Goal: Task Accomplishment & Management: Manage account settings

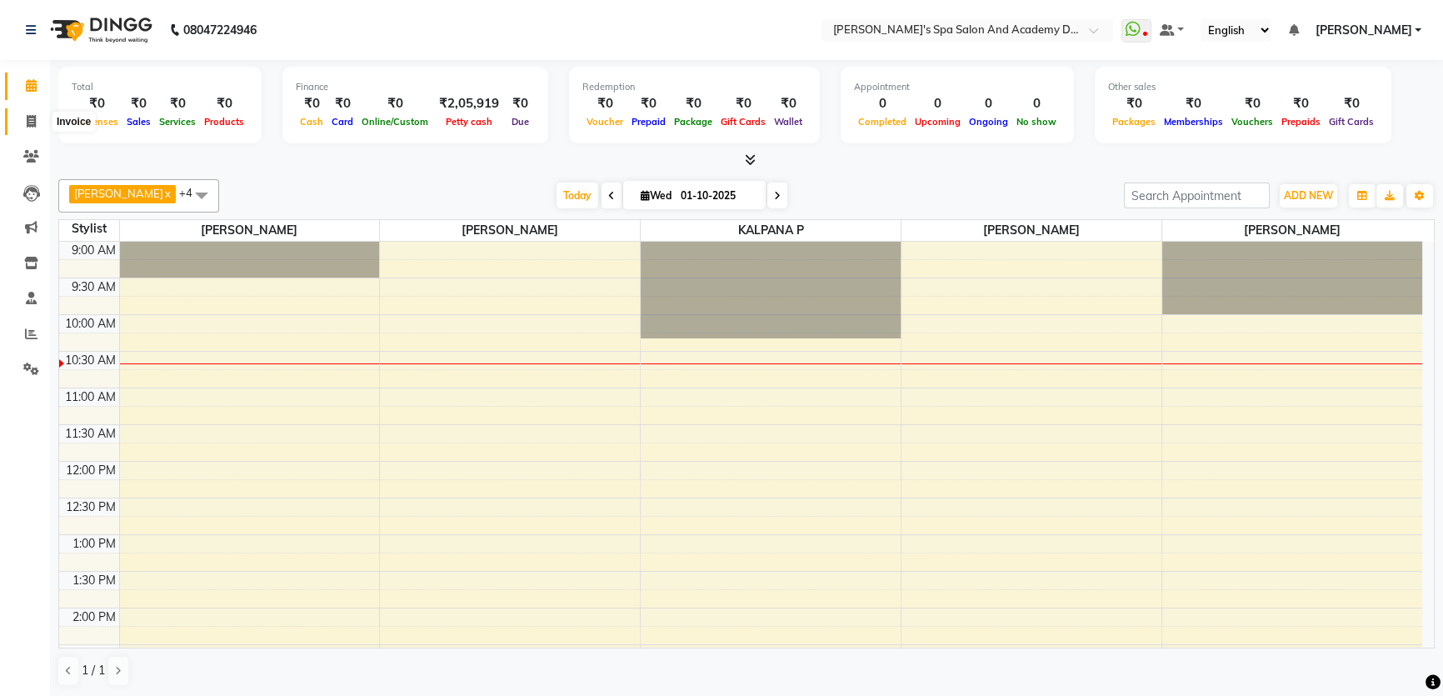
click at [28, 121] on icon at bounding box center [31, 121] width 9 height 12
select select "6316"
select select "service"
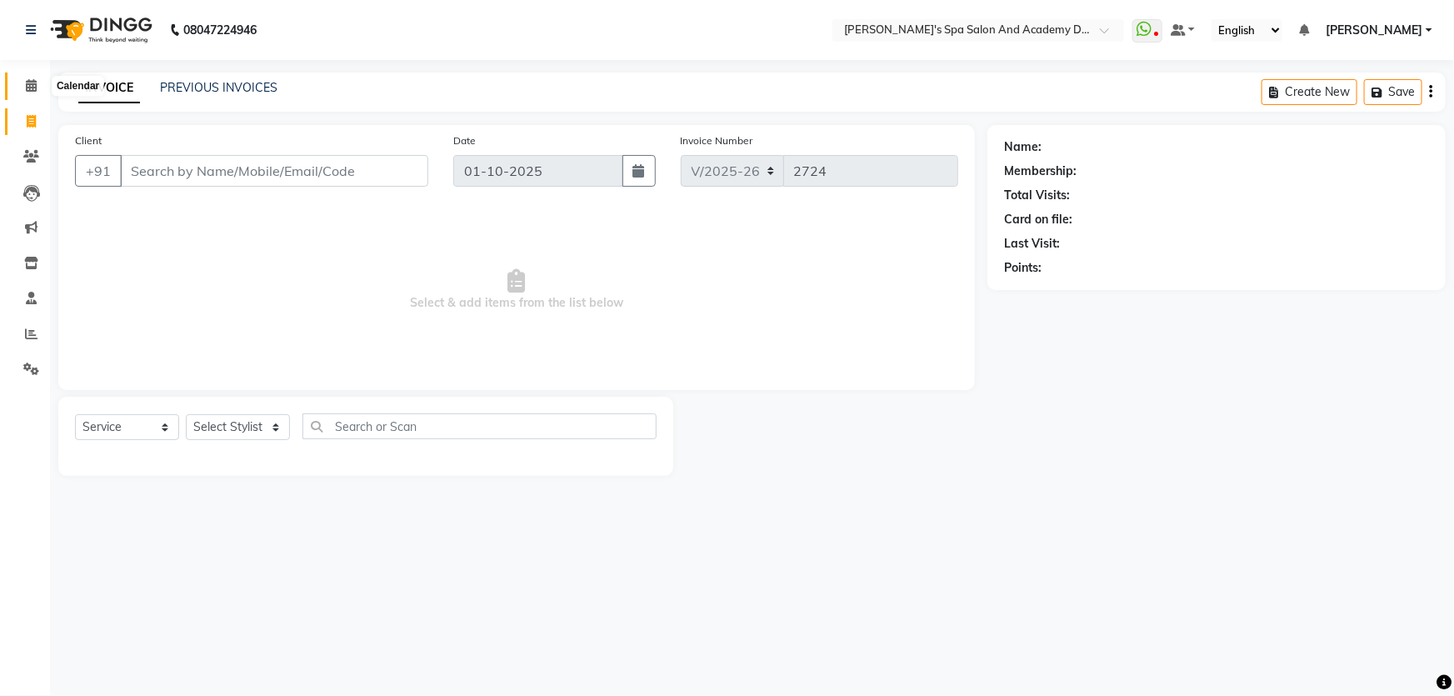
click at [32, 83] on icon at bounding box center [31, 85] width 11 height 12
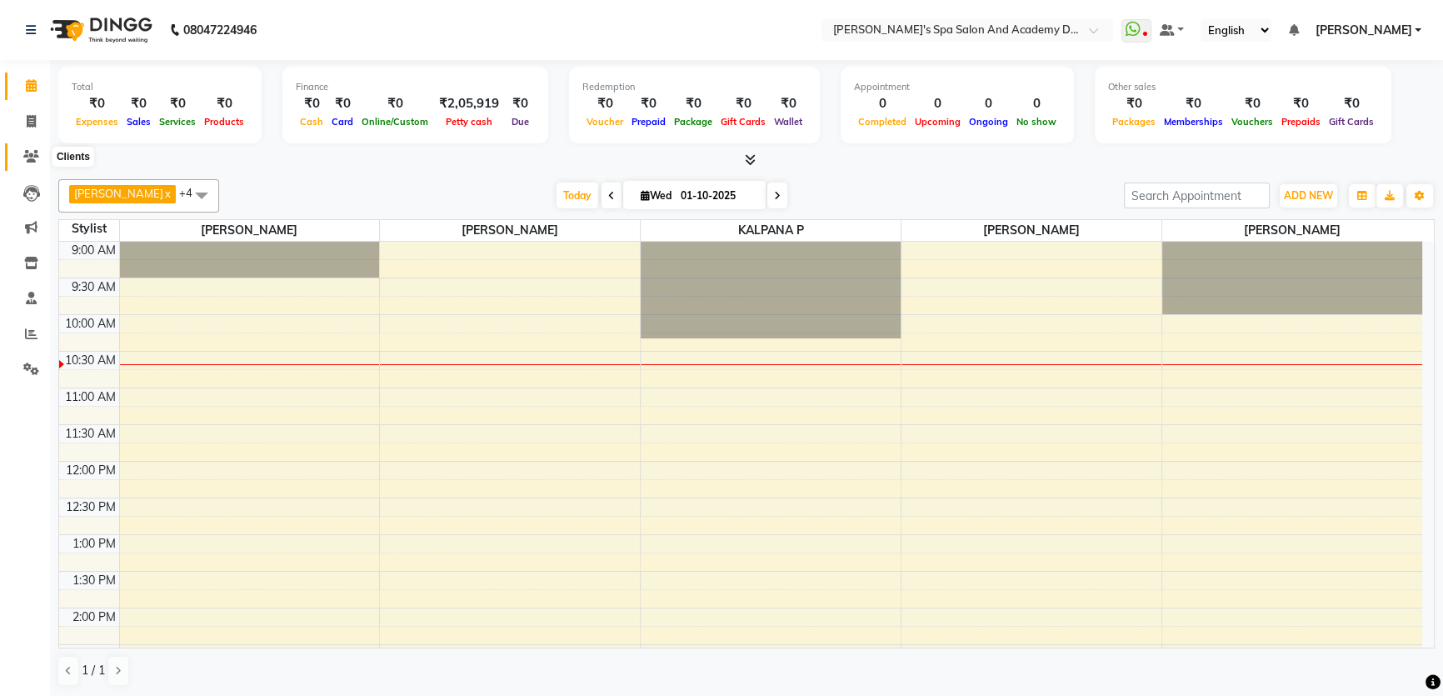
click at [29, 161] on icon at bounding box center [31, 156] width 16 height 12
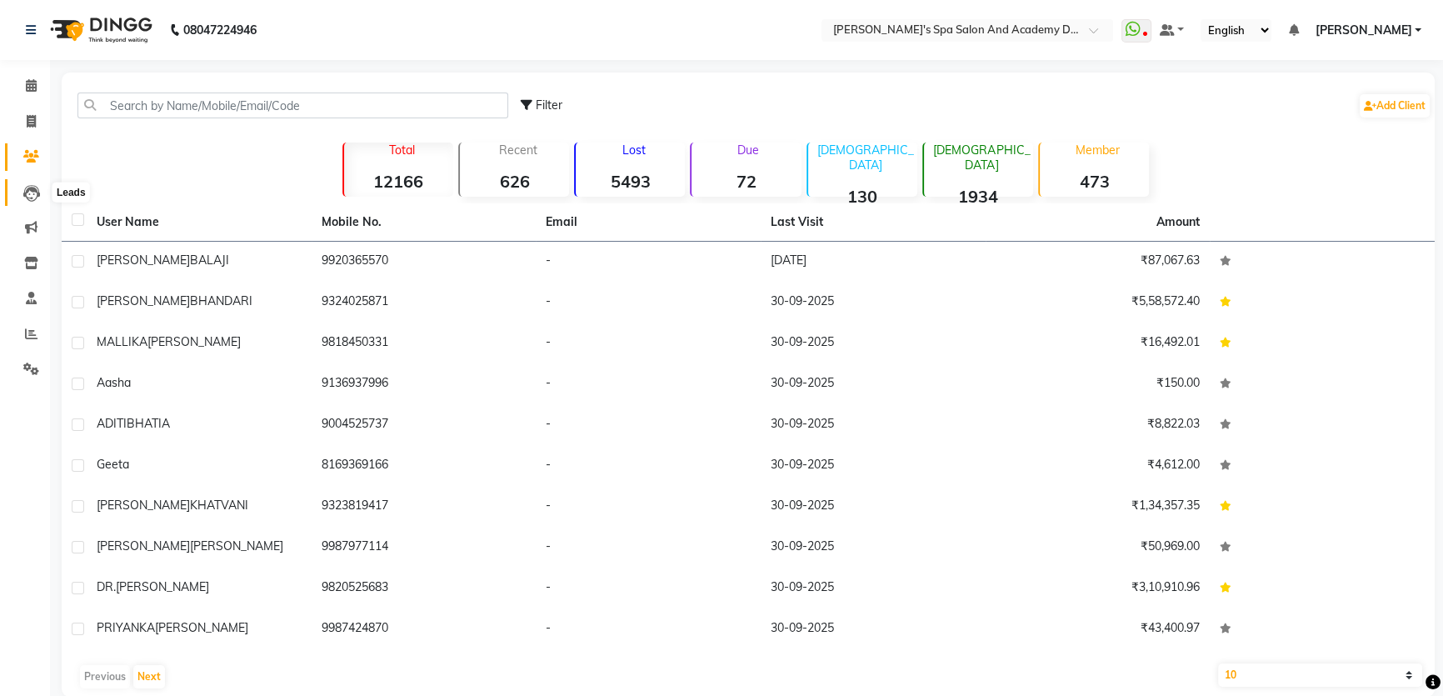
click at [27, 192] on icon at bounding box center [31, 193] width 17 height 17
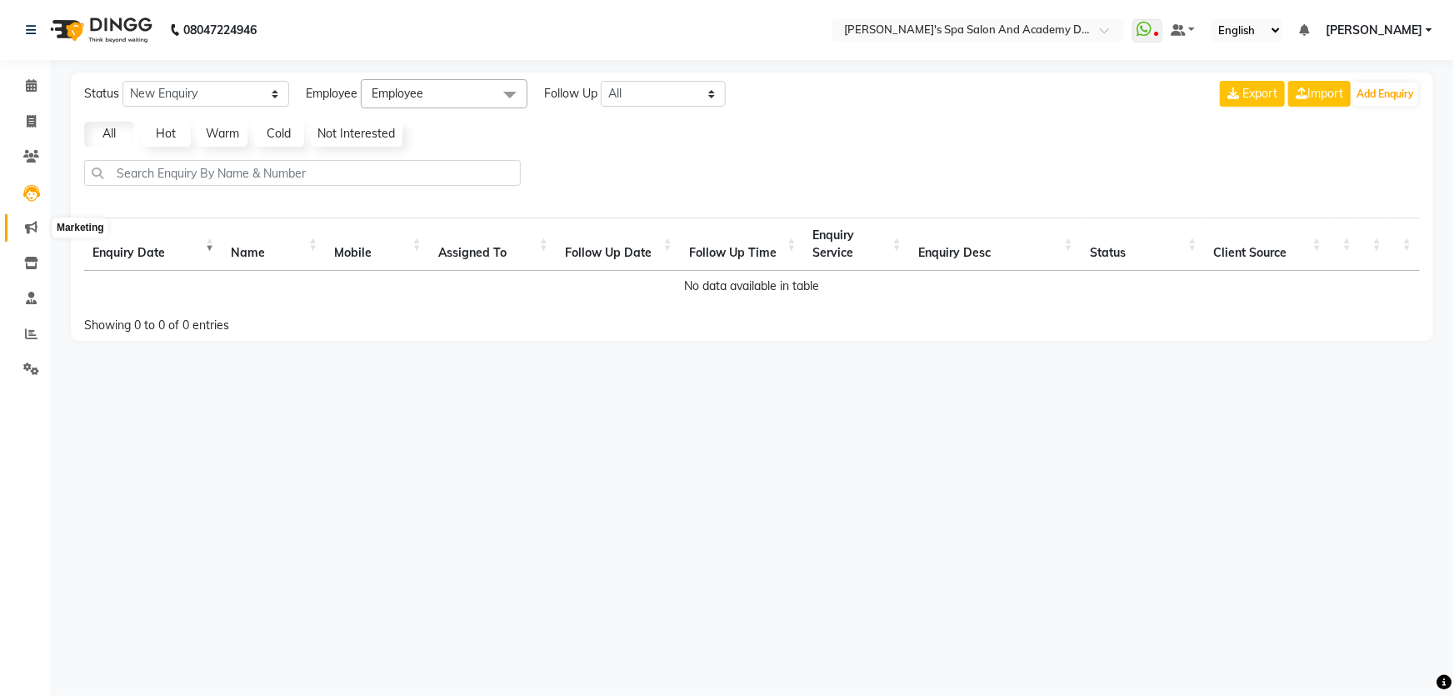
click at [32, 223] on icon at bounding box center [31, 227] width 12 height 12
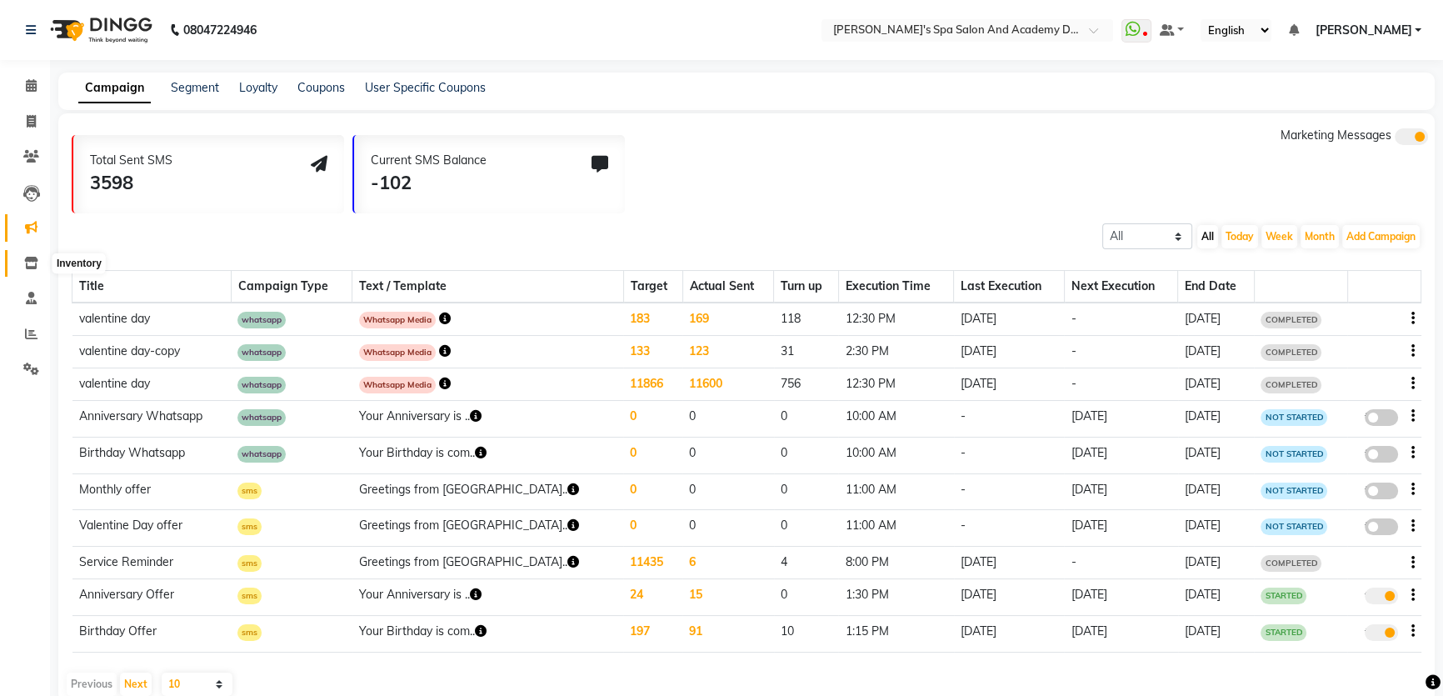
click at [24, 267] on icon at bounding box center [31, 263] width 14 height 12
select select
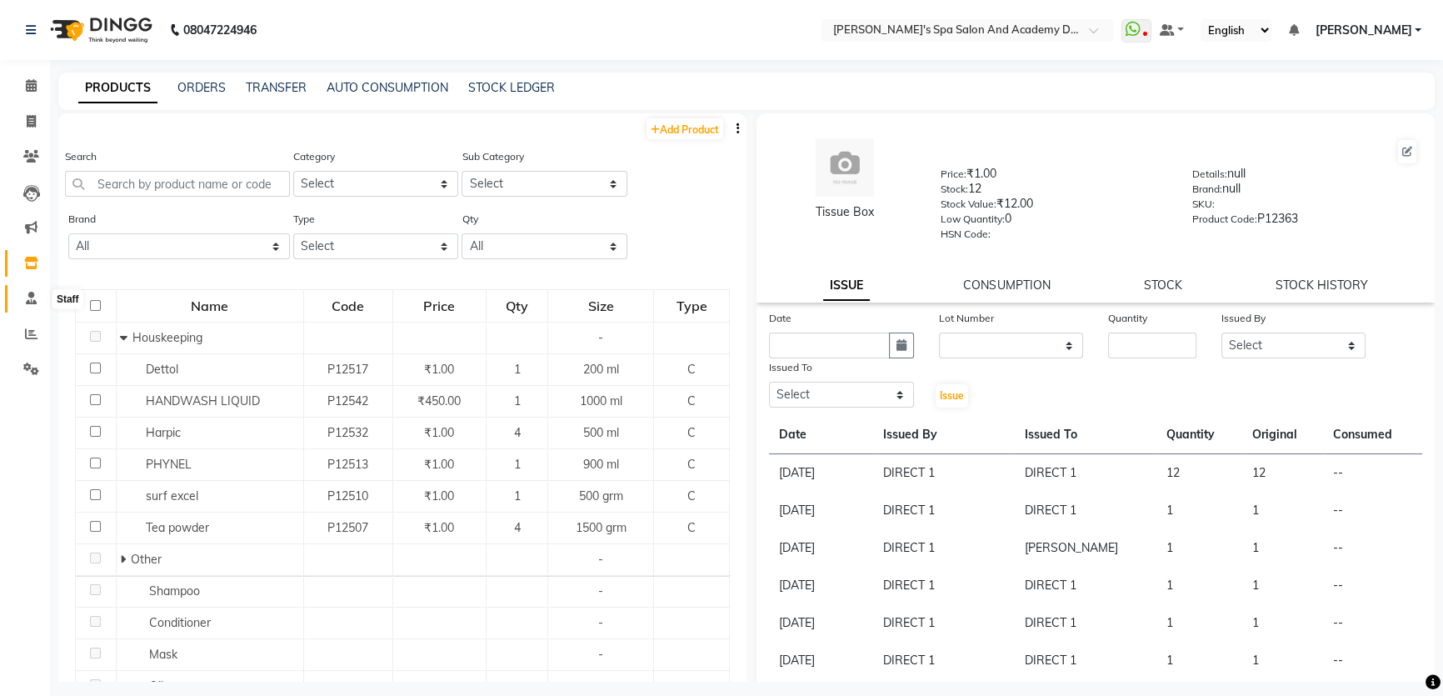
click at [26, 294] on icon at bounding box center [31, 298] width 11 height 12
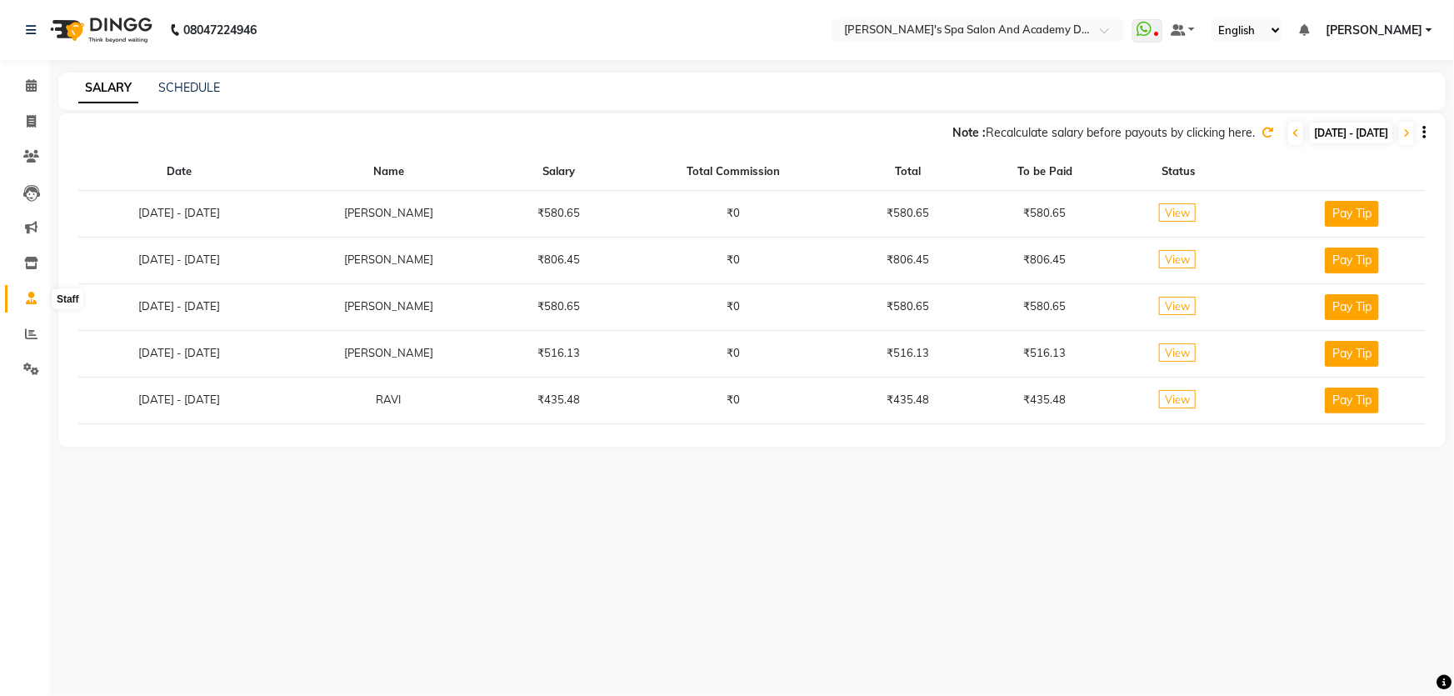
click at [26, 304] on icon at bounding box center [31, 298] width 11 height 12
click at [25, 337] on icon at bounding box center [31, 333] width 12 height 12
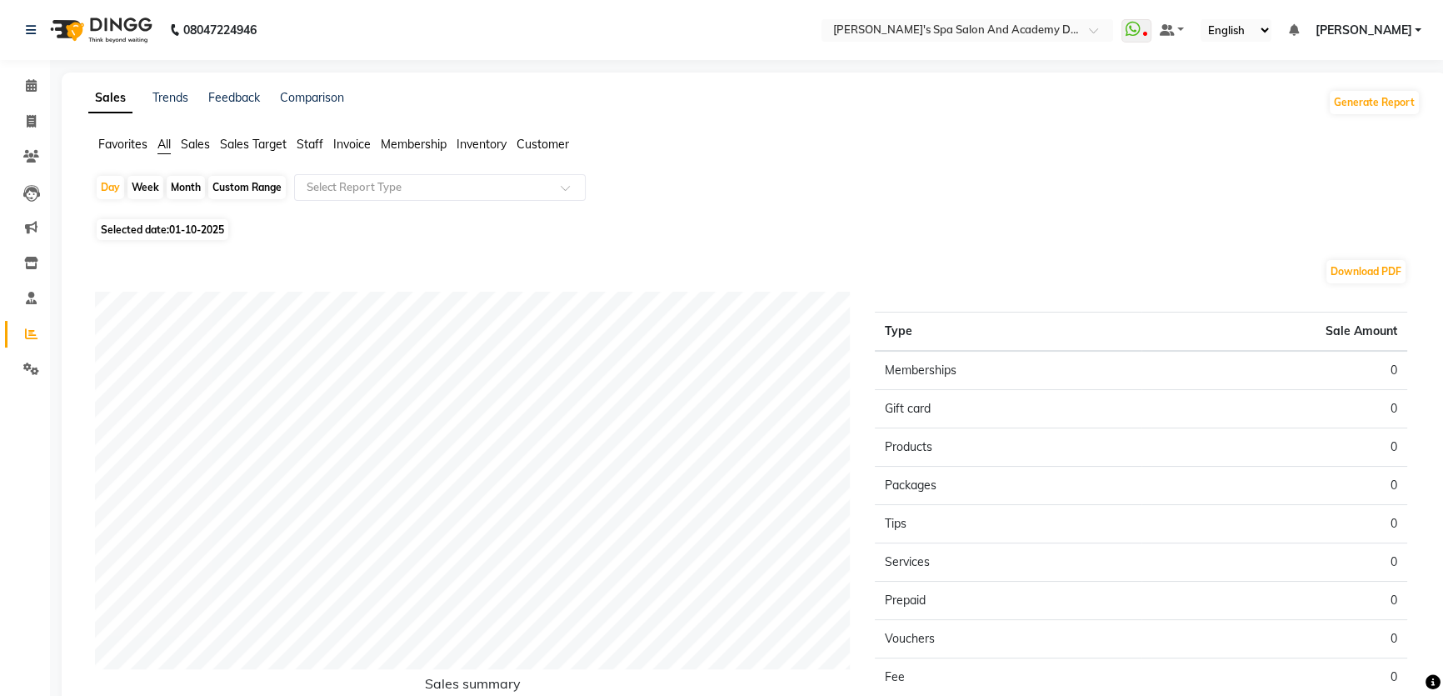
click at [303, 143] on span "Staff" at bounding box center [310, 144] width 27 height 15
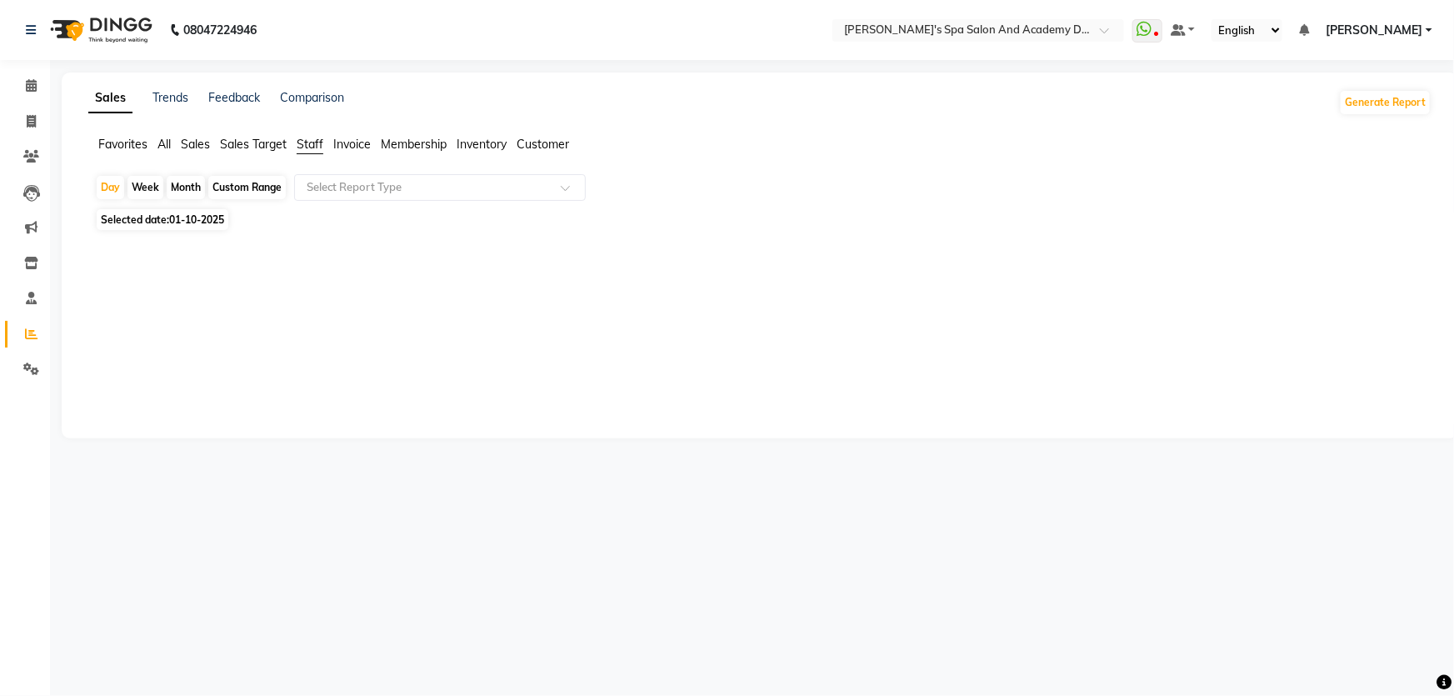
click at [312, 147] on span "Staff" at bounding box center [310, 144] width 27 height 15
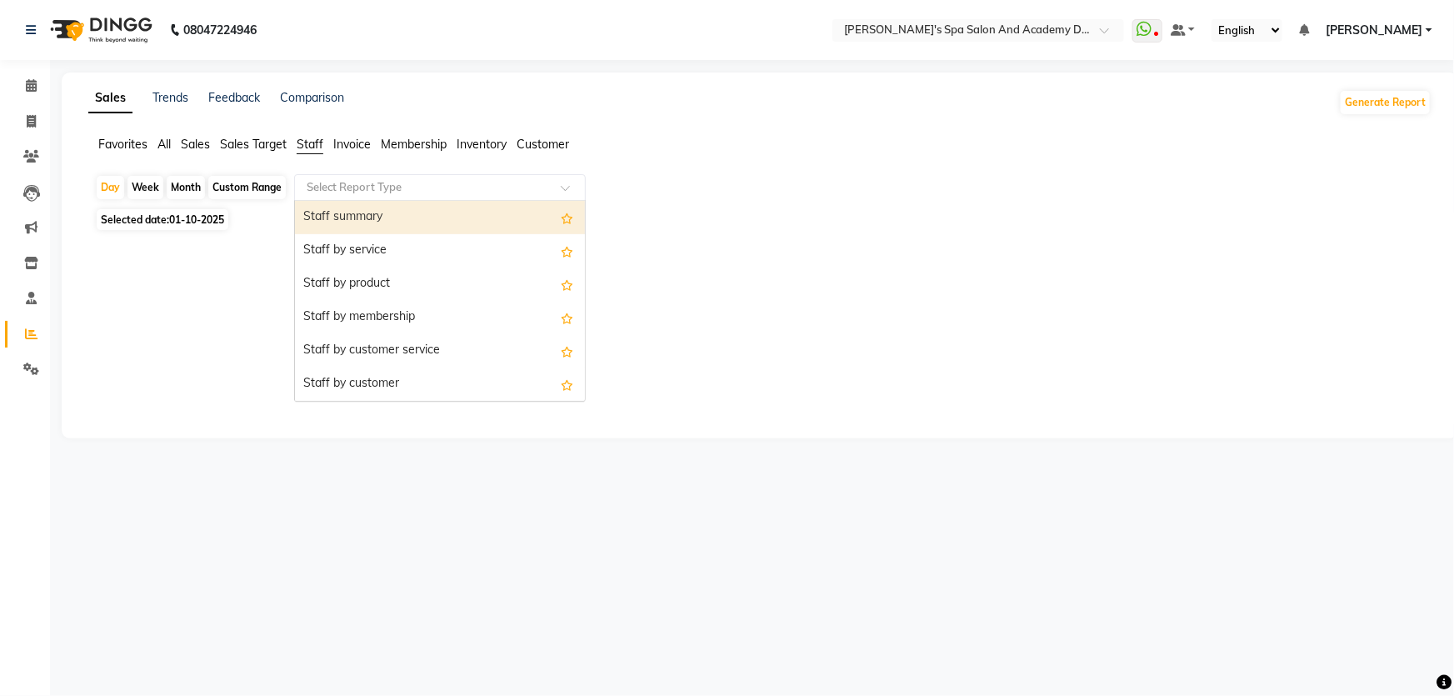
click at [372, 190] on input "text" at bounding box center [423, 187] width 240 height 17
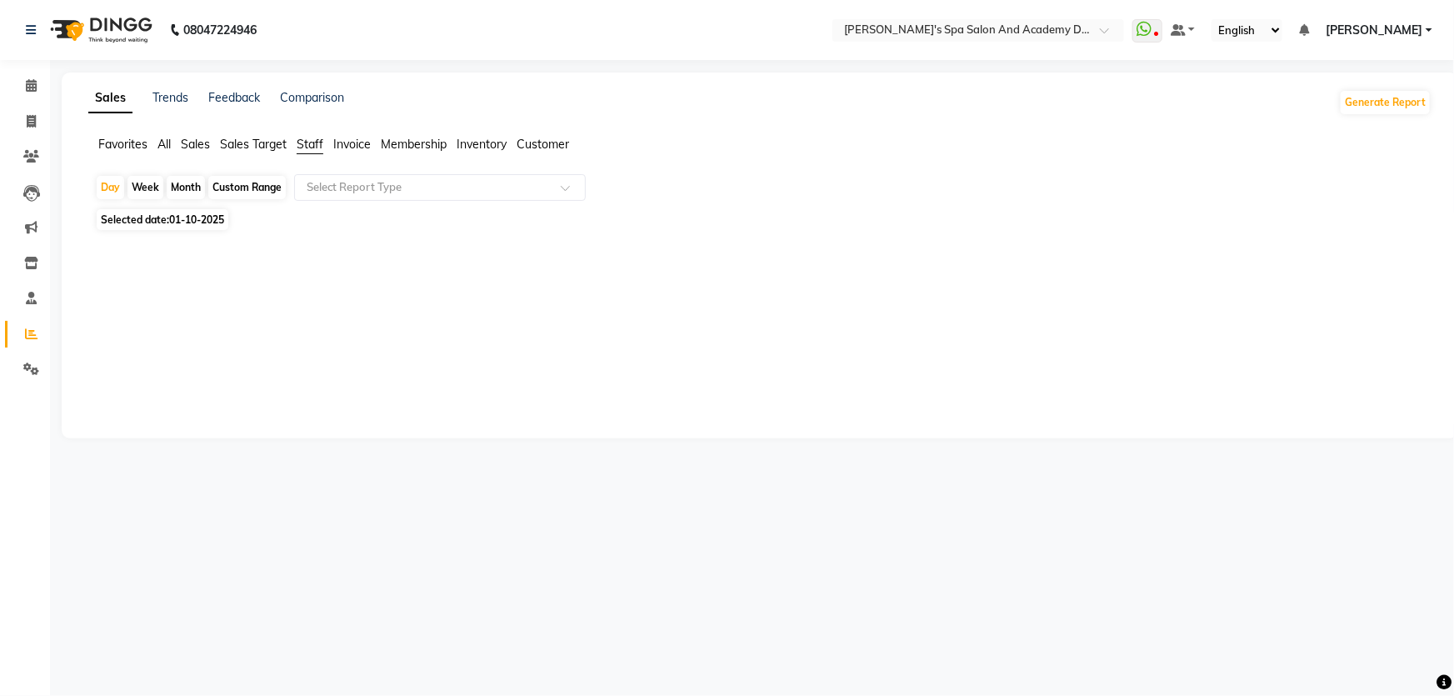
click at [266, 144] on span "Sales Target" at bounding box center [253, 144] width 67 height 15
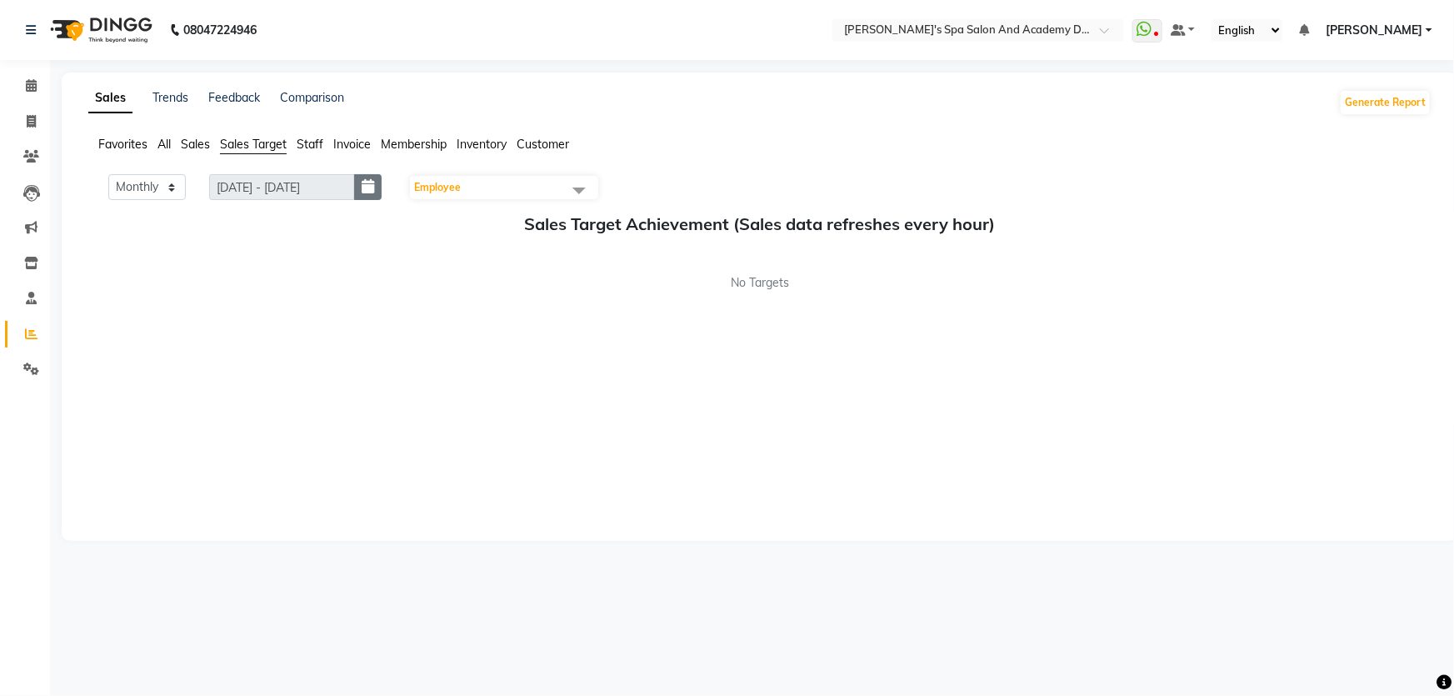
click at [373, 187] on icon "button" at bounding box center [368, 187] width 12 height 1
select select "10"
select select "2025"
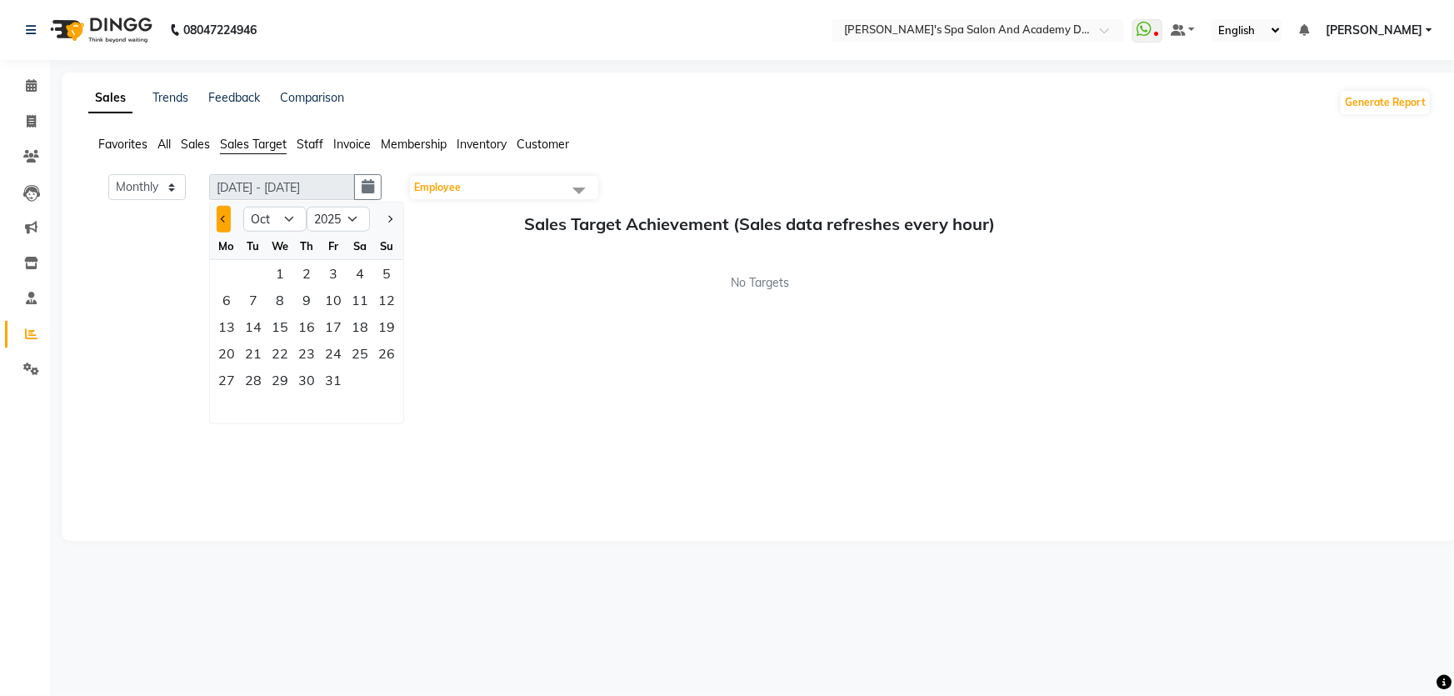
click at [217, 219] on button "Previous month" at bounding box center [224, 219] width 14 height 27
select select "9"
click at [234, 267] on div "1" at bounding box center [226, 273] width 27 height 27
type input "[DATE] - [DATE]"
click at [352, 224] on select "2015 2016 2017 2018 2019 2020 2021 2022 2023 2024 2025 2026 2027 2028 2029 2030…" at bounding box center [338, 219] width 63 height 25
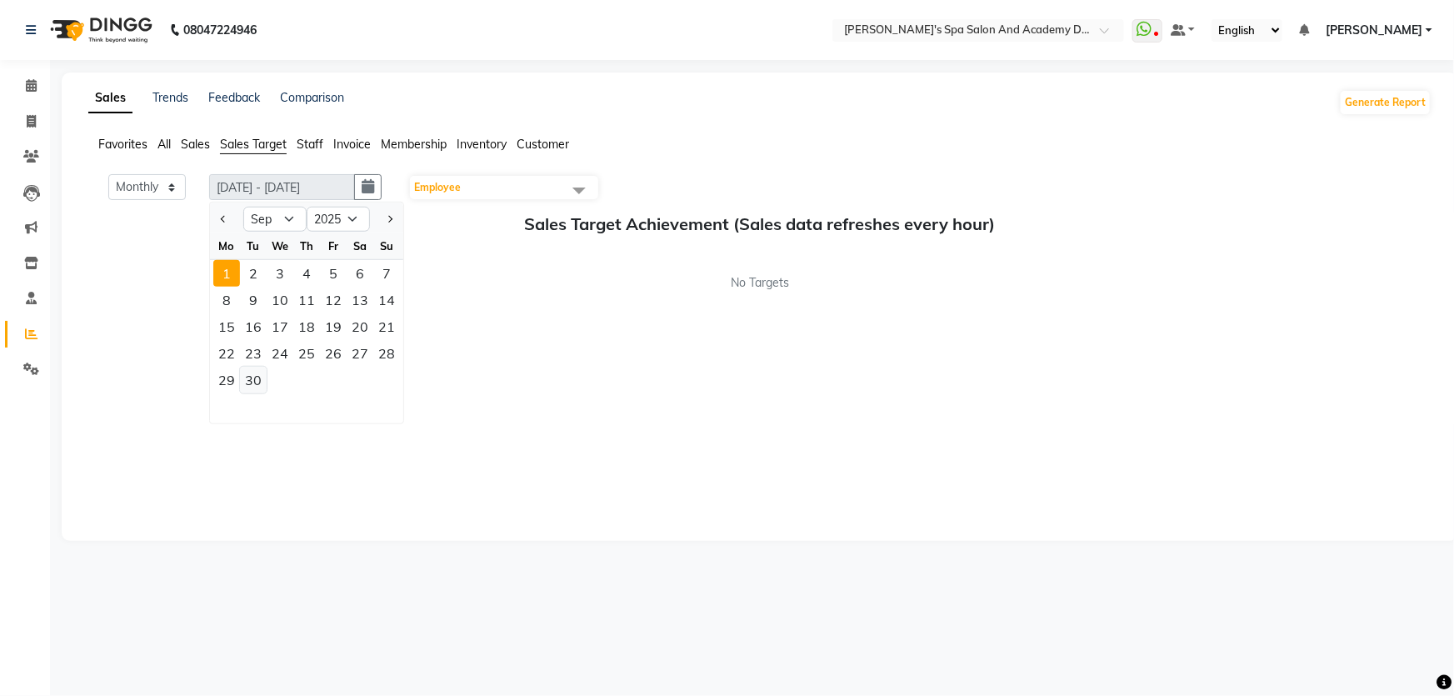
click at [258, 382] on div "30" at bounding box center [253, 380] width 27 height 27
click at [221, 271] on div "1" at bounding box center [226, 273] width 27 height 27
click at [247, 377] on div "30" at bounding box center [253, 380] width 27 height 27
click at [582, 191] on span at bounding box center [578, 190] width 33 height 32
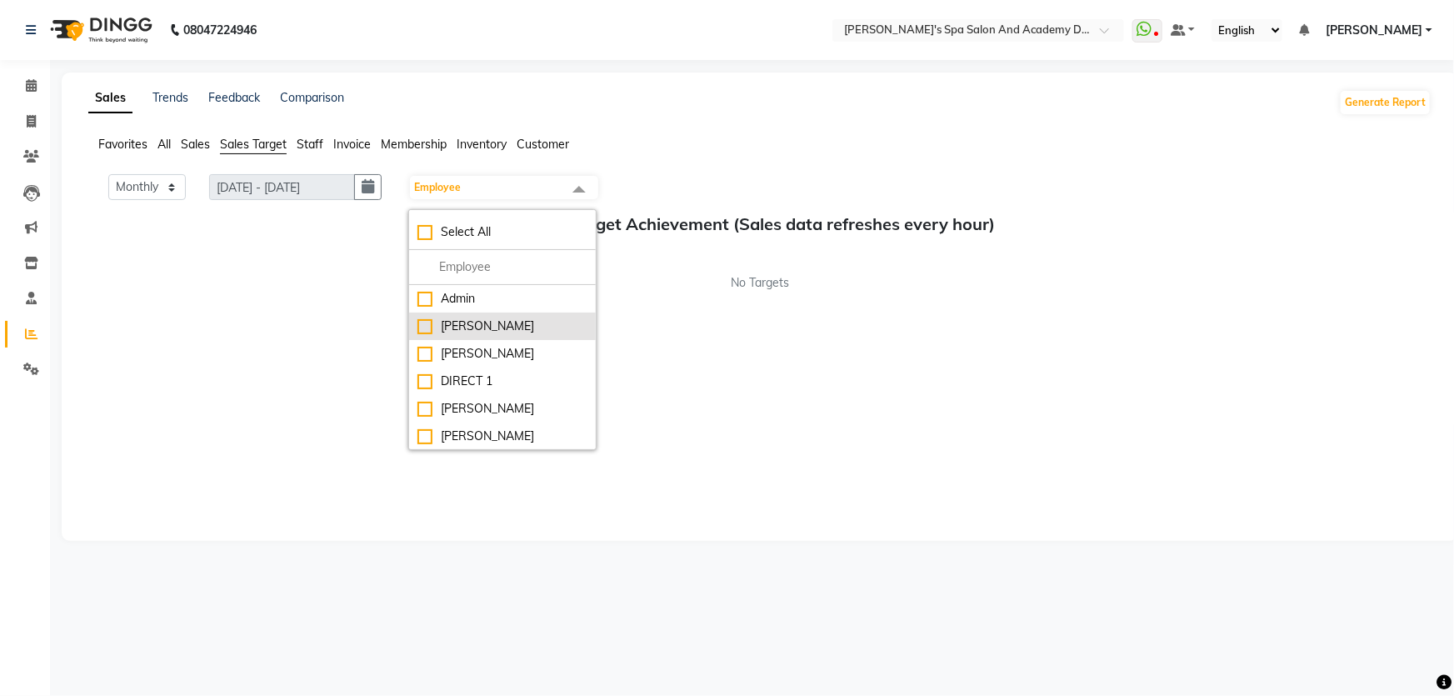
click at [425, 327] on div "[PERSON_NAME]" at bounding box center [502, 325] width 170 height 17
checkbox input "true"
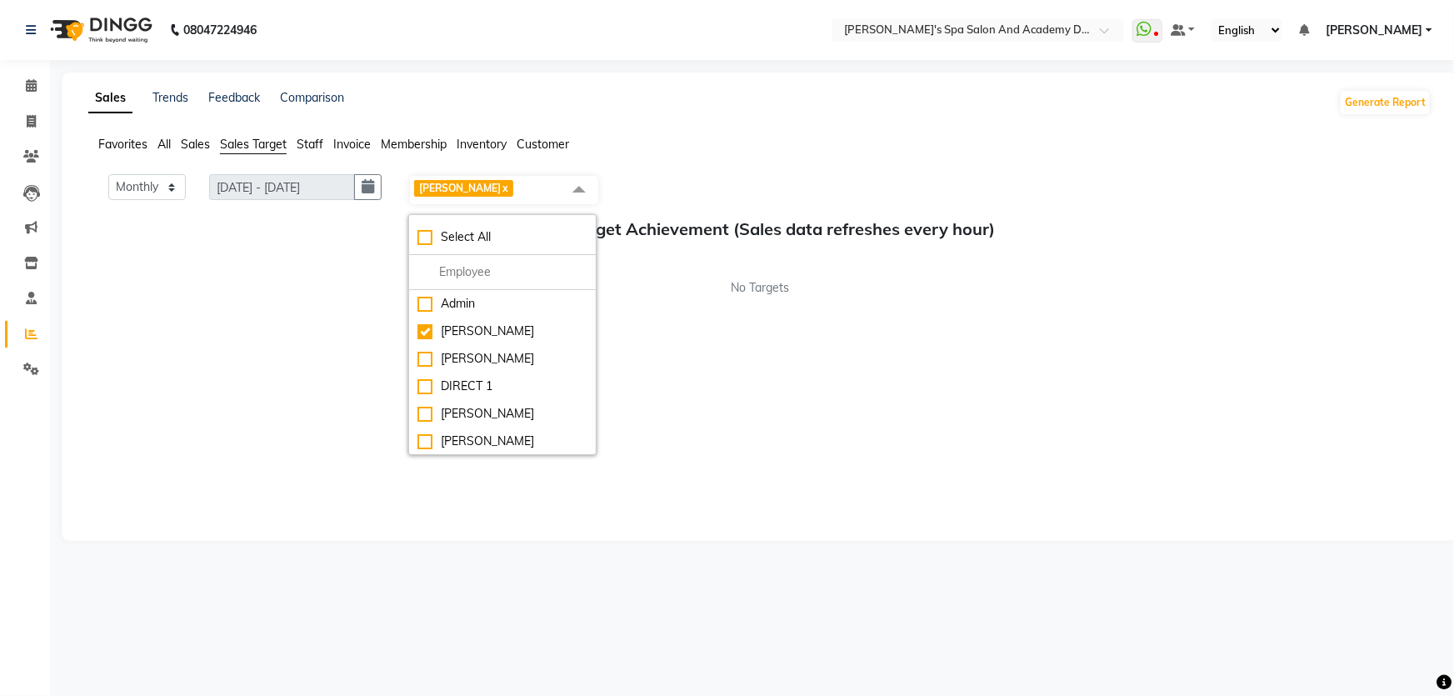
click at [342, 327] on div "Monthly Weekly [DATE] - [DATE] [DATE] [PERSON_NAME] x Select All Admin [PERSON_…" at bounding box center [759, 349] width 1343 height 350
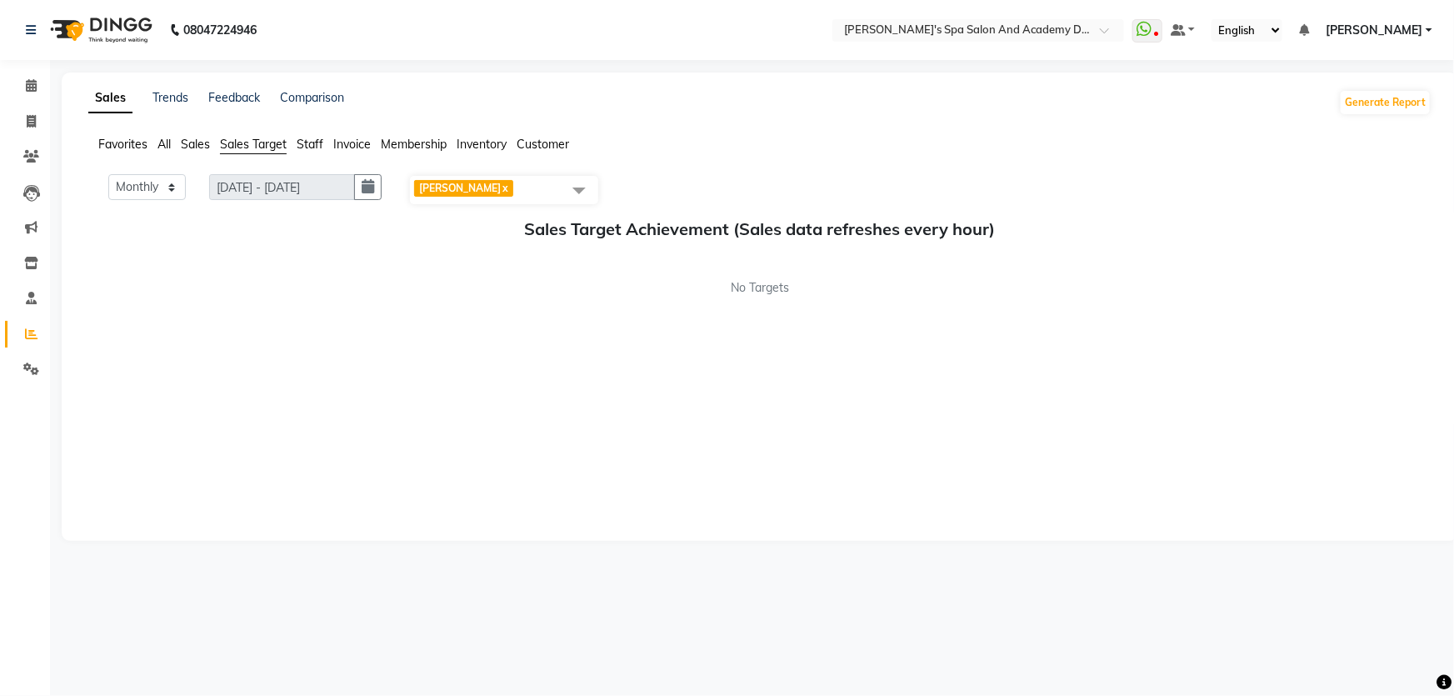
click at [585, 191] on span at bounding box center [578, 190] width 33 height 32
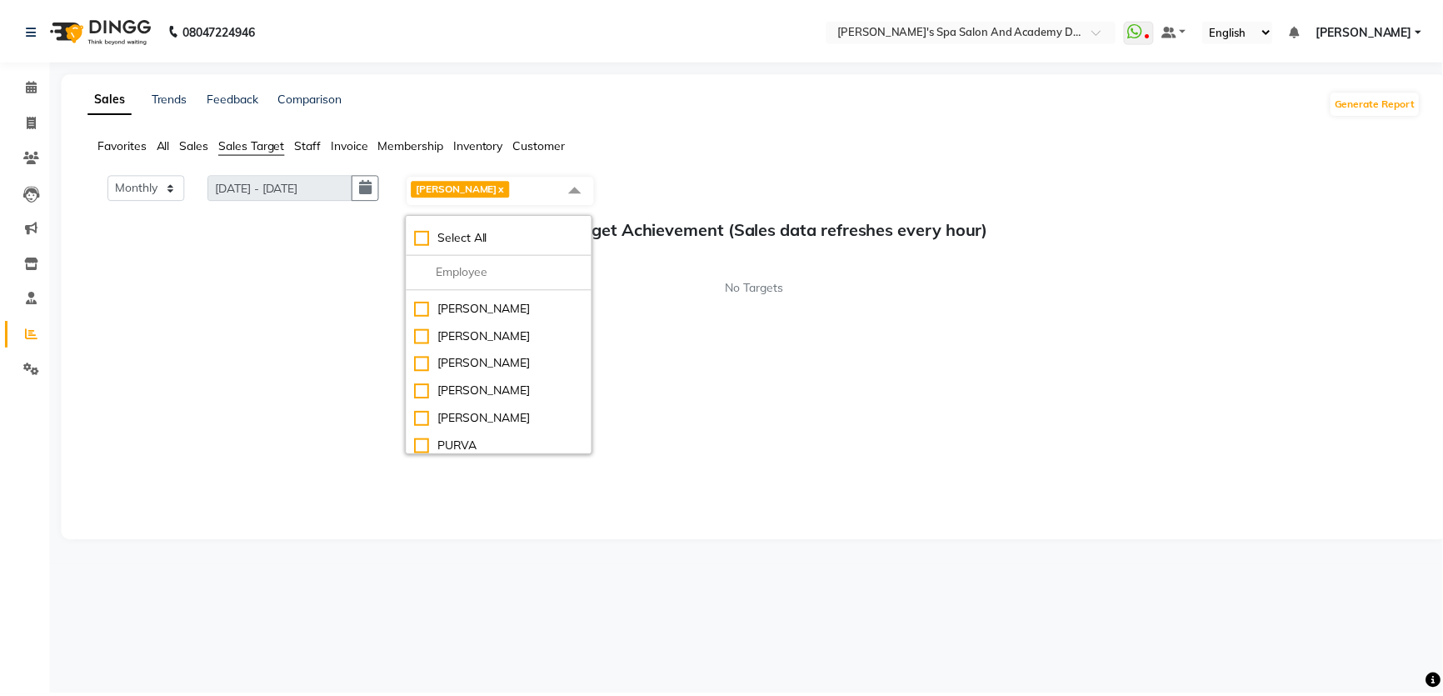
scroll to position [227, 0]
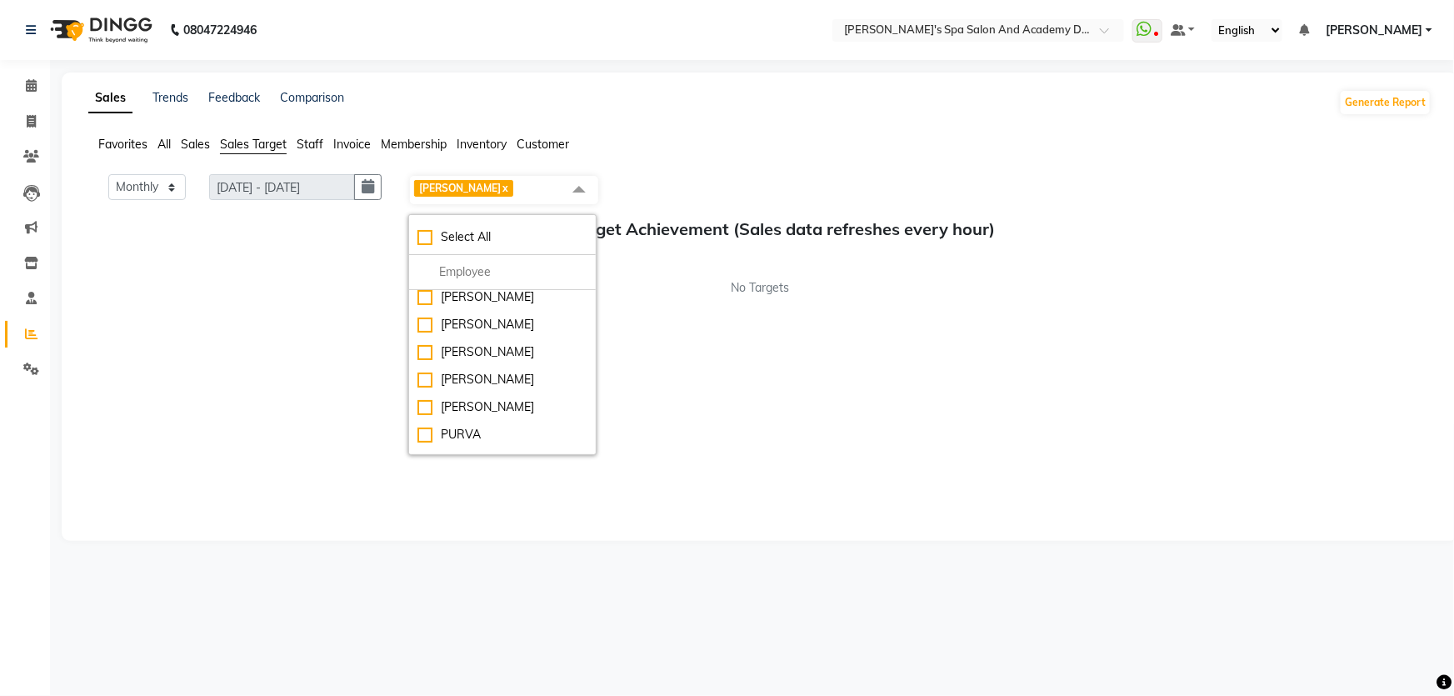
click at [258, 323] on div "Monthly Weekly [DATE] - [DATE] [DATE] [PERSON_NAME] x Select All Admin [PERSON_…" at bounding box center [759, 349] width 1343 height 350
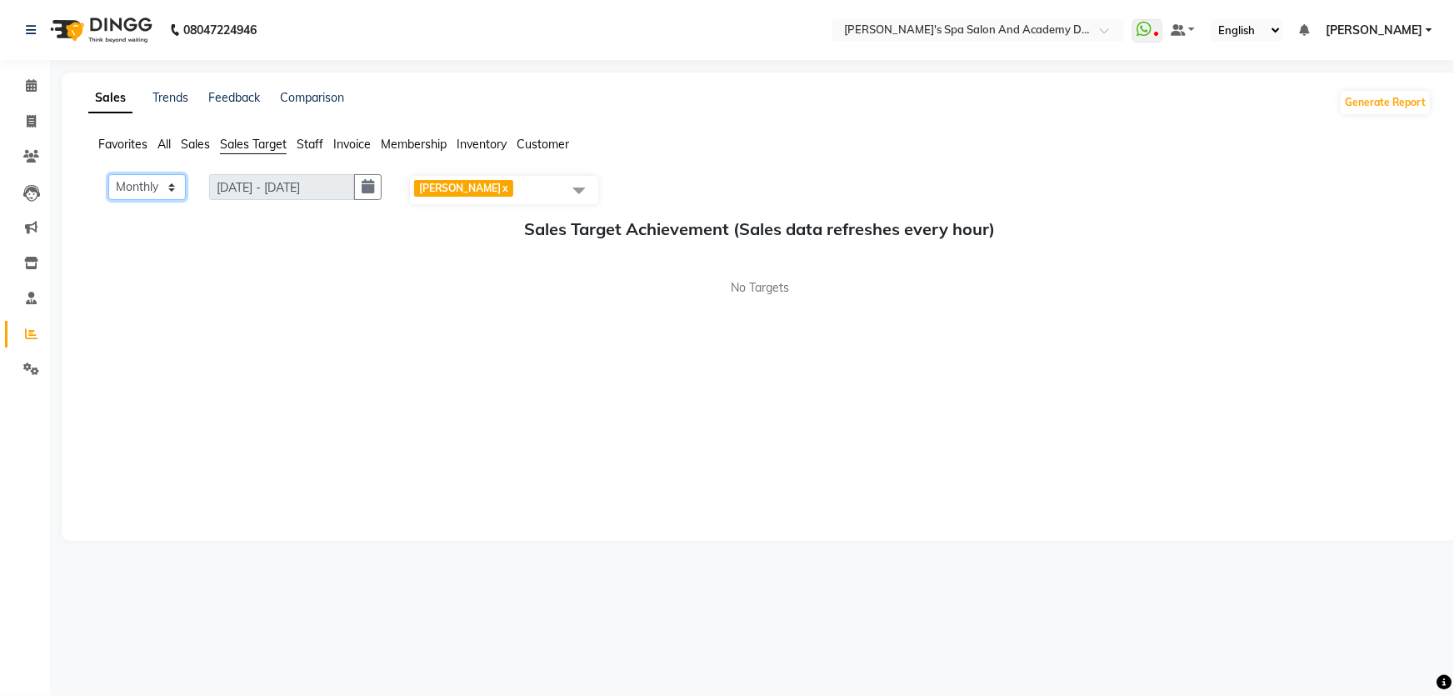
click at [171, 187] on select "Monthly Weekly" at bounding box center [146, 187] width 77 height 26
click at [180, 316] on div "Monthly Weekly [DATE] - [DATE] [DATE] [PERSON_NAME] x Select All Admin [PERSON_…" at bounding box center [759, 349] width 1343 height 350
click at [315, 145] on span "Staff" at bounding box center [310, 144] width 27 height 15
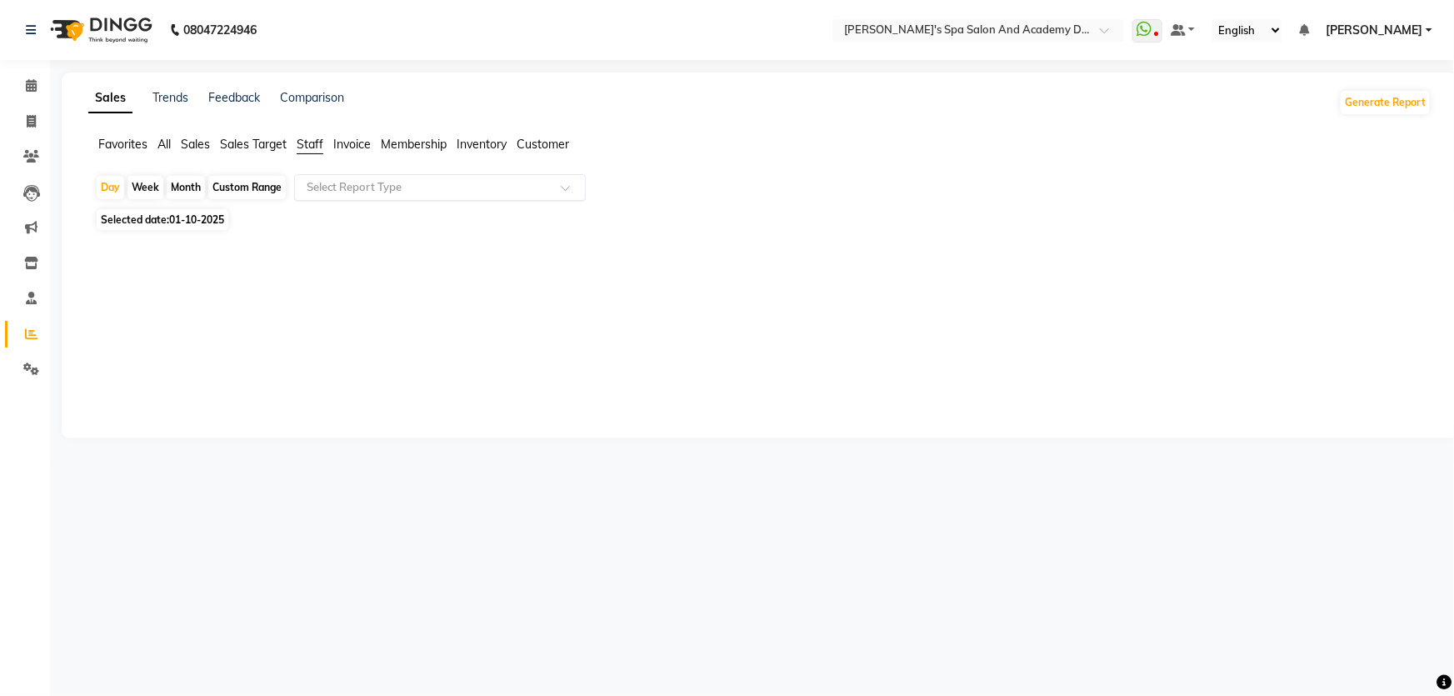
click at [397, 191] on input "text" at bounding box center [423, 187] width 240 height 17
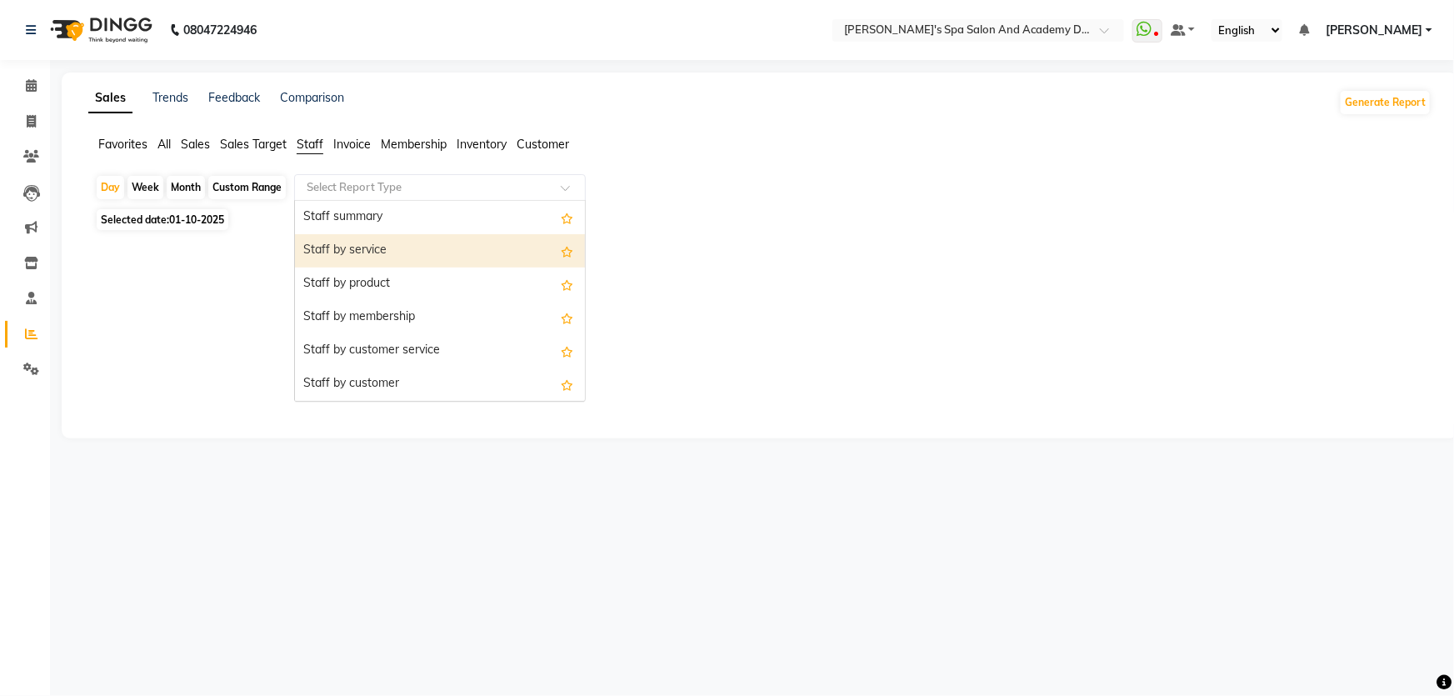
click at [379, 246] on div "Staff by service" at bounding box center [440, 250] width 290 height 33
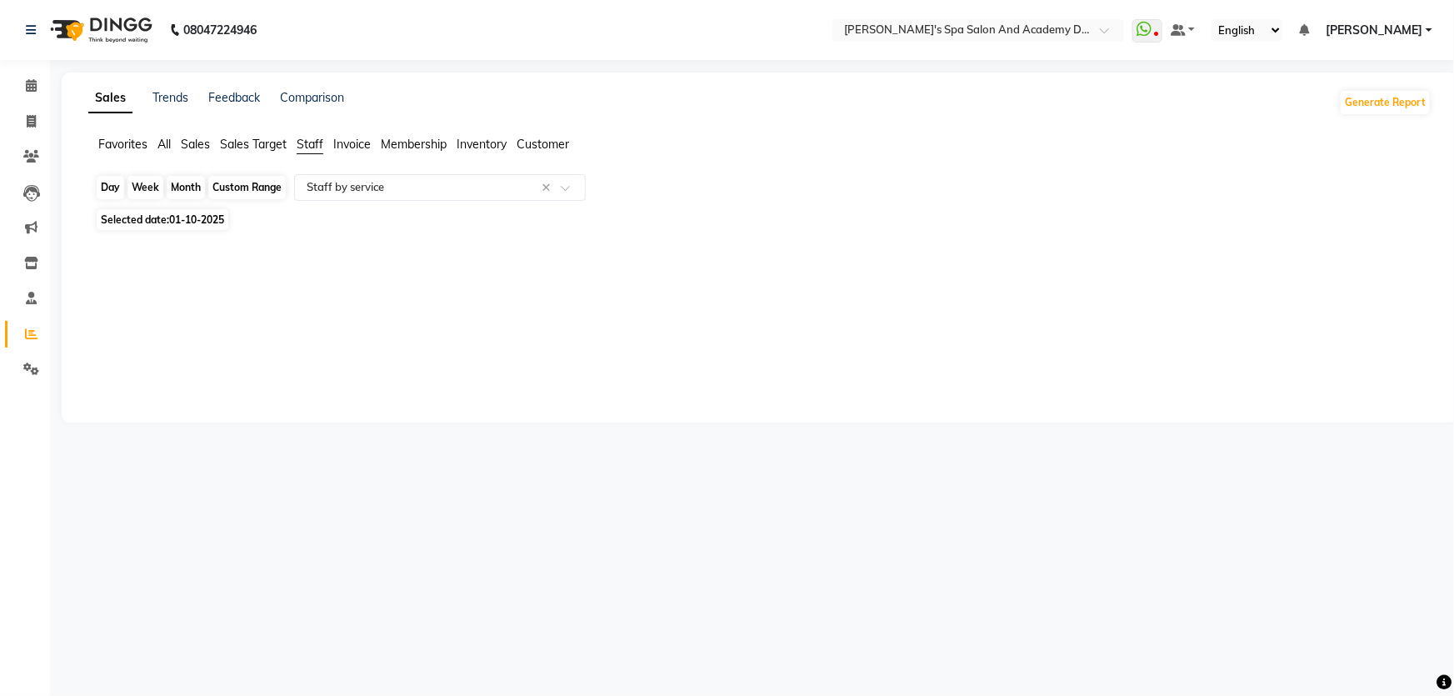
click at [114, 189] on div "Day" at bounding box center [110, 187] width 27 height 23
select select "10"
select select "2025"
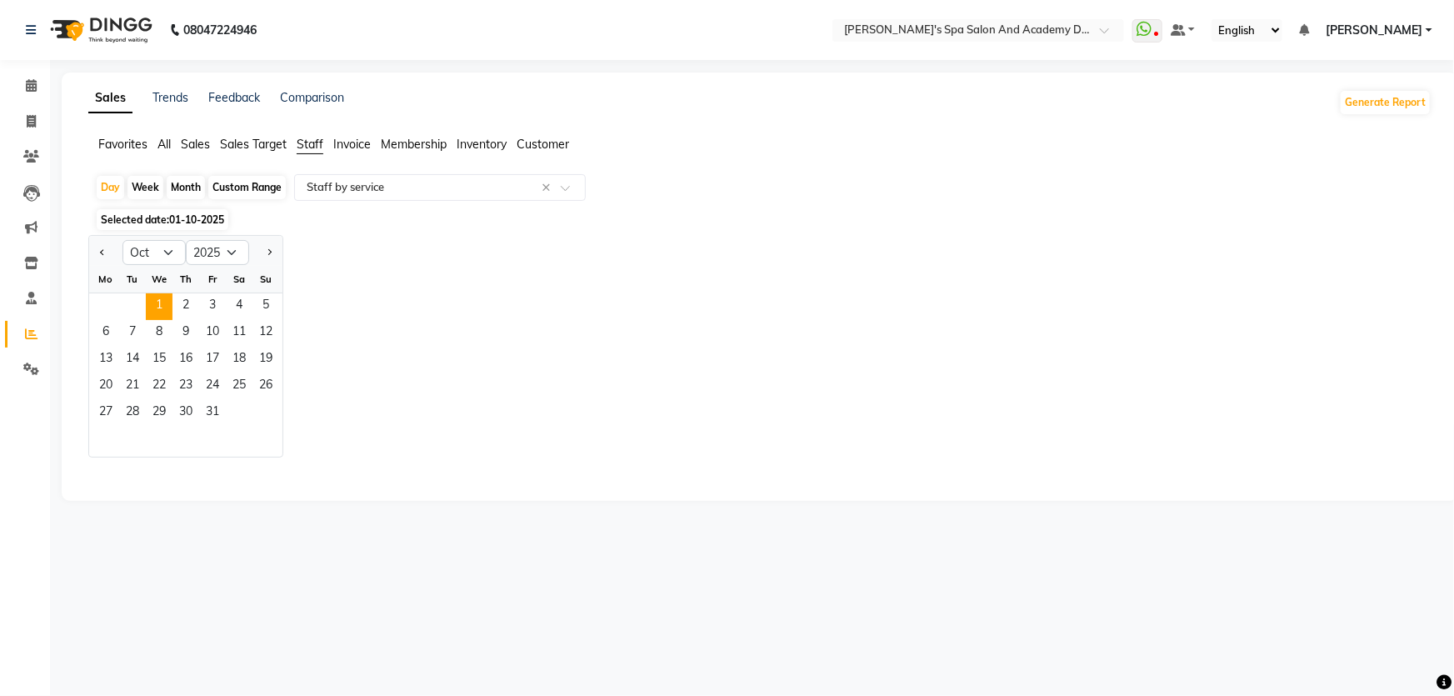
click at [187, 182] on div "Month" at bounding box center [186, 187] width 38 height 23
select select "10"
select select "2025"
click at [167, 252] on select "Jan Feb Mar Apr May Jun [DATE] Aug Sep Oct Nov Dec" at bounding box center [153, 252] width 63 height 25
select select "9"
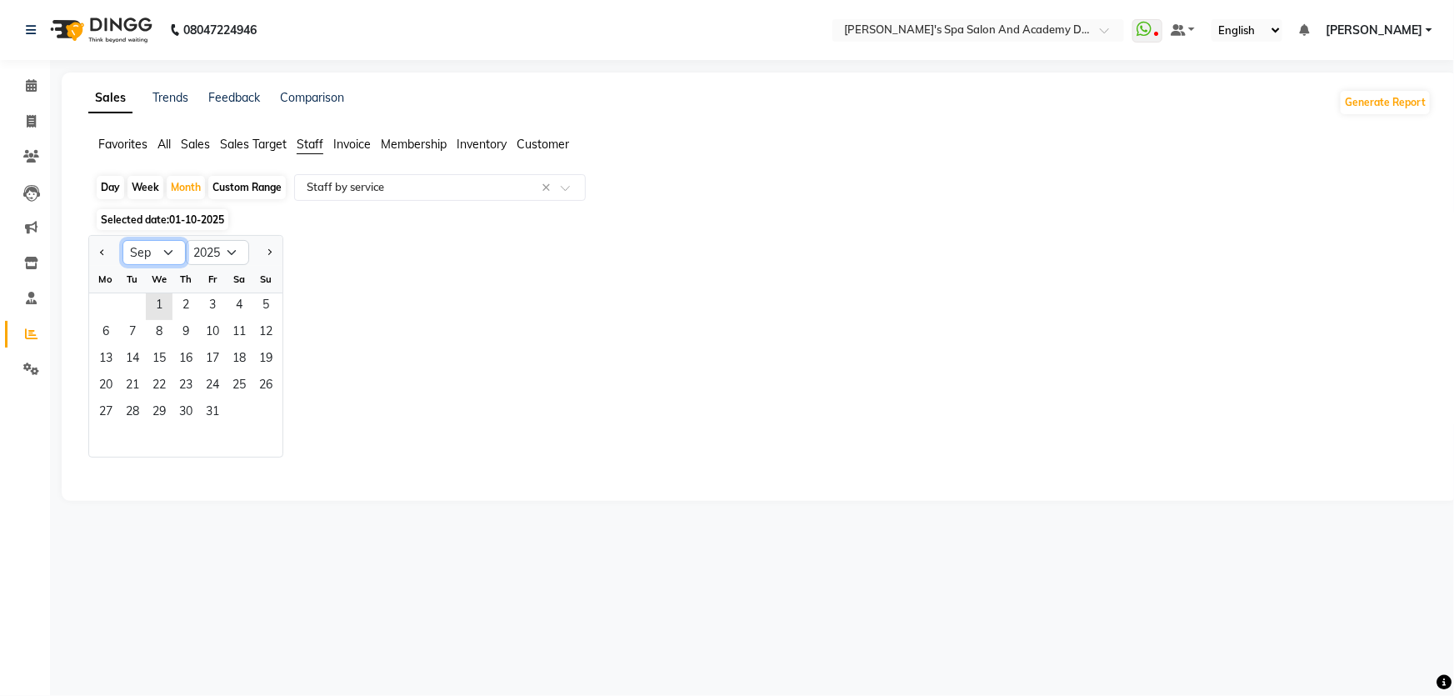
click at [122, 240] on select "Jan Feb Mar Apr May Jun [DATE] Aug Sep Oct Nov Dec" at bounding box center [153, 252] width 63 height 25
click at [234, 252] on select "2015 2016 2017 2018 2019 2020 2021 2022 2023 2024 2025 2026 2027 2028 2029 2030…" at bounding box center [217, 252] width 63 height 25
click at [417, 345] on div "Jan Feb Mar Apr May Jun [DATE] Aug Sep Oct Nov [DATE] 2016 2017 2018 2019 2020 …" at bounding box center [759, 346] width 1343 height 222
click at [165, 250] on select "Jan Feb Mar Apr May Jun [DATE] Aug Sep Oct Nov Dec" at bounding box center [153, 252] width 63 height 25
click at [122, 240] on select "Jan Feb Mar Apr May Jun [DATE] Aug Sep Oct Nov Dec" at bounding box center [153, 252] width 63 height 25
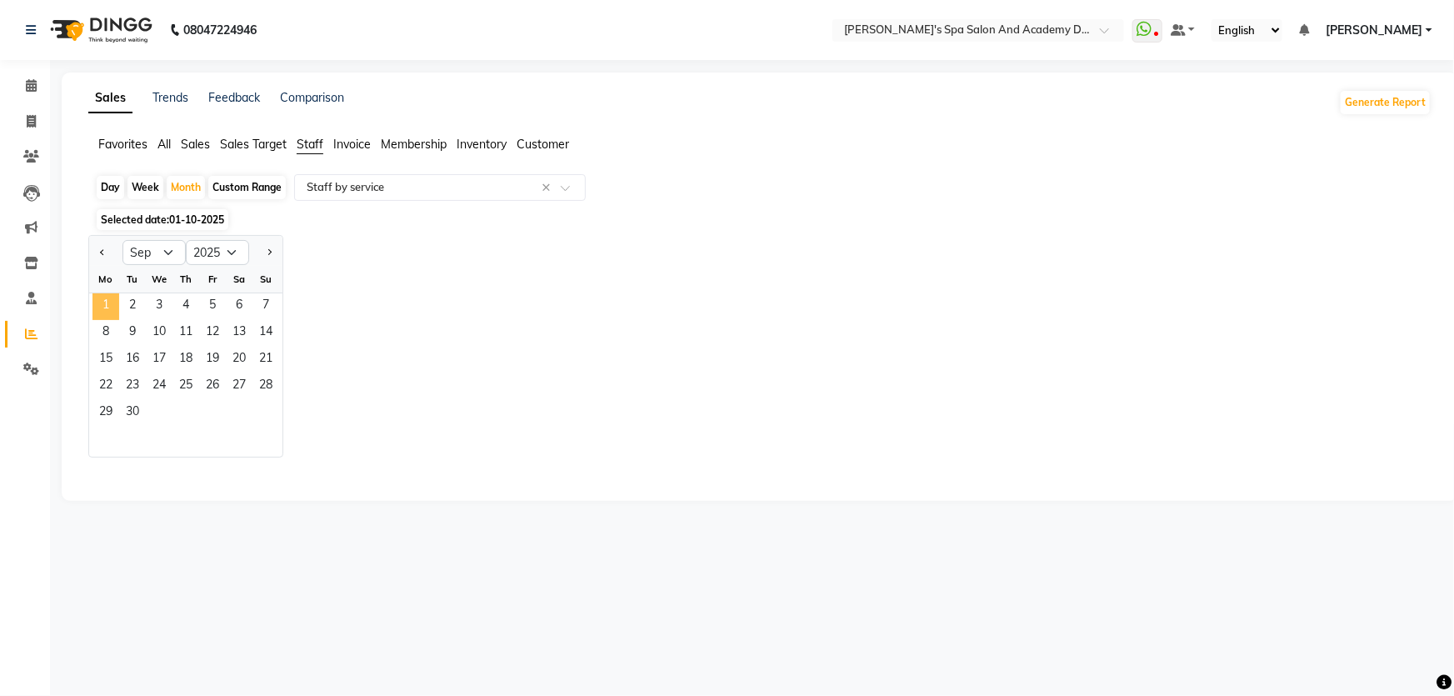
click at [108, 305] on span "1" at bounding box center [105, 306] width 27 height 27
select select "full_report"
select select "csv"
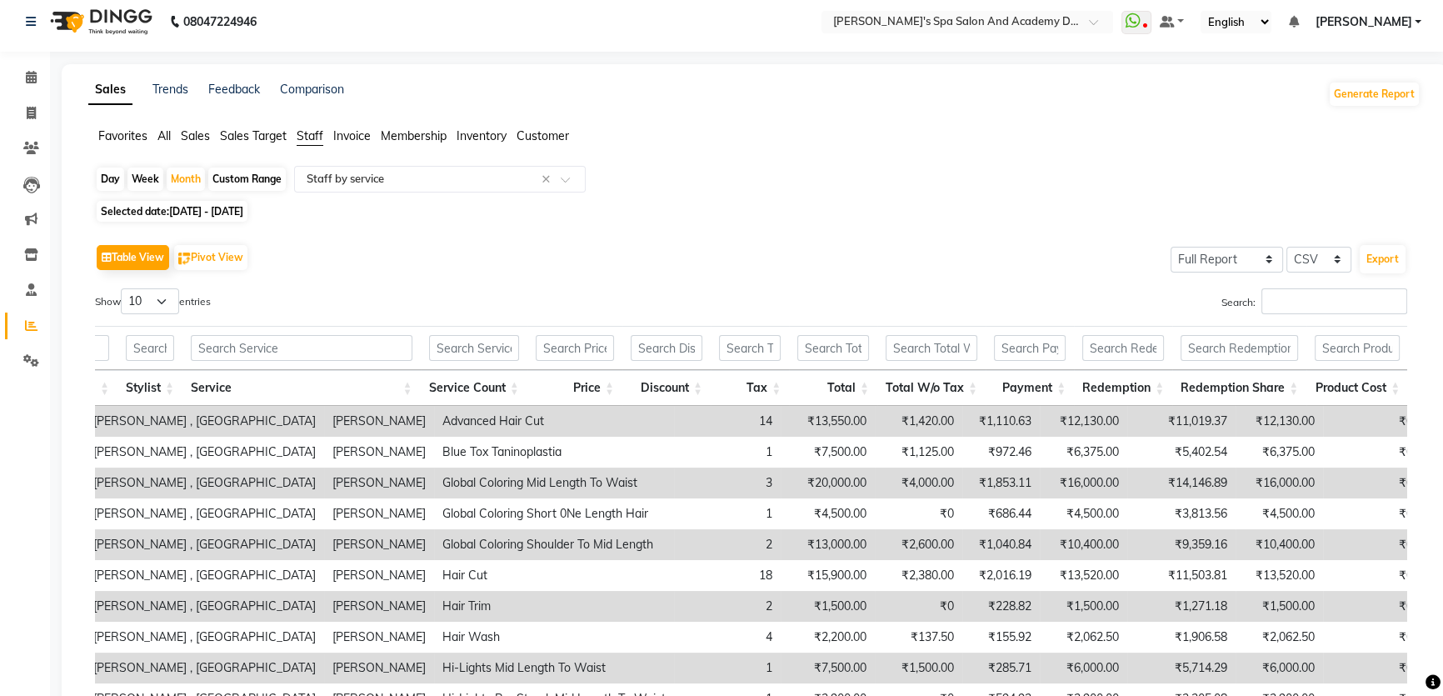
scroll to position [0, 0]
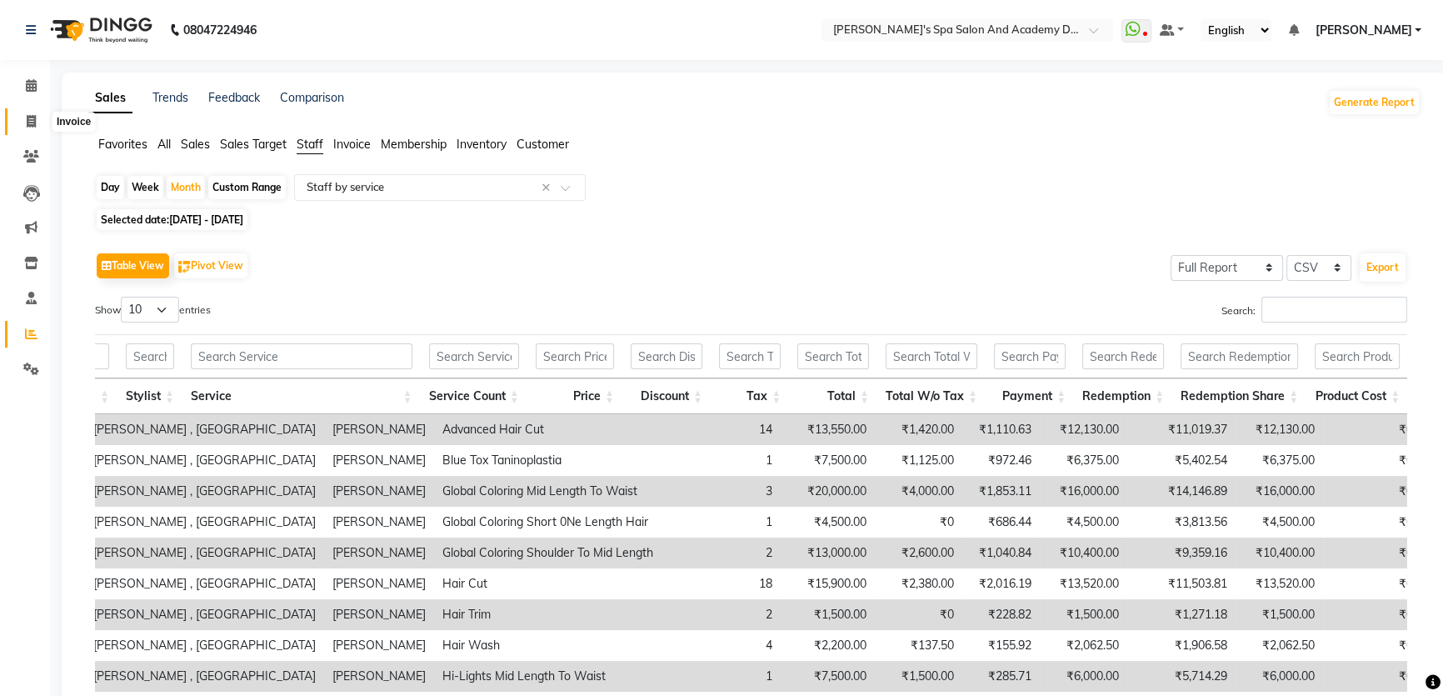
click at [32, 119] on icon at bounding box center [31, 121] width 9 height 12
select select "6316"
select select "service"
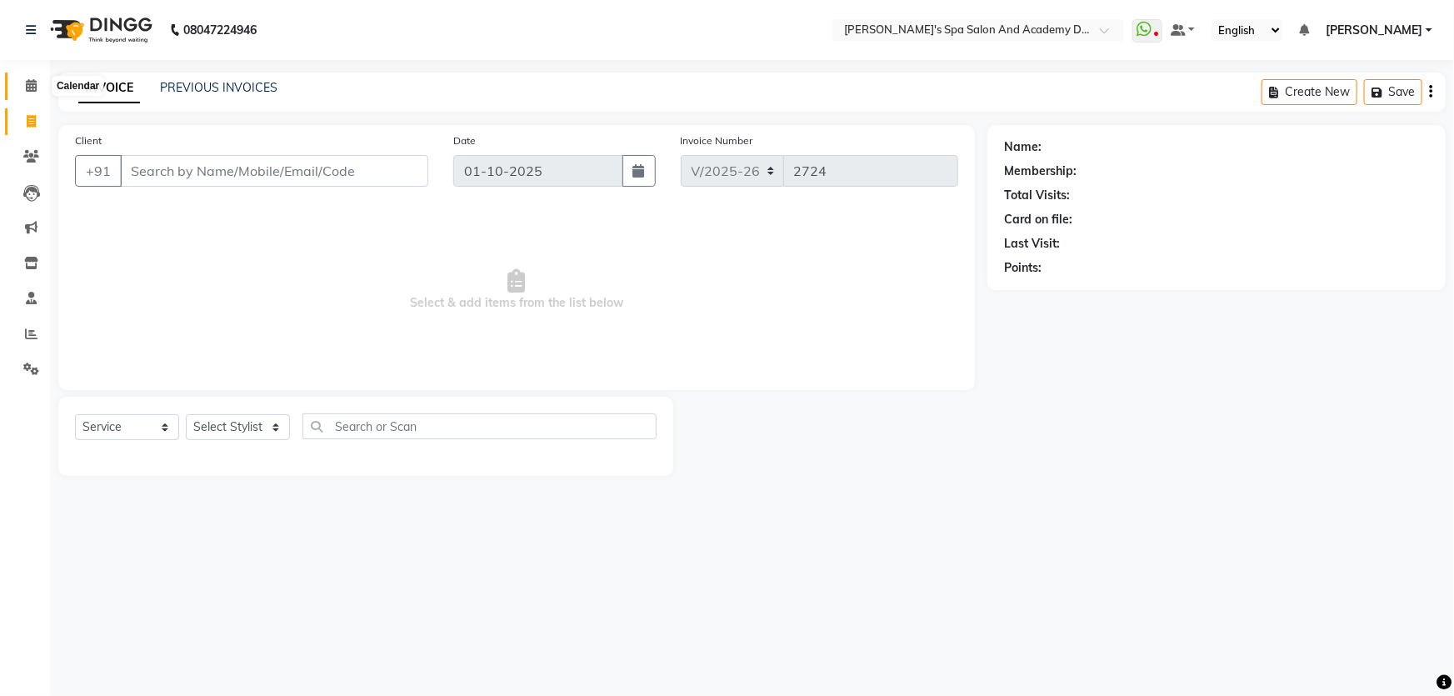
click at [24, 86] on span at bounding box center [31, 86] width 29 height 19
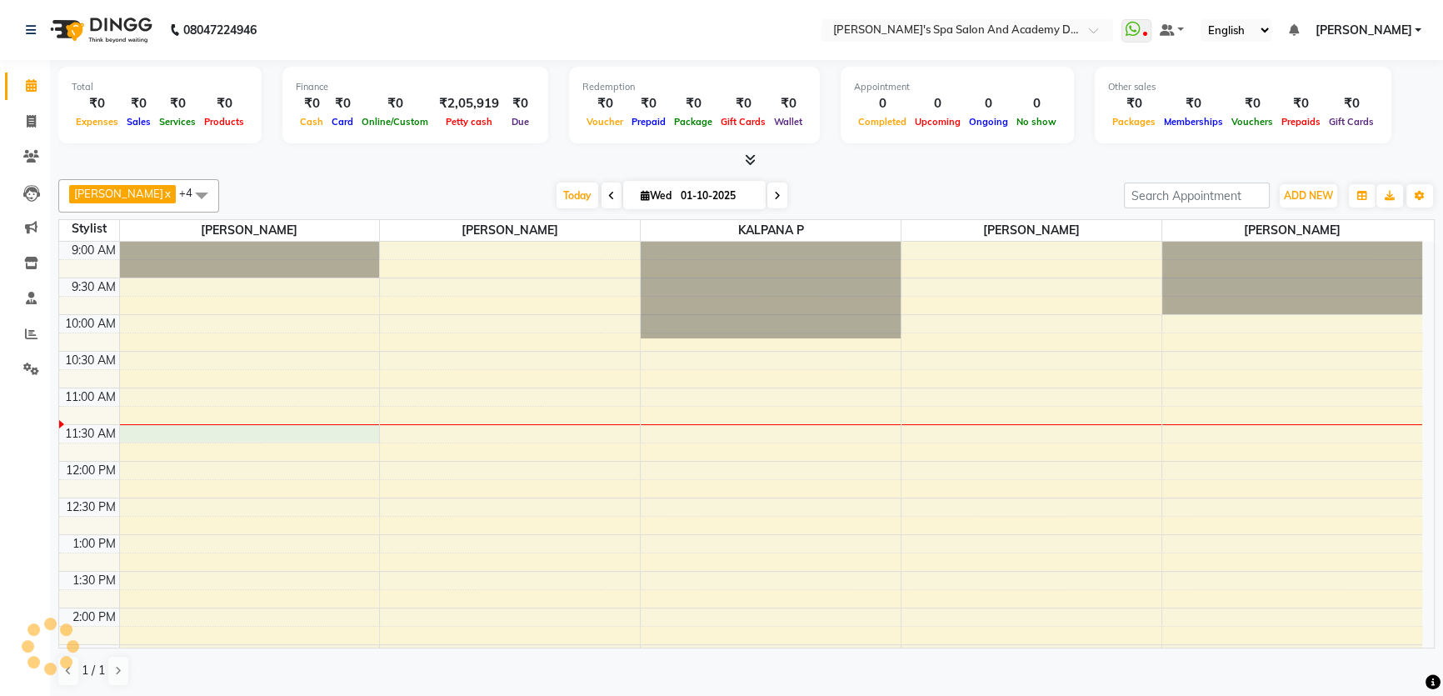
click at [147, 432] on div "9:00 AM 9:30 AM 10:00 AM 10:30 AM 11:00 AM 11:30 AM 12:00 PM 12:30 PM 1:00 PM 1…" at bounding box center [740, 681] width 1363 height 879
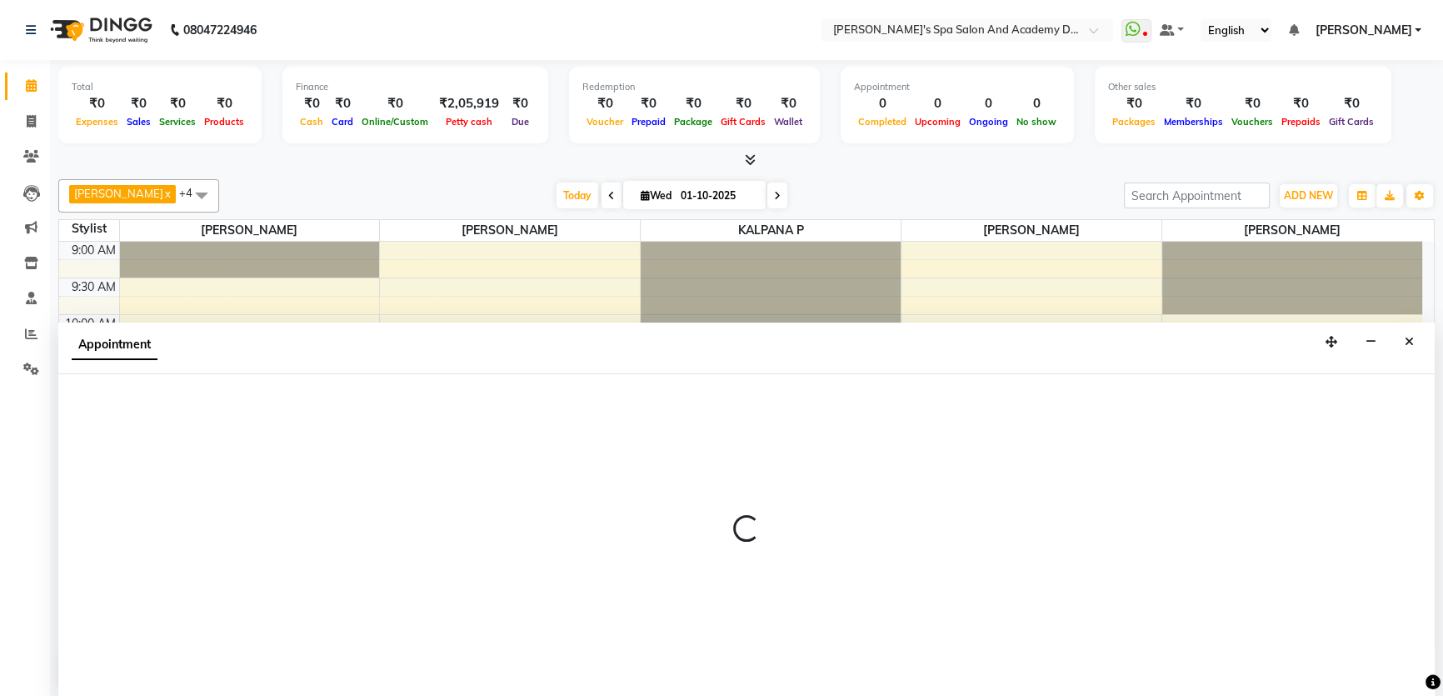
select select "47355"
select select "tentative"
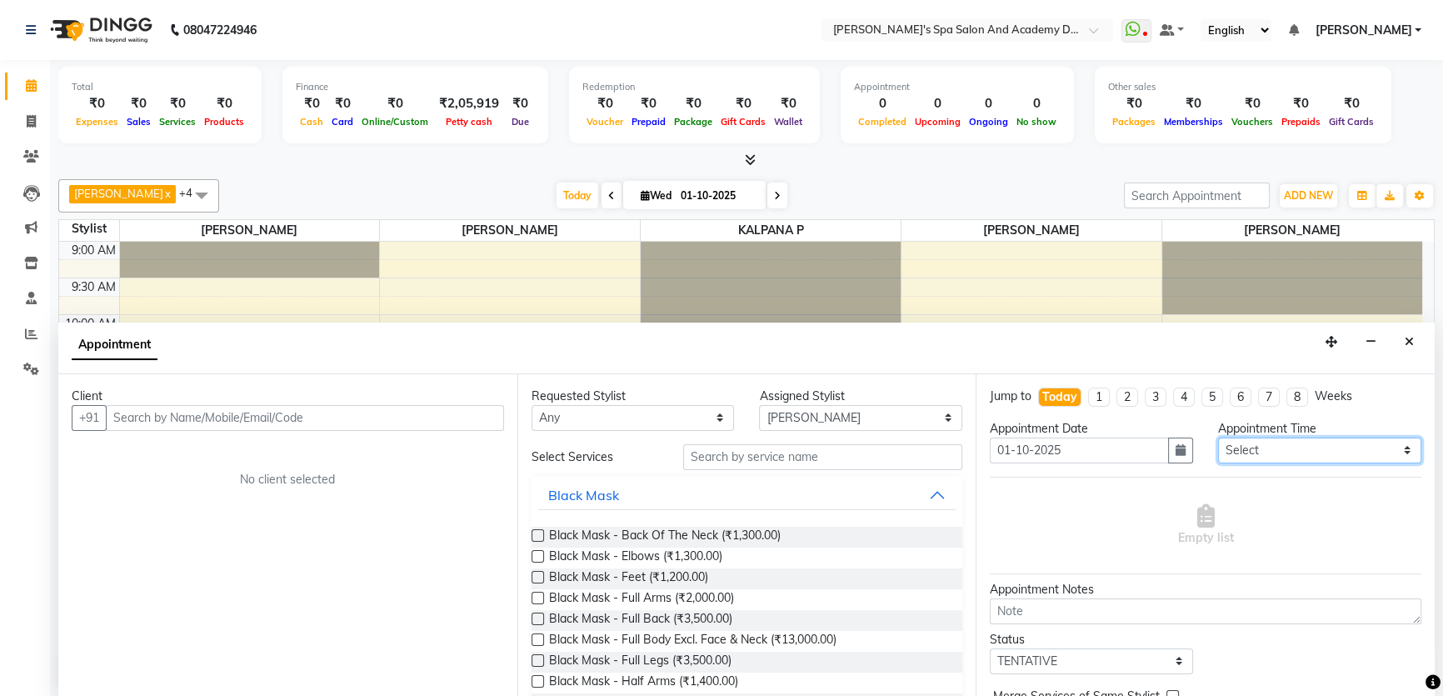
click at [1340, 450] on select "Select 10:00 AM 10:20 AM 10:40 AM 11:00 AM 11:20 AM 11:40 AM 12:00 PM 12:20 PM …" at bounding box center [1319, 450] width 203 height 26
click at [764, 21] on nav "08047224946 Select Location × [PERSON_NAME]'s Spa Salon And Academy Dosti Branc…" at bounding box center [721, 30] width 1443 height 60
click at [23, 399] on div "Calendar Invoice Clients Leads Marketing Inventory Staff Reports Settings Compl…" at bounding box center [112, 359] width 225 height 625
click at [1408, 336] on icon "Close" at bounding box center [1409, 342] width 9 height 12
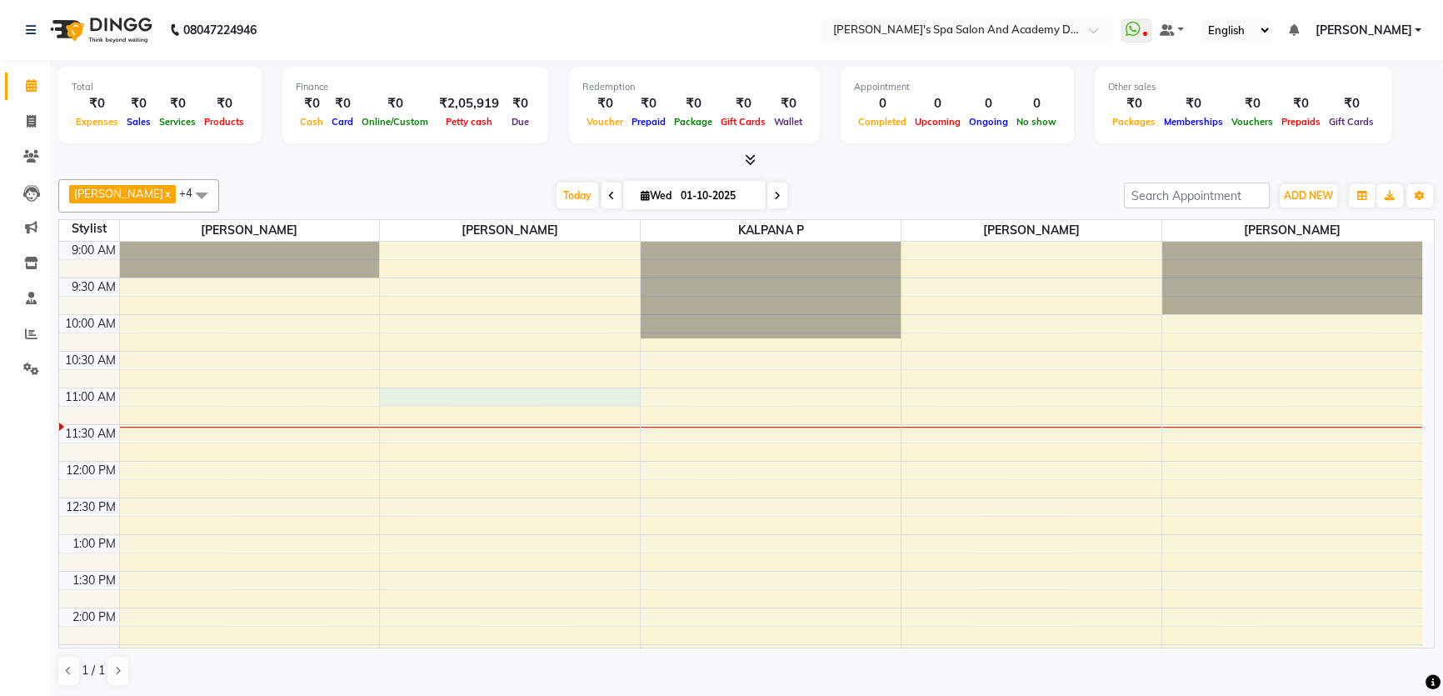
click at [431, 400] on div "9:00 AM 9:30 AM 10:00 AM 10:30 AM 11:00 AM 11:30 AM 12:00 PM 12:30 PM 1:00 PM 1…" at bounding box center [740, 681] width 1363 height 879
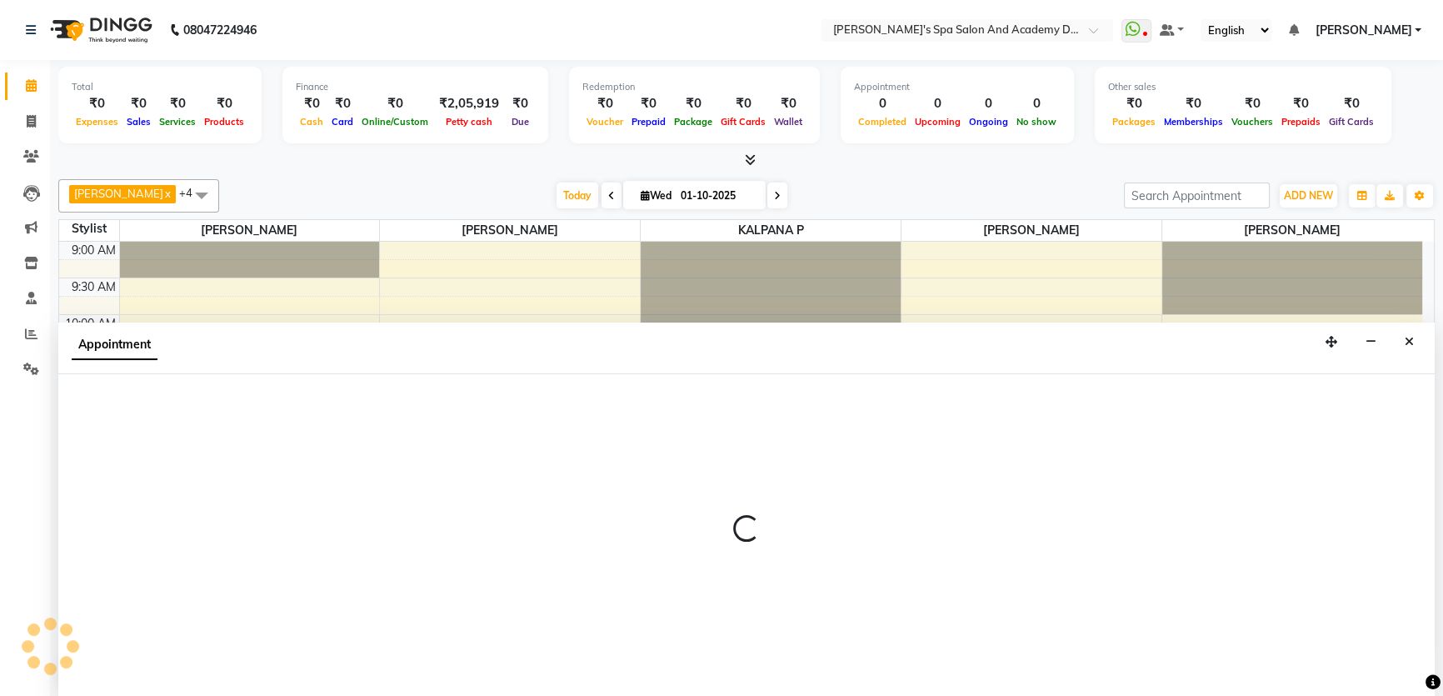
select select "47360"
select select "660"
select select "tentative"
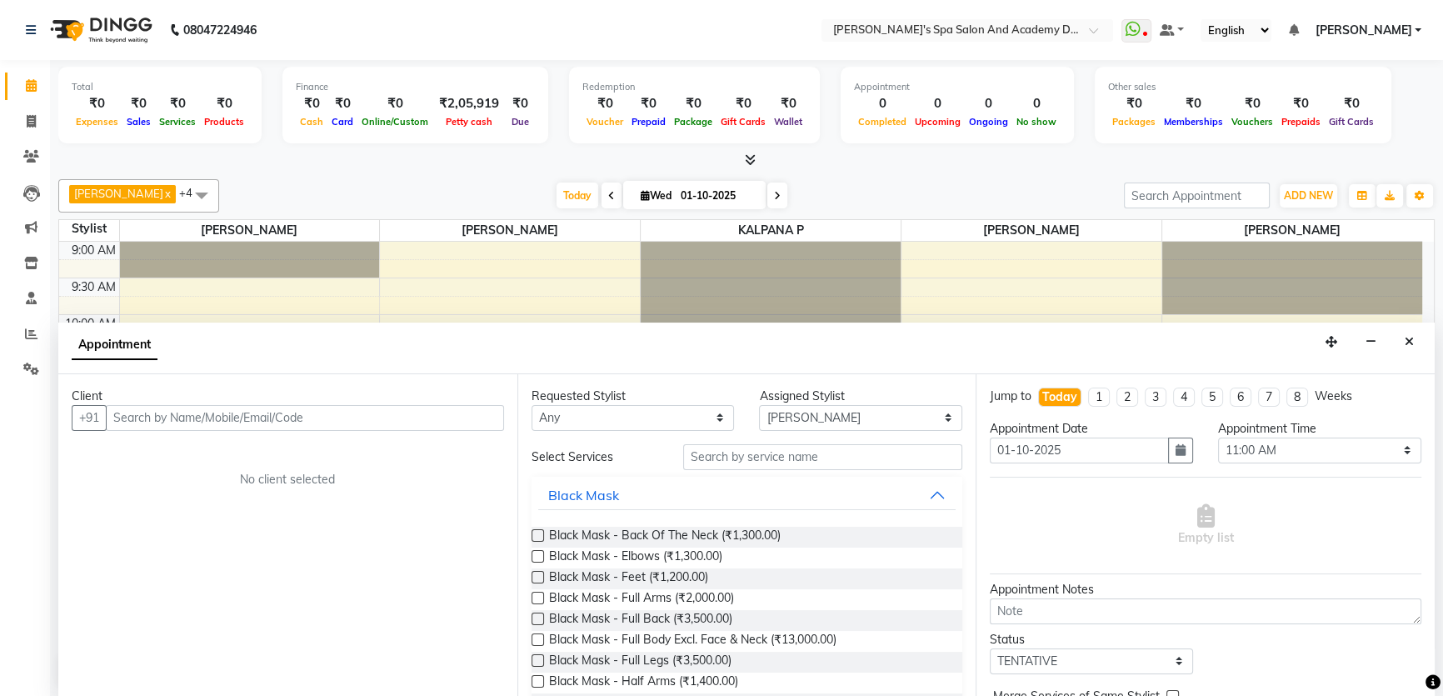
click at [163, 417] on input "text" at bounding box center [305, 418] width 398 height 26
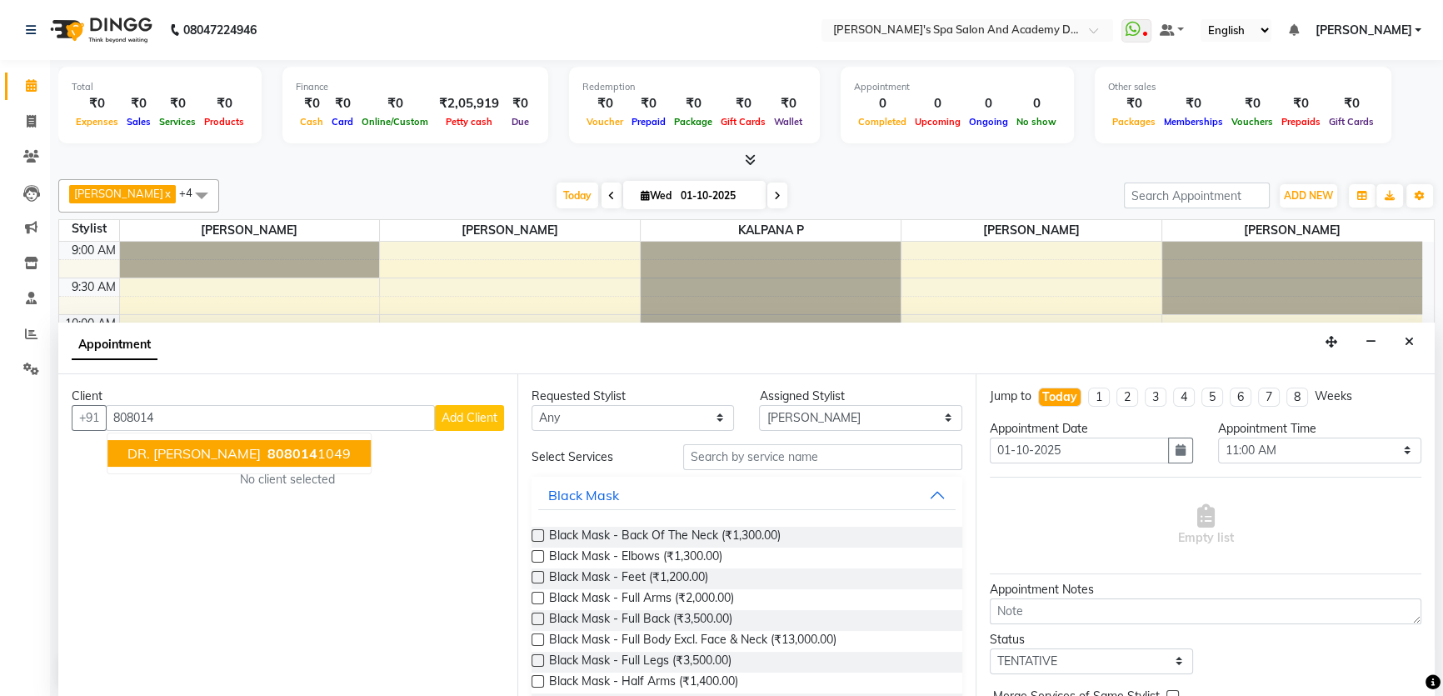
click at [264, 450] on ngb-highlight "808014 1049" at bounding box center [307, 453] width 87 height 17
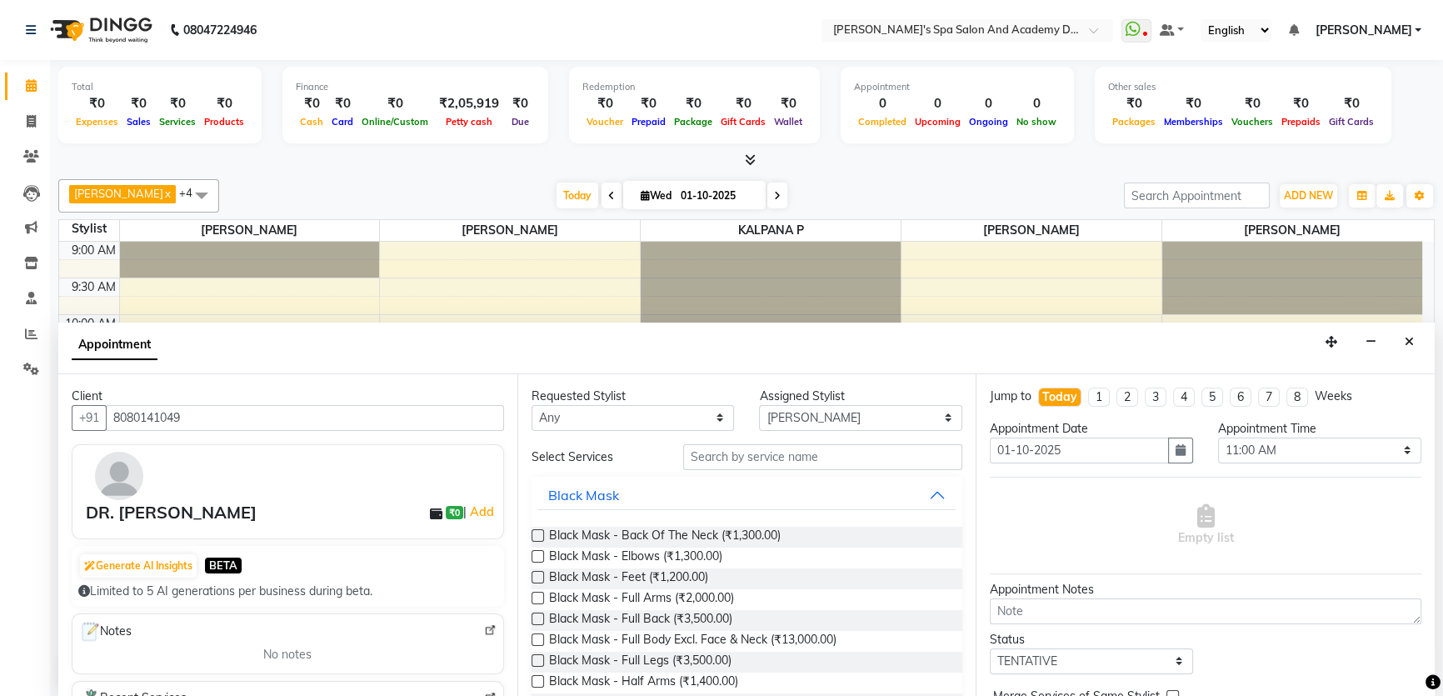
type input "8080141049"
click at [716, 459] on input "text" at bounding box center [822, 457] width 279 height 26
click at [765, 465] on input "text" at bounding box center [822, 457] width 279 height 26
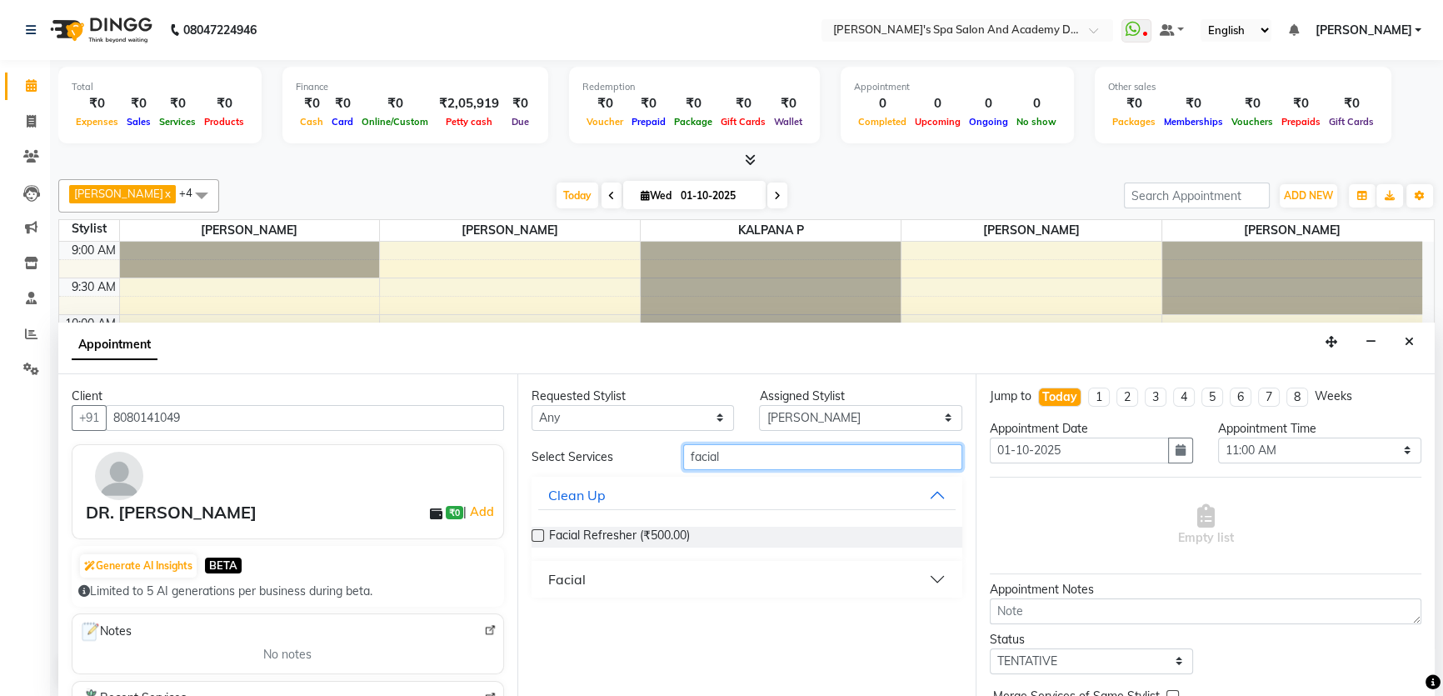
type input "facial"
click at [572, 579] on div "Facial" at bounding box center [566, 579] width 37 height 20
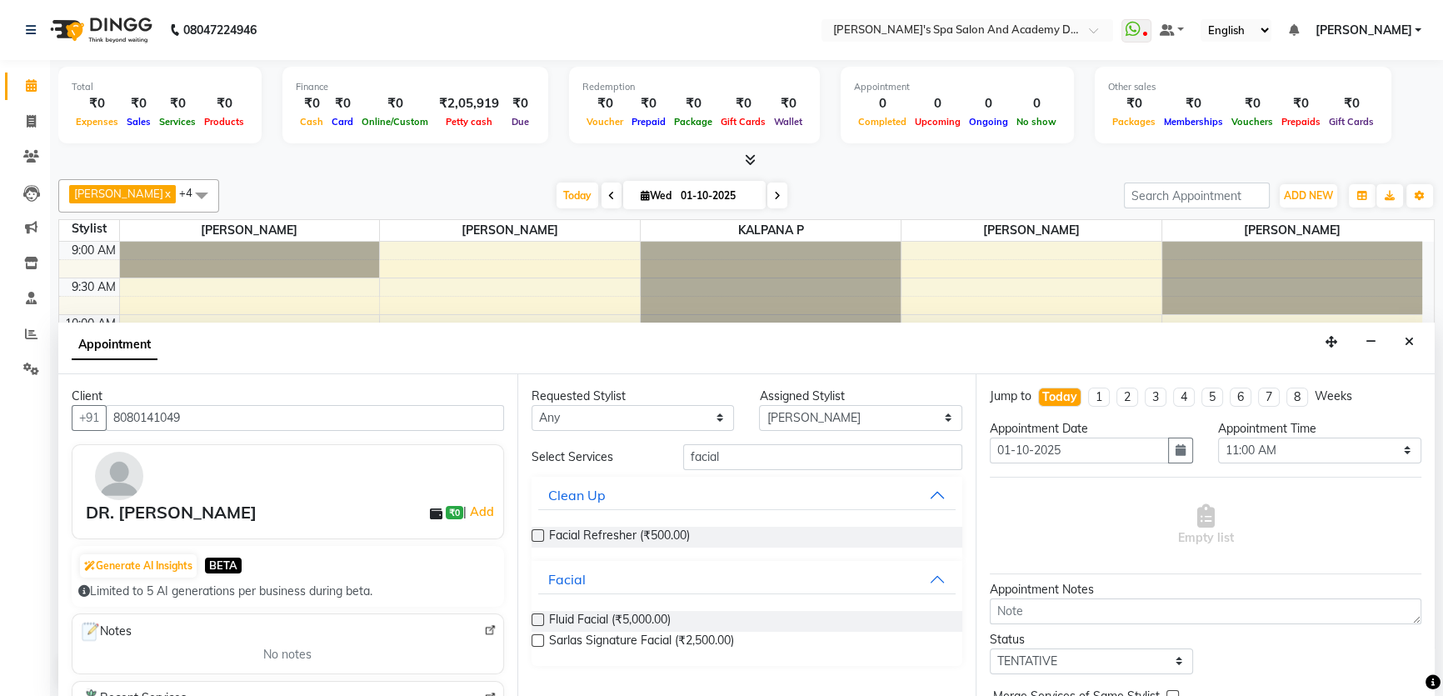
click at [537, 617] on label at bounding box center [538, 619] width 12 height 12
click at [537, 617] on input "checkbox" at bounding box center [537, 621] width 11 height 11
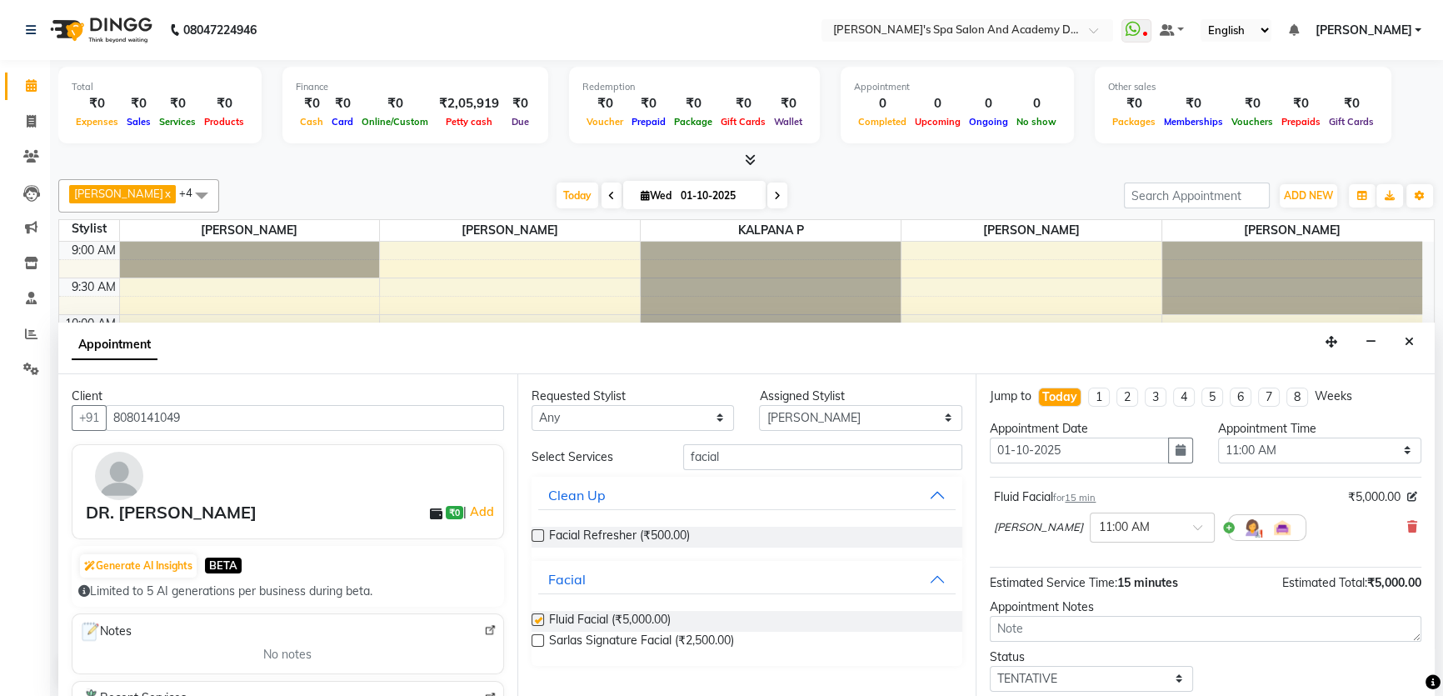
checkbox input "false"
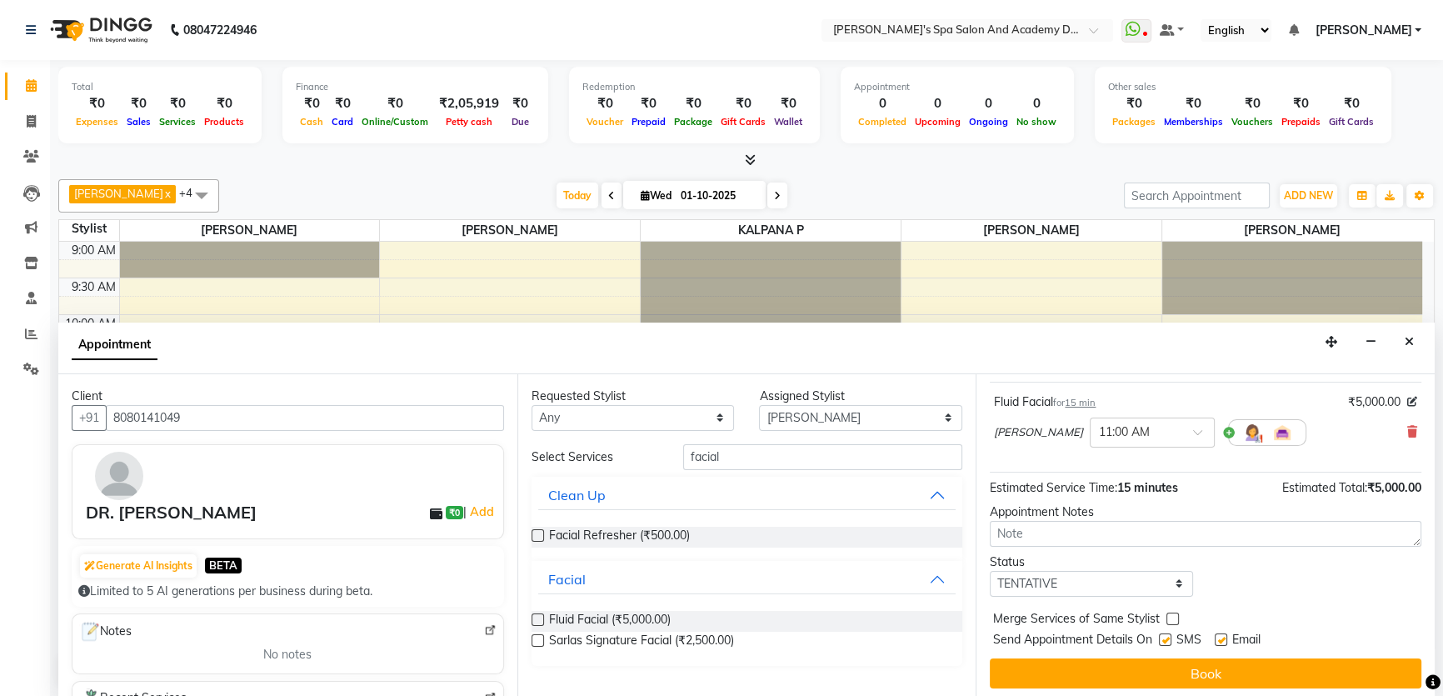
scroll to position [98, 0]
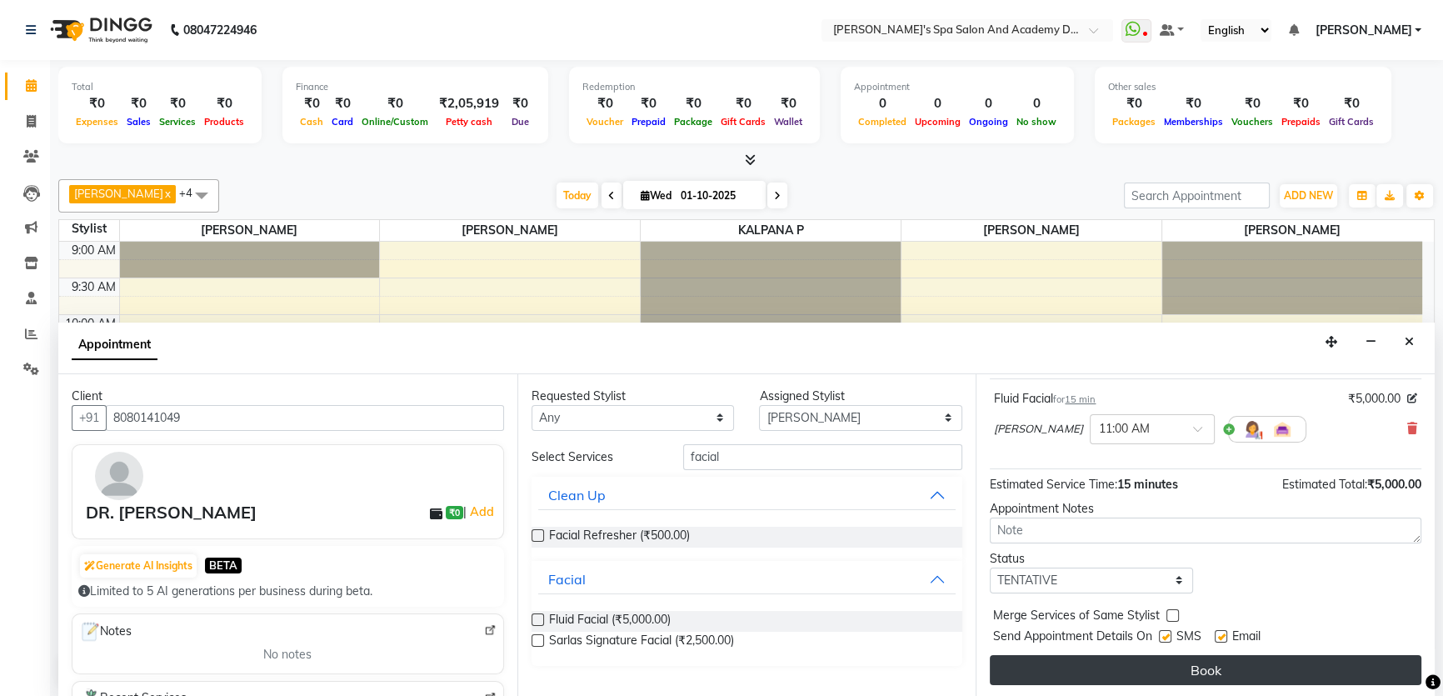
click at [1155, 659] on button "Book" at bounding box center [1206, 670] width 432 height 30
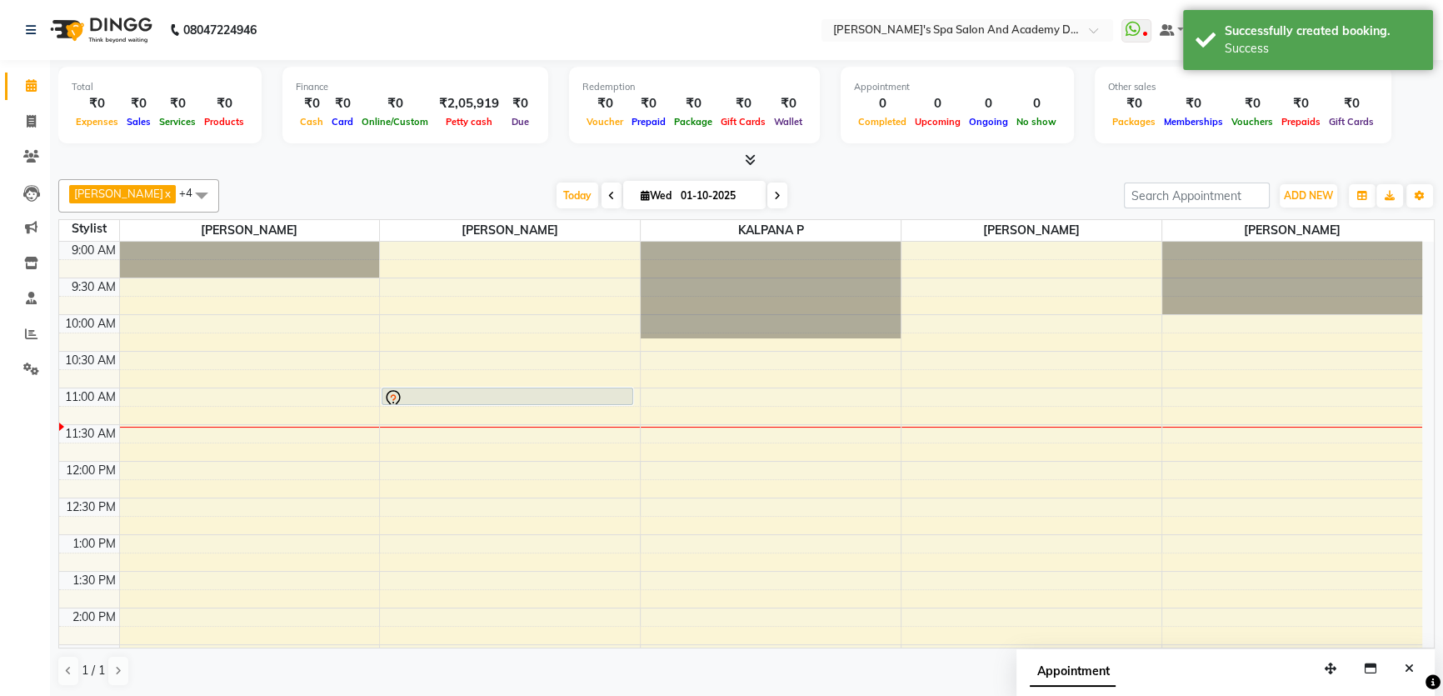
scroll to position [0, 0]
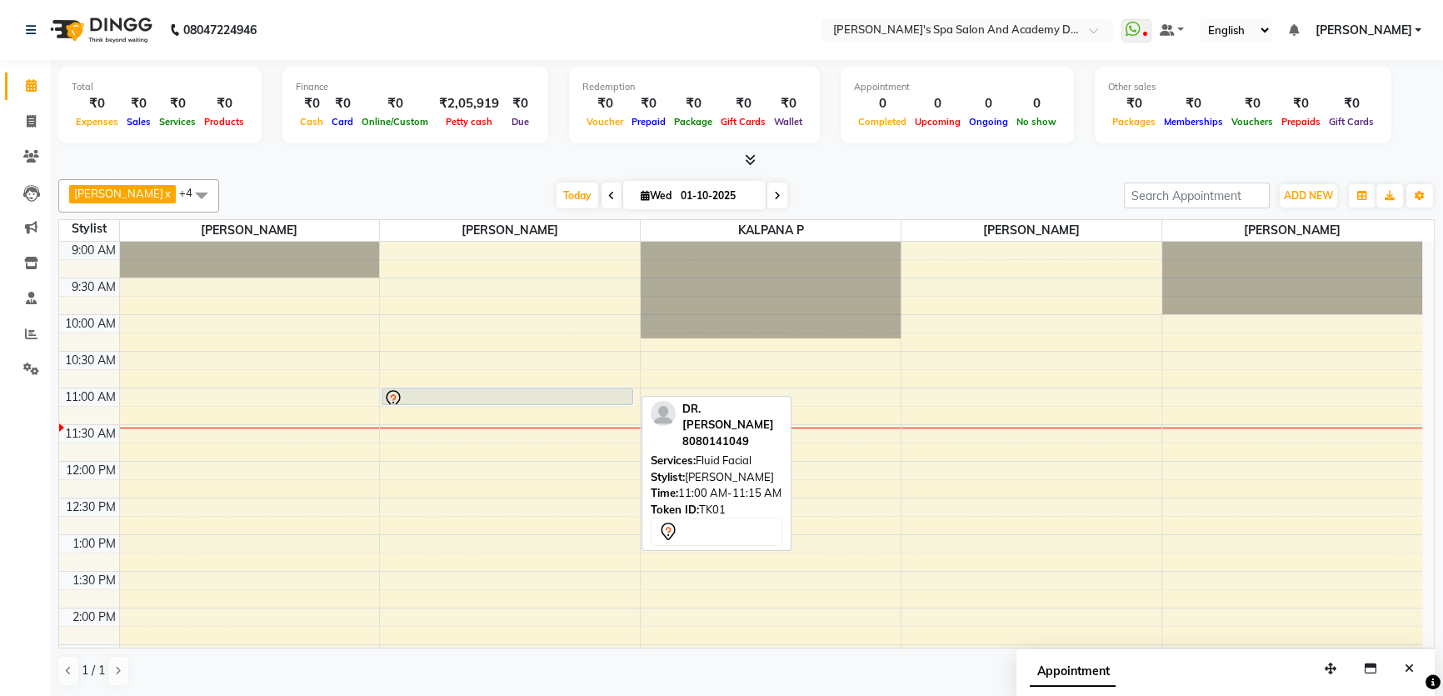
click at [467, 389] on div at bounding box center [507, 399] width 248 height 20
select select "7"
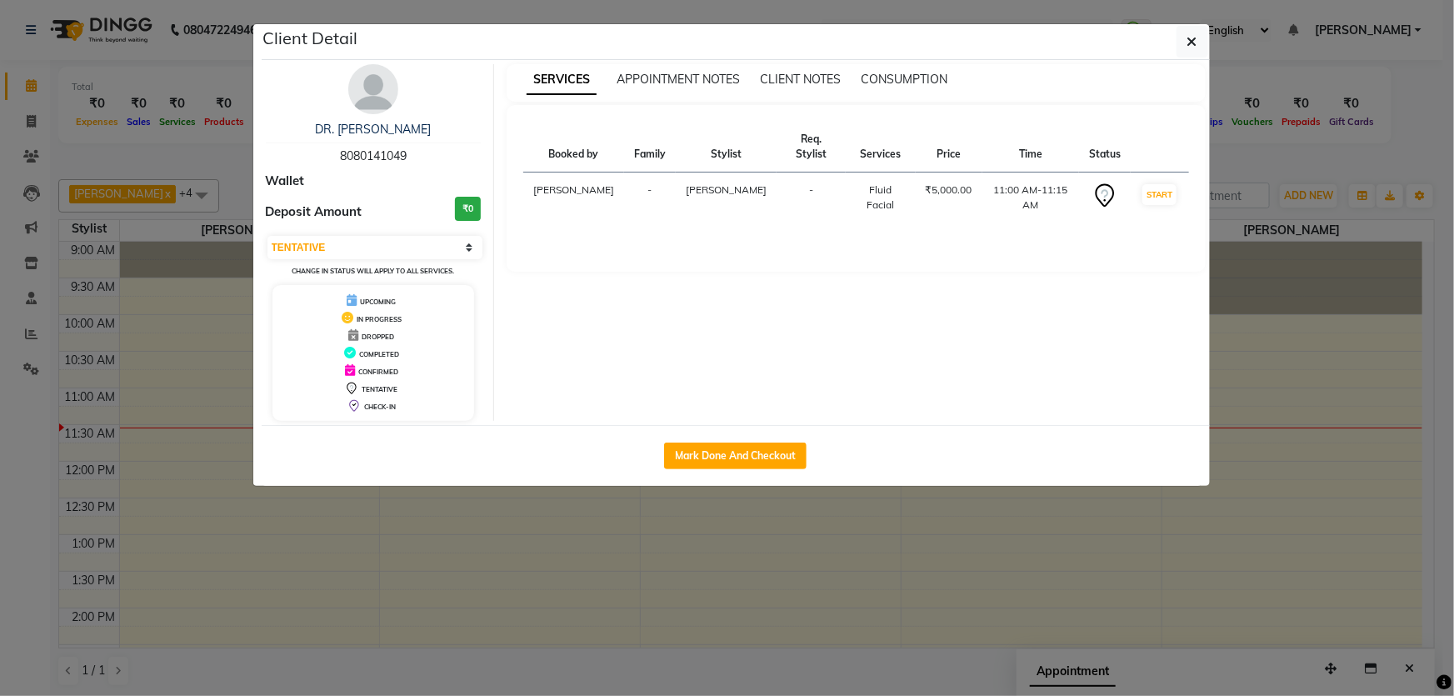
click at [756, 440] on div "Mark Done And Checkout" at bounding box center [736, 455] width 948 height 61
click at [747, 450] on button "Mark Done And Checkout" at bounding box center [735, 455] width 142 height 27
select select "6316"
select select "service"
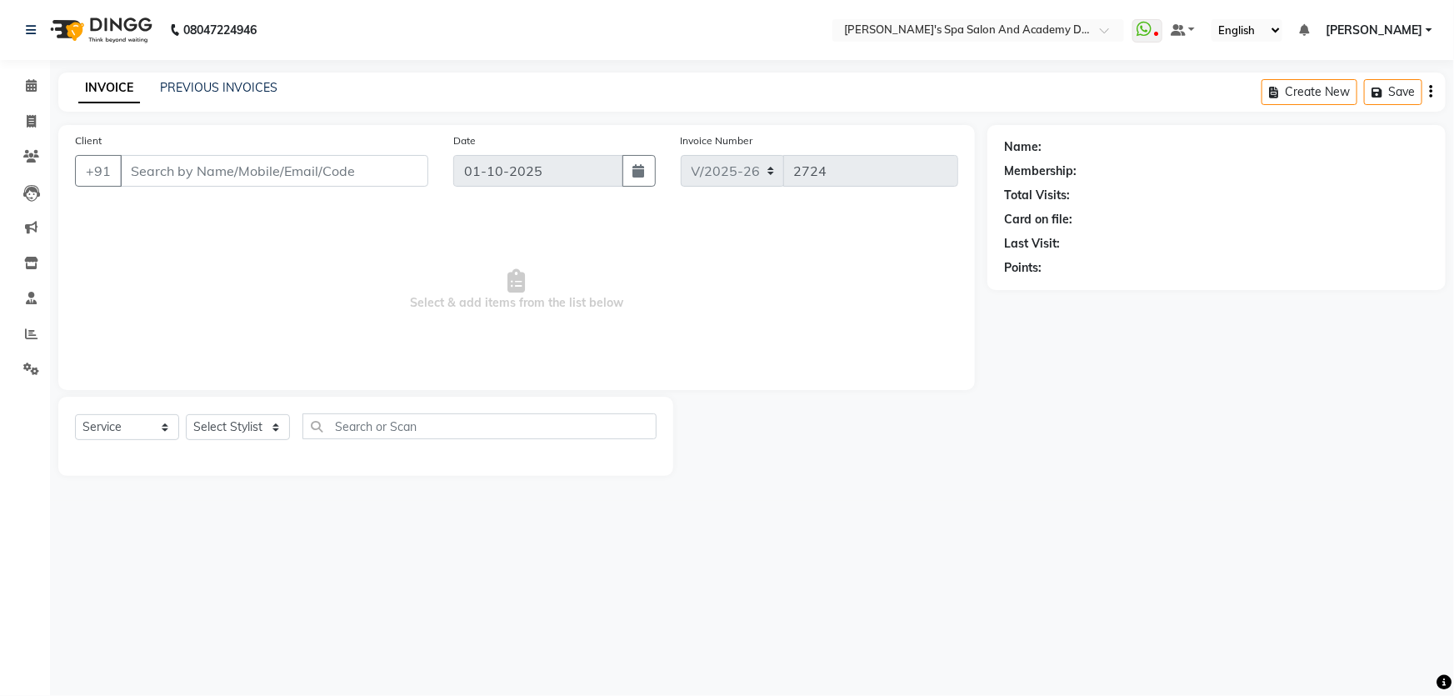
type input "8080141049"
select select "47360"
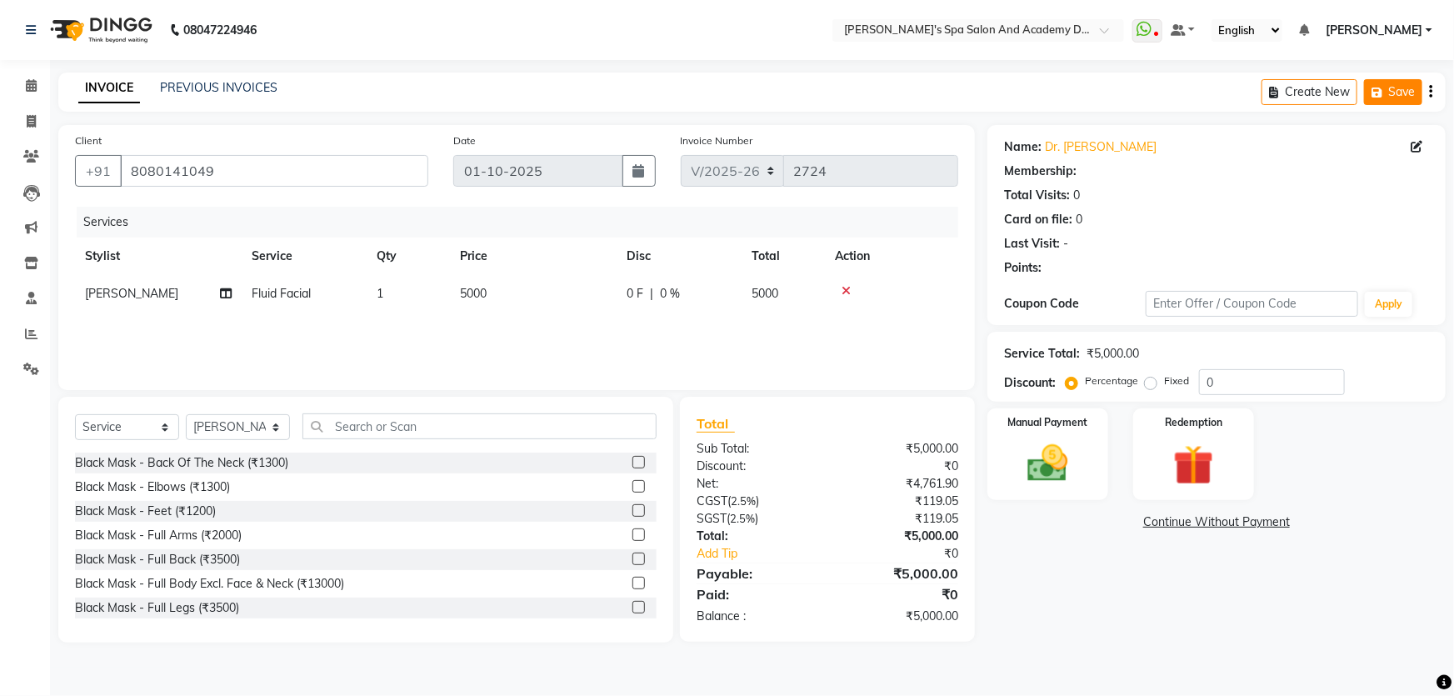
select select "1: Object"
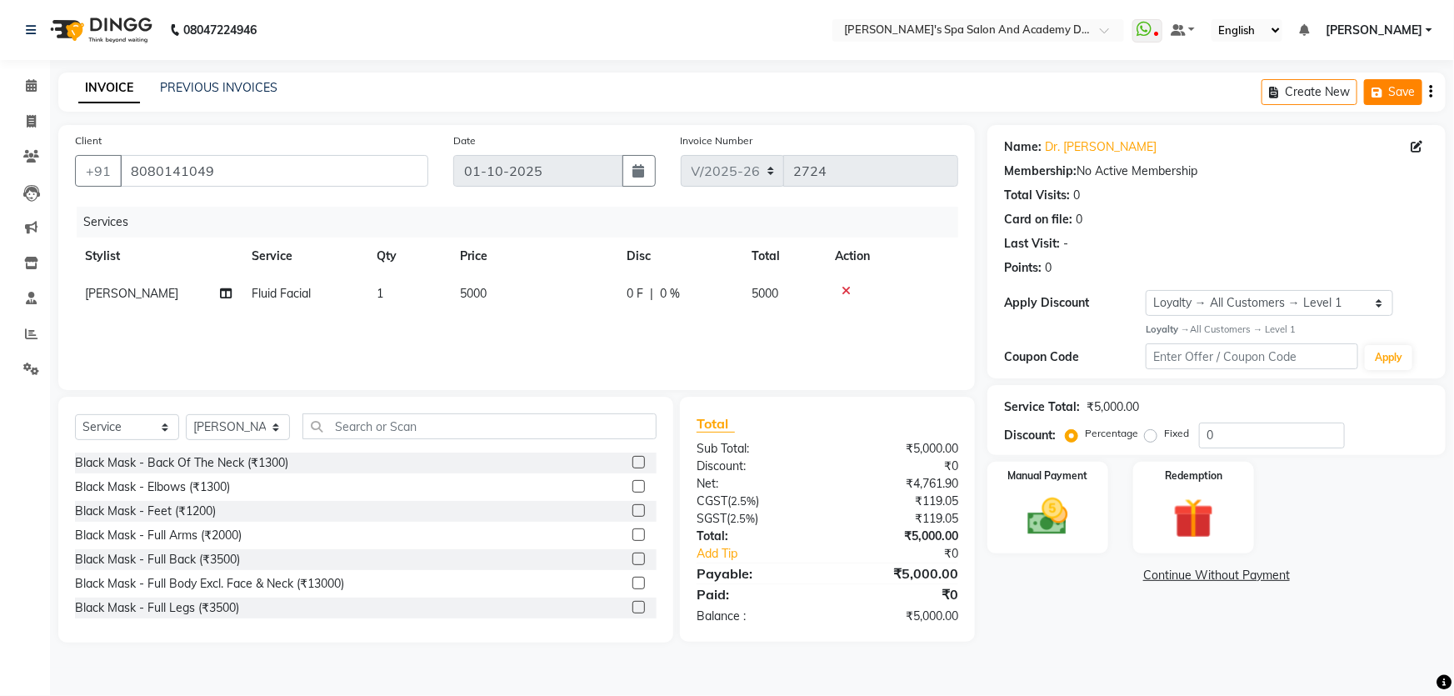
click at [1383, 95] on icon "button" at bounding box center [1380, 93] width 17 height 12
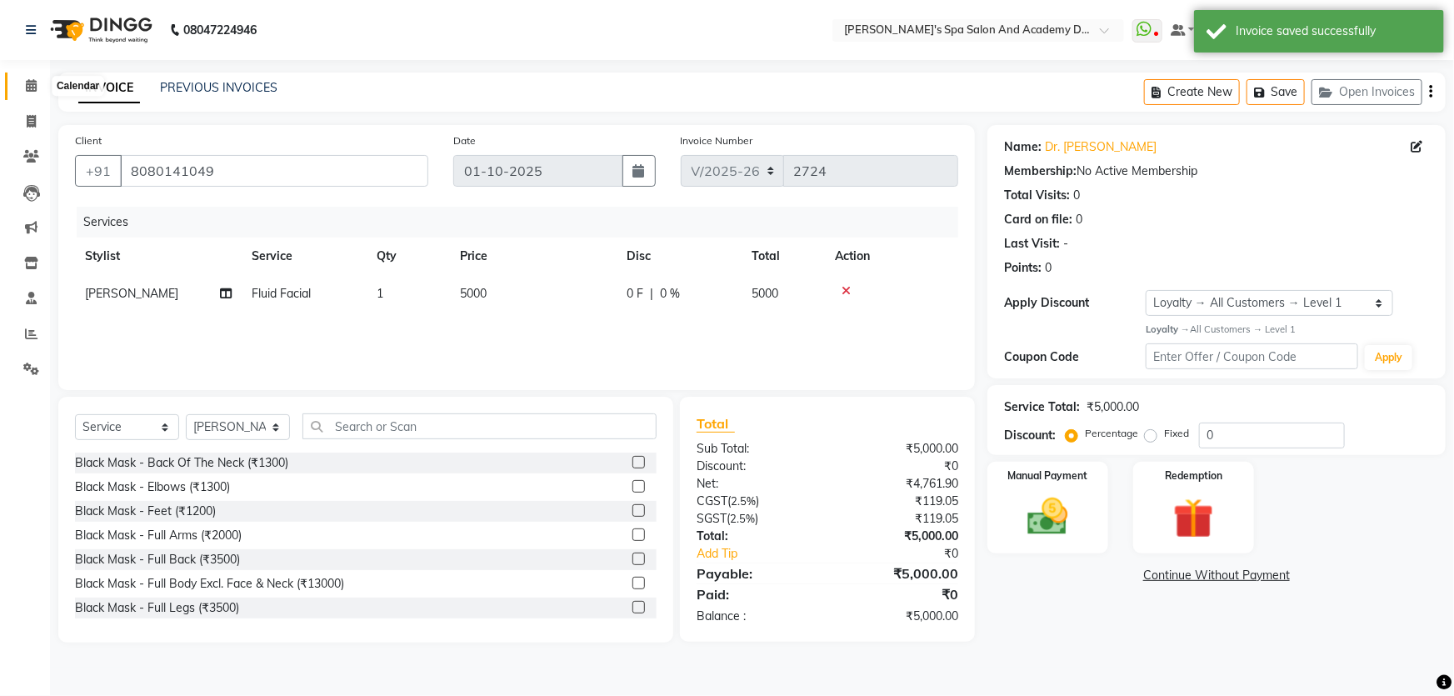
click at [28, 83] on icon at bounding box center [31, 85] width 11 height 12
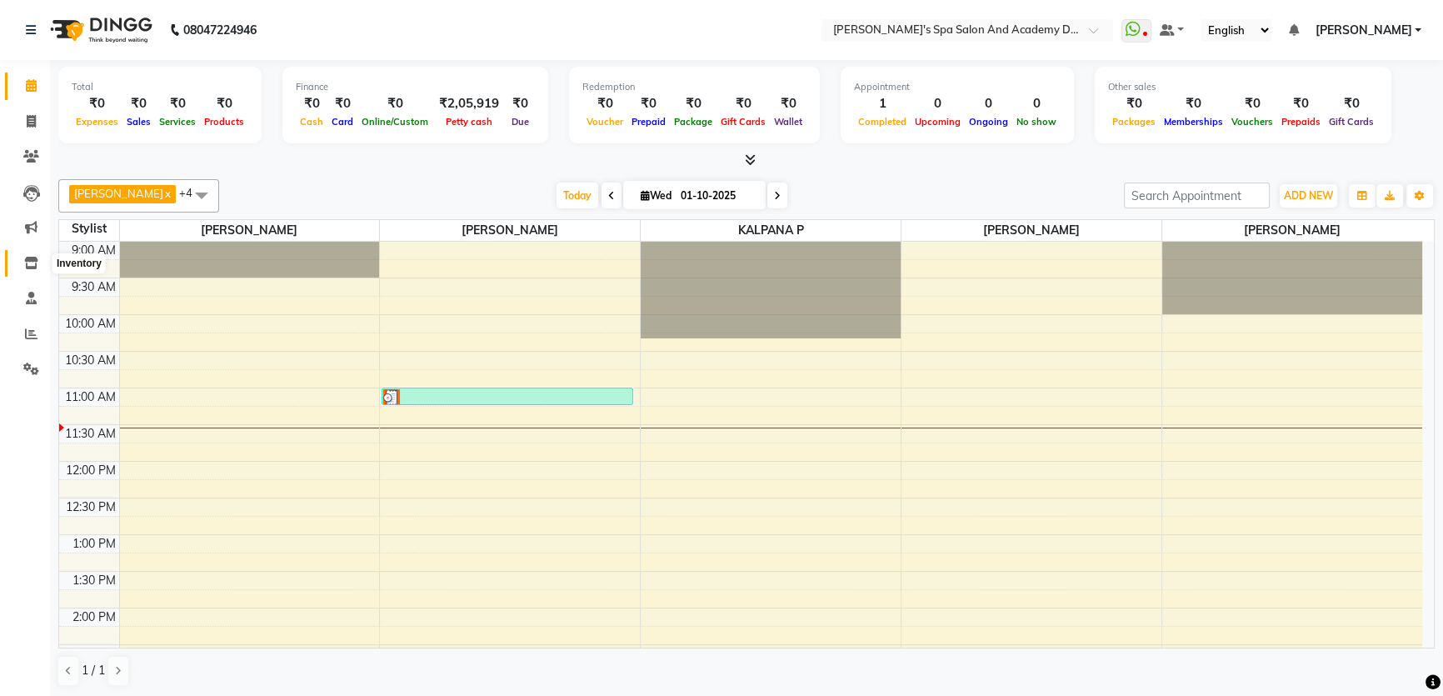
click at [27, 267] on icon at bounding box center [31, 263] width 14 height 12
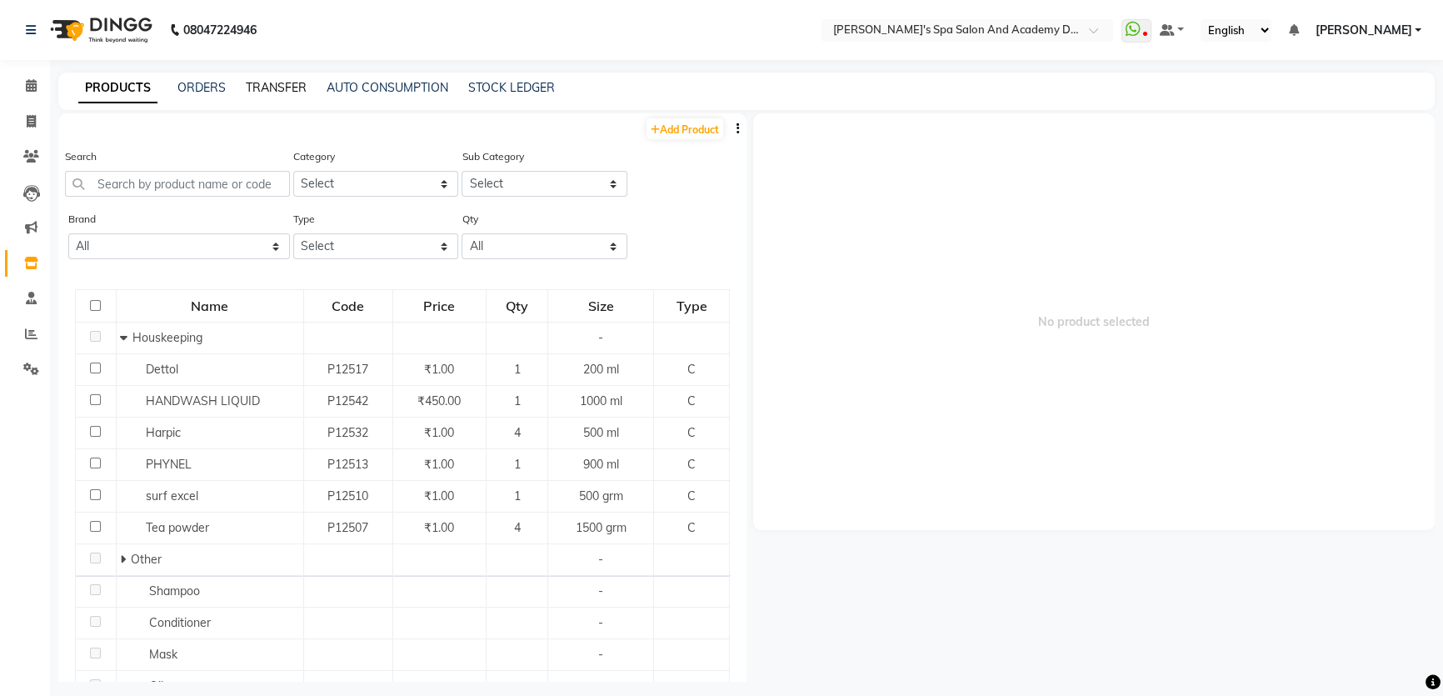
click at [272, 89] on link "TRANSFER" at bounding box center [276, 87] width 61 height 15
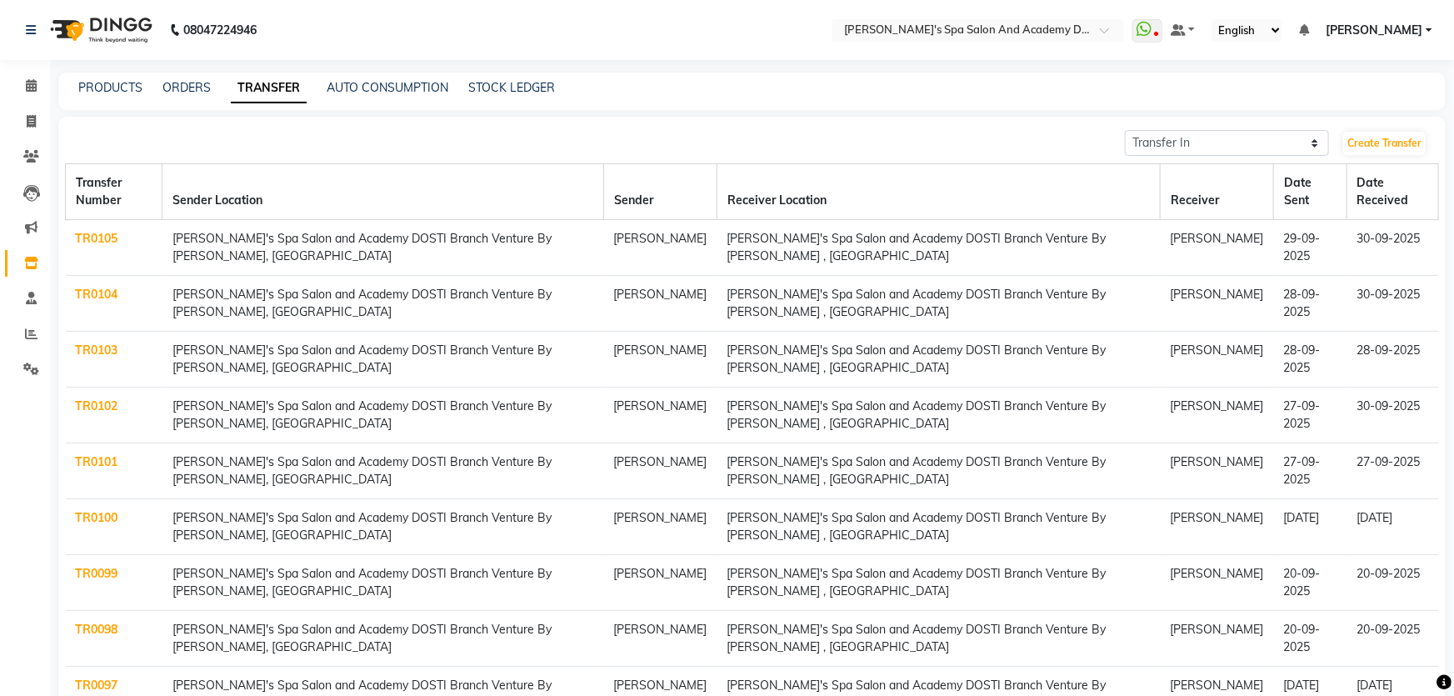
click at [92, 231] on link "TR0105" at bounding box center [97, 238] width 42 height 15
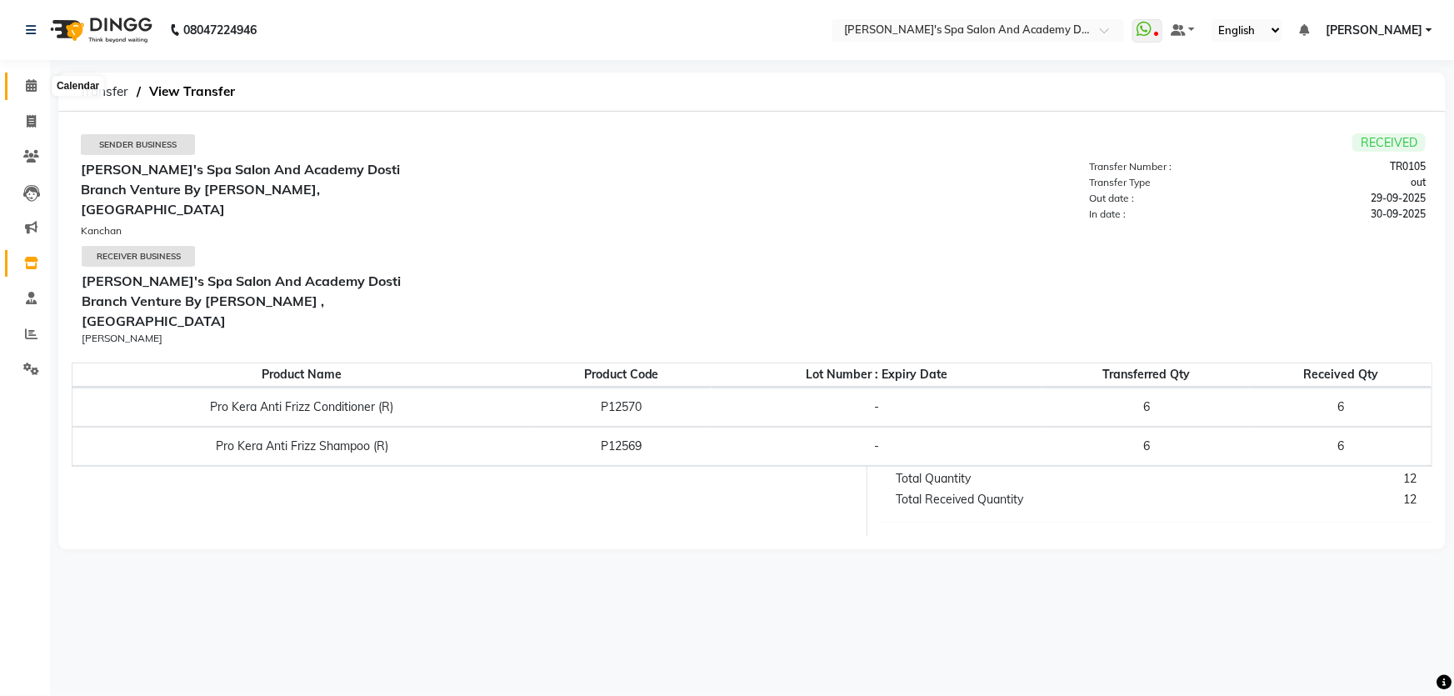
click at [33, 91] on icon at bounding box center [31, 85] width 11 height 12
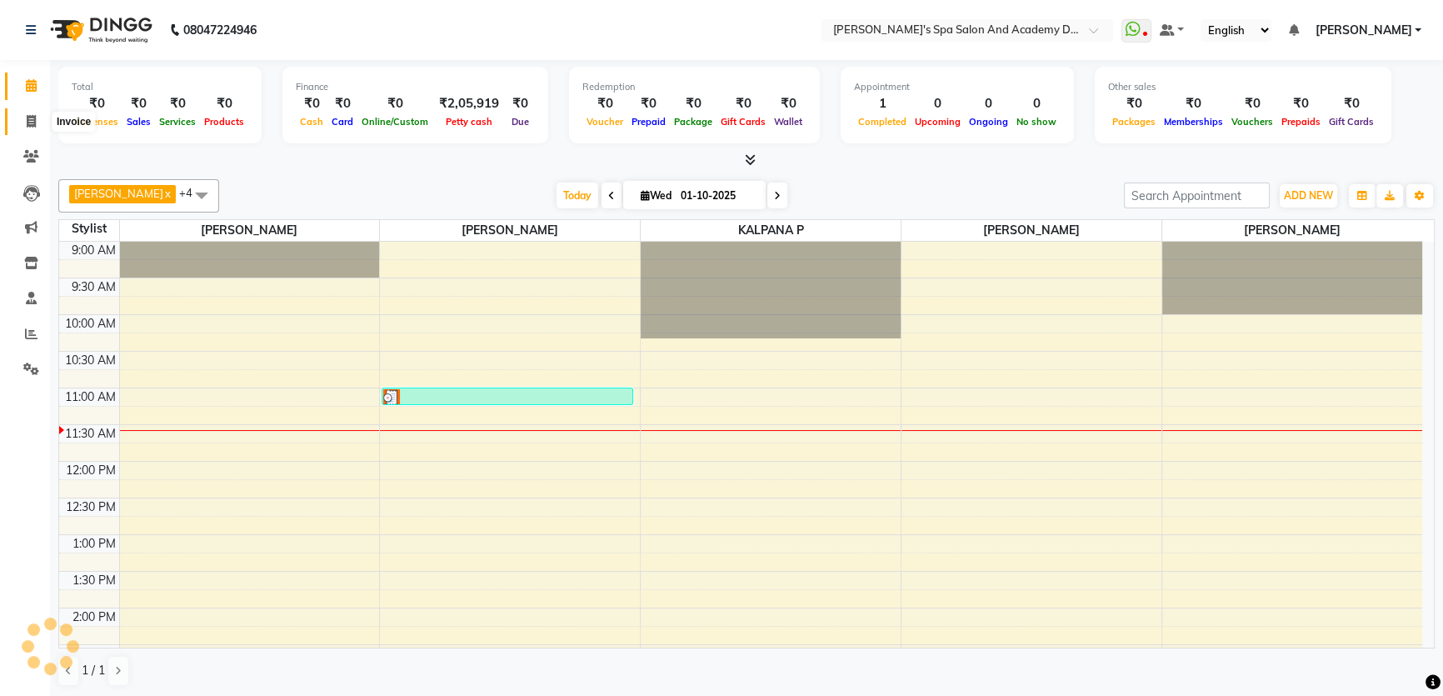
click at [31, 112] on span at bounding box center [31, 121] width 29 height 19
select select "service"
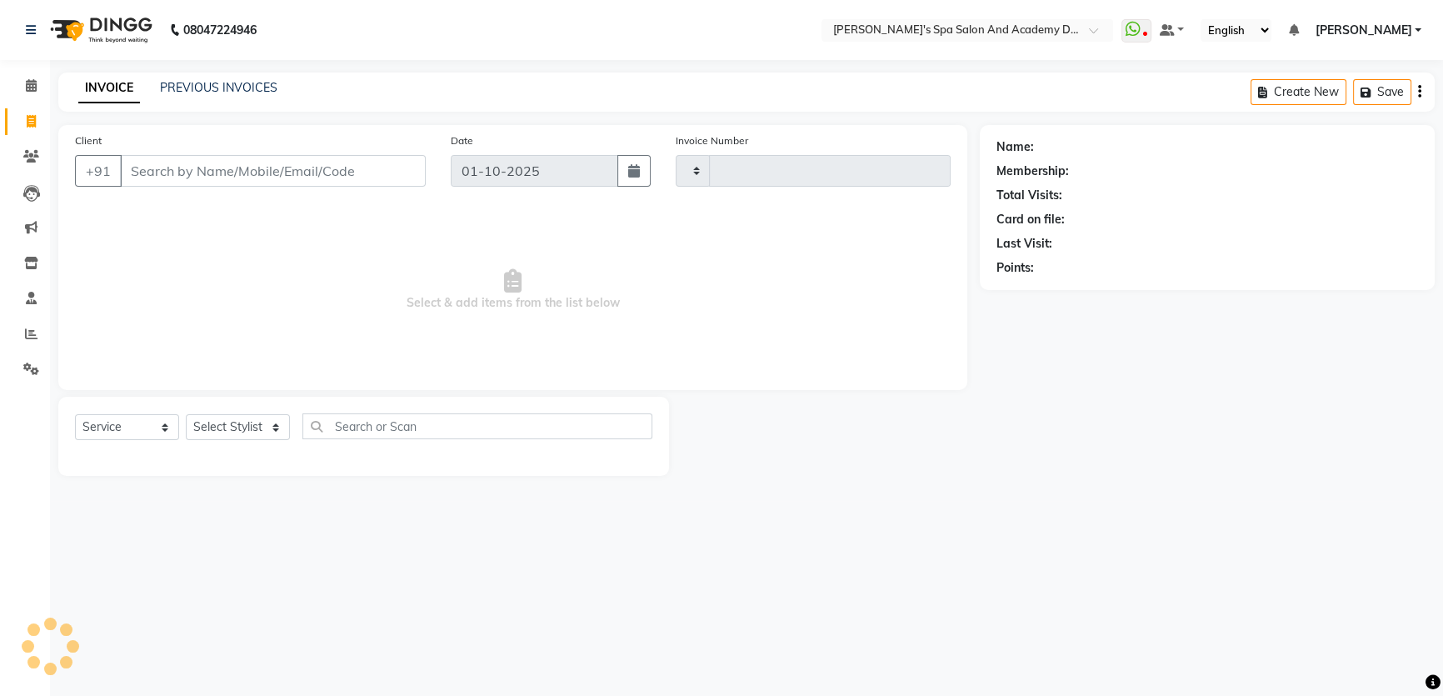
type input "2724"
select select "6316"
click at [28, 287] on link "Staff" at bounding box center [25, 298] width 40 height 27
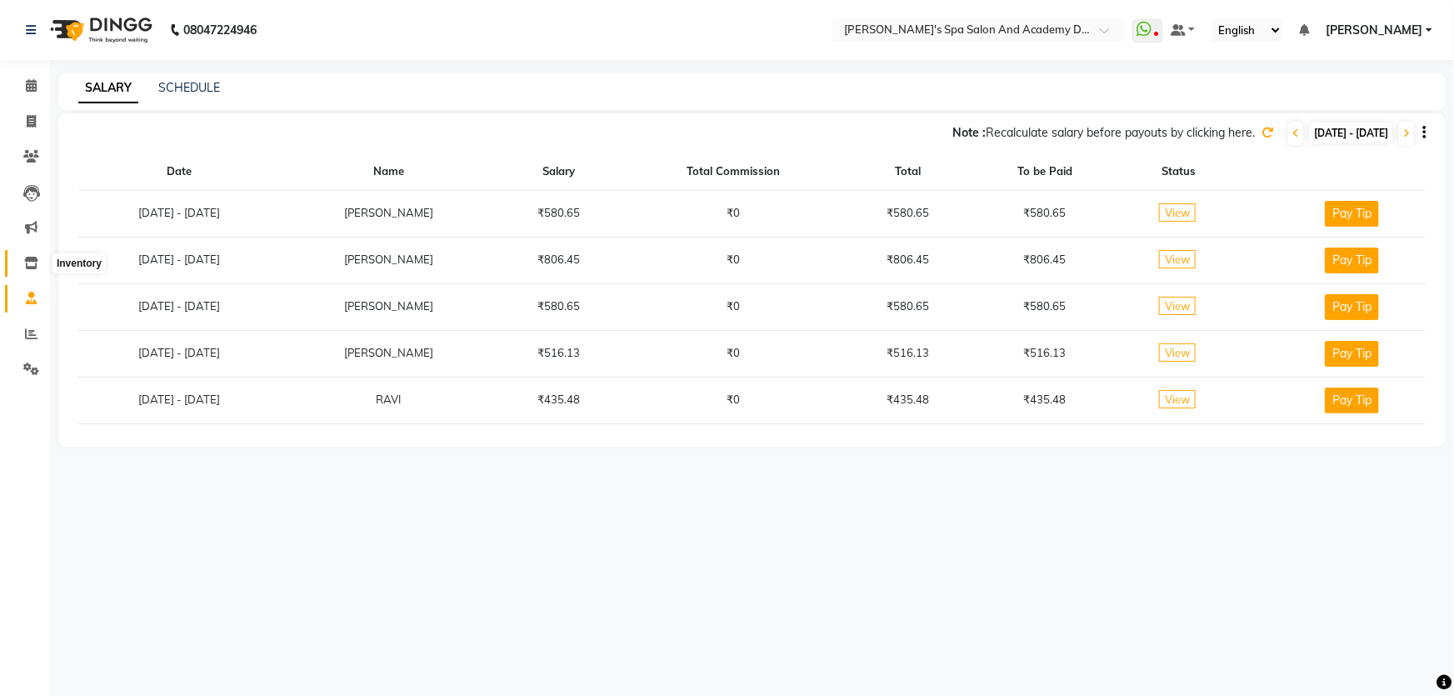
click at [31, 263] on icon at bounding box center [31, 263] width 14 height 12
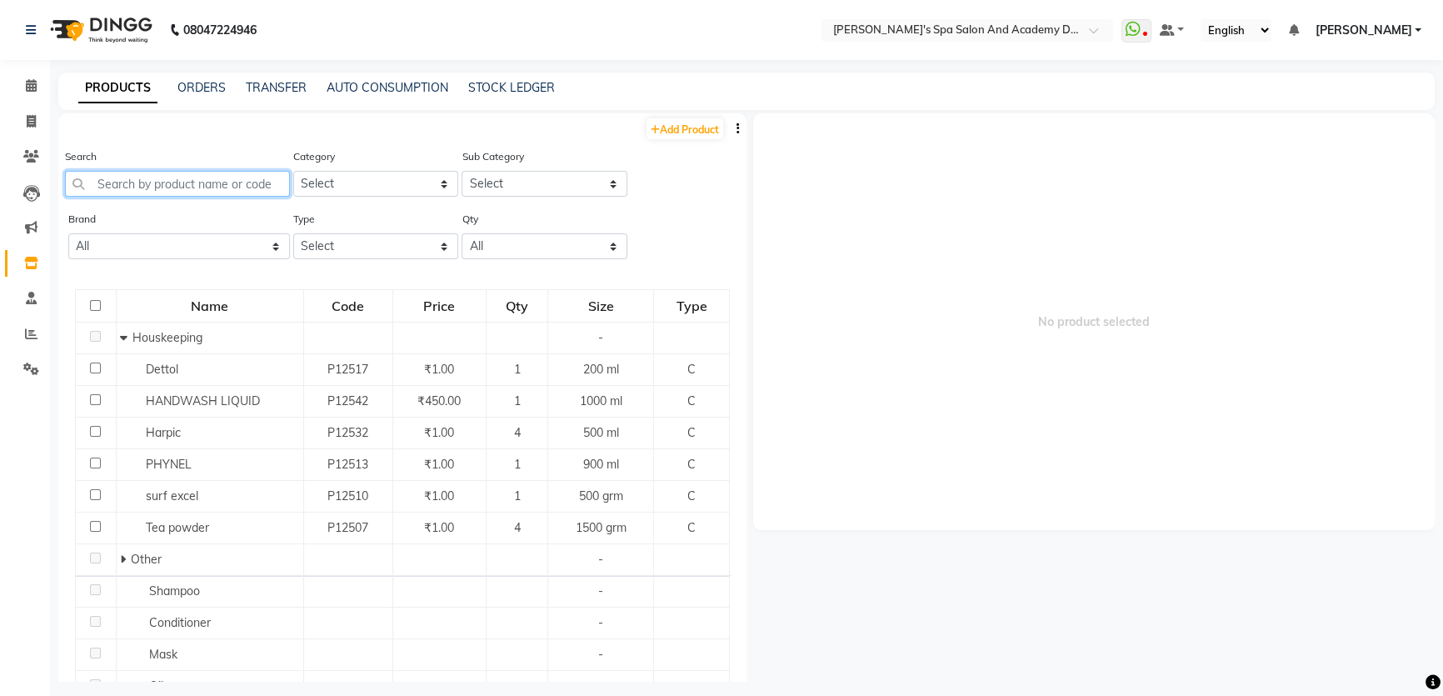
click at [217, 190] on input "text" at bounding box center [177, 184] width 225 height 26
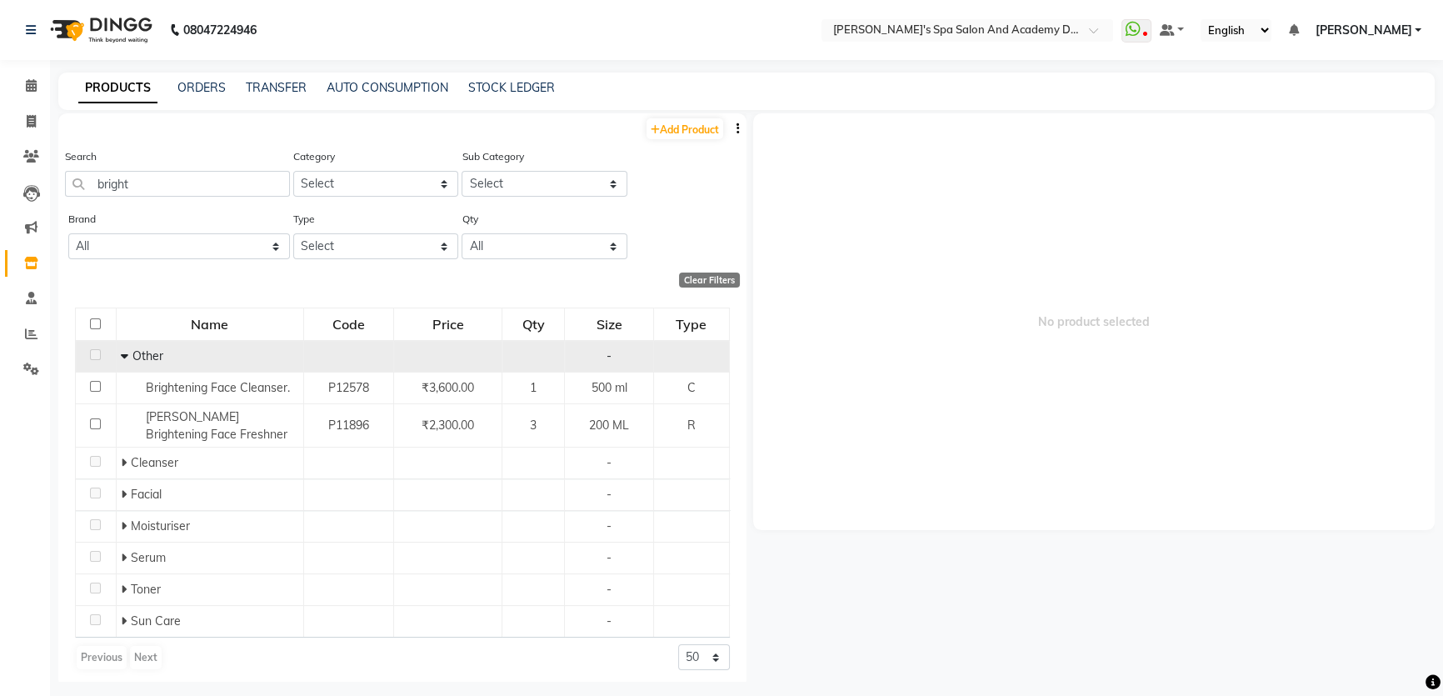
click at [124, 352] on icon at bounding box center [124, 356] width 7 height 12
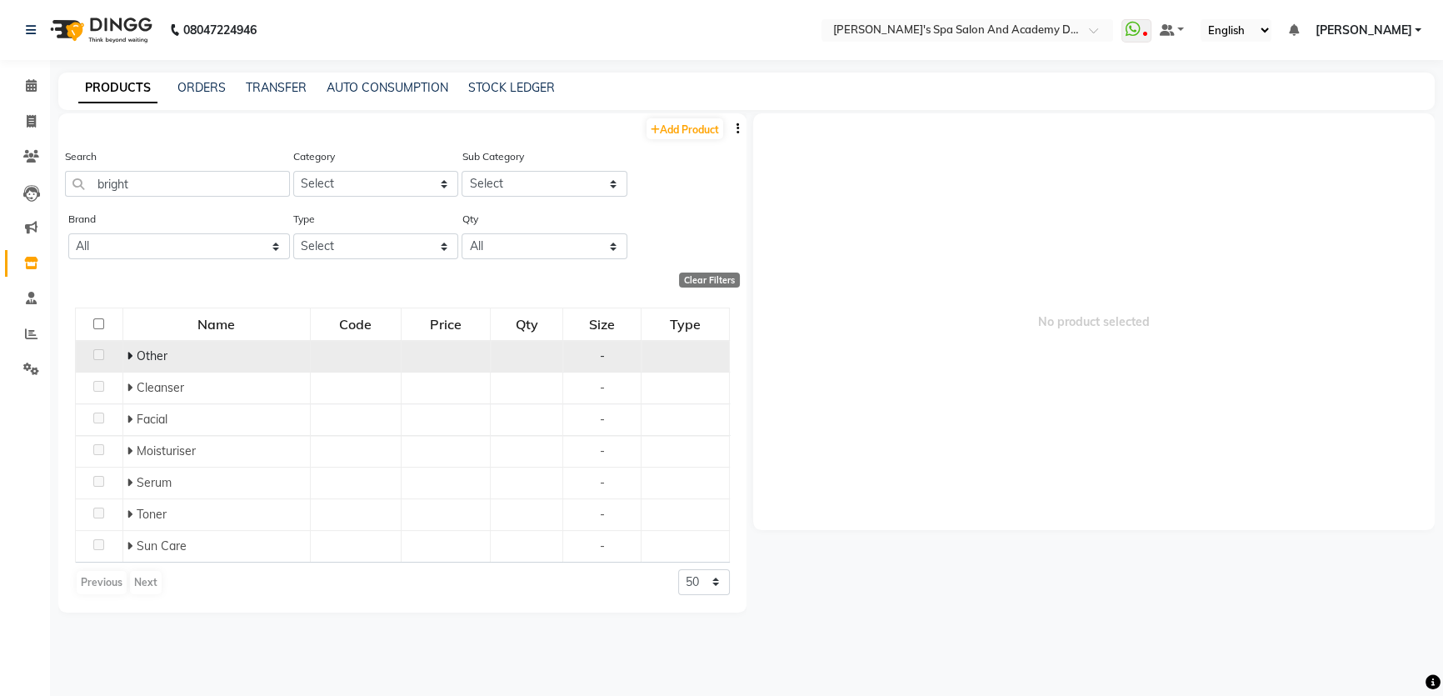
click at [151, 168] on div "Search bright" at bounding box center [177, 171] width 225 height 49
click at [150, 178] on input "bright" at bounding box center [177, 184] width 225 height 26
type input "brightni"
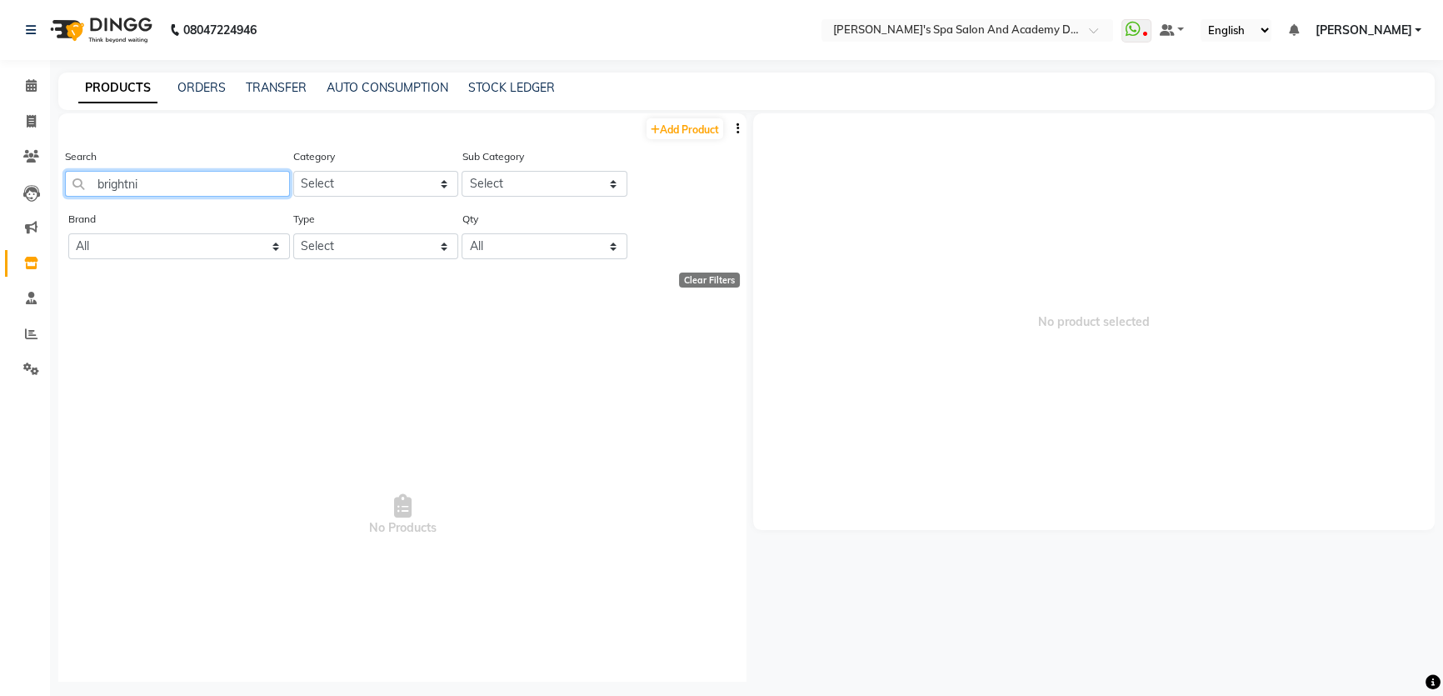
drag, startPoint x: 144, startPoint y: 187, endPoint x: 79, endPoint y: 180, distance: 65.3
click at [79, 180] on input "brightni" at bounding box center [177, 184] width 225 height 26
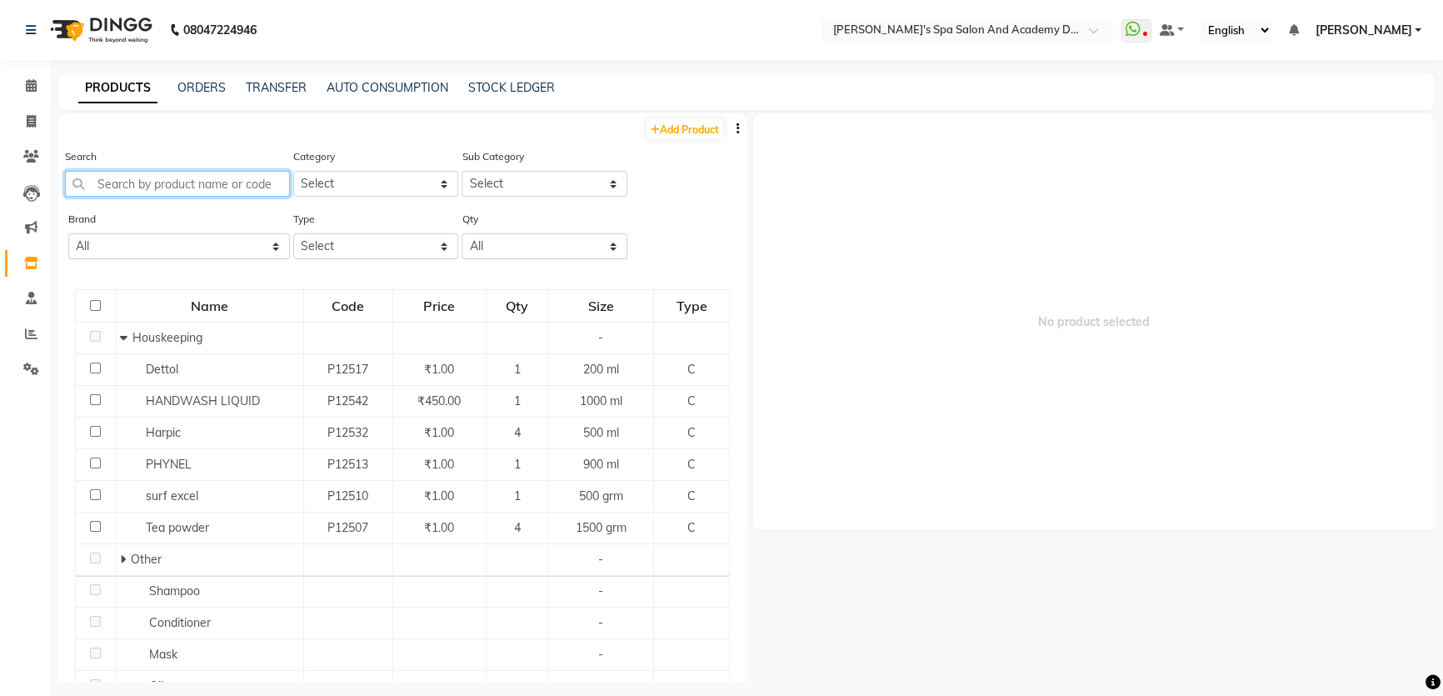
click at [154, 187] on input "text" at bounding box center [177, 184] width 225 height 26
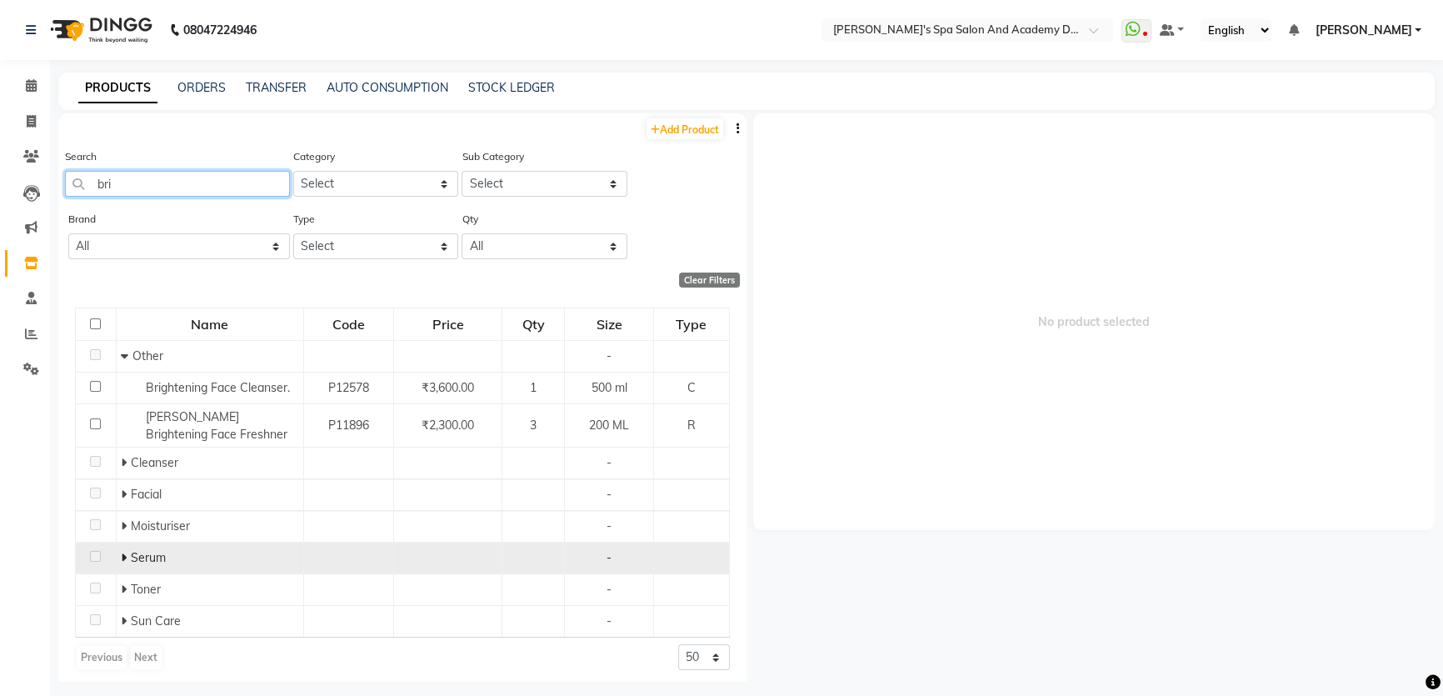
type input "bri"
click at [117, 559] on td "Serum" at bounding box center [209, 558] width 187 height 32
click at [121, 556] on icon at bounding box center [124, 558] width 6 height 12
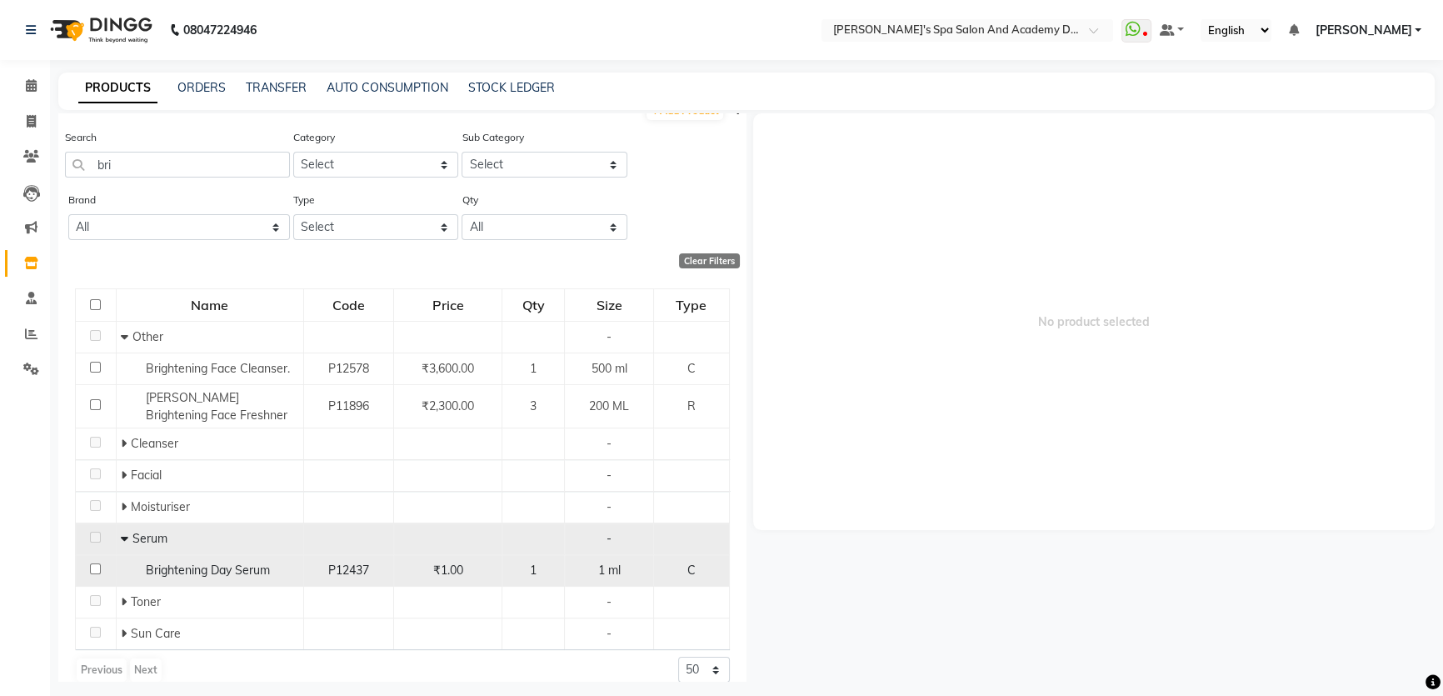
scroll to position [37, 0]
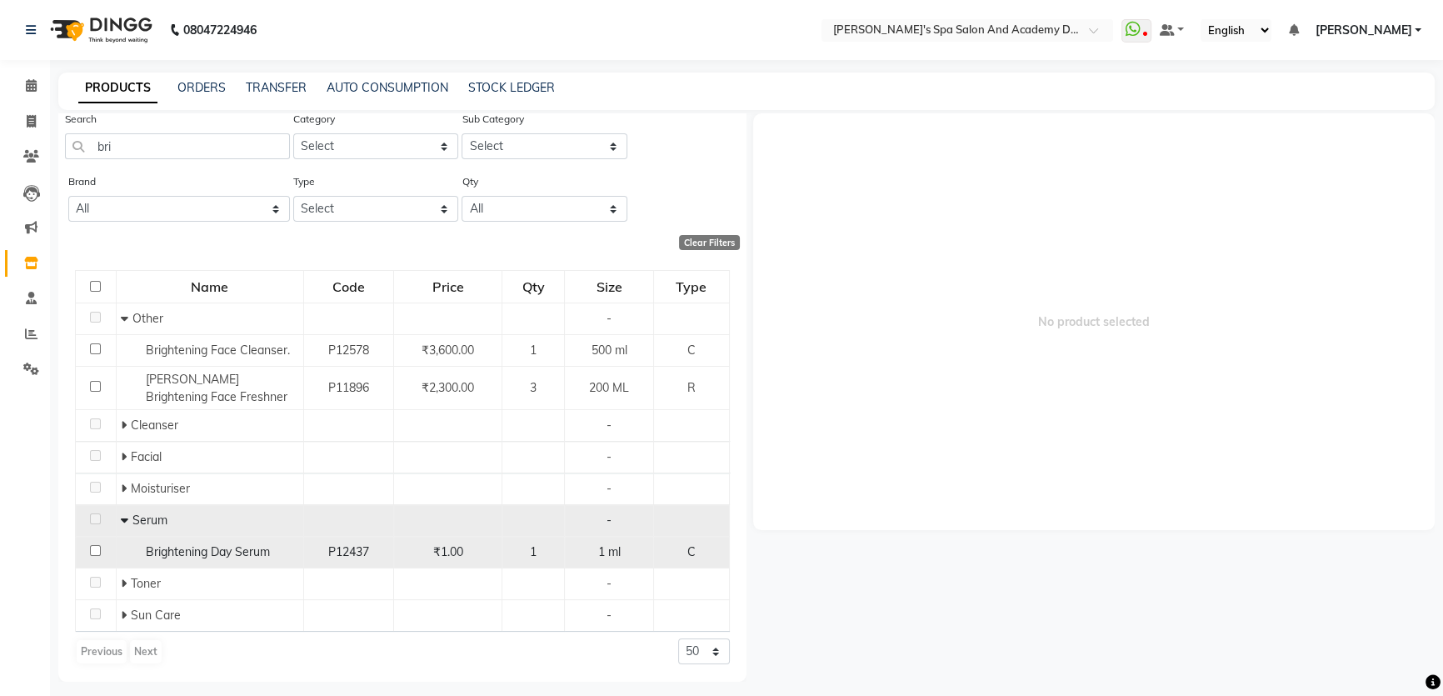
click at [95, 551] on input "checkbox" at bounding box center [95, 550] width 11 height 11
checkbox input "true"
select select
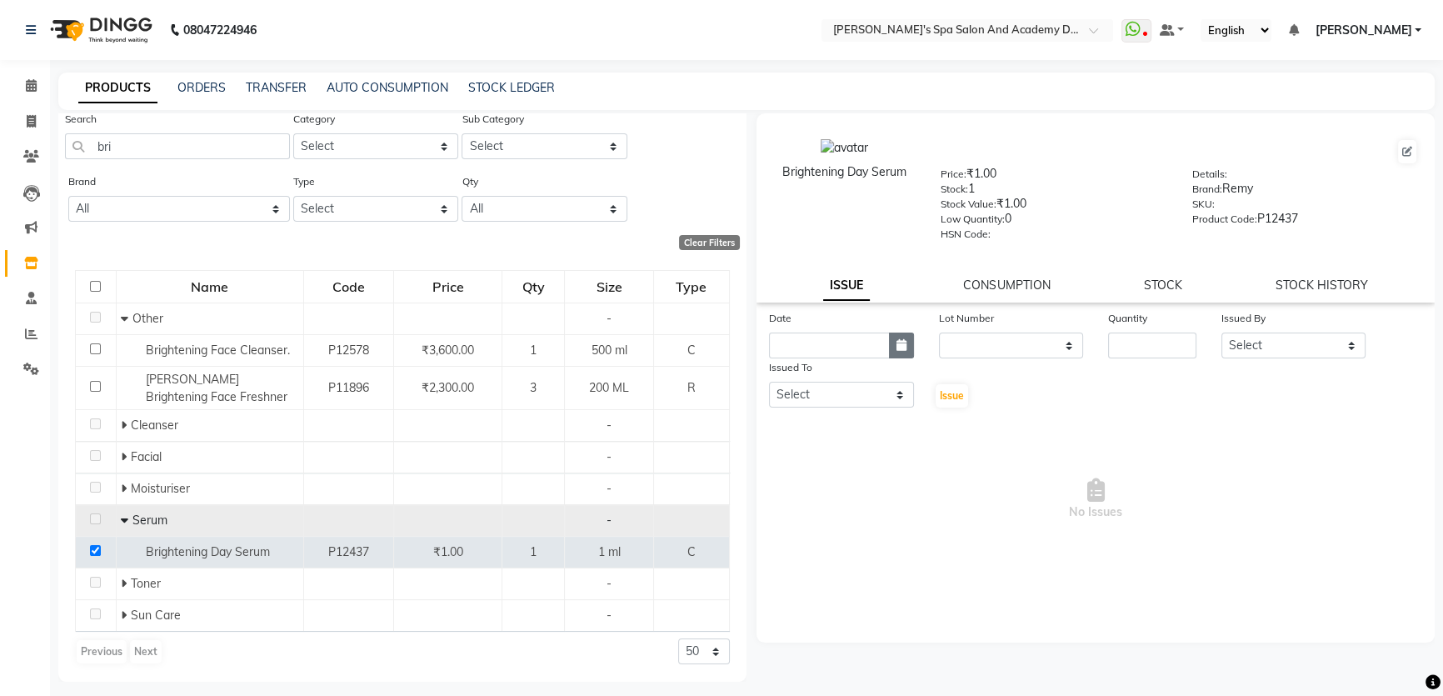
click at [893, 352] on button "button" at bounding box center [901, 345] width 25 height 26
select select "10"
select select "2025"
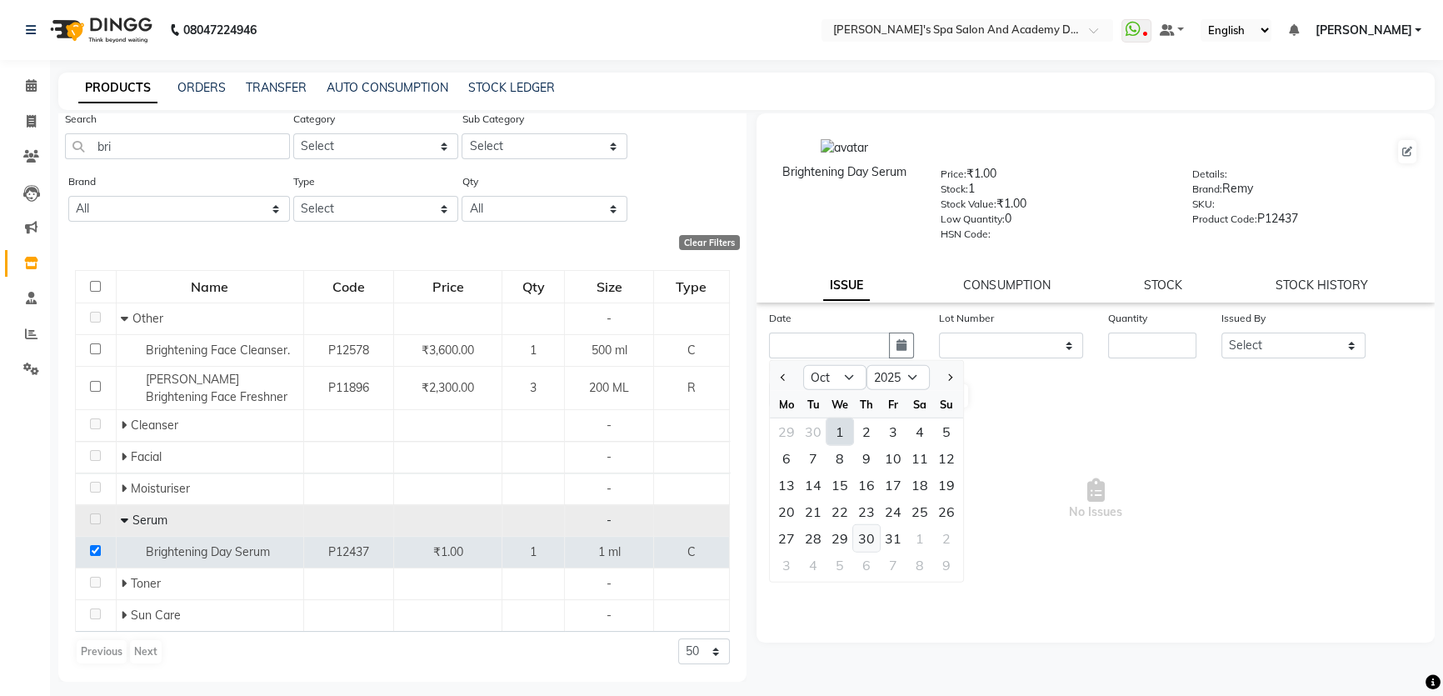
click at [865, 542] on div "30" at bounding box center [866, 538] width 27 height 27
type input "[DATE]"
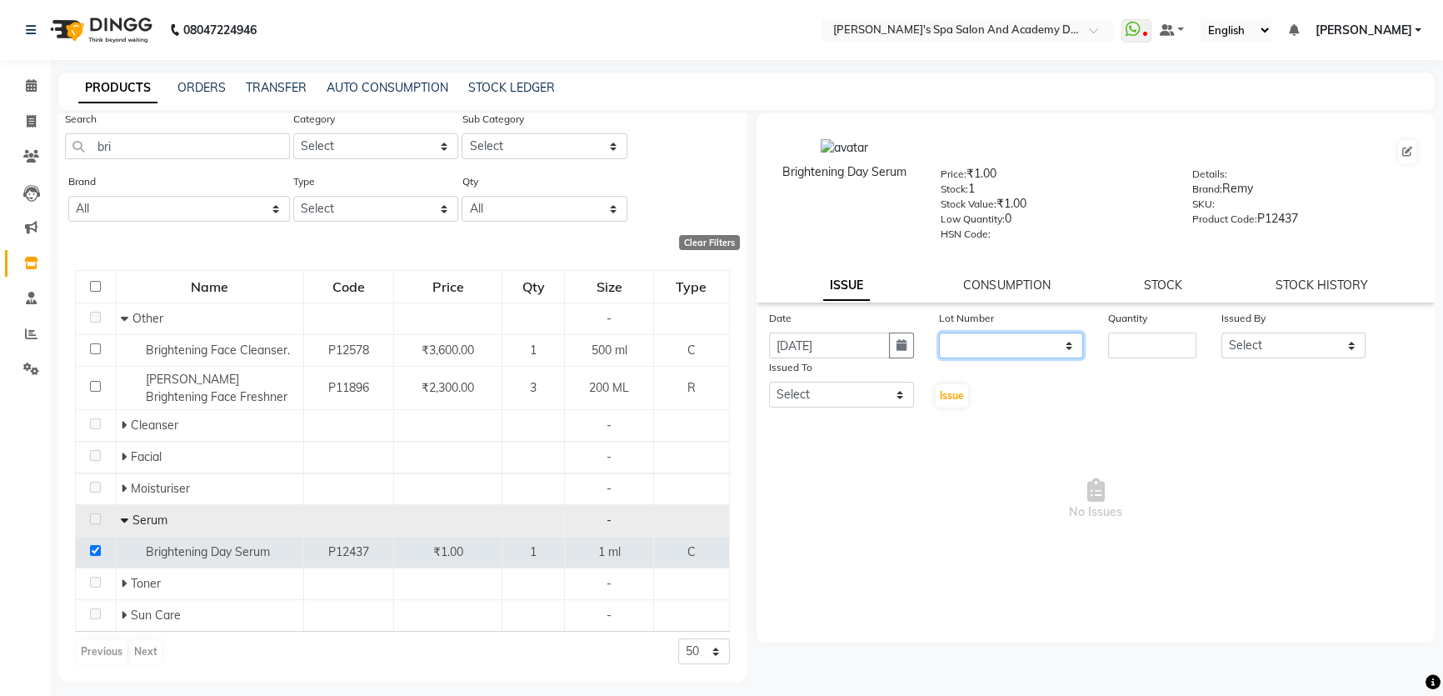
click at [1069, 350] on select "None" at bounding box center [1011, 345] width 145 height 26
select select "0: null"
click at [939, 336] on select "None" at bounding box center [1011, 345] width 145 height 26
click at [1150, 347] on input "number" at bounding box center [1152, 345] width 88 height 26
type input "1"
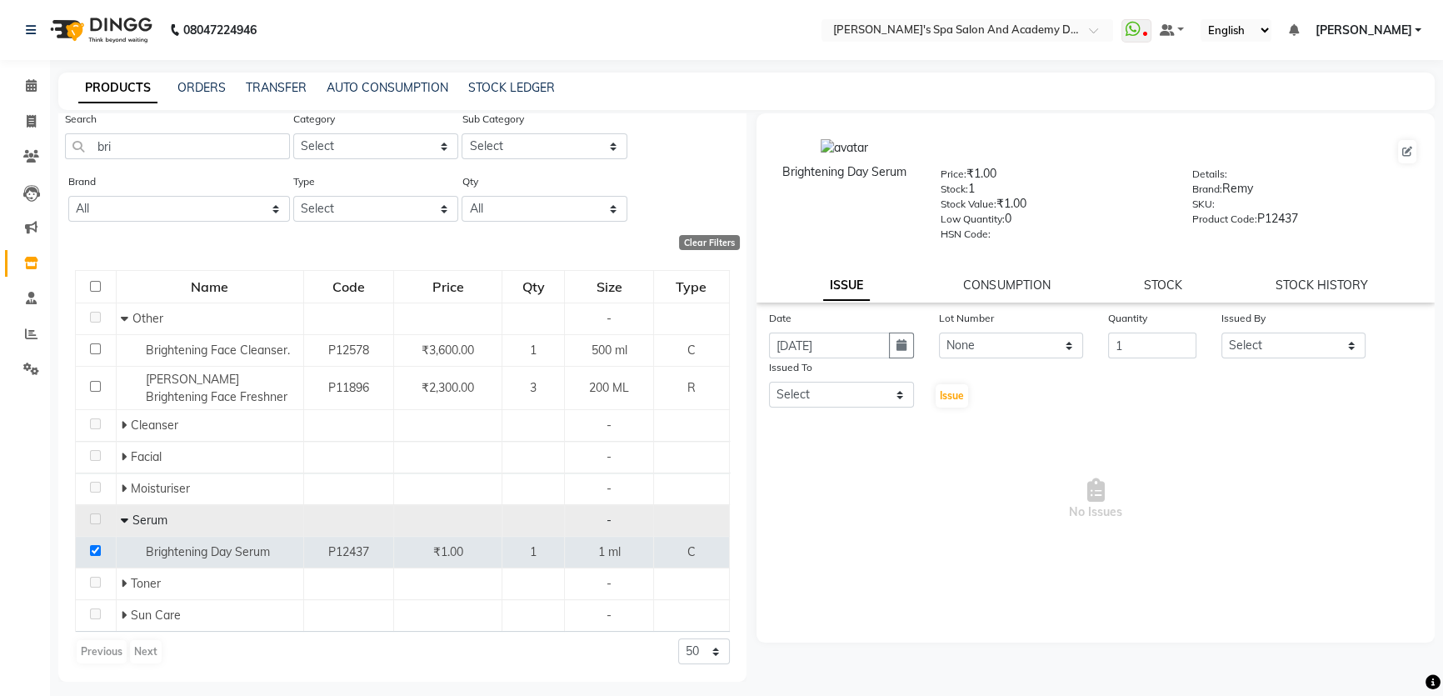
click at [1330, 407] on div "Date [DATE] Lot Number None Quantity 1 Issued By Select Admin [PERSON_NAME] [PE…" at bounding box center [1096, 359] width 678 height 100
click at [1357, 346] on select "Select Admin [PERSON_NAME] [PERSON_NAME] DIRECT 1 [PERSON_NAME] [PERSON_NAME] […" at bounding box center [1294, 345] width 145 height 26
select select "90723"
click at [1222, 336] on select "Select Admin [PERSON_NAME] [PERSON_NAME] DIRECT 1 [PERSON_NAME] [PERSON_NAME] […" at bounding box center [1294, 345] width 145 height 26
click at [900, 398] on select "Select Admin [PERSON_NAME] [PERSON_NAME] DIRECT 1 [PERSON_NAME] [PERSON_NAME] […" at bounding box center [841, 395] width 145 height 26
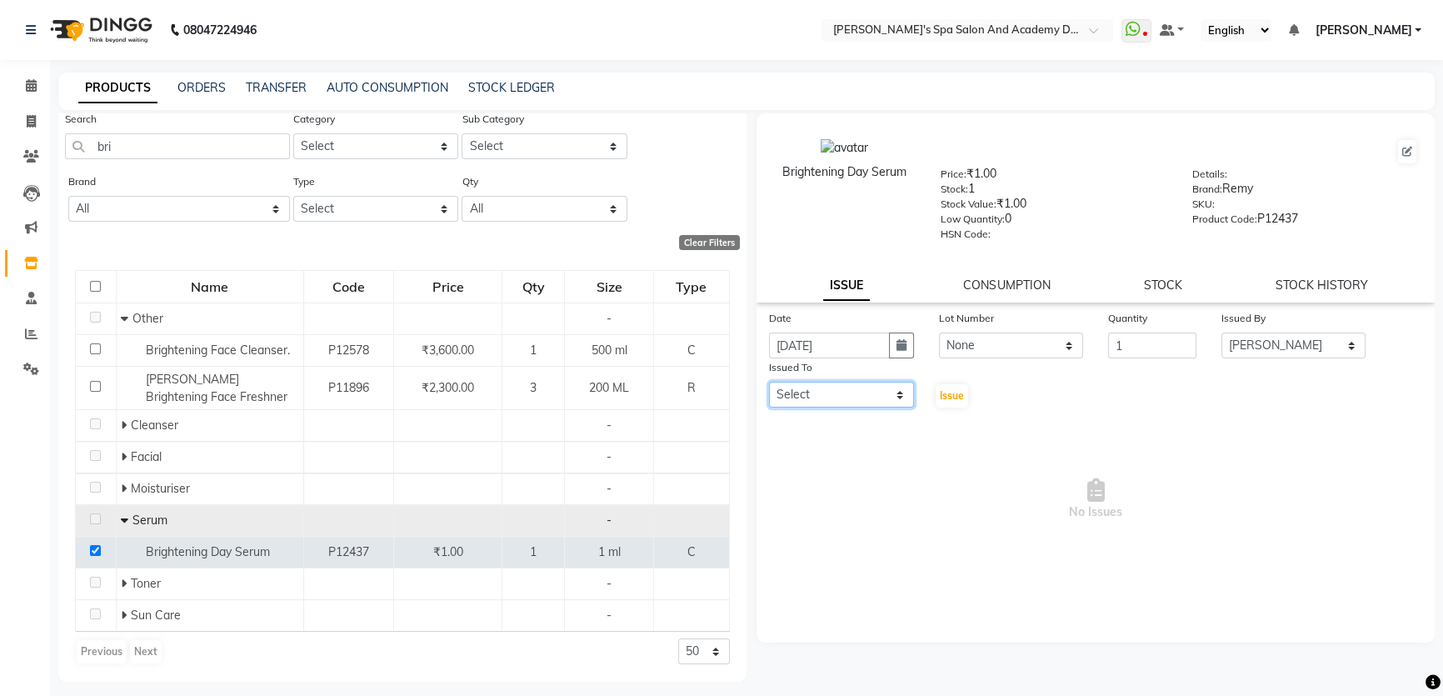
select select "72494"
click at [769, 385] on select "Select Admin [PERSON_NAME] [PERSON_NAME] DIRECT 1 [PERSON_NAME] [PERSON_NAME] […" at bounding box center [841, 395] width 145 height 26
click at [964, 389] on button "Issue" at bounding box center [952, 395] width 32 height 23
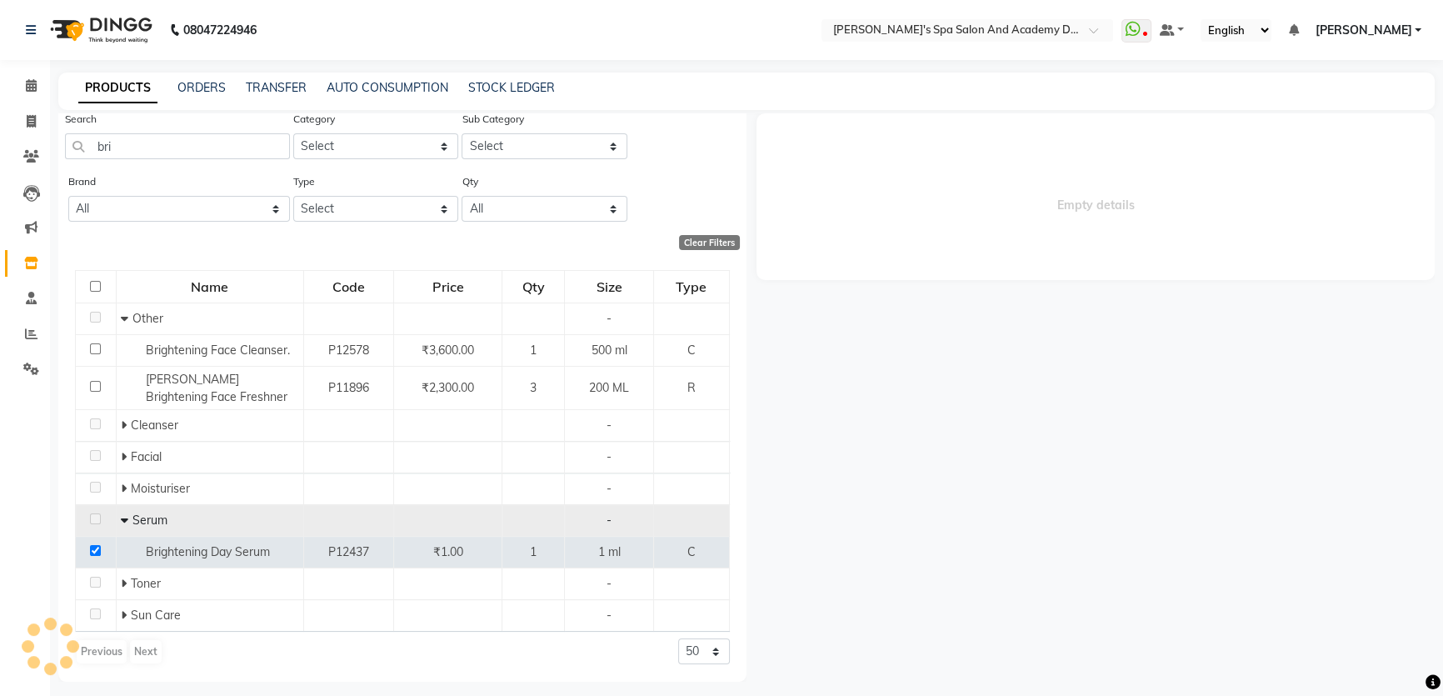
select select
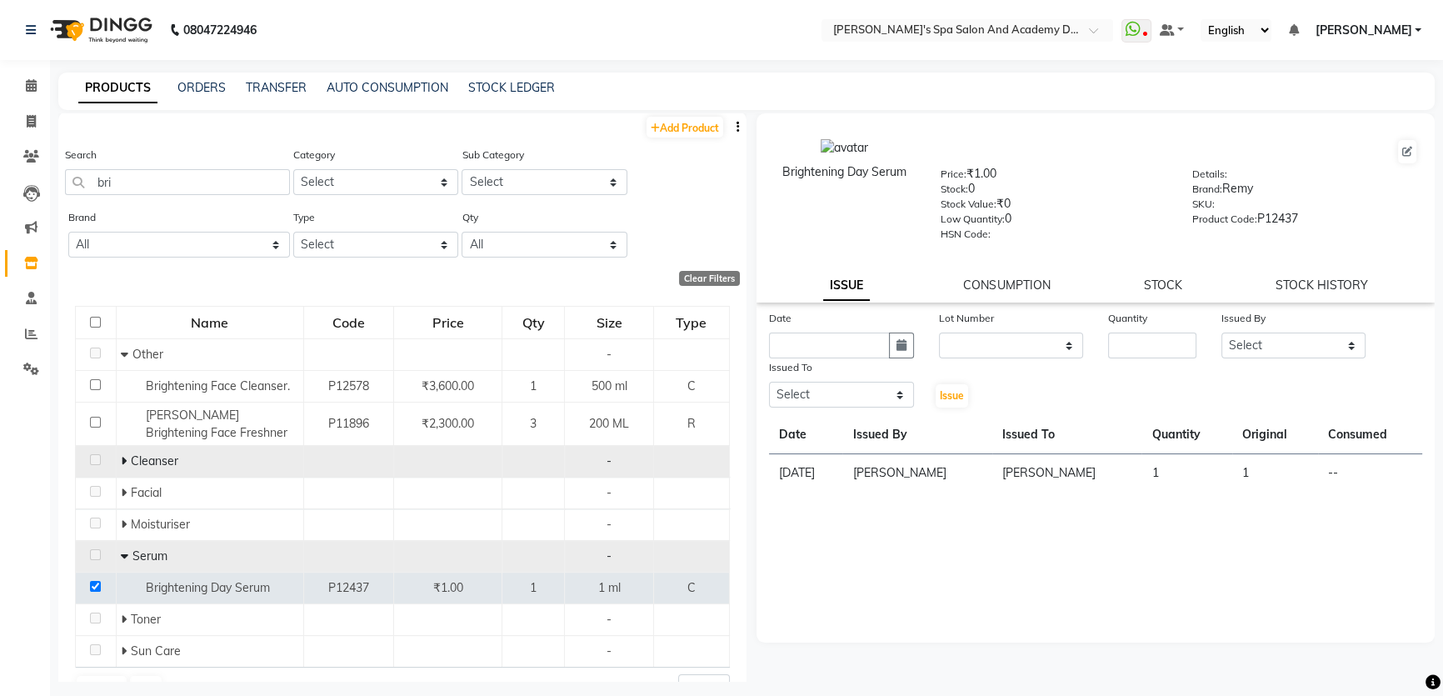
scroll to position [0, 0]
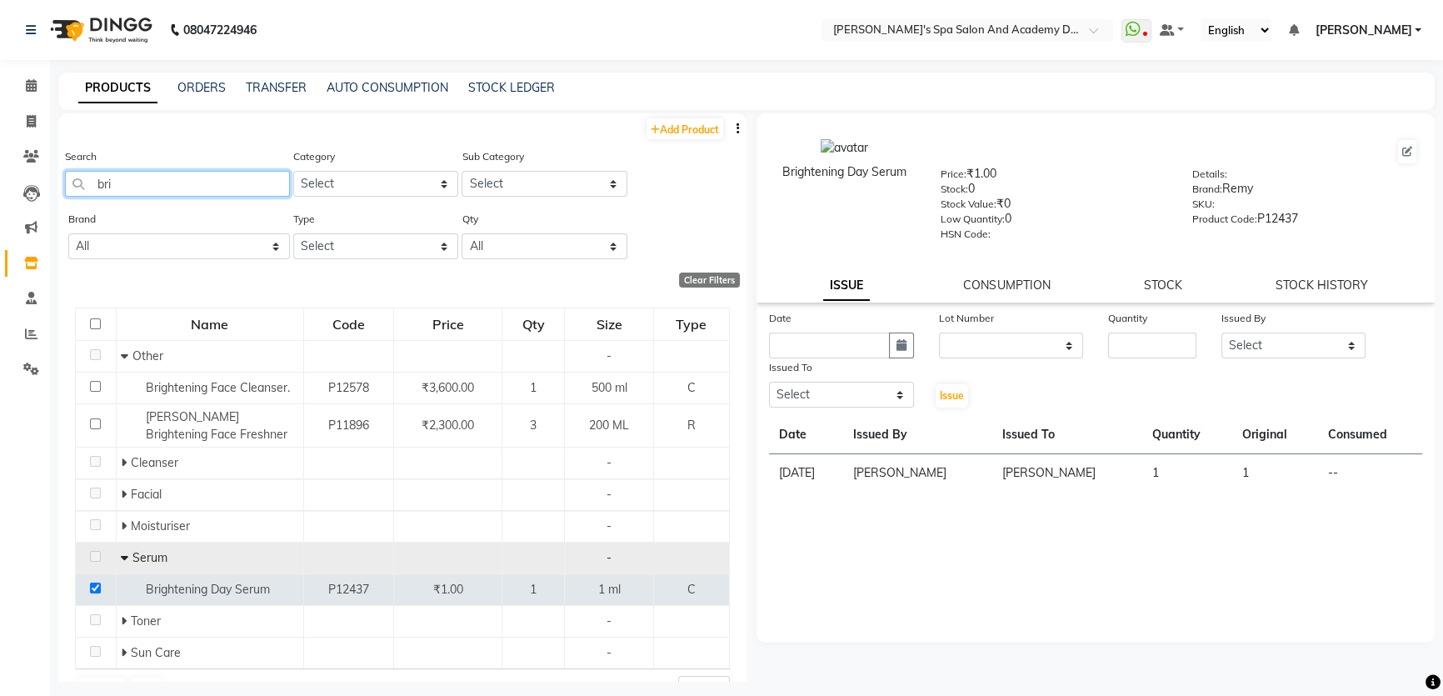
drag, startPoint x: 190, startPoint y: 182, endPoint x: 99, endPoint y: 188, distance: 91.0
click at [99, 188] on input "bri" at bounding box center [177, 184] width 225 height 26
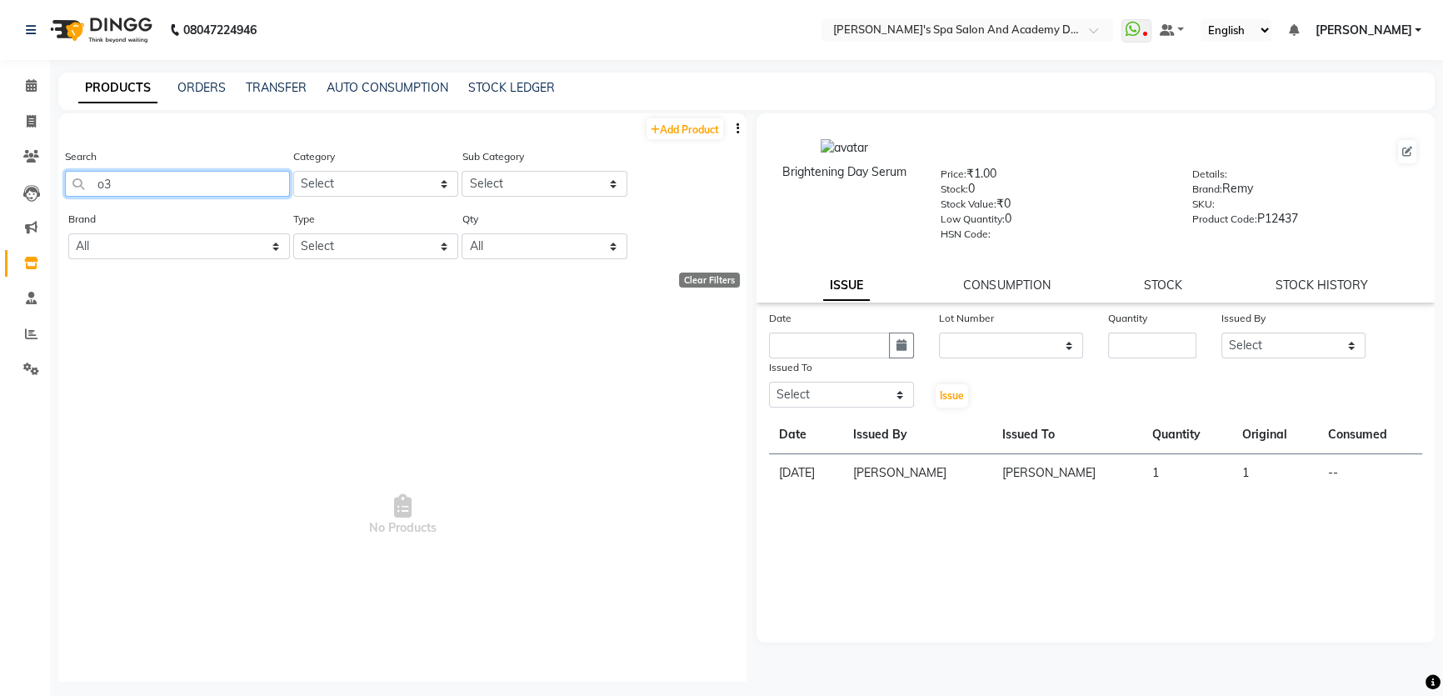
type input "o"
type input "Oxy"
click at [1309, 642] on div "Date Lot Number None Quantity Issued By Select Admin [PERSON_NAME] [PERSON_NAME…" at bounding box center [1096, 475] width 678 height 333
click at [1135, 612] on div "Date Lot Number None Quantity Issued By Select Admin [PERSON_NAME] [PERSON_NAME…" at bounding box center [1096, 475] width 678 height 333
click at [26, 88] on icon at bounding box center [31, 85] width 11 height 12
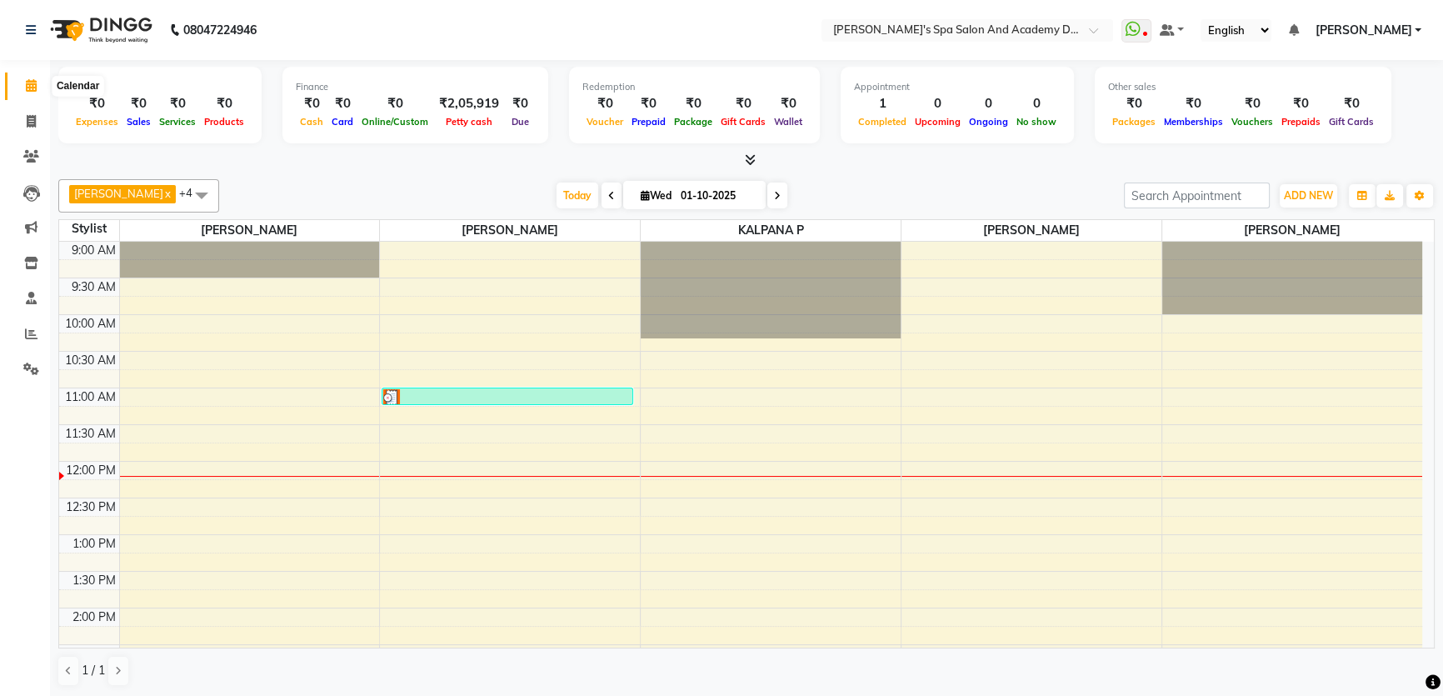
click at [33, 93] on span at bounding box center [31, 86] width 29 height 19
click at [34, 117] on icon at bounding box center [31, 121] width 9 height 12
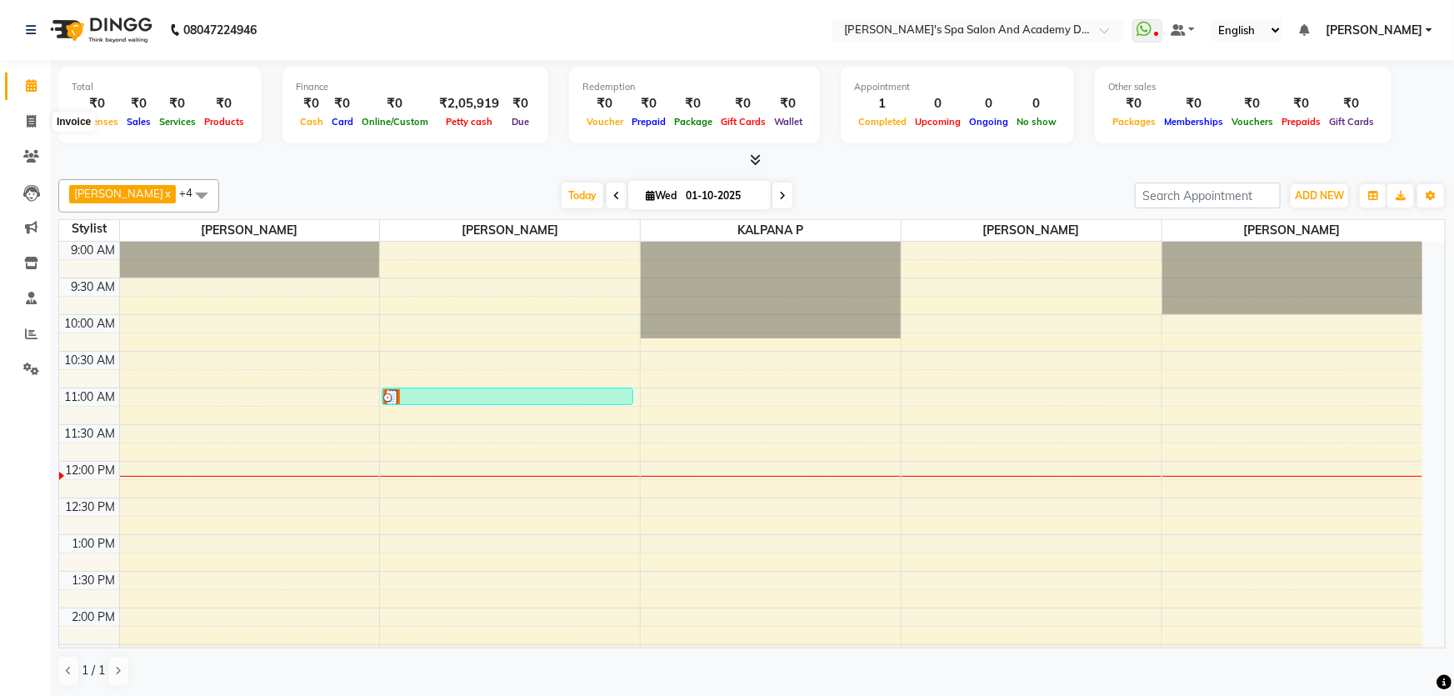
select select "6316"
select select "service"
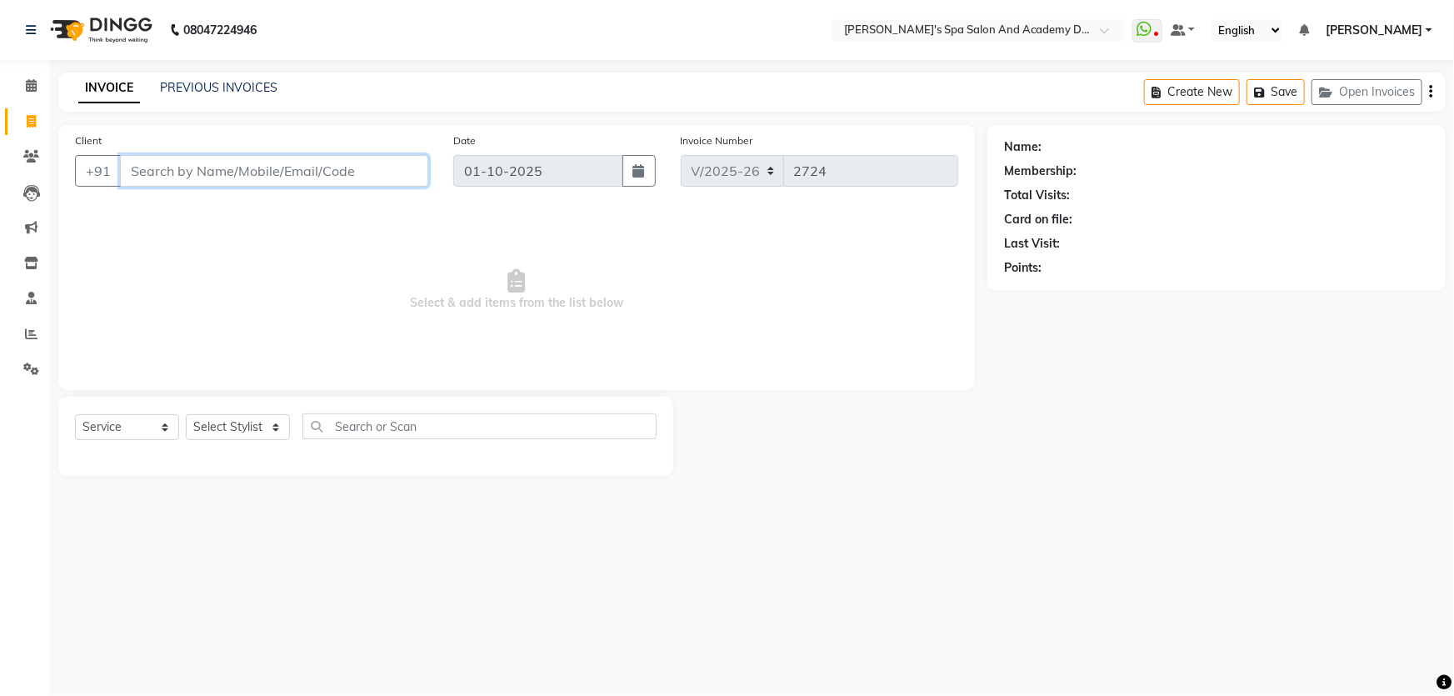
click at [176, 178] on input "Client" at bounding box center [274, 171] width 308 height 32
paste input "[PERSON_NAME]"
drag, startPoint x: 242, startPoint y: 169, endPoint x: 172, endPoint y: 167, distance: 70.0
click at [172, 167] on input "[PERSON_NAME]" at bounding box center [231, 171] width 223 height 32
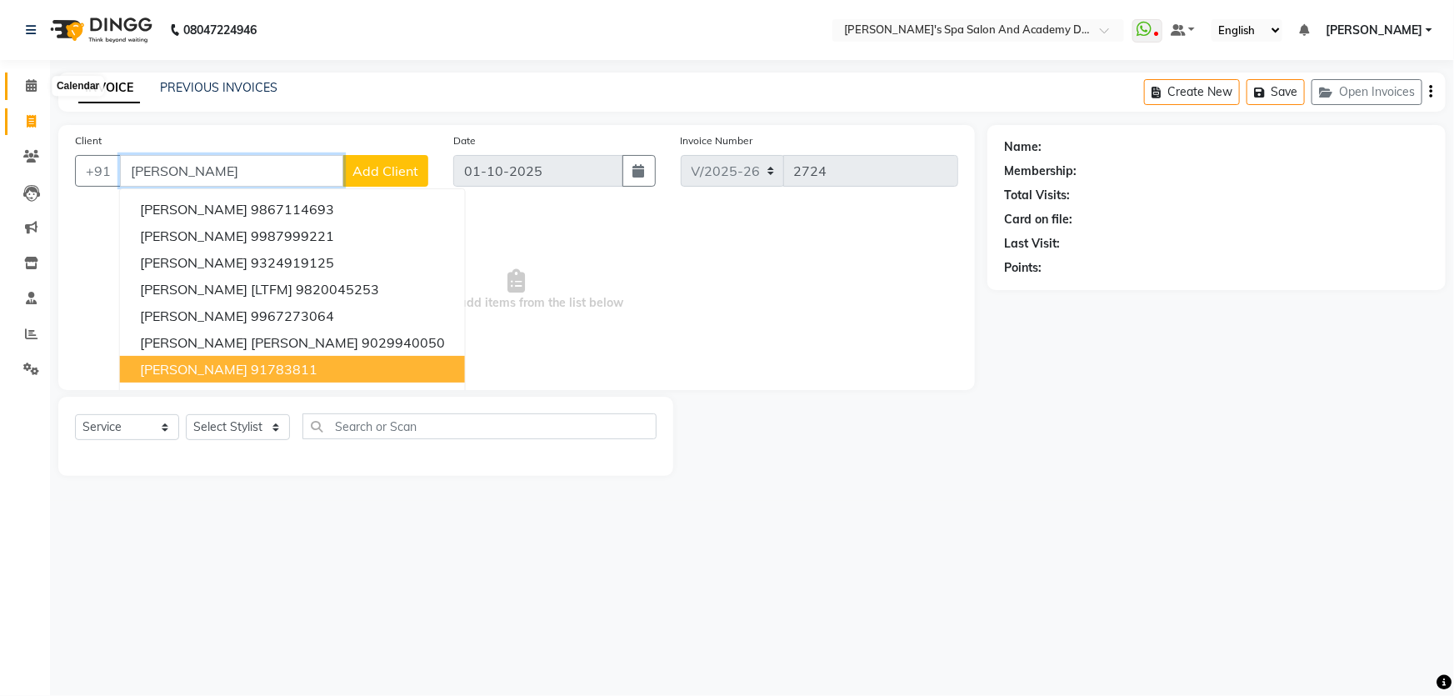
type input "[PERSON_NAME]"
click at [35, 77] on span at bounding box center [31, 86] width 29 height 19
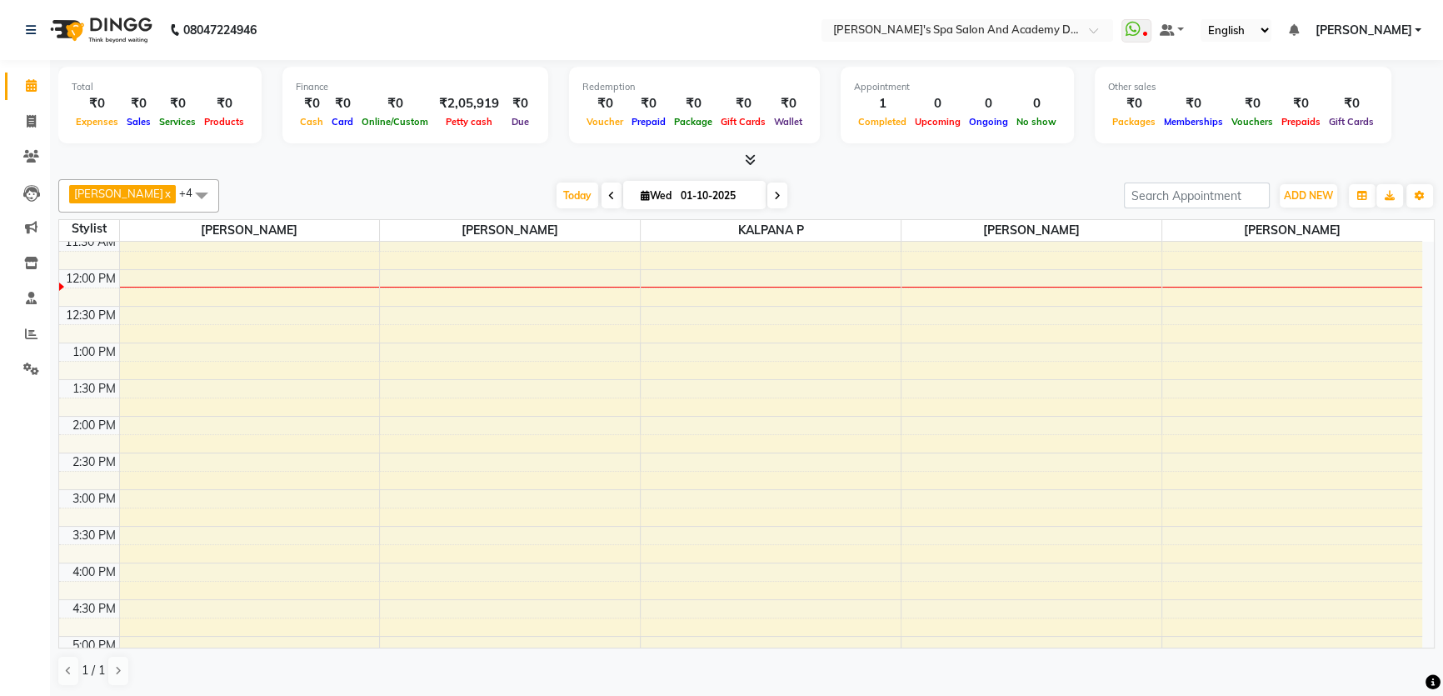
scroll to position [227, 0]
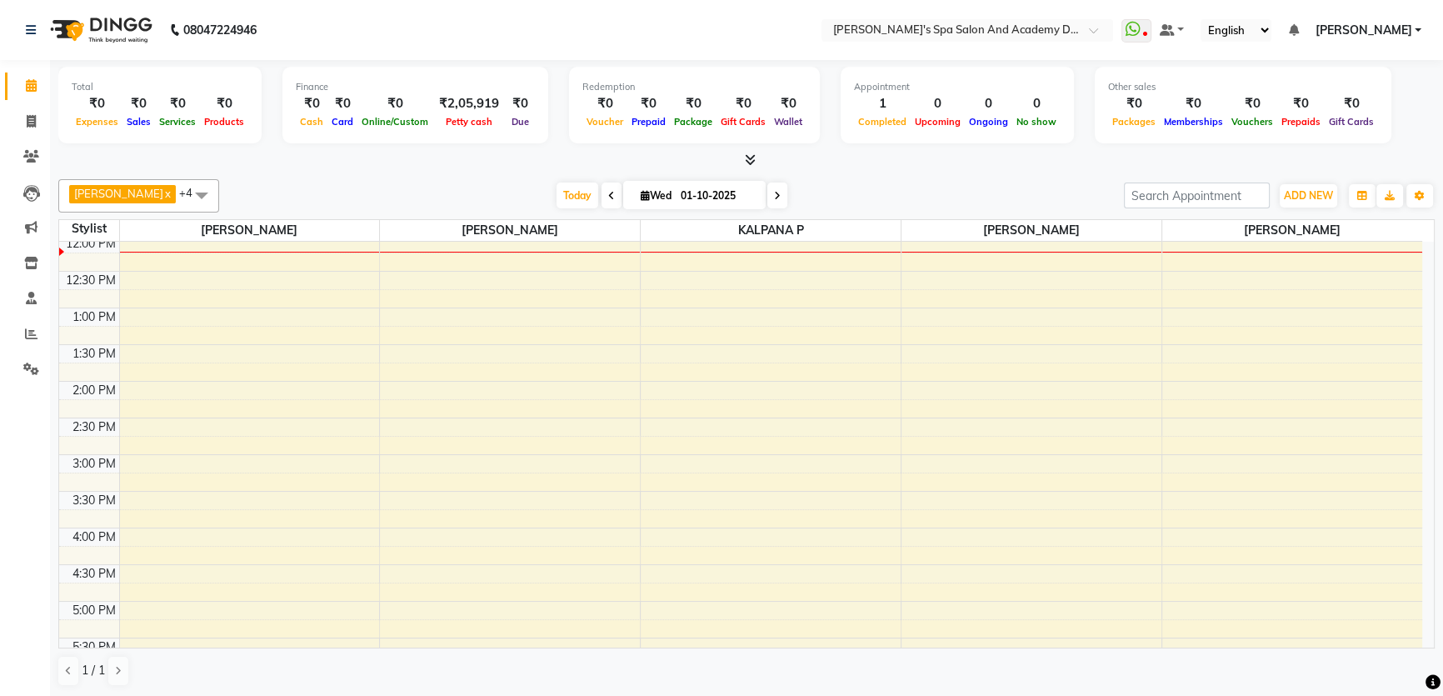
click at [194, 191] on span at bounding box center [201, 195] width 33 height 32
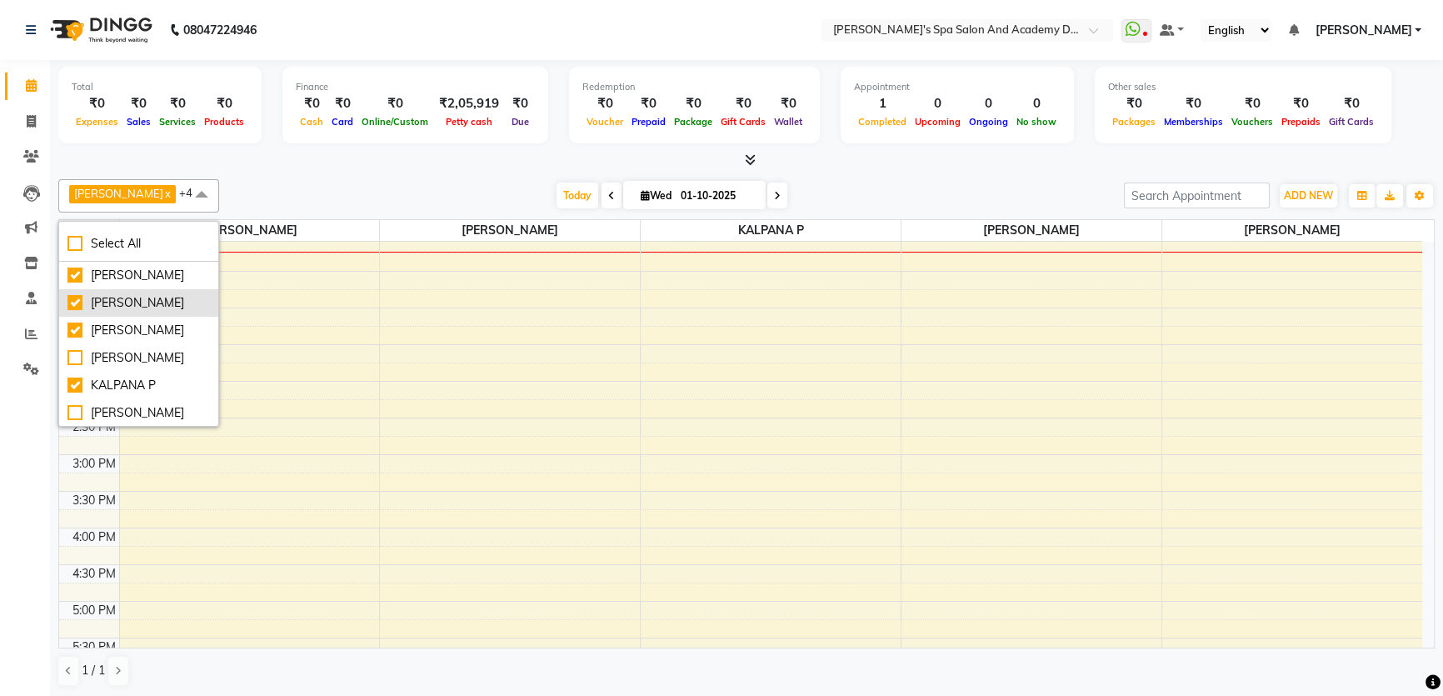
click at [68, 304] on div "[PERSON_NAME]" at bounding box center [138, 302] width 142 height 17
checkbox input "false"
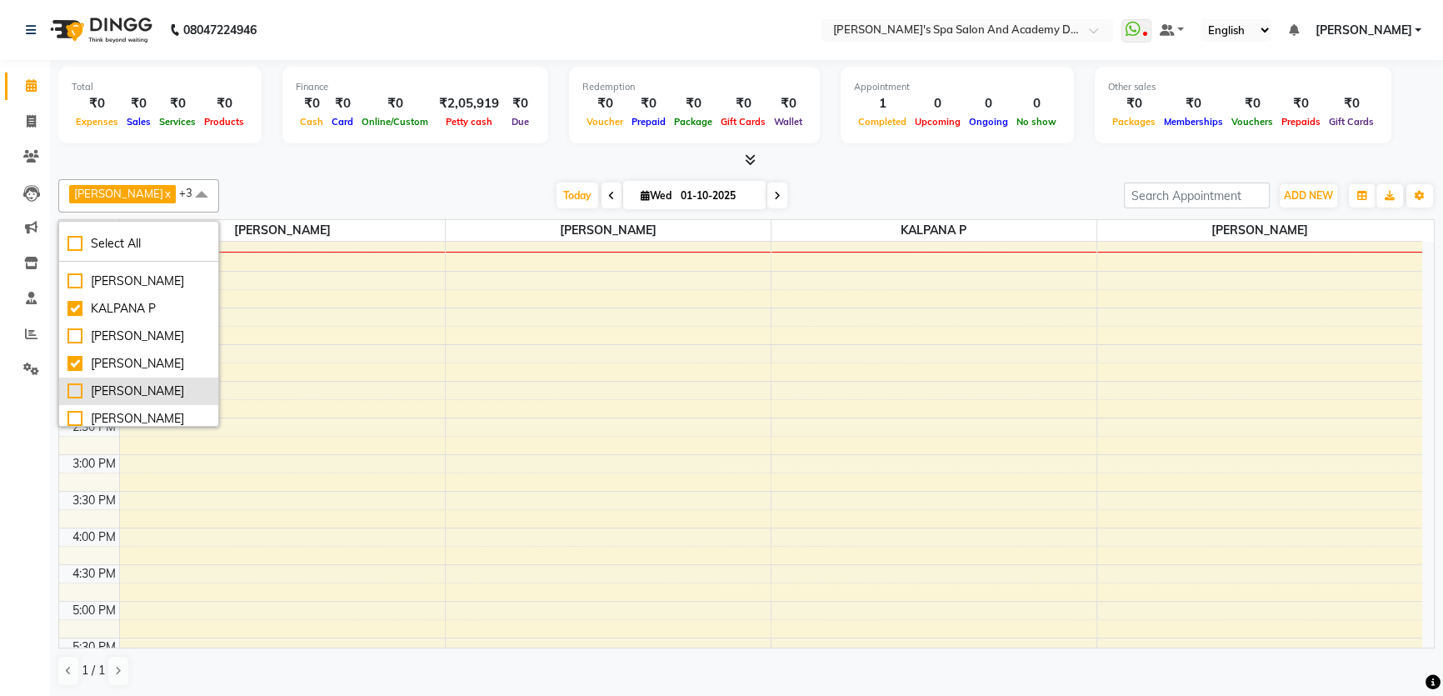
scroll to position [75, 0]
click at [75, 311] on div "KALPANA P" at bounding box center [138, 310] width 142 height 17
checkbox input "false"
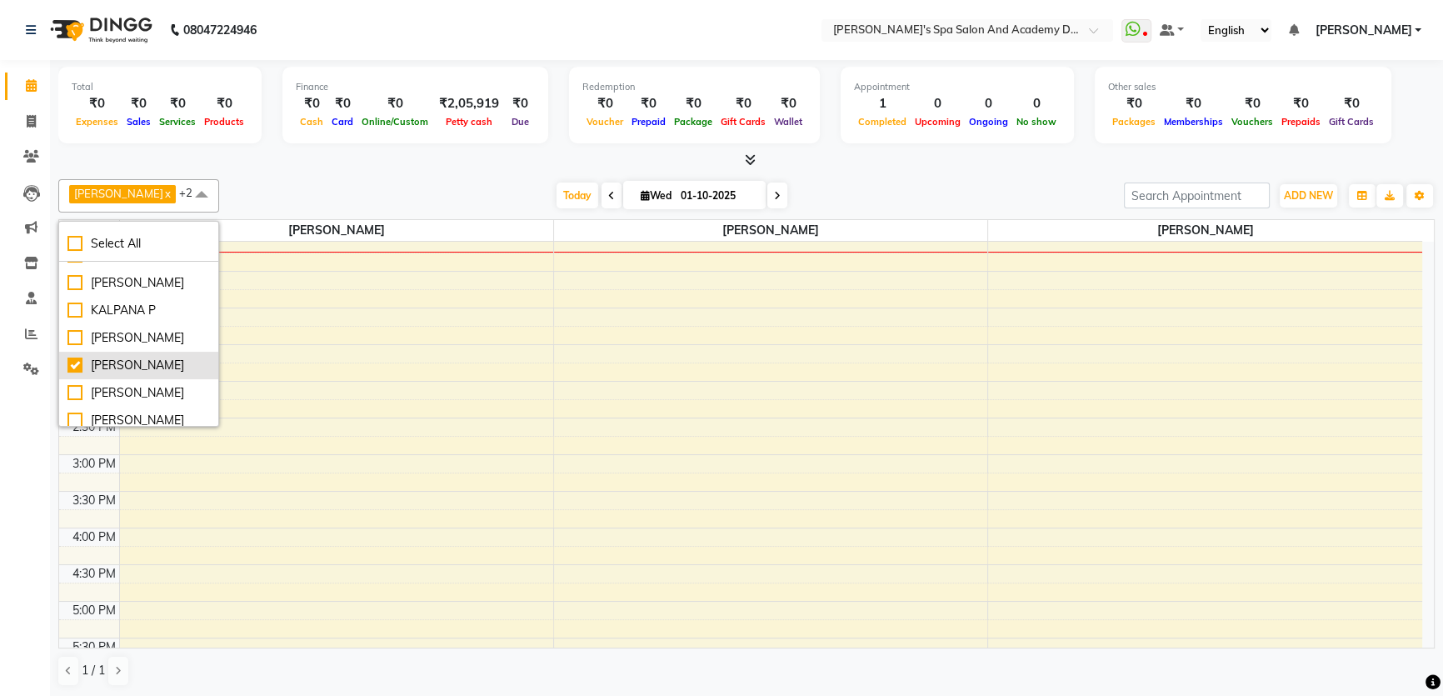
click at [77, 360] on div "[PERSON_NAME]" at bounding box center [138, 365] width 142 height 17
checkbox input "false"
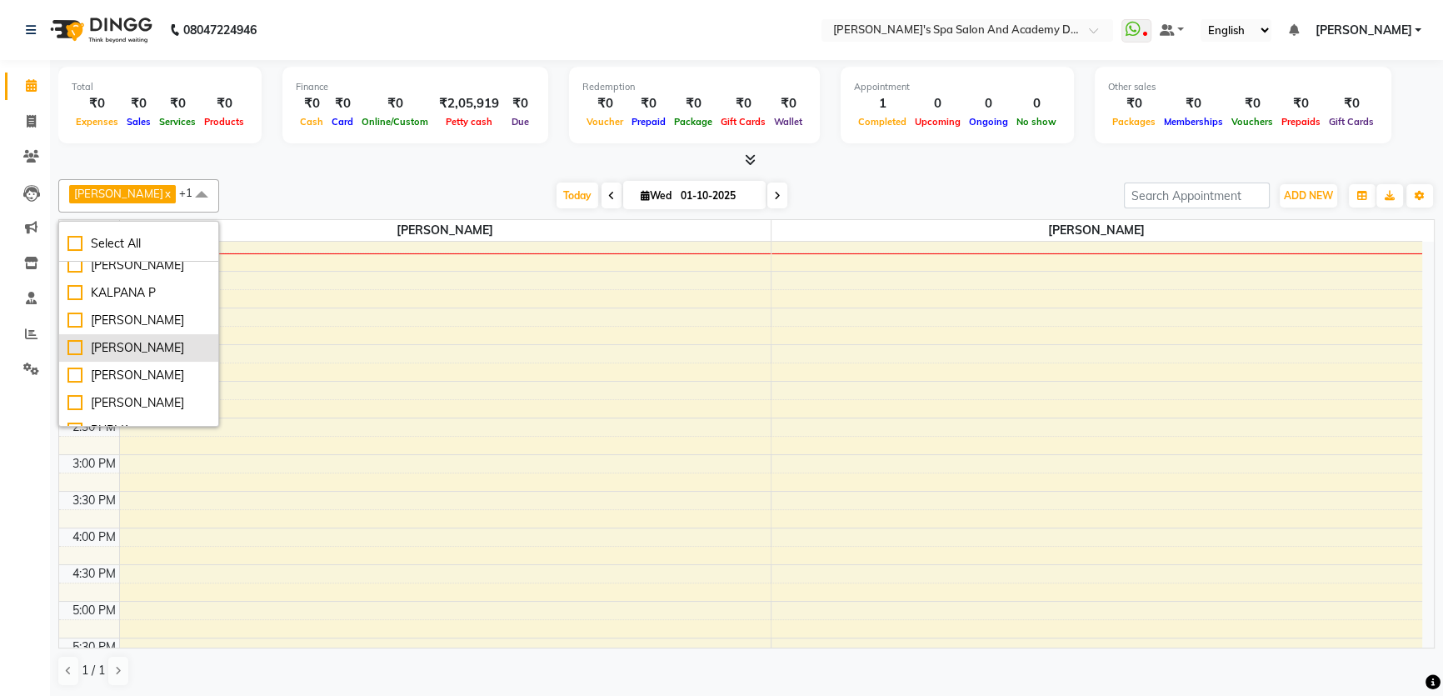
scroll to position [168, 0]
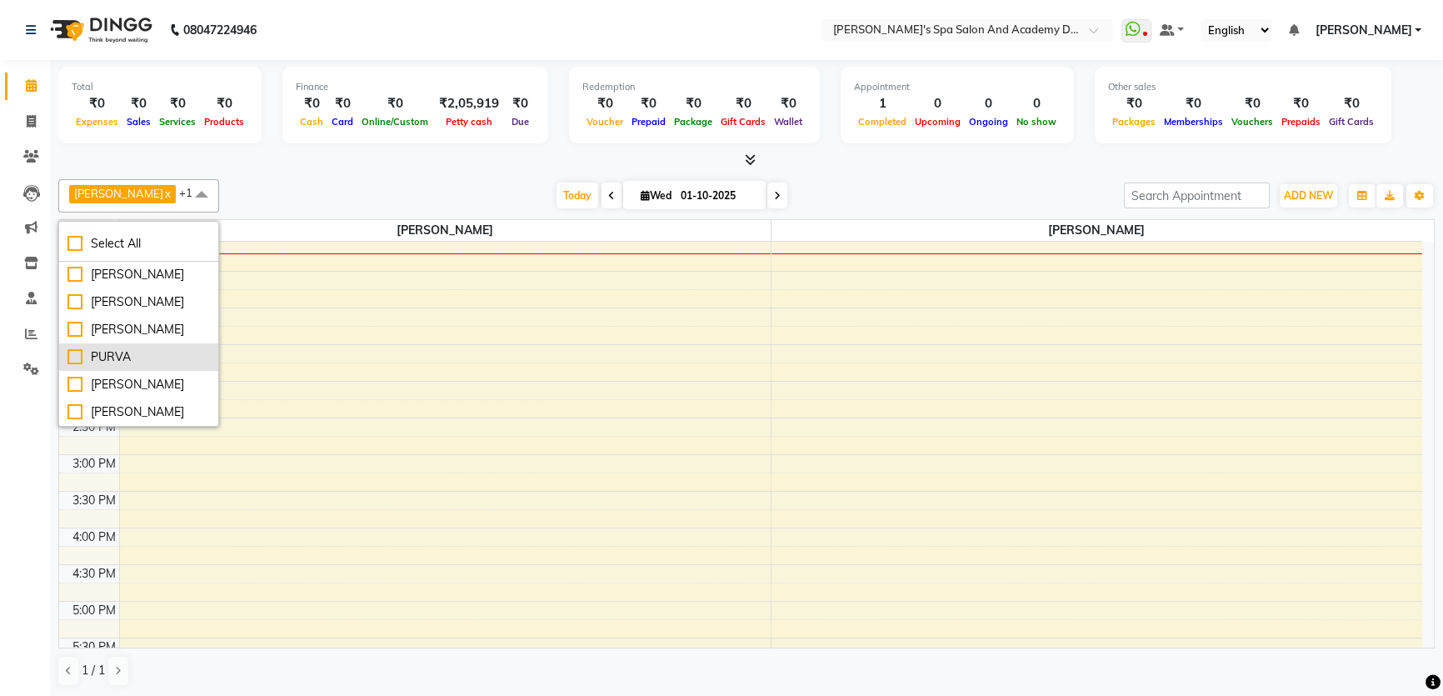
click at [73, 366] on div "PURVA" at bounding box center [138, 356] width 142 height 17
checkbox input "true"
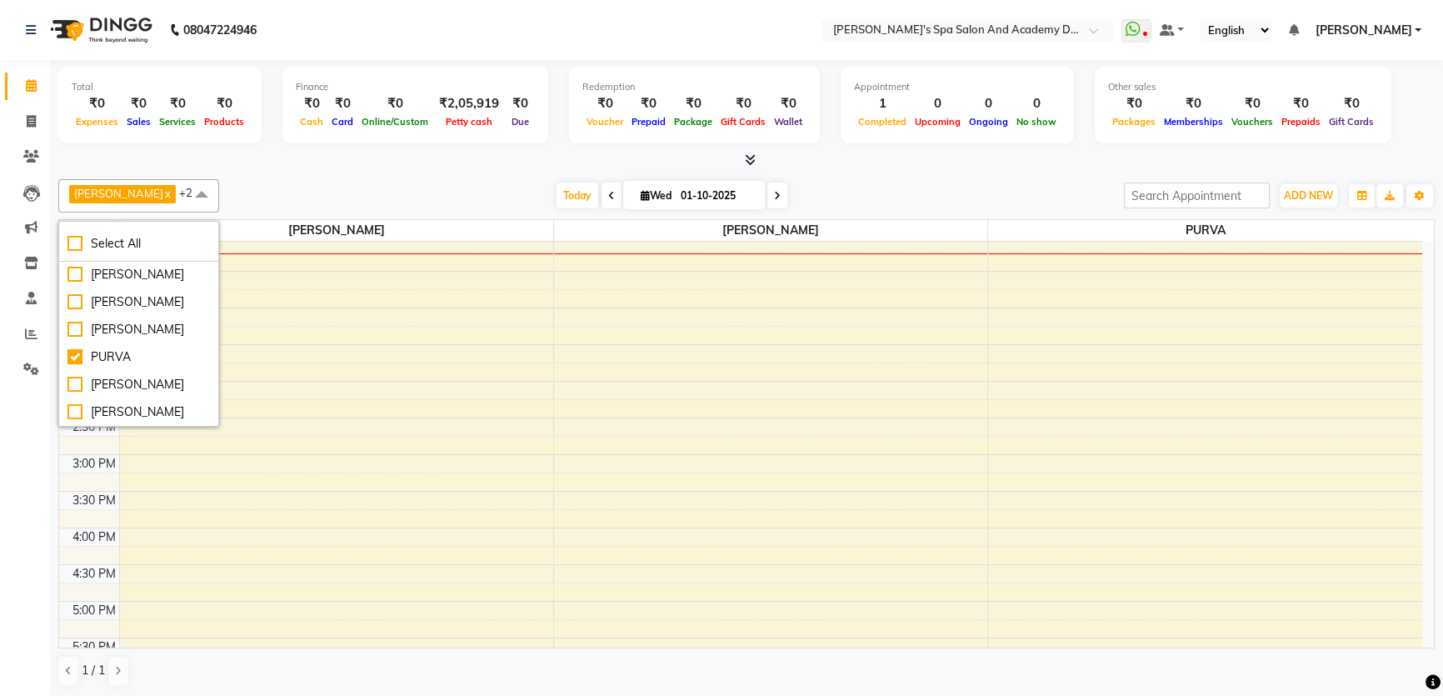
click at [962, 190] on div "[DATE] [DATE]" at bounding box center [671, 195] width 888 height 25
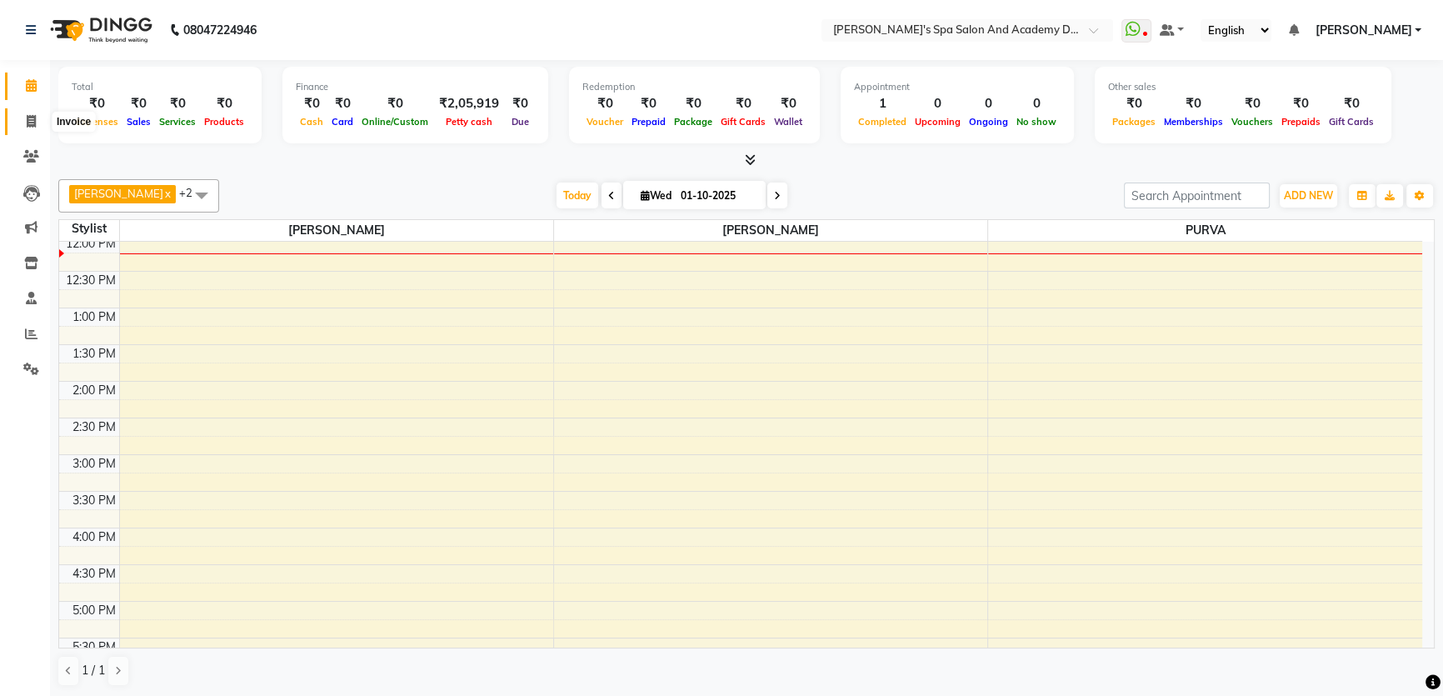
click at [27, 118] on icon at bounding box center [31, 121] width 9 height 12
select select "service"
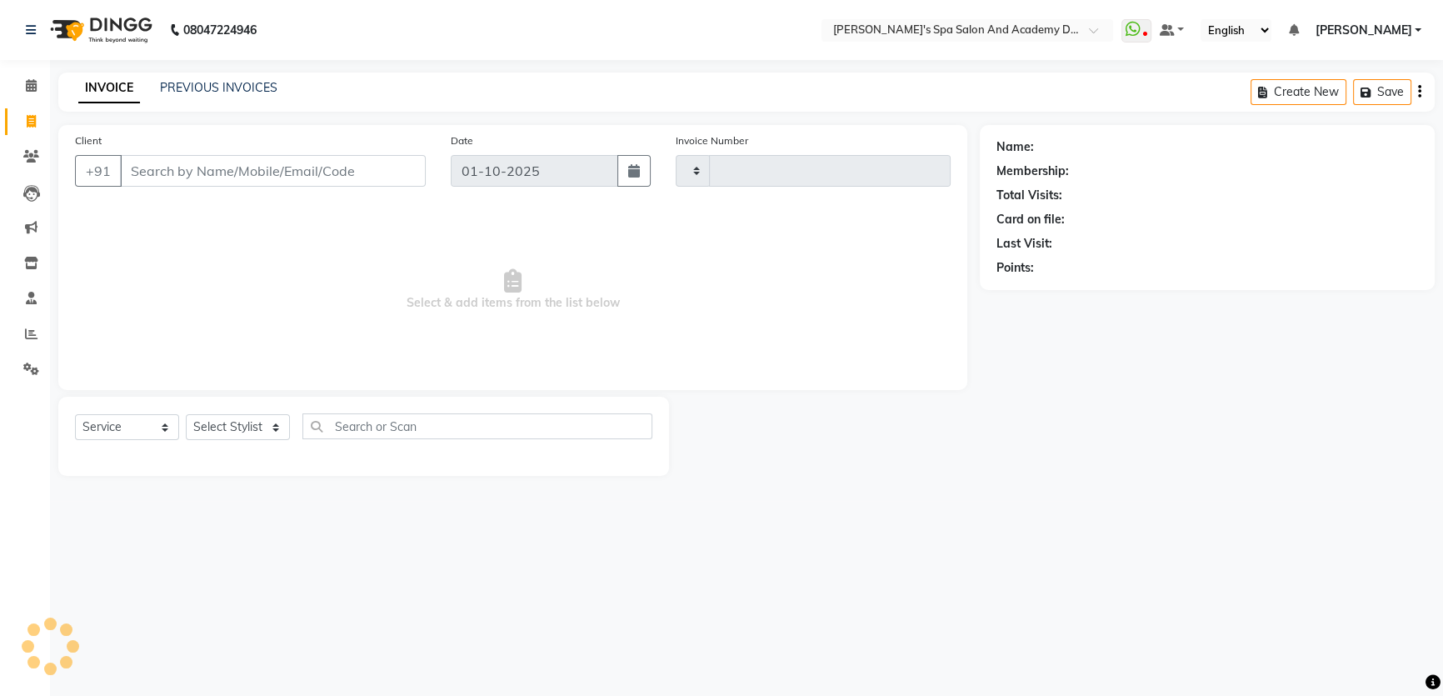
type input "2724"
select select "6316"
click at [31, 112] on span at bounding box center [31, 121] width 29 height 19
select select "6316"
select select "service"
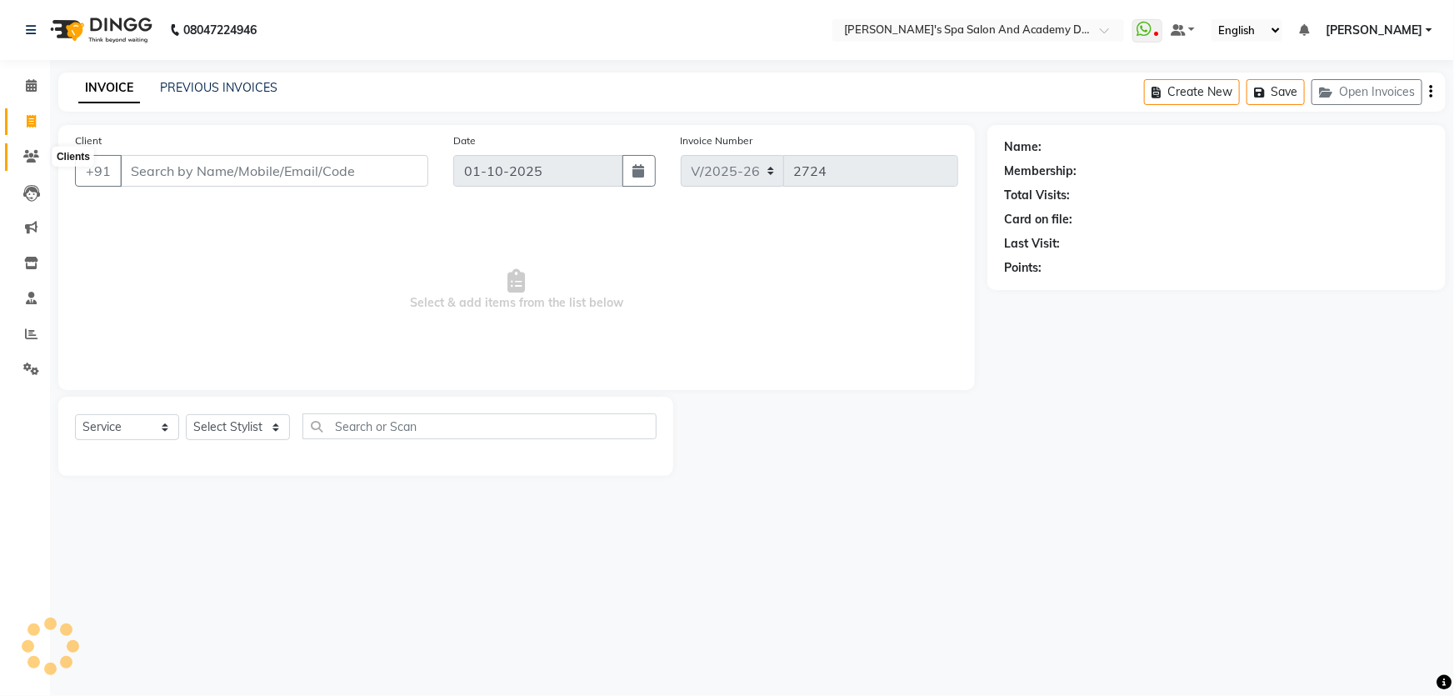
click at [30, 156] on icon at bounding box center [31, 156] width 16 height 12
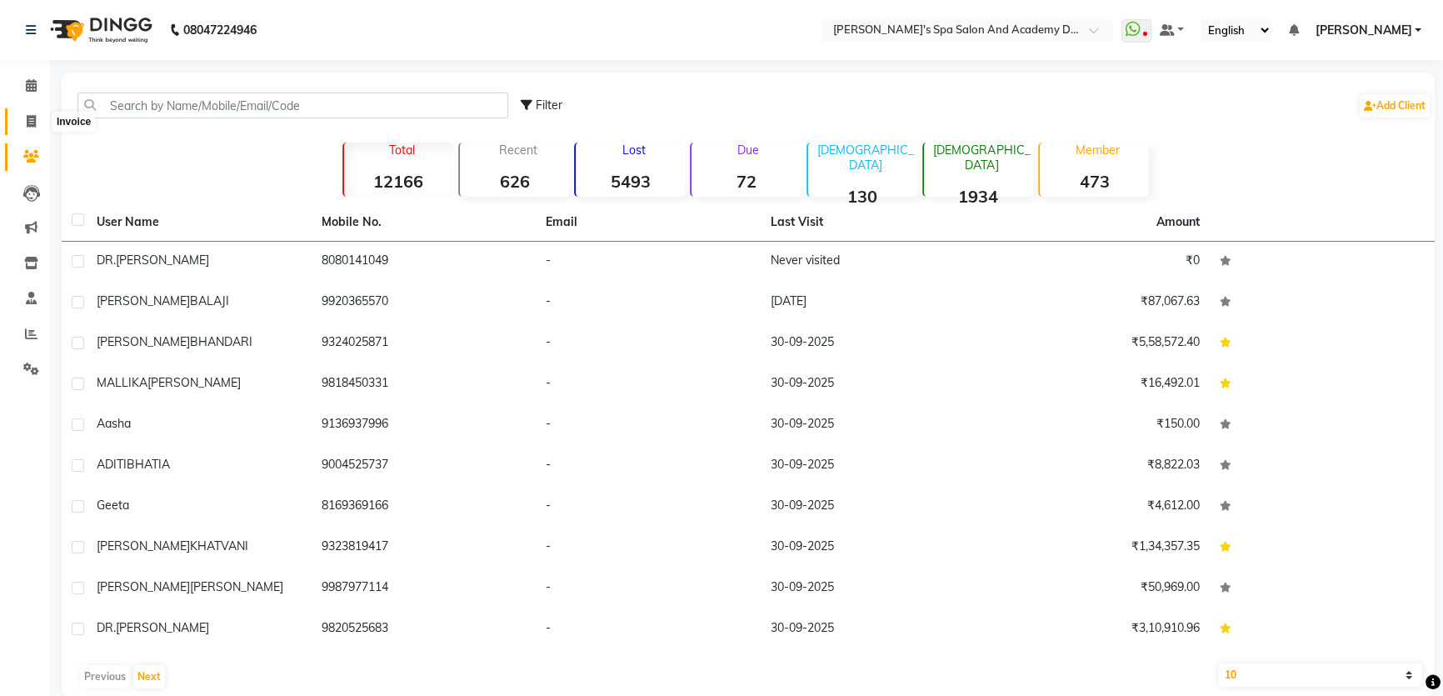
click at [33, 121] on icon at bounding box center [31, 121] width 9 height 12
select select "6316"
select select "service"
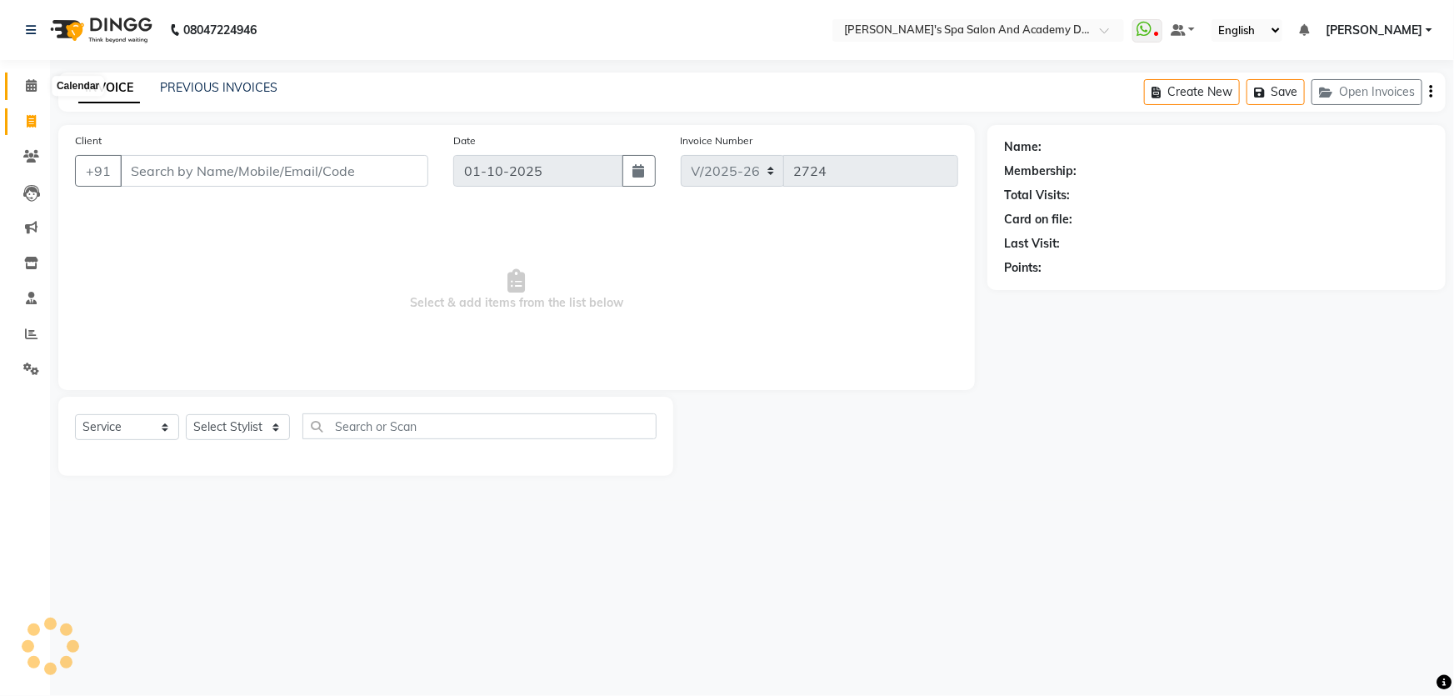
click at [27, 77] on span at bounding box center [31, 86] width 29 height 19
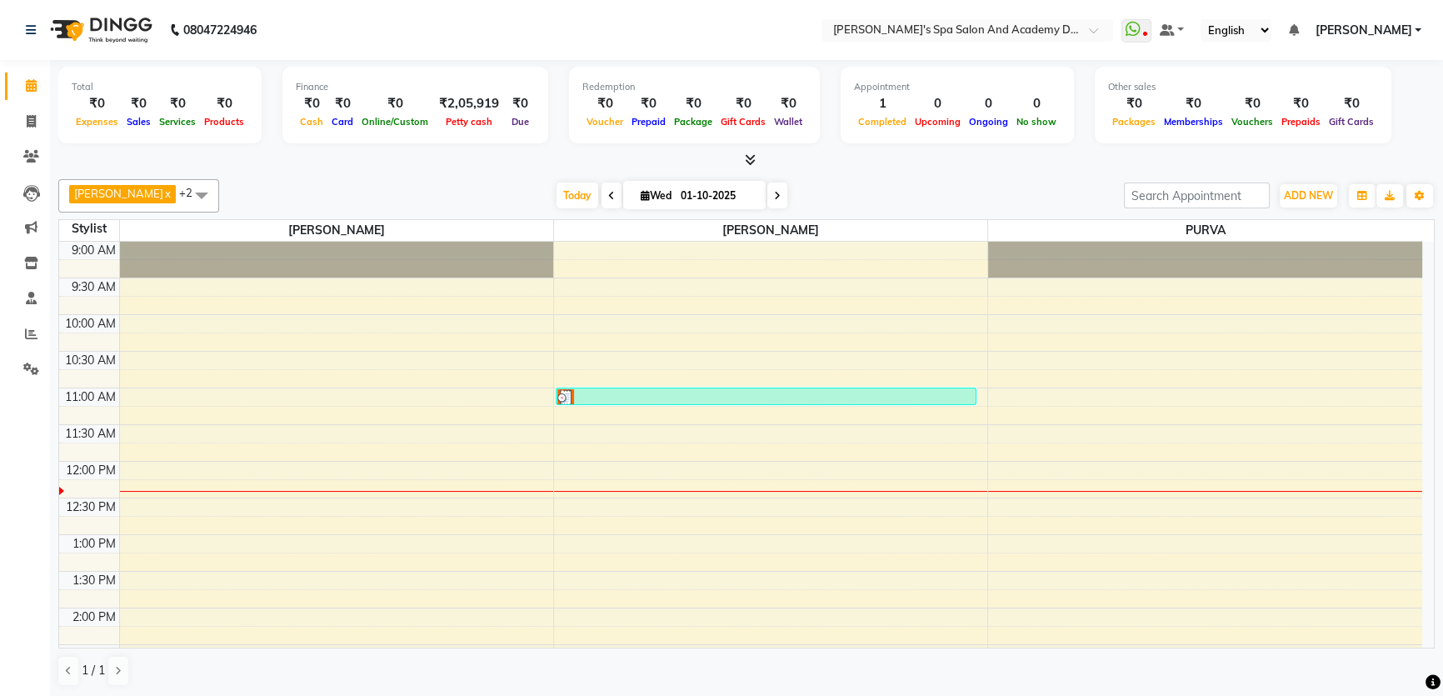
click at [1013, 464] on div "9:00 AM 9:30 AM 10:00 AM 10:30 AM 11:00 AM 11:30 AM 12:00 PM 12:30 PM 1:00 PM 1…" at bounding box center [740, 681] width 1363 height 879
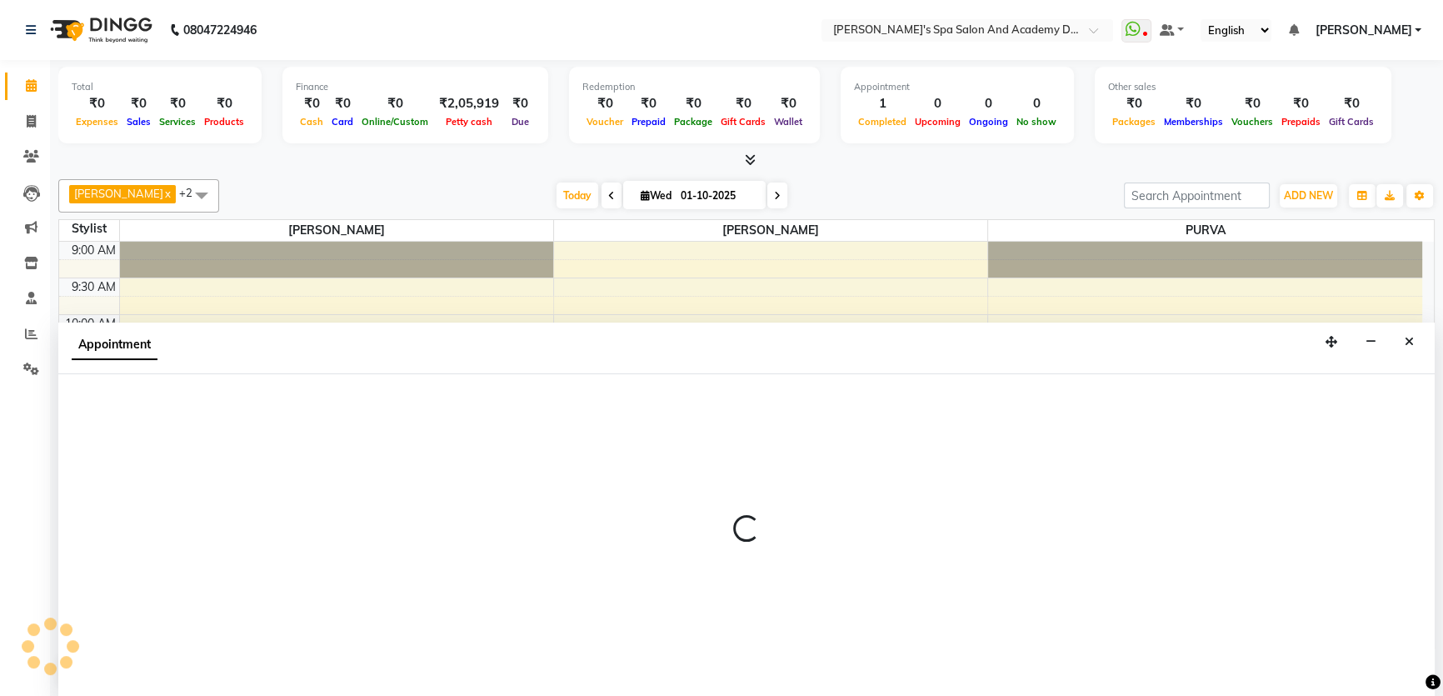
select select "63504"
select select "720"
select select "tentative"
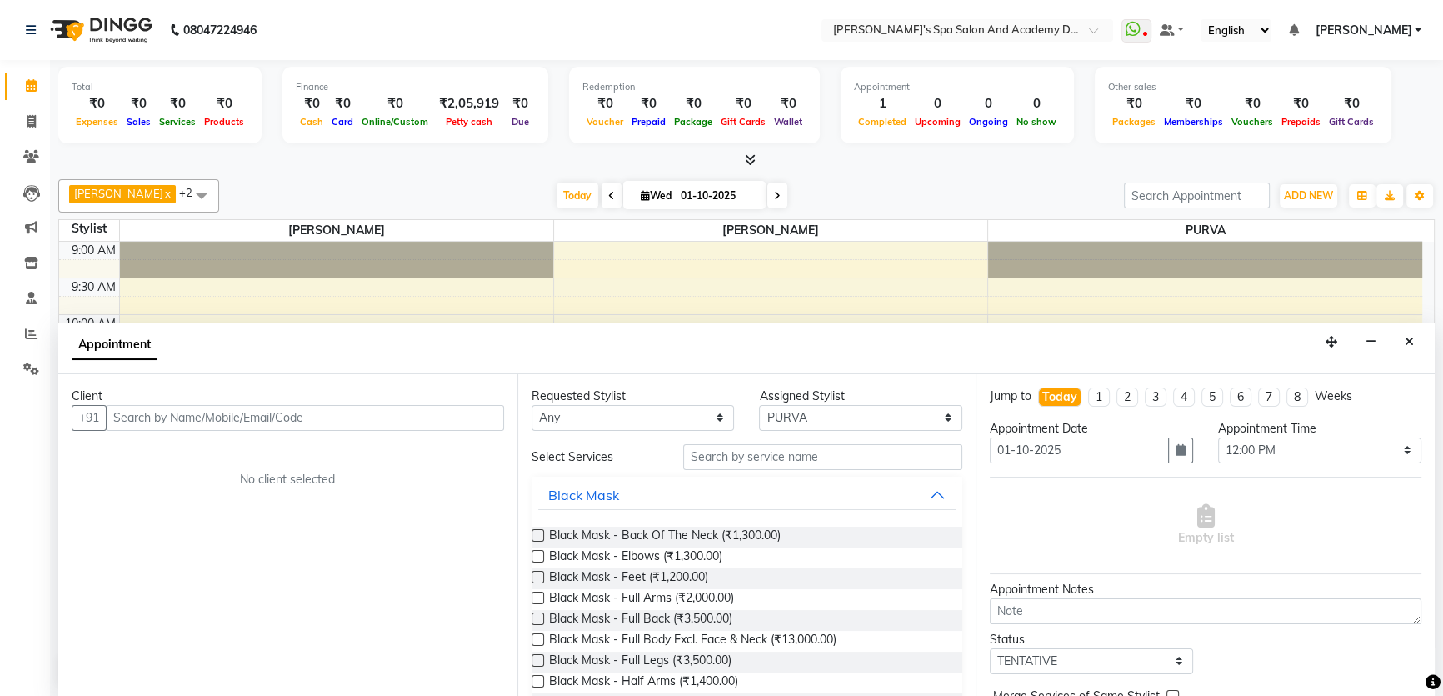
click at [251, 418] on input "text" at bounding box center [305, 418] width 398 height 26
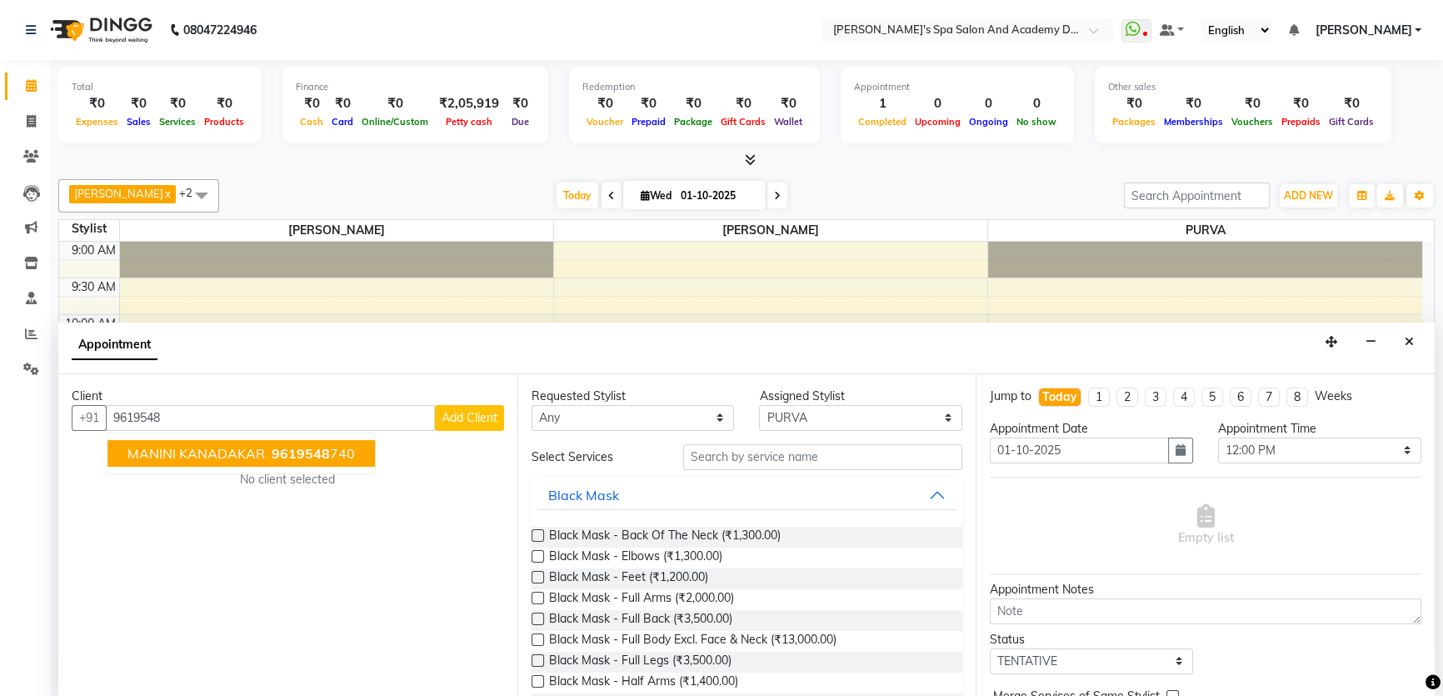
click at [221, 457] on span "MANINI KANADAKAR" at bounding box center [195, 453] width 137 height 17
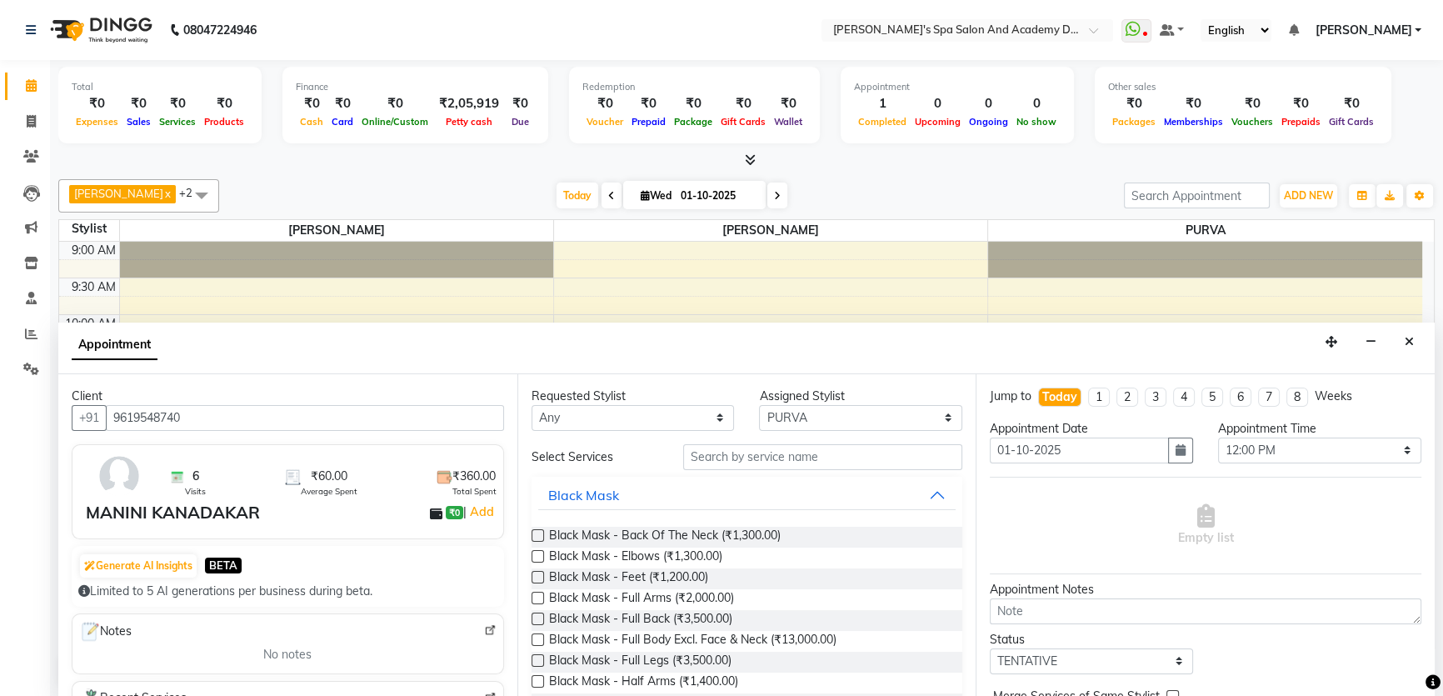
type input "9619548740"
click at [732, 448] on input "text" at bounding box center [822, 457] width 279 height 26
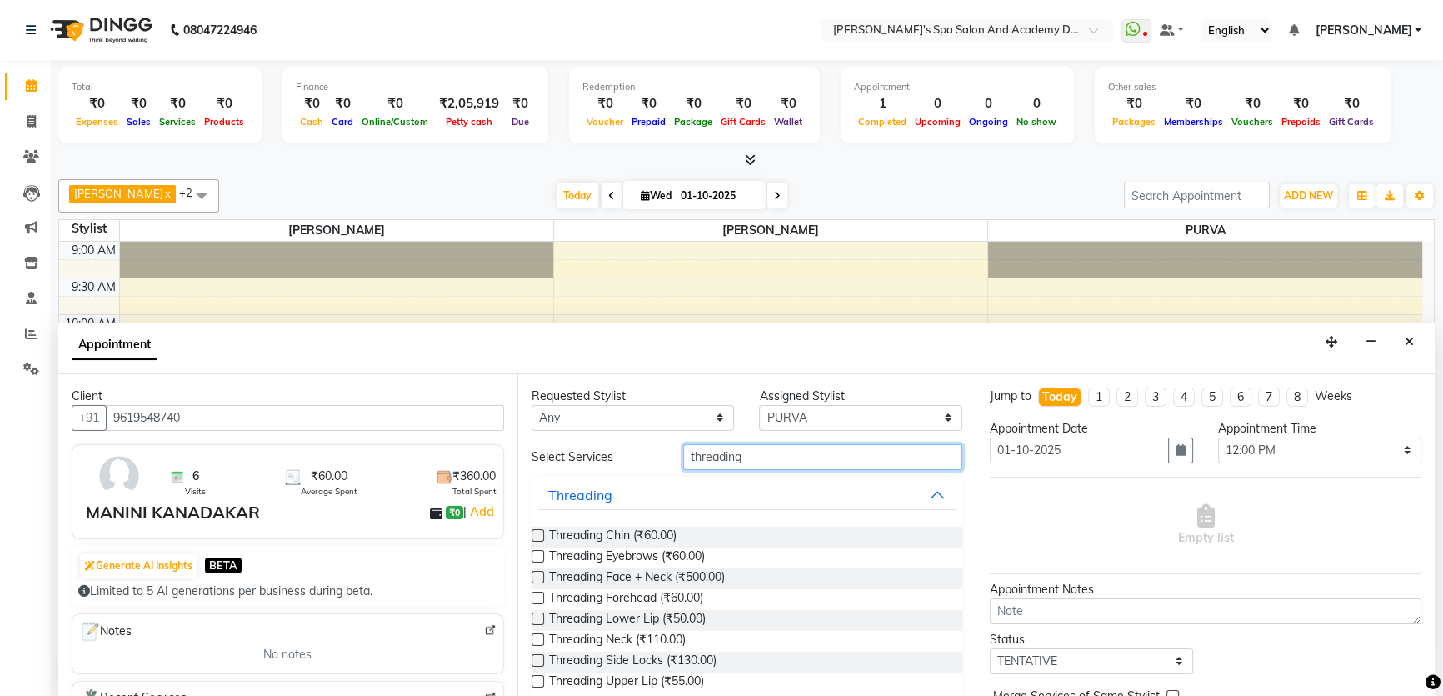
type input "threading"
click at [535, 556] on label at bounding box center [538, 556] width 12 height 12
click at [535, 556] on input "checkbox" at bounding box center [537, 557] width 11 height 11
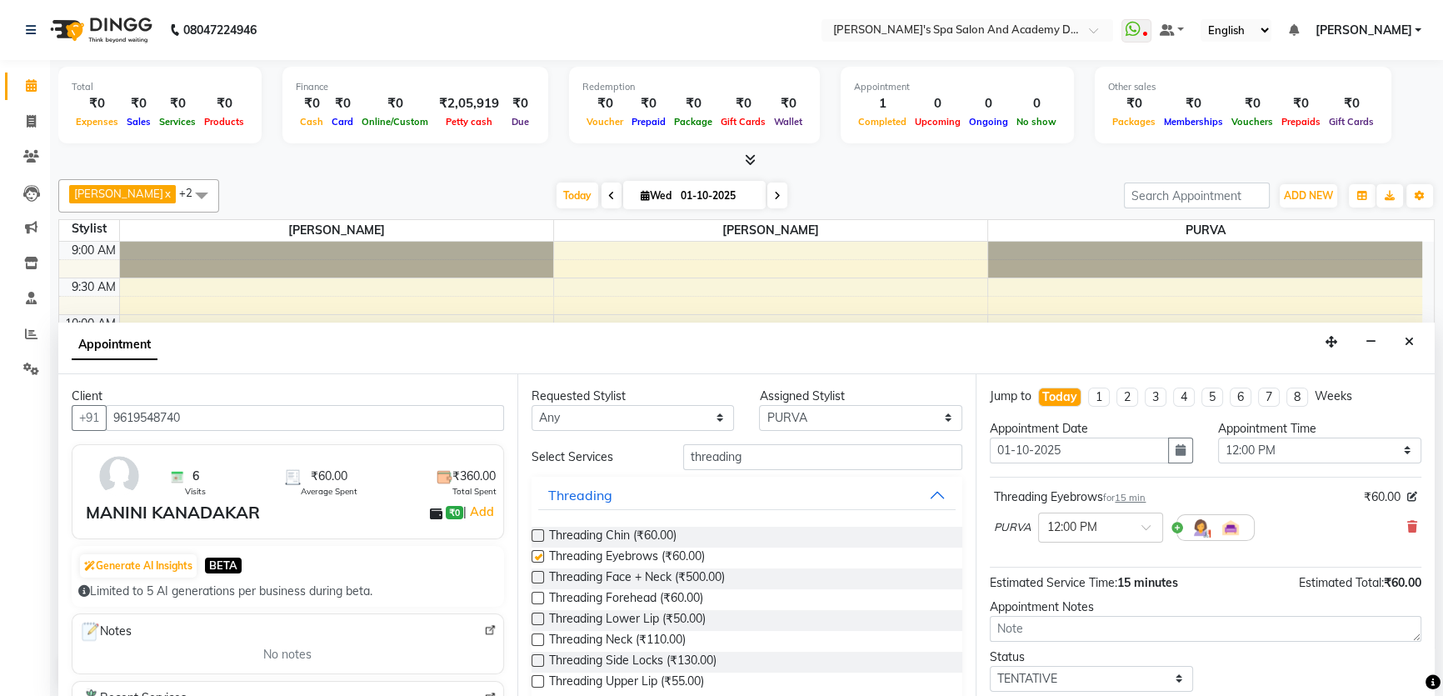
checkbox input "false"
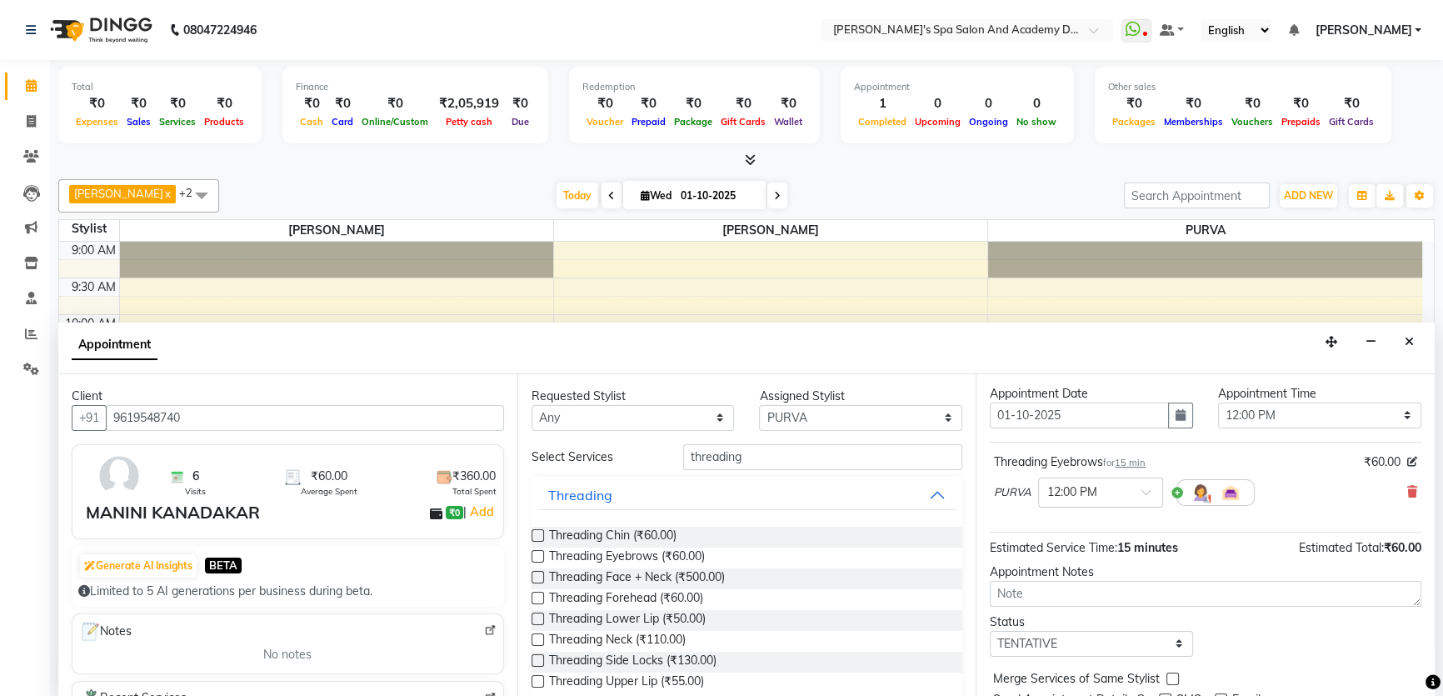
scroll to position [98, 0]
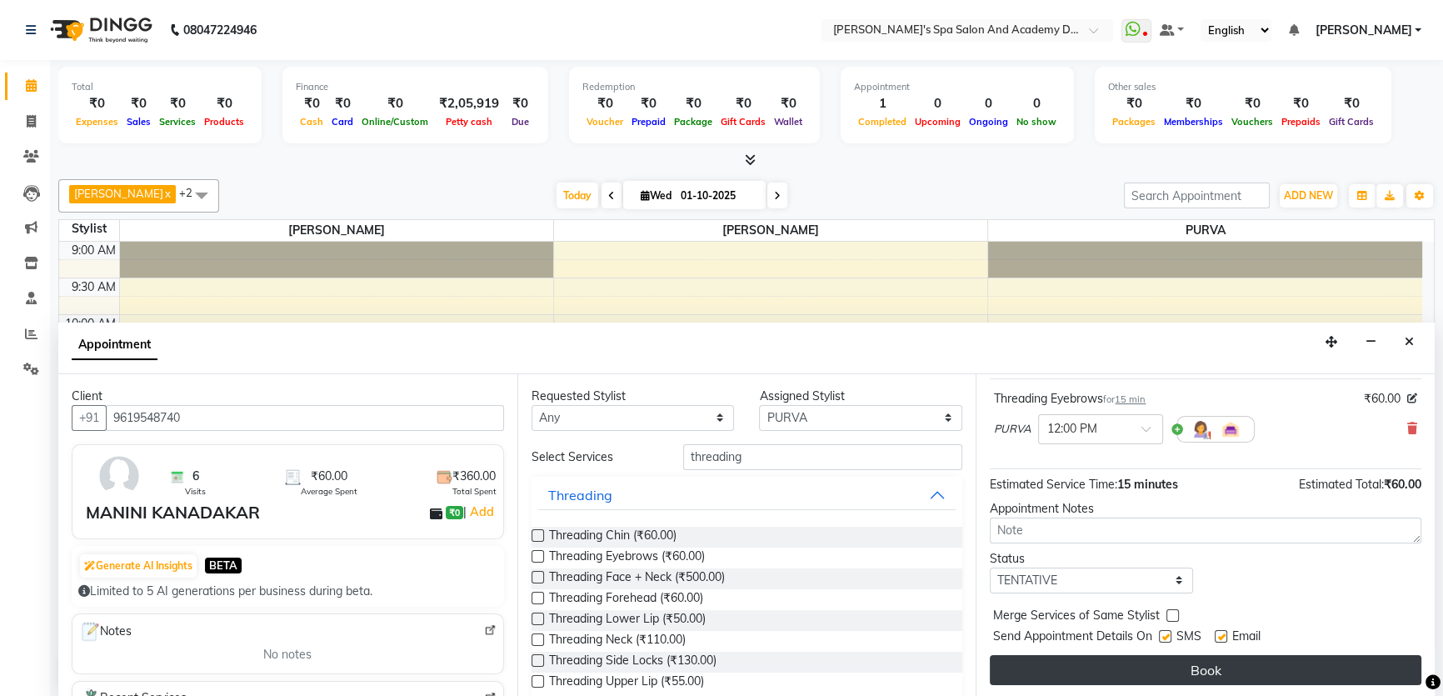
click at [1201, 660] on button "Book" at bounding box center [1206, 670] width 432 height 30
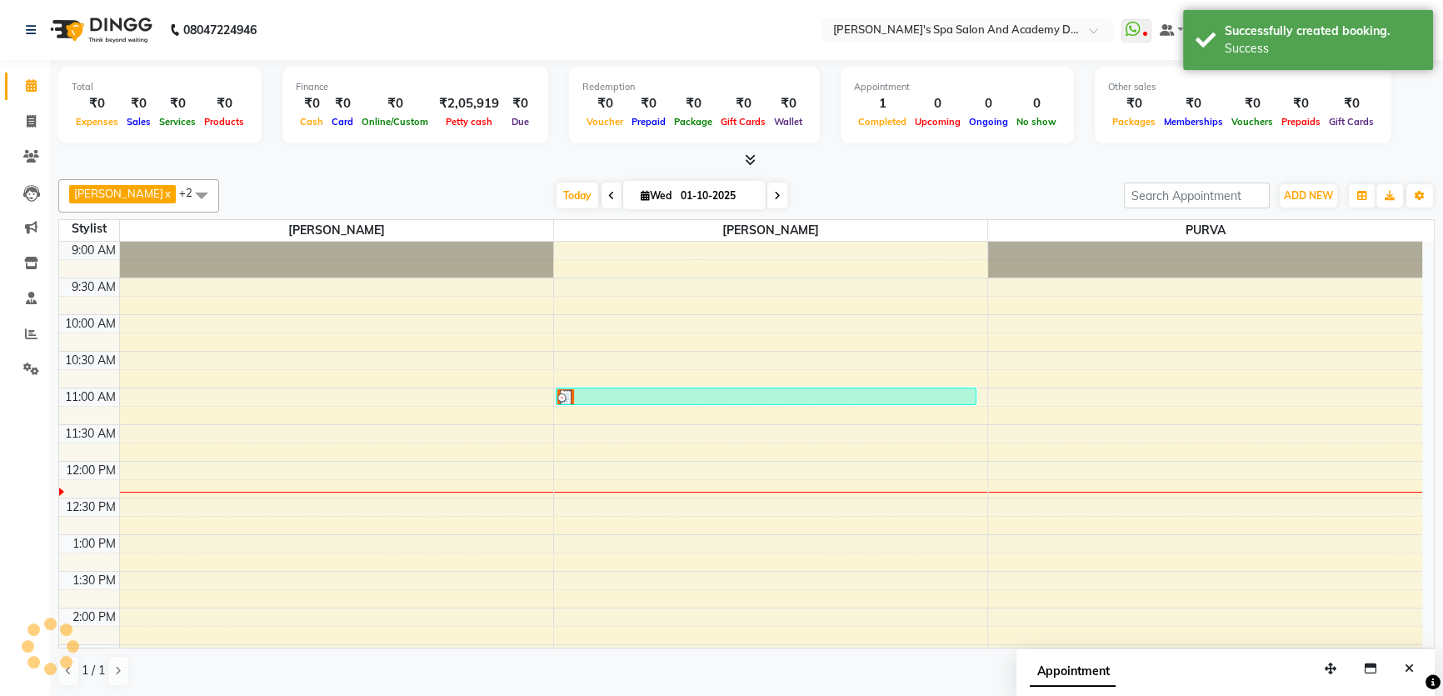
scroll to position [0, 0]
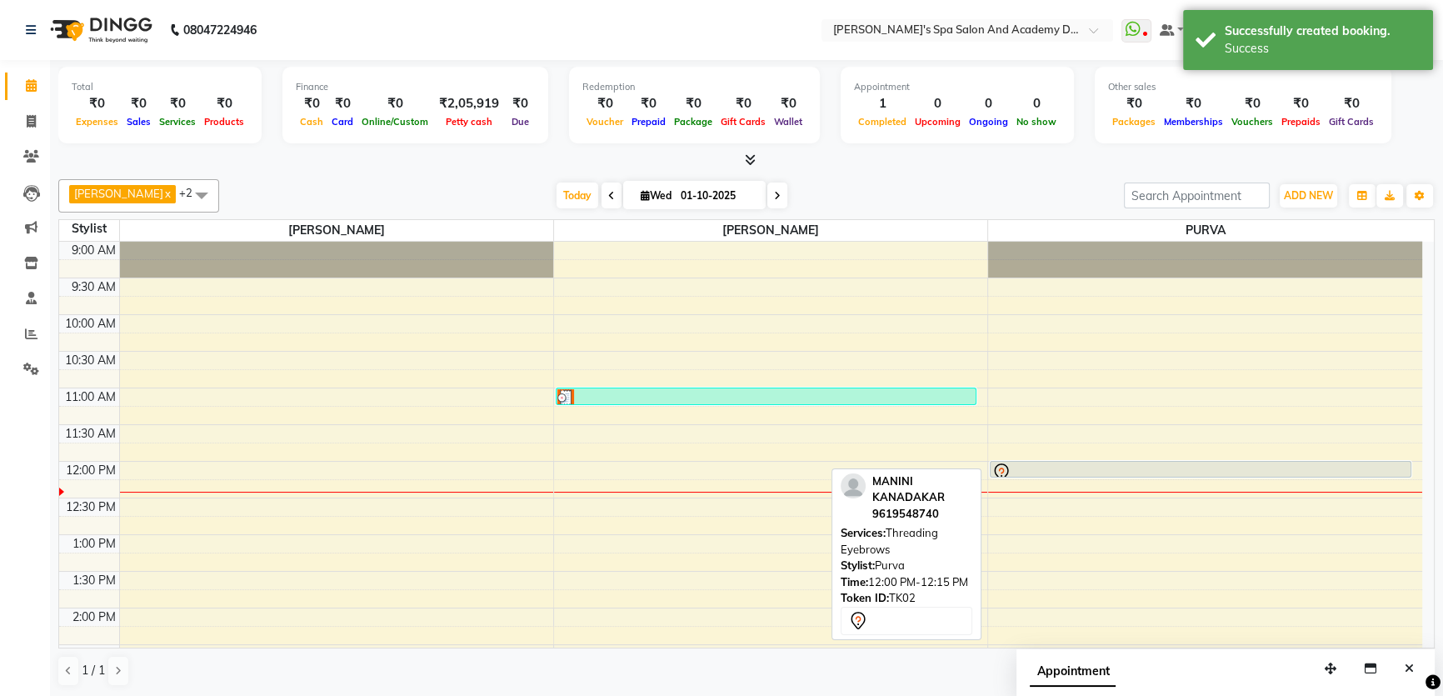
click at [1187, 466] on div at bounding box center [1201, 472] width 418 height 20
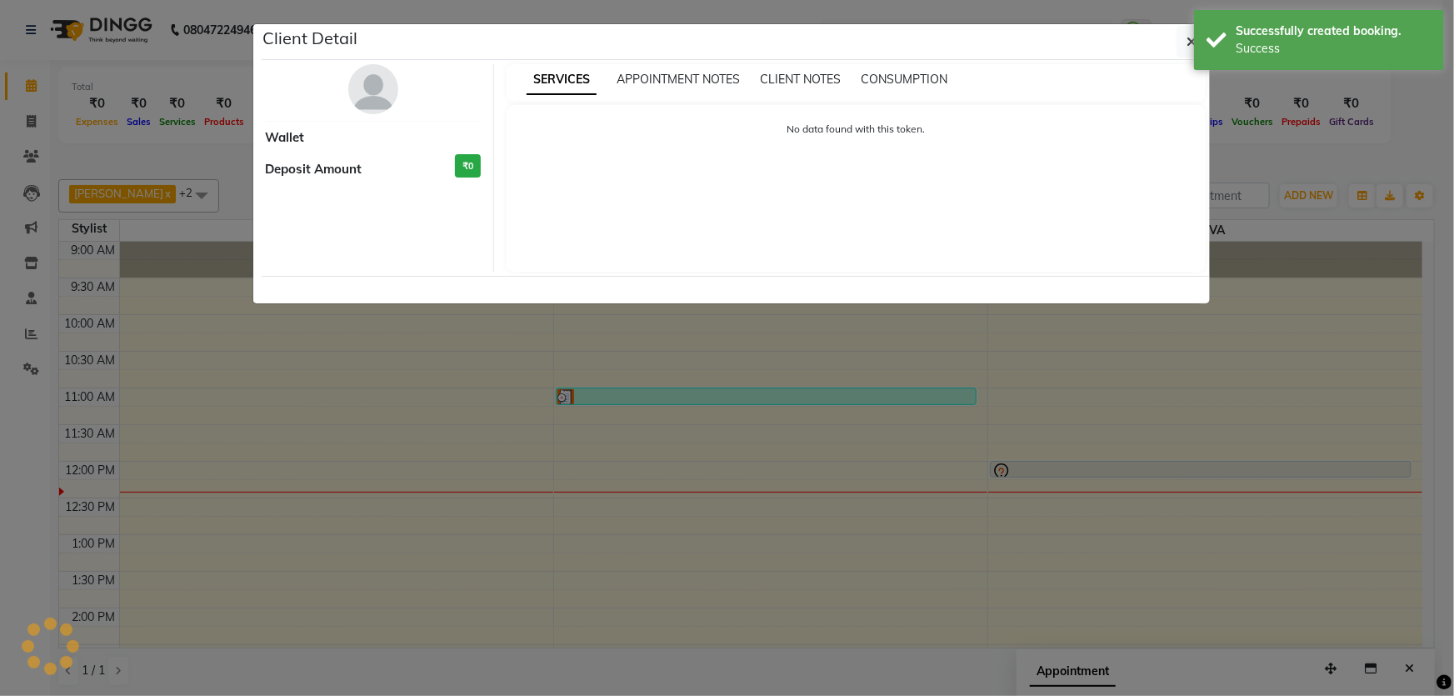
select select "7"
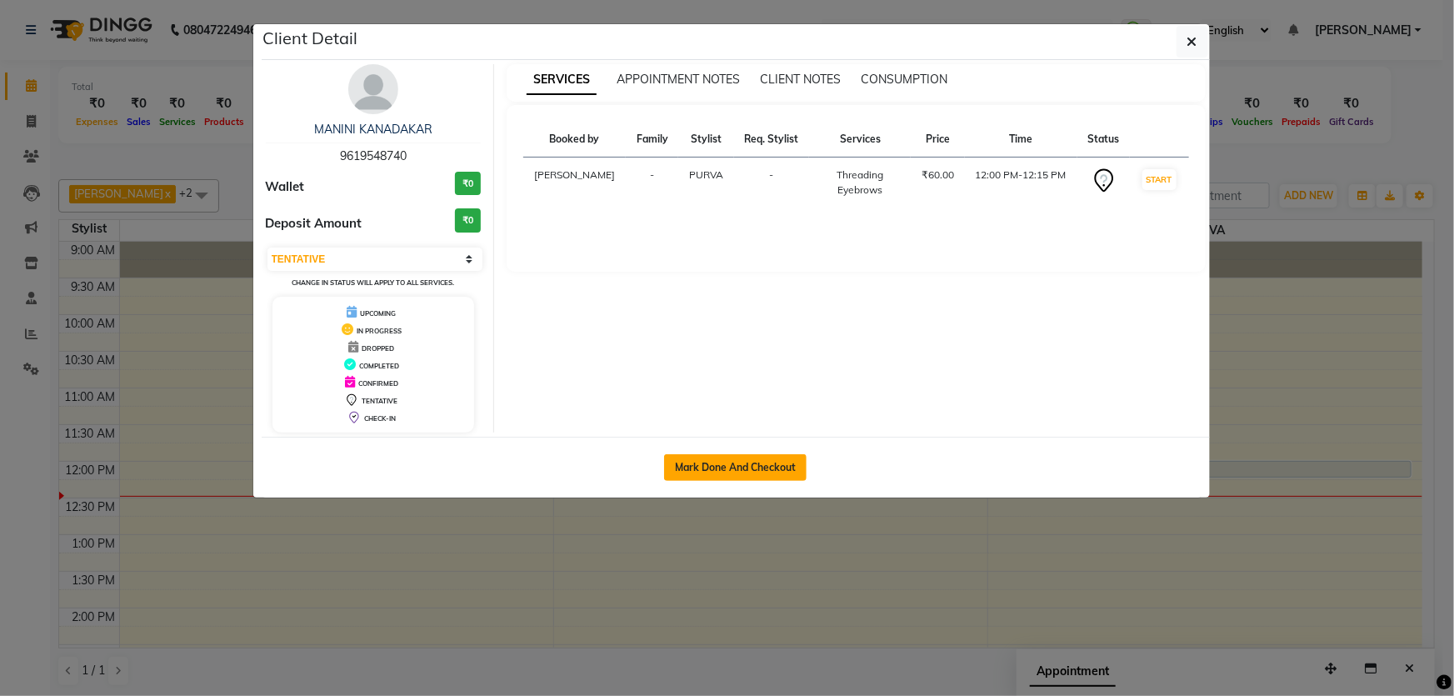
click at [714, 467] on button "Mark Done And Checkout" at bounding box center [735, 467] width 142 height 27
select select "6316"
select select "service"
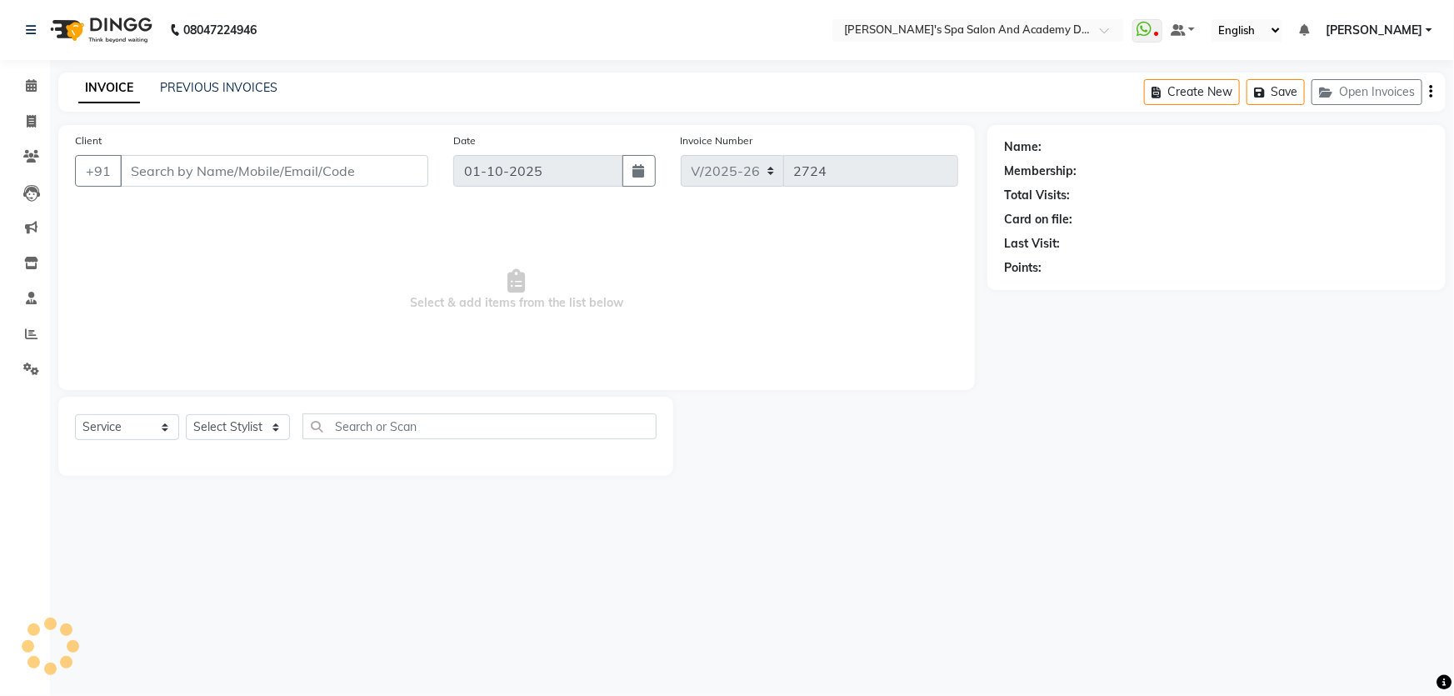
type input "9619548740"
select select "63504"
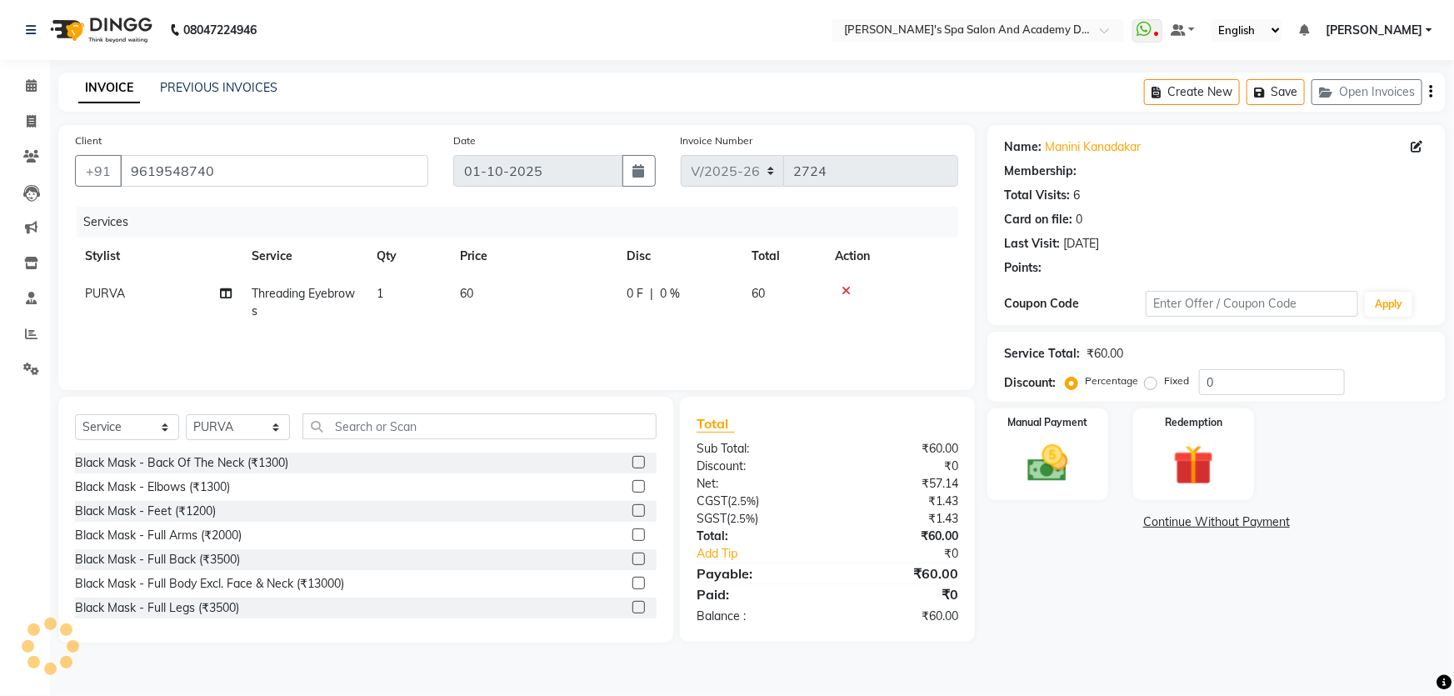
select select "1: Object"
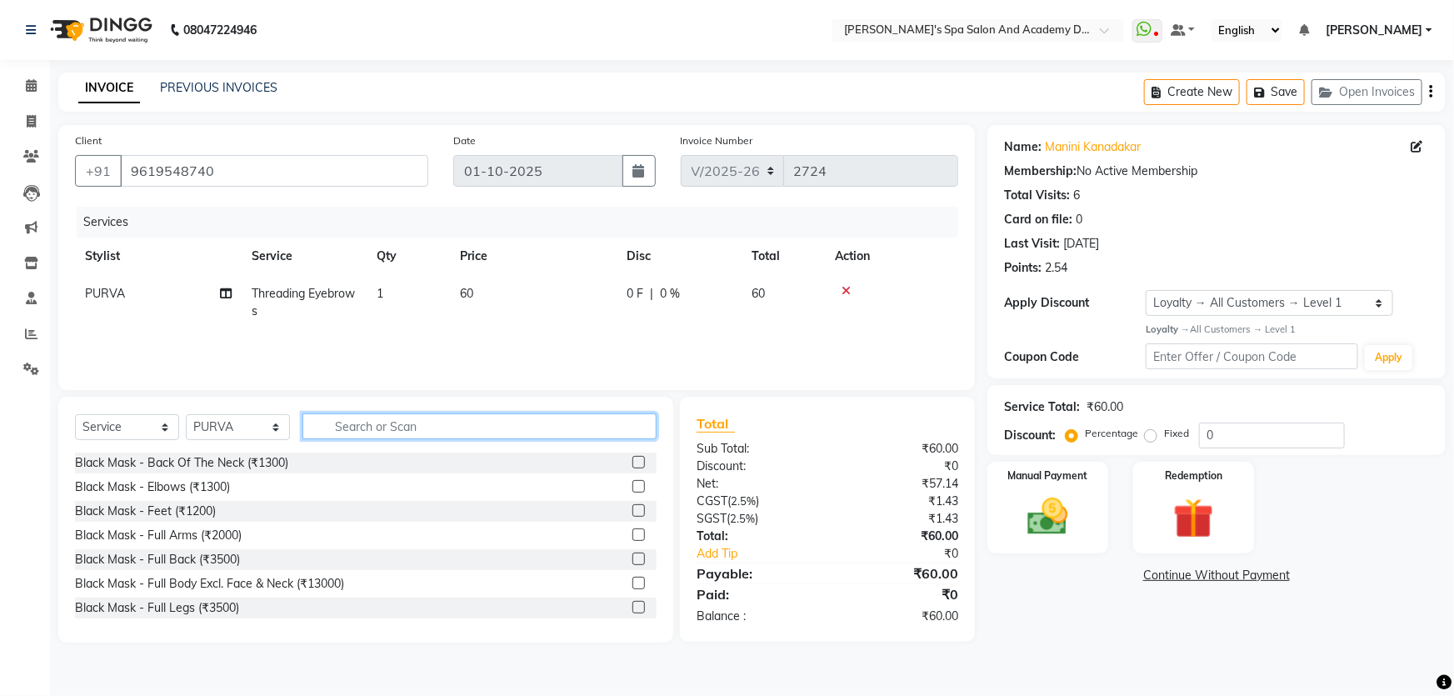
click at [353, 428] on input "text" at bounding box center [479, 426] width 354 height 26
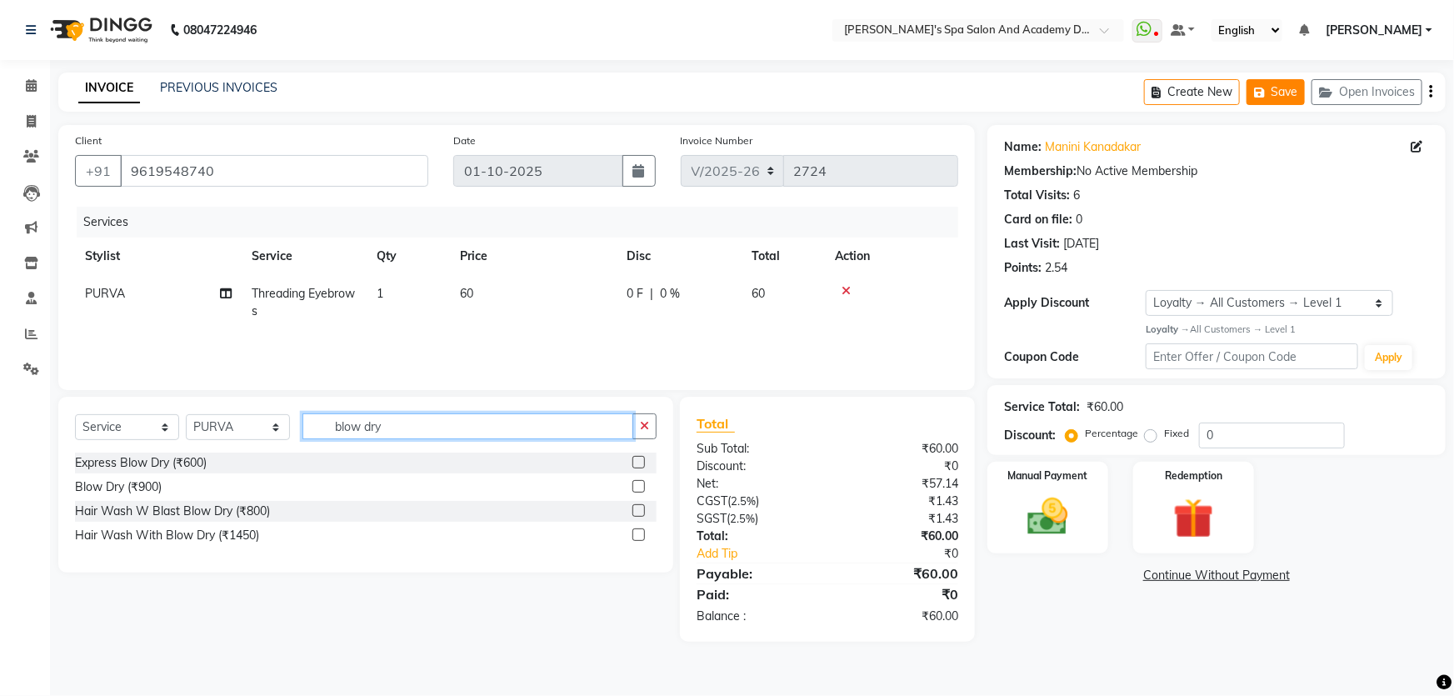
type input "blow dry"
click at [1278, 87] on button "Save" at bounding box center [1276, 92] width 58 height 26
drag, startPoint x: 394, startPoint y: 433, endPoint x: 317, endPoint y: 429, distance: 77.6
click at [317, 429] on input "blow dry" at bounding box center [467, 426] width 331 height 26
type input "hair c"
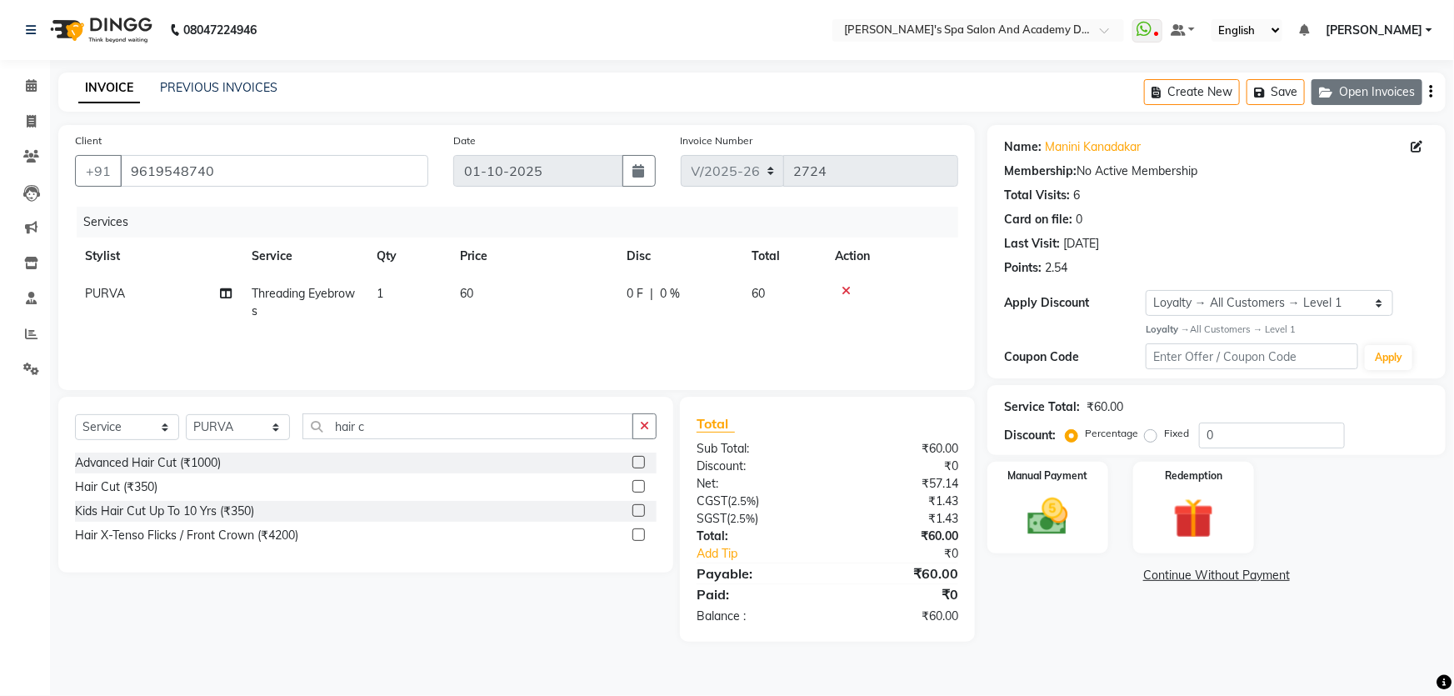
click at [1341, 92] on button "Open Invoices" at bounding box center [1367, 92] width 111 height 26
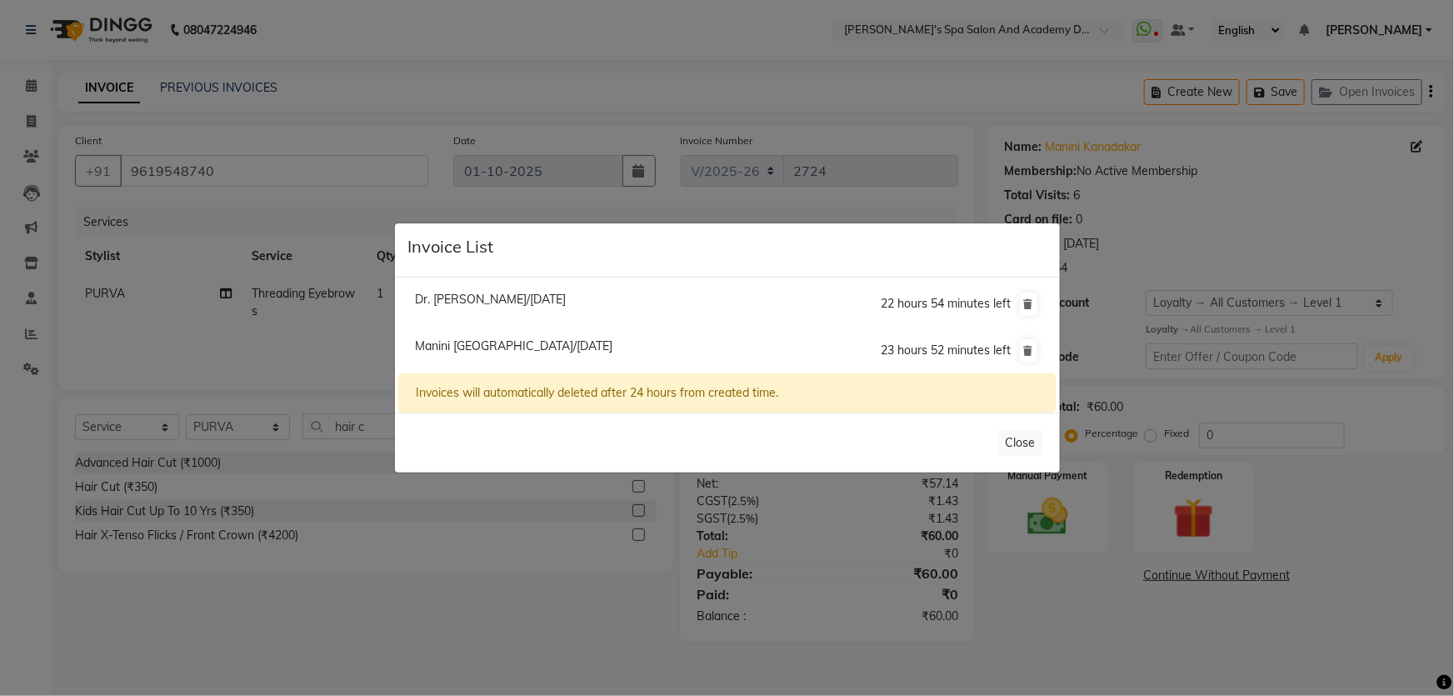
click at [517, 350] on span "Manini [GEOGRAPHIC_DATA]/[DATE]" at bounding box center [513, 345] width 197 height 15
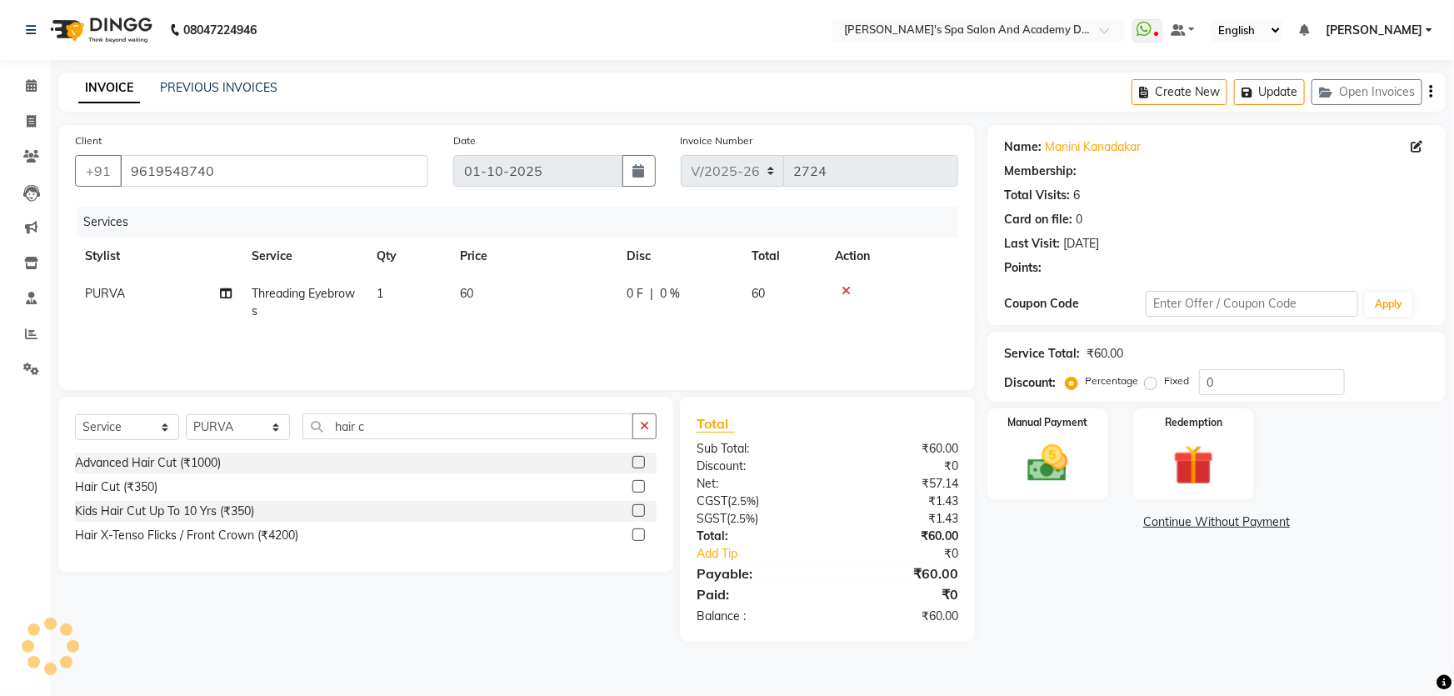
select select "1: Object"
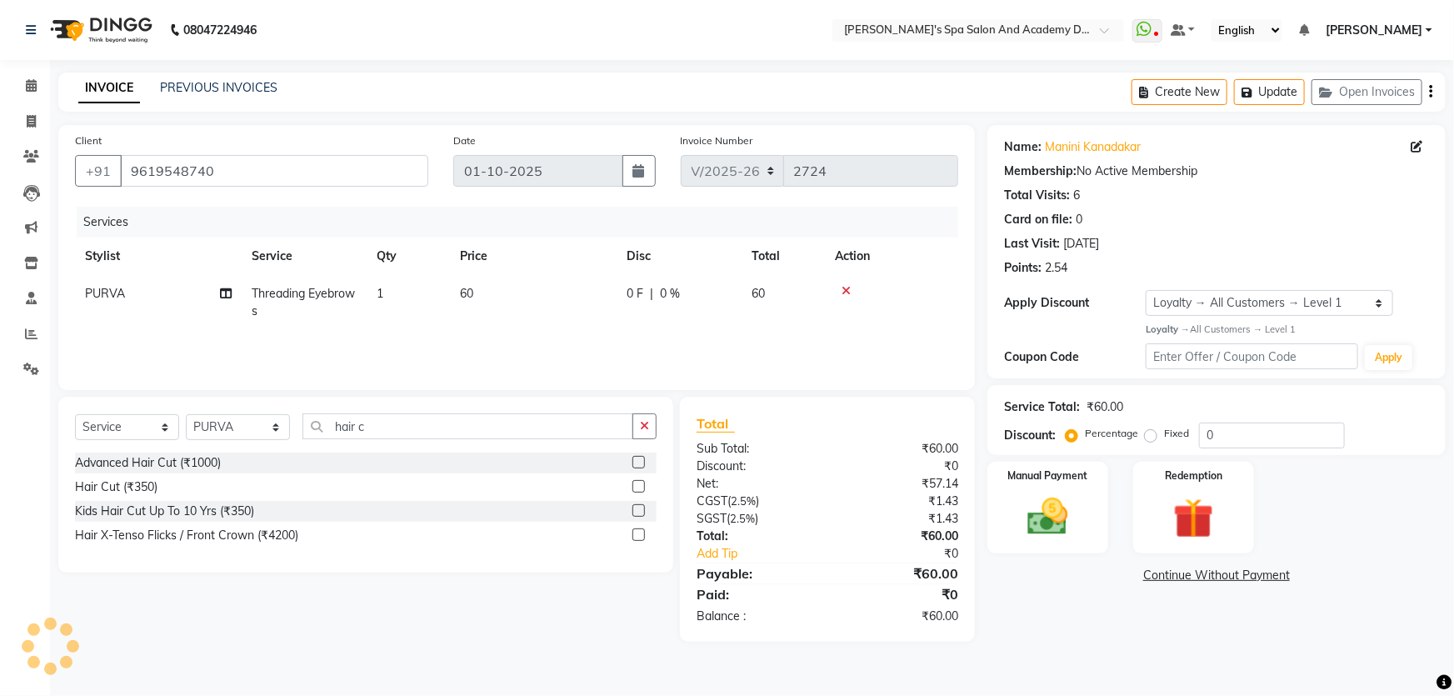
select select
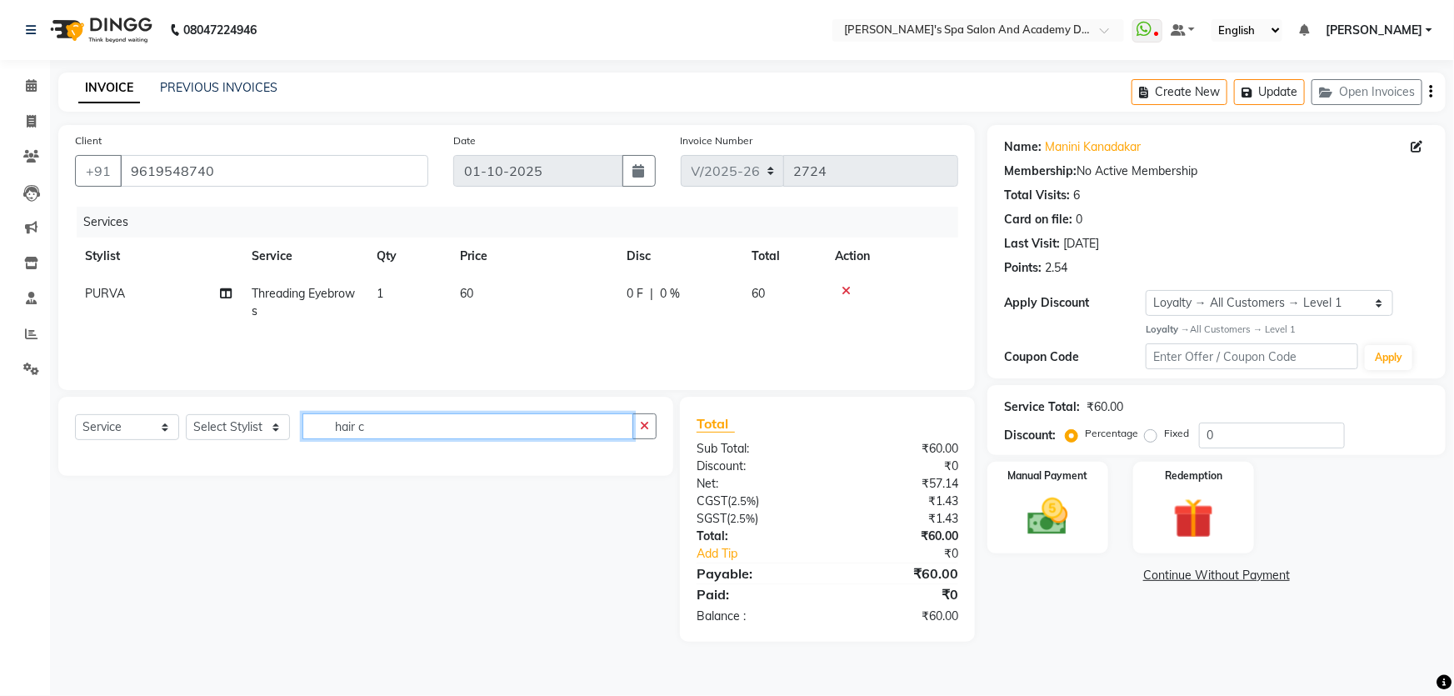
click at [387, 433] on input "hair c" at bounding box center [467, 426] width 331 height 26
type input "hair cut"
click at [271, 430] on select "Select Stylist Admin [PERSON_NAME] [PERSON_NAME] DIRECT 1 [PERSON_NAME] [PERSON…" at bounding box center [238, 427] width 104 height 26
select select "63504"
click at [186, 414] on select "Select Stylist Admin [PERSON_NAME] [PERSON_NAME] DIRECT 1 [PERSON_NAME] [PERSON…" at bounding box center [238, 427] width 104 height 26
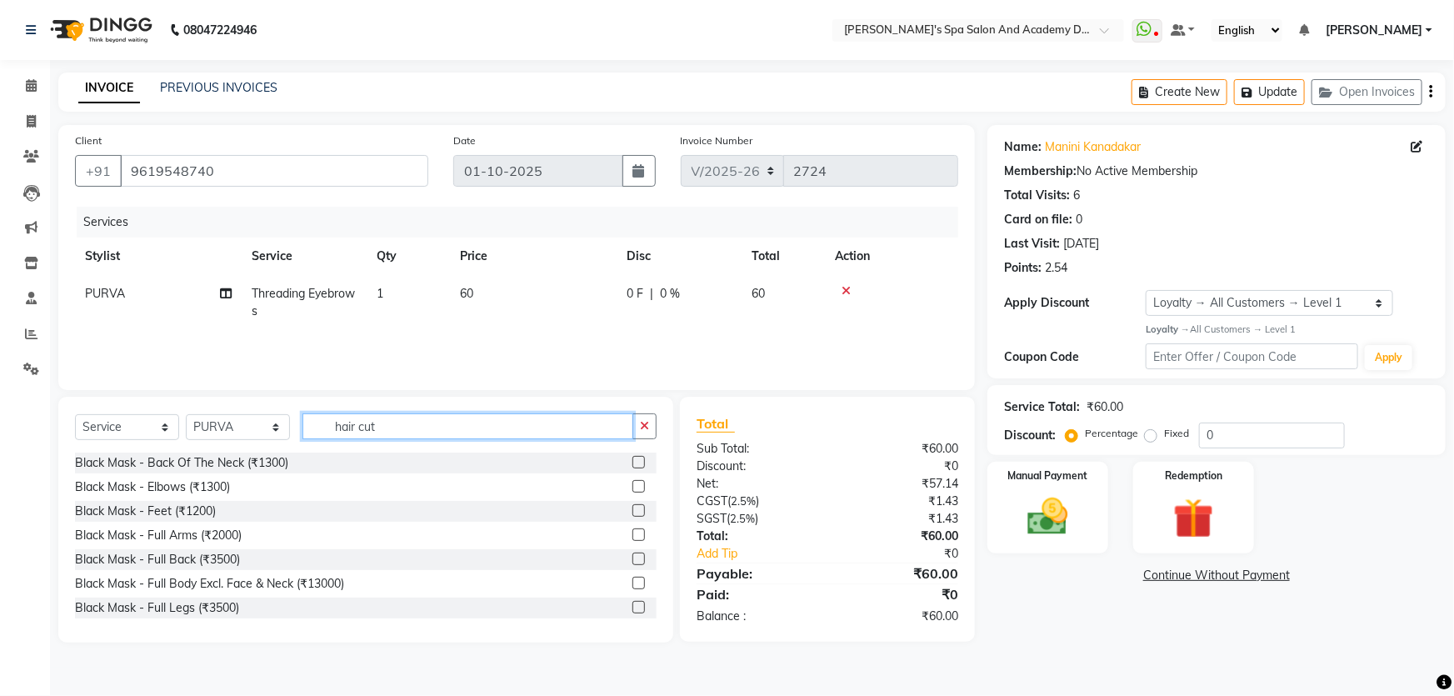
click at [396, 436] on input "hair cut" at bounding box center [467, 426] width 331 height 26
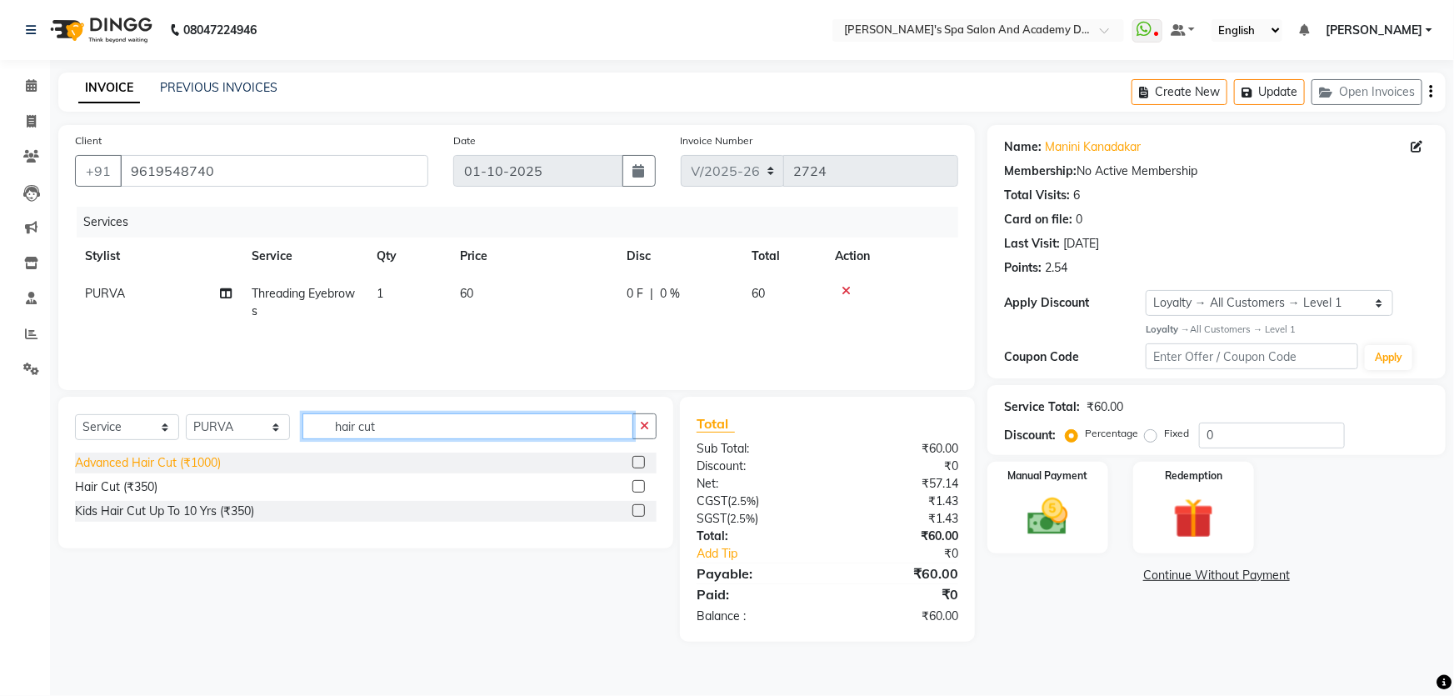
type input "hair cut"
click at [195, 467] on div "Advanced Hair Cut (₹1000)" at bounding box center [148, 462] width 146 height 17
checkbox input "false"
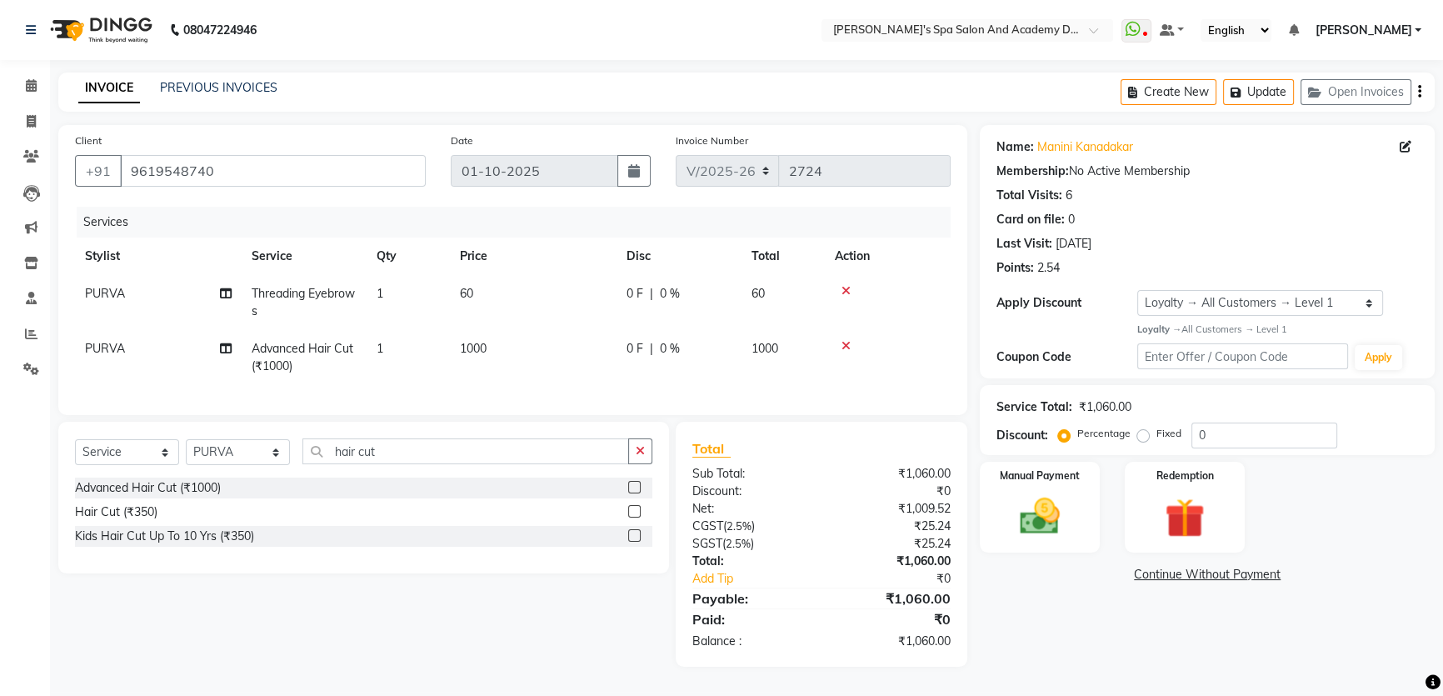
click at [485, 347] on span "1000" at bounding box center [473, 348] width 27 height 15
select select "63504"
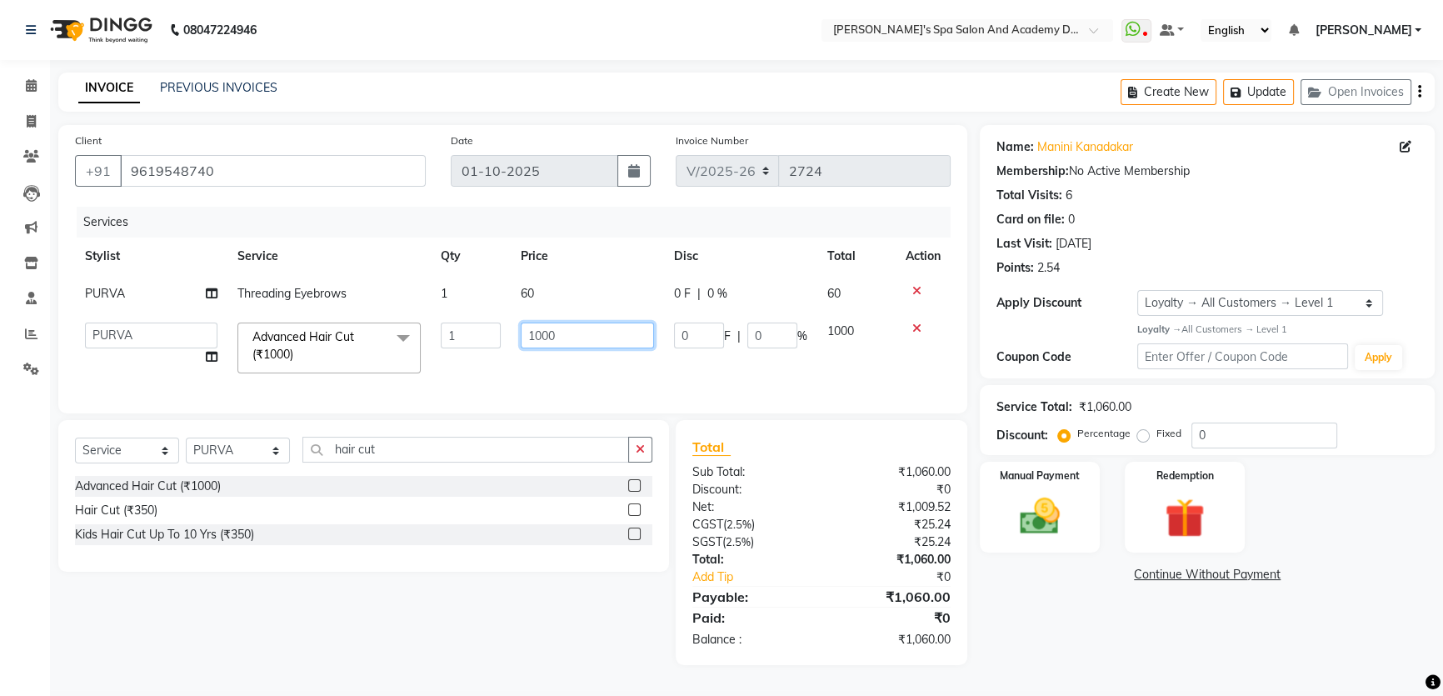
drag, startPoint x: 555, startPoint y: 337, endPoint x: 537, endPoint y: 335, distance: 18.5
click at [537, 335] on input "1000" at bounding box center [587, 335] width 133 height 26
type input "1"
type input "850"
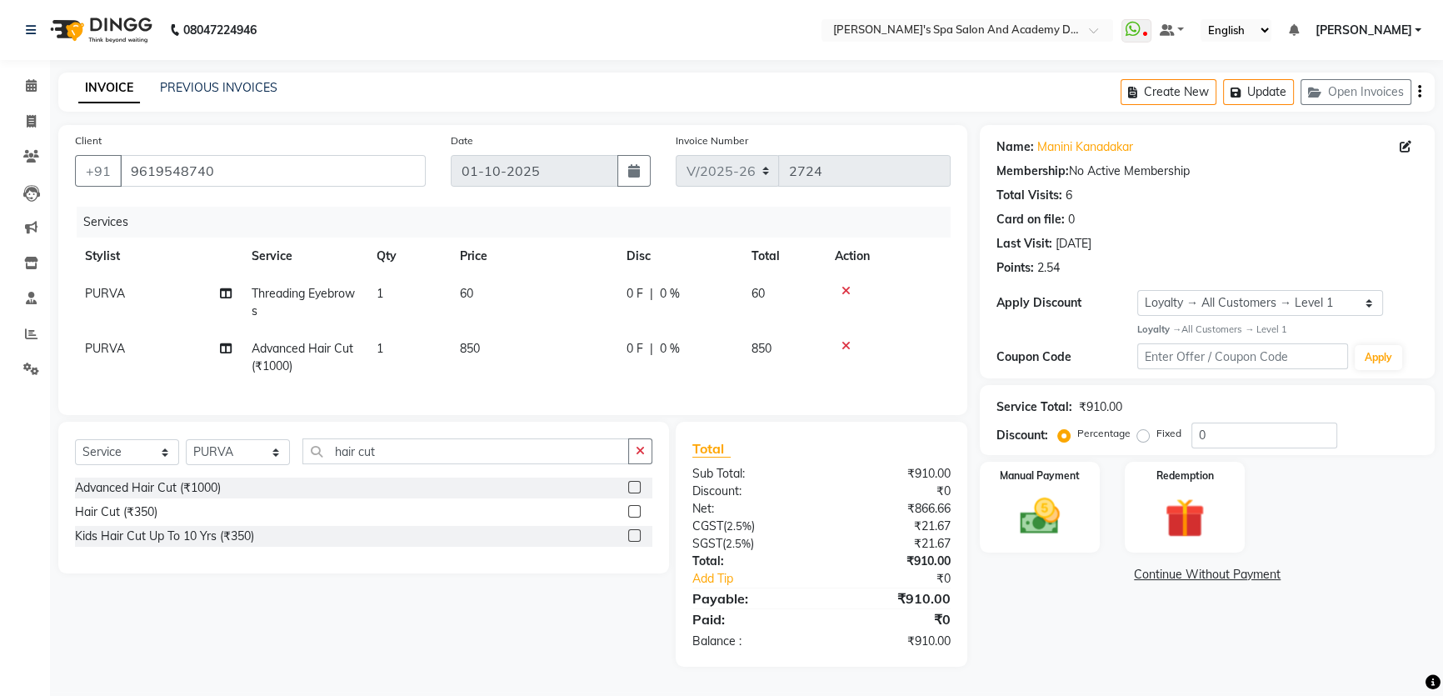
click at [1074, 606] on div "Name: Manini [GEOGRAPHIC_DATA] Membership: No Active Membership Total Visits: 6…" at bounding box center [1213, 396] width 467 height 542
click at [1062, 500] on img at bounding box center [1040, 515] width 67 height 47
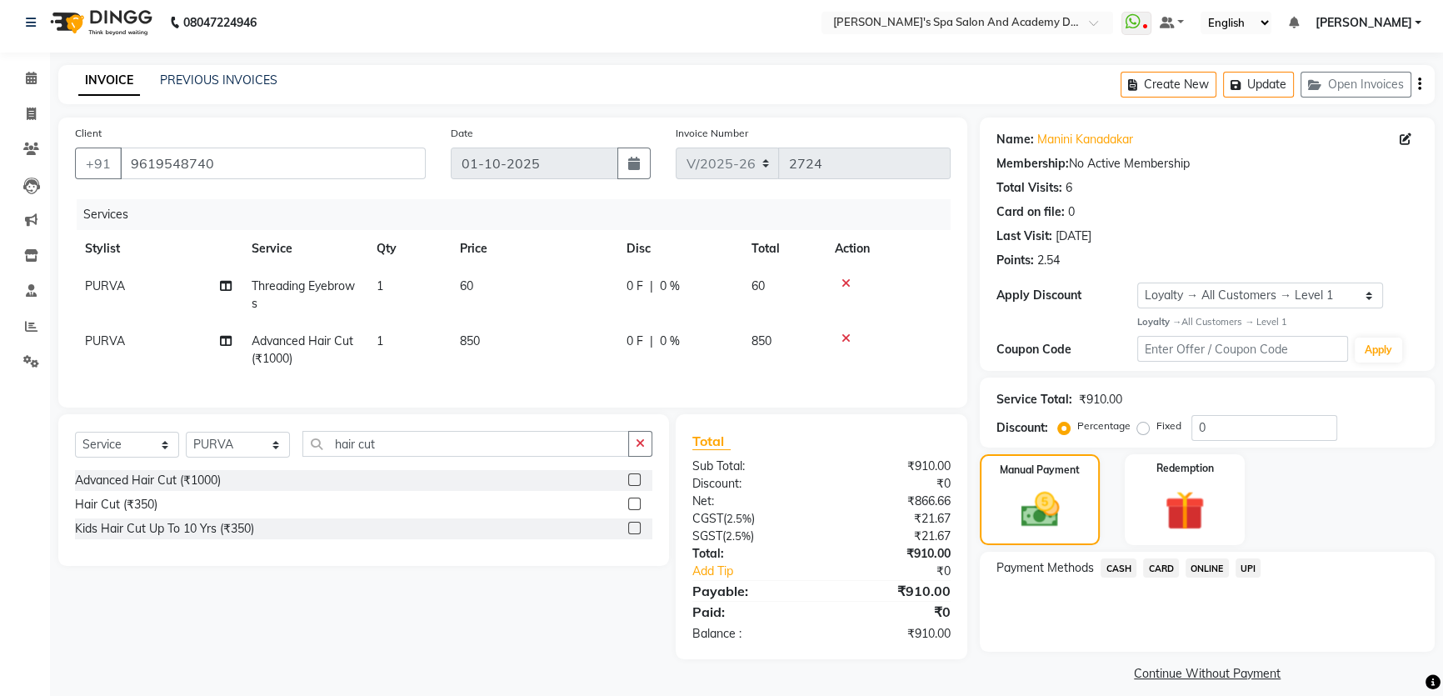
click at [1110, 568] on span "CASH" at bounding box center [1119, 567] width 36 height 19
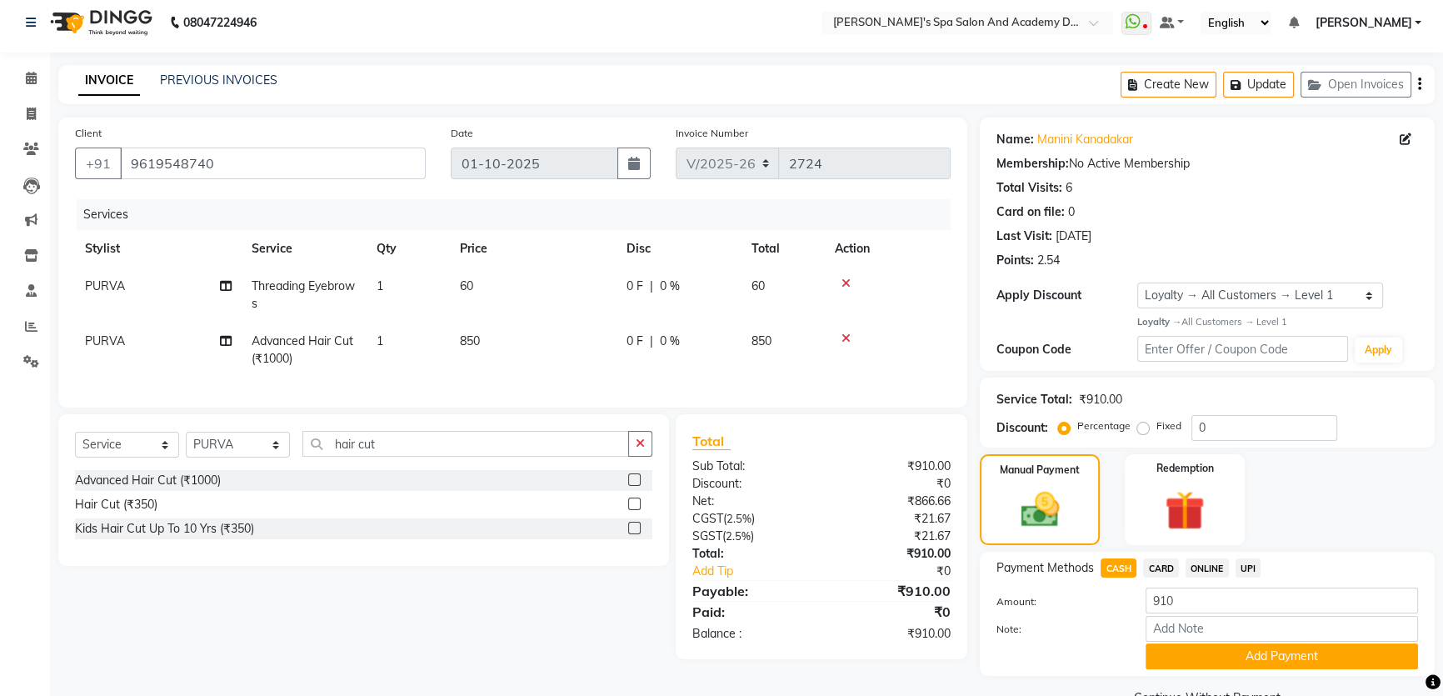
scroll to position [47, 0]
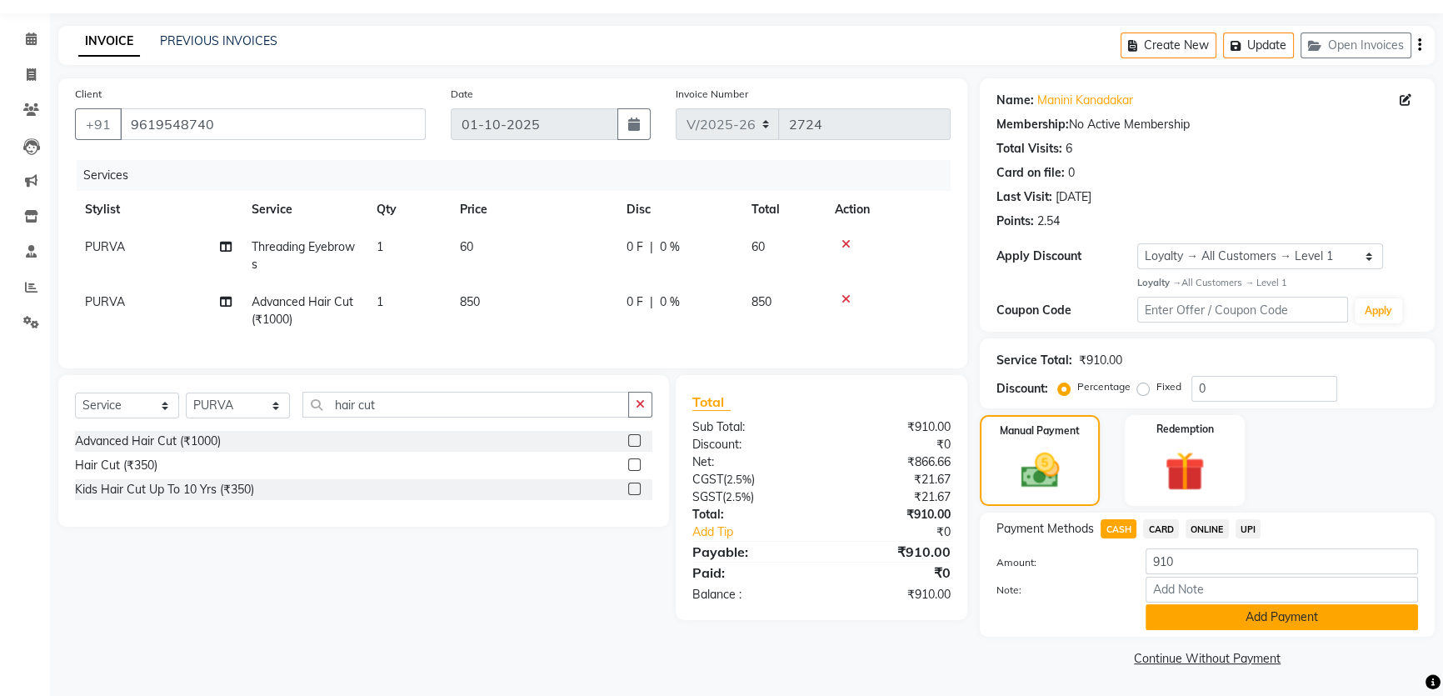
click at [1297, 612] on button "Add Payment" at bounding box center [1282, 617] width 272 height 26
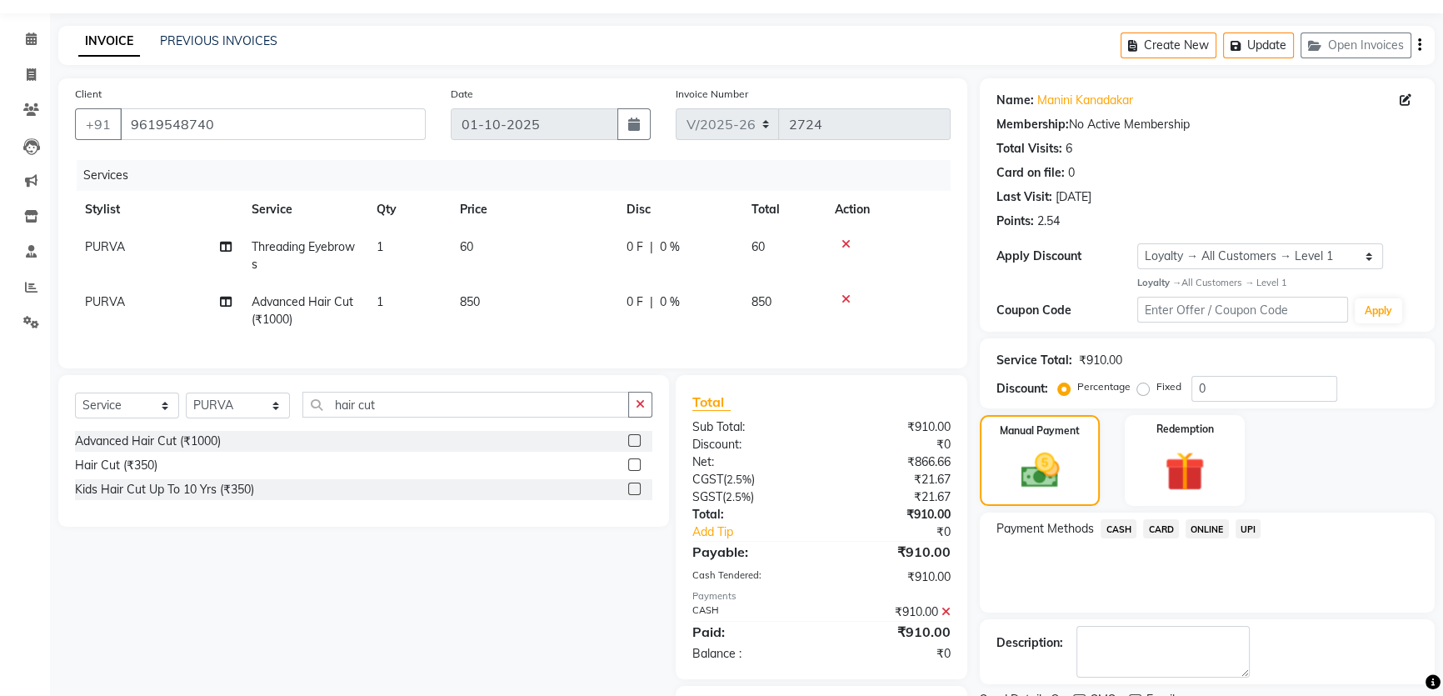
scroll to position [150, 0]
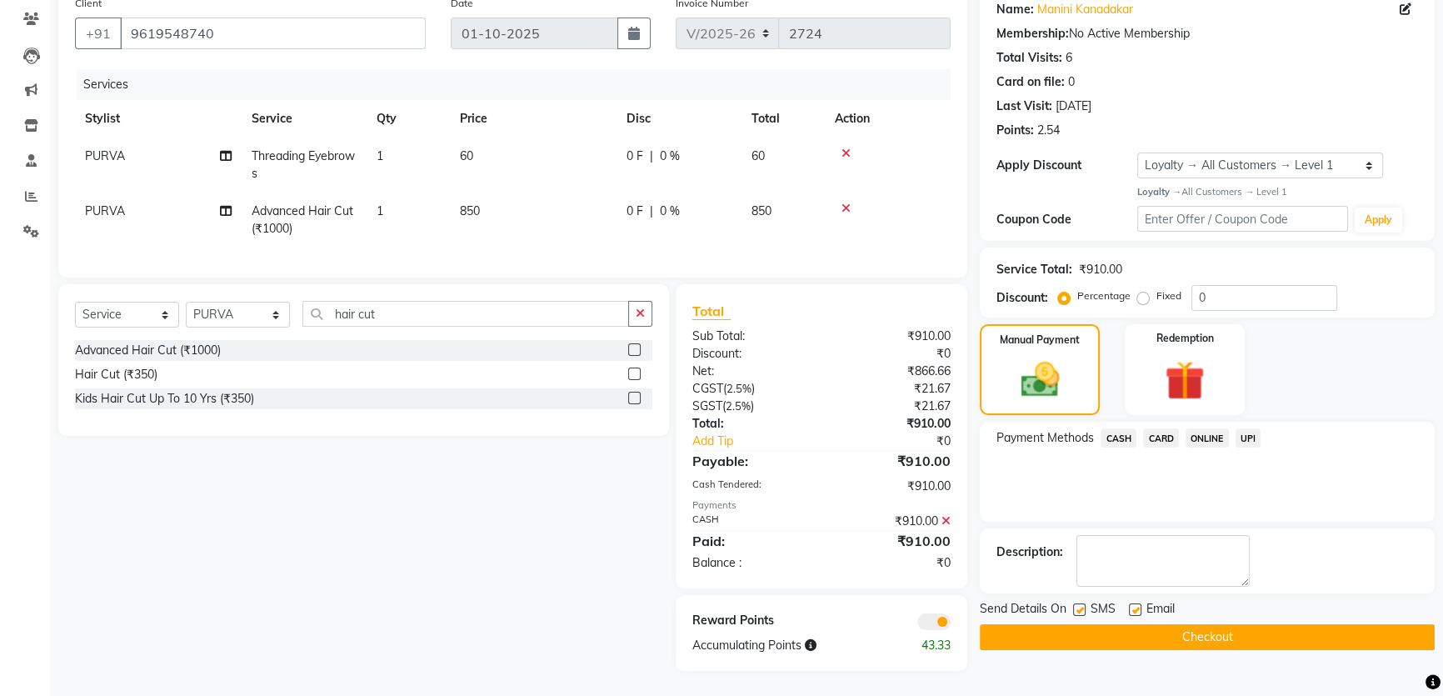
click at [1195, 626] on button "Checkout" at bounding box center [1207, 637] width 455 height 26
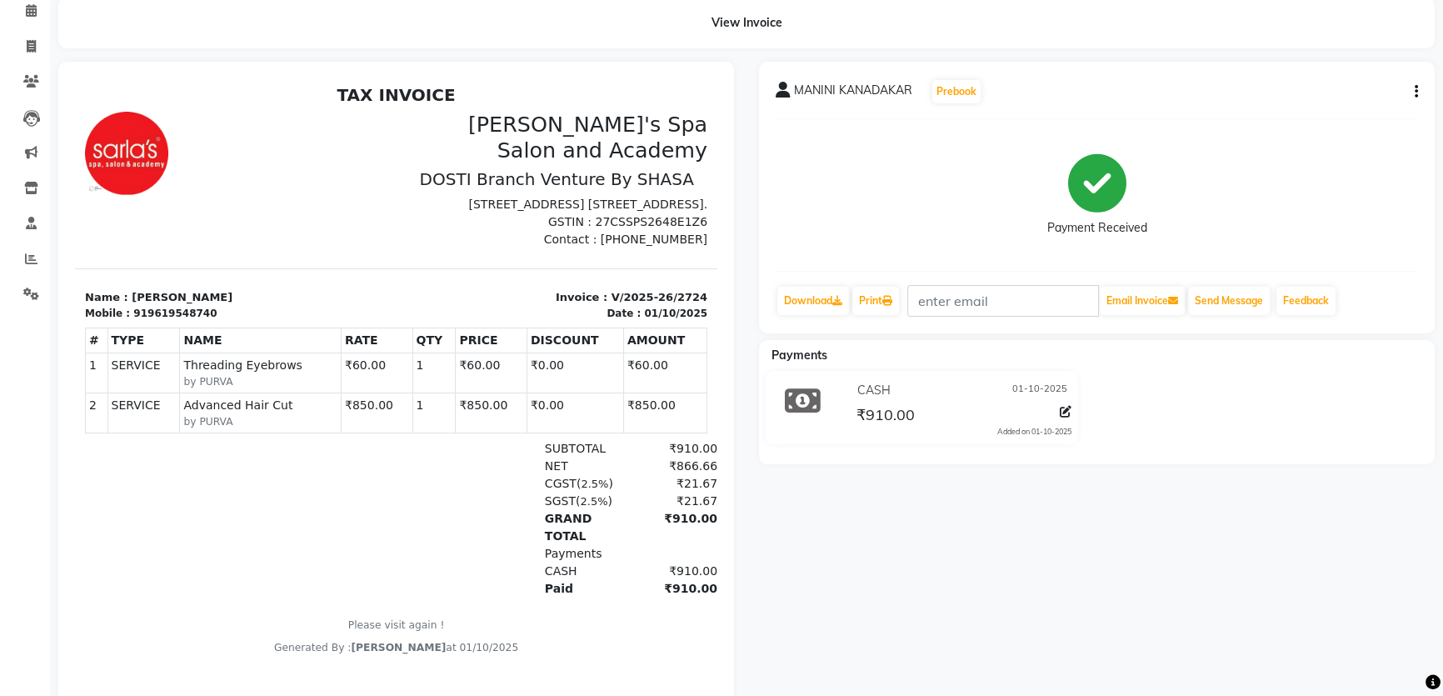
scroll to position [119, 0]
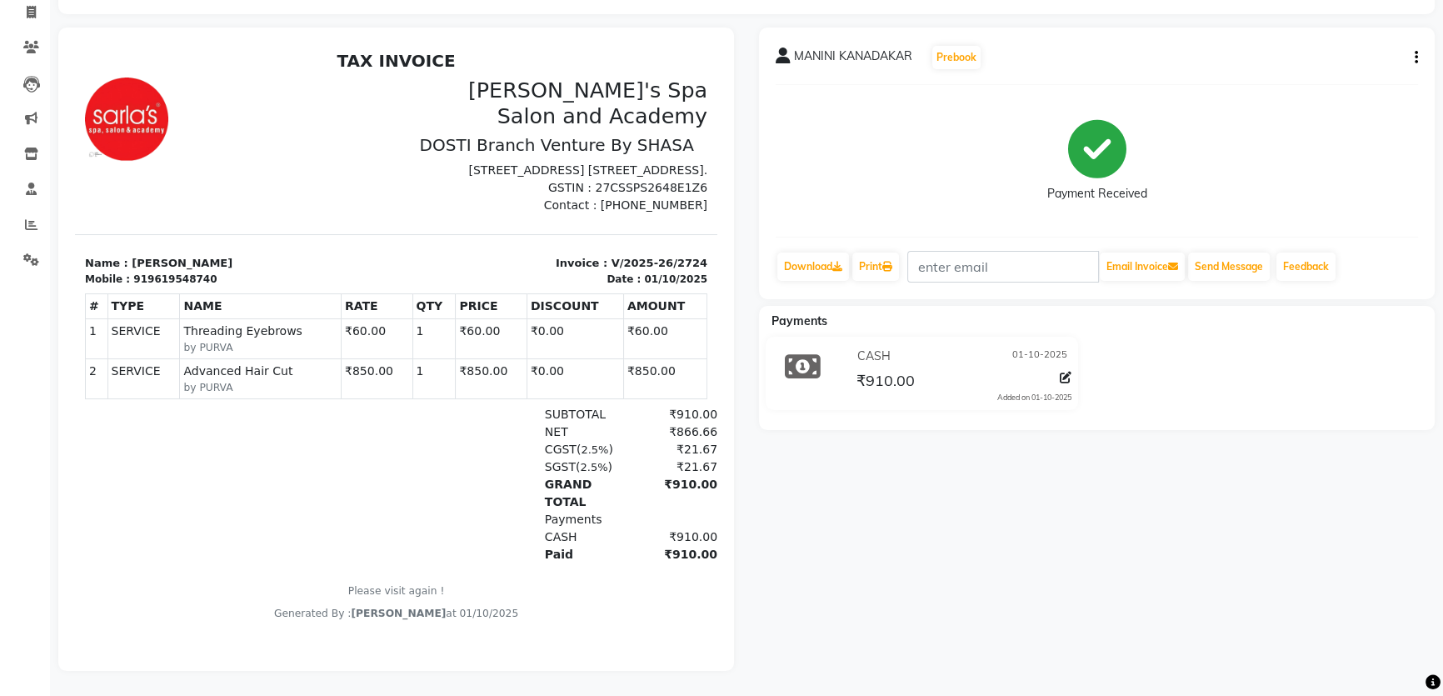
click at [756, 615] on div "MANINI KANADAKAR Prebook Payment Received Download Print Email Invoice Send Mes…" at bounding box center [1097, 348] width 701 height 643
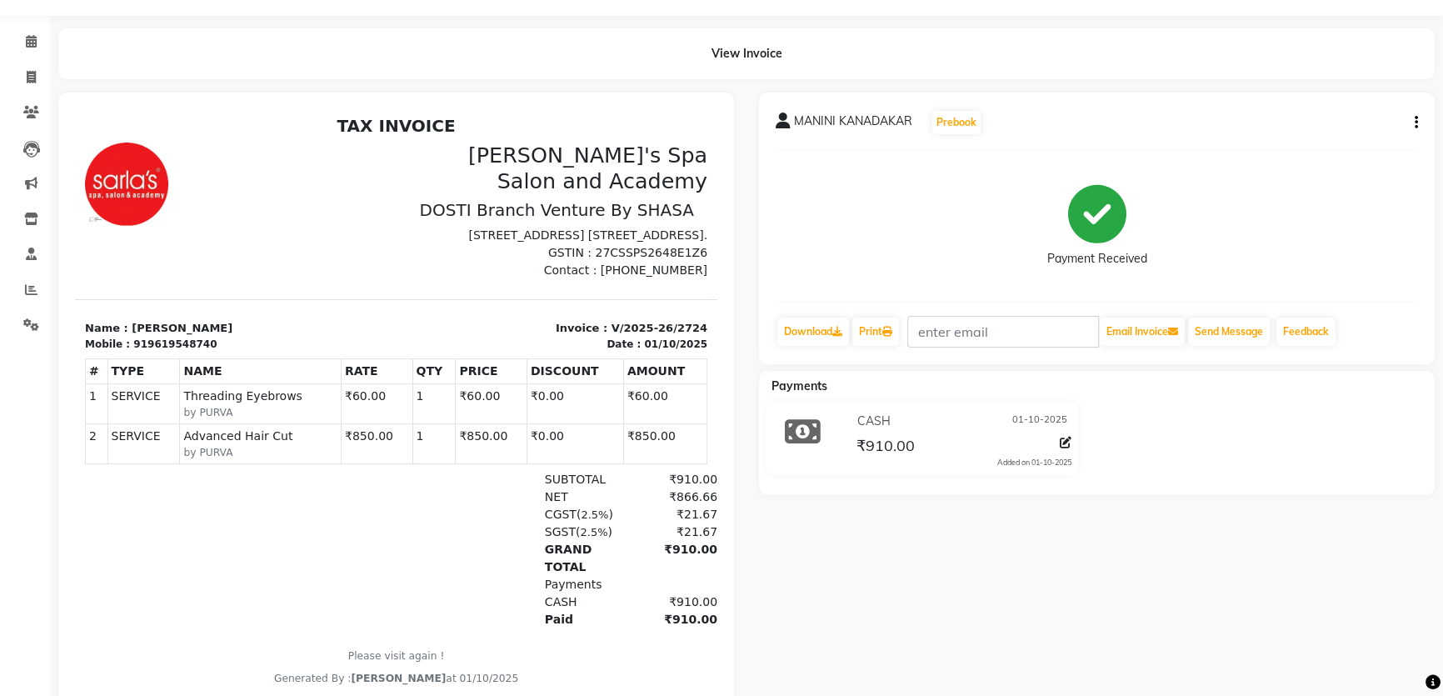
scroll to position [43, 0]
click at [29, 75] on icon at bounding box center [31, 78] width 9 height 12
select select "6316"
select select "service"
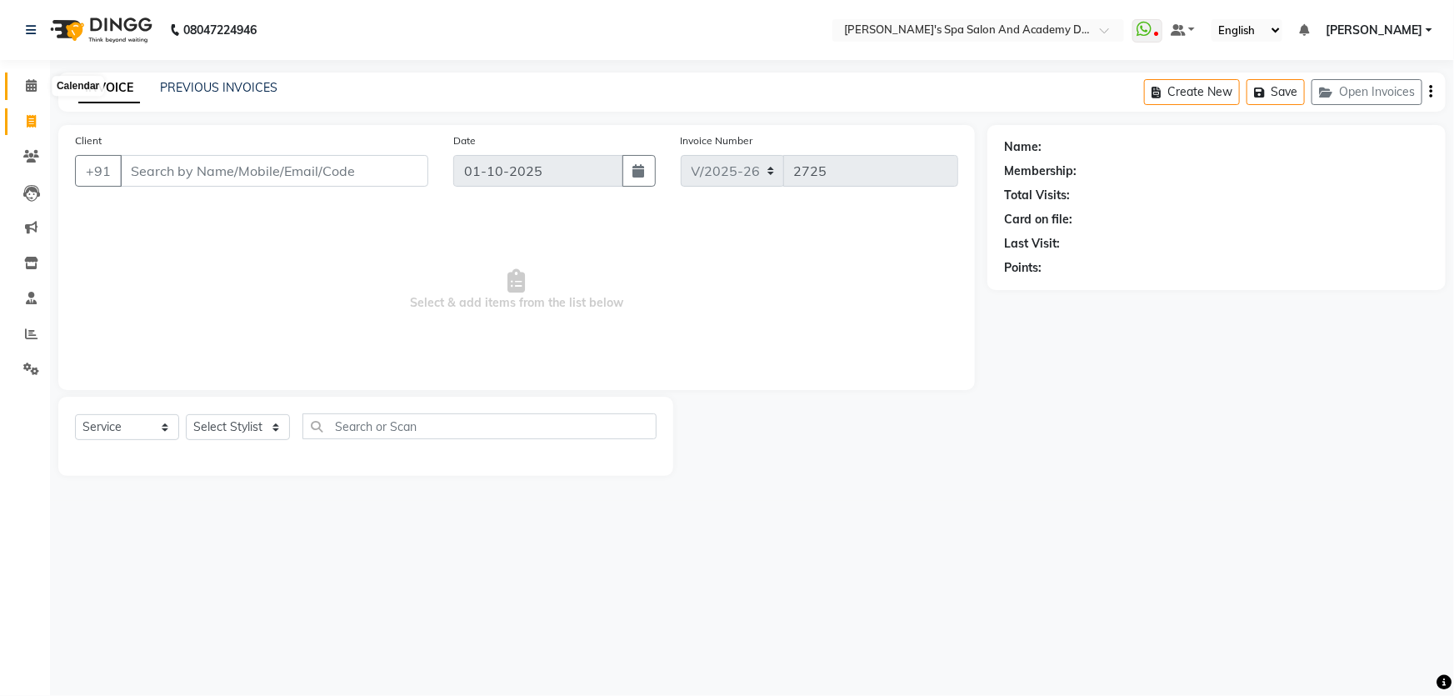
click at [32, 91] on icon at bounding box center [31, 85] width 11 height 12
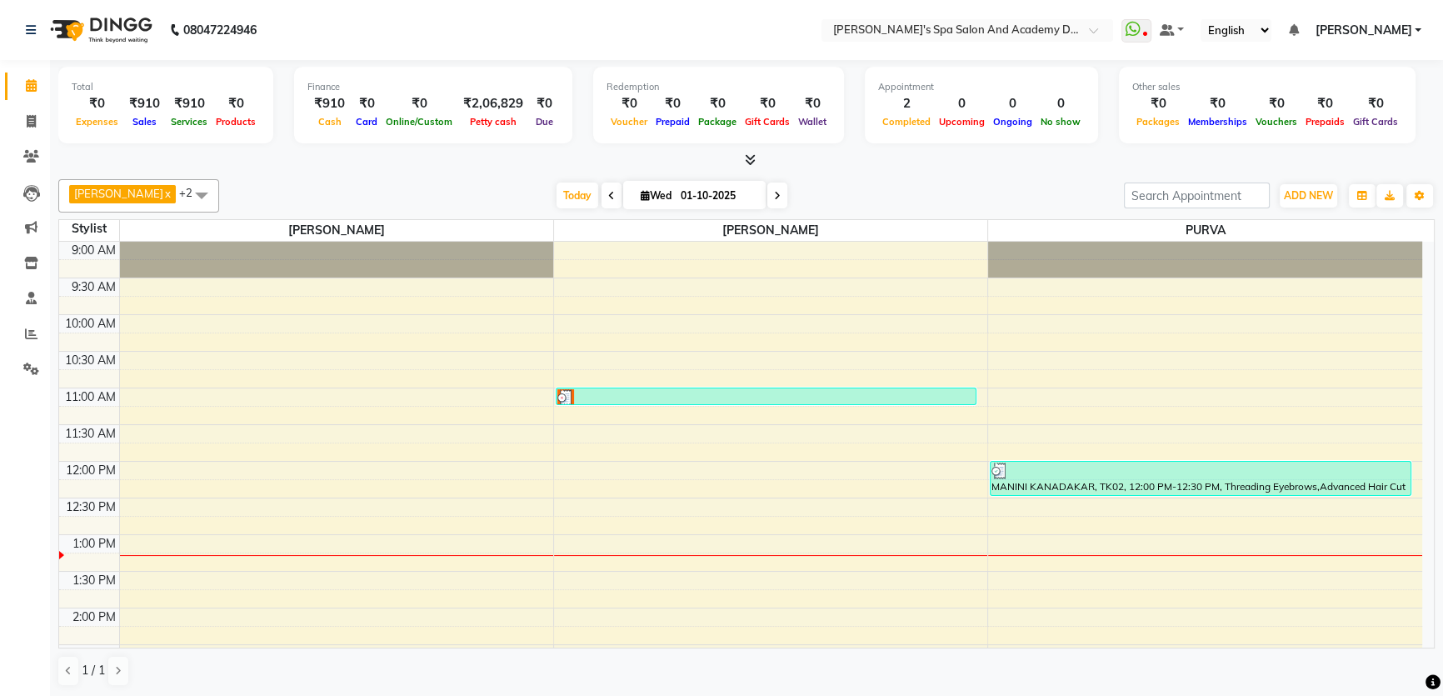
click at [185, 192] on span at bounding box center [201, 195] width 33 height 32
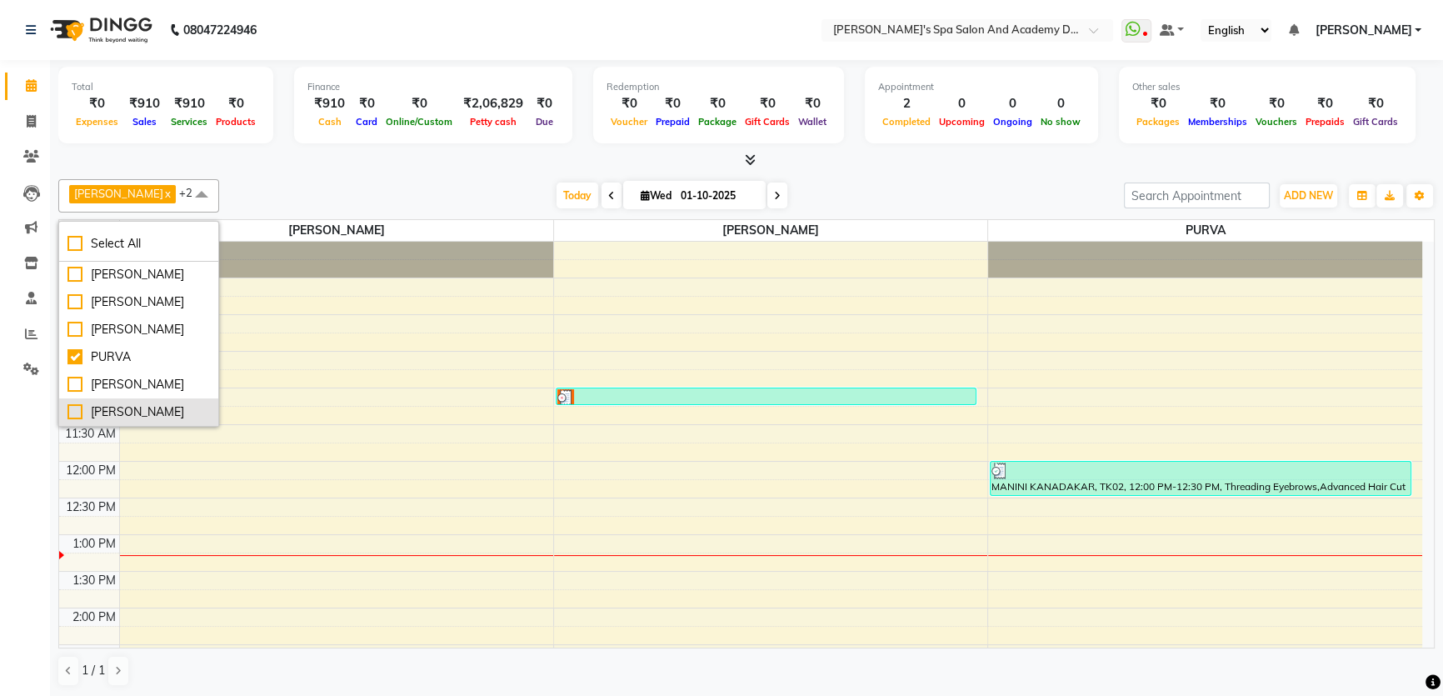
click at [73, 410] on div "[PERSON_NAME]" at bounding box center [138, 411] width 142 height 17
checkbox input "true"
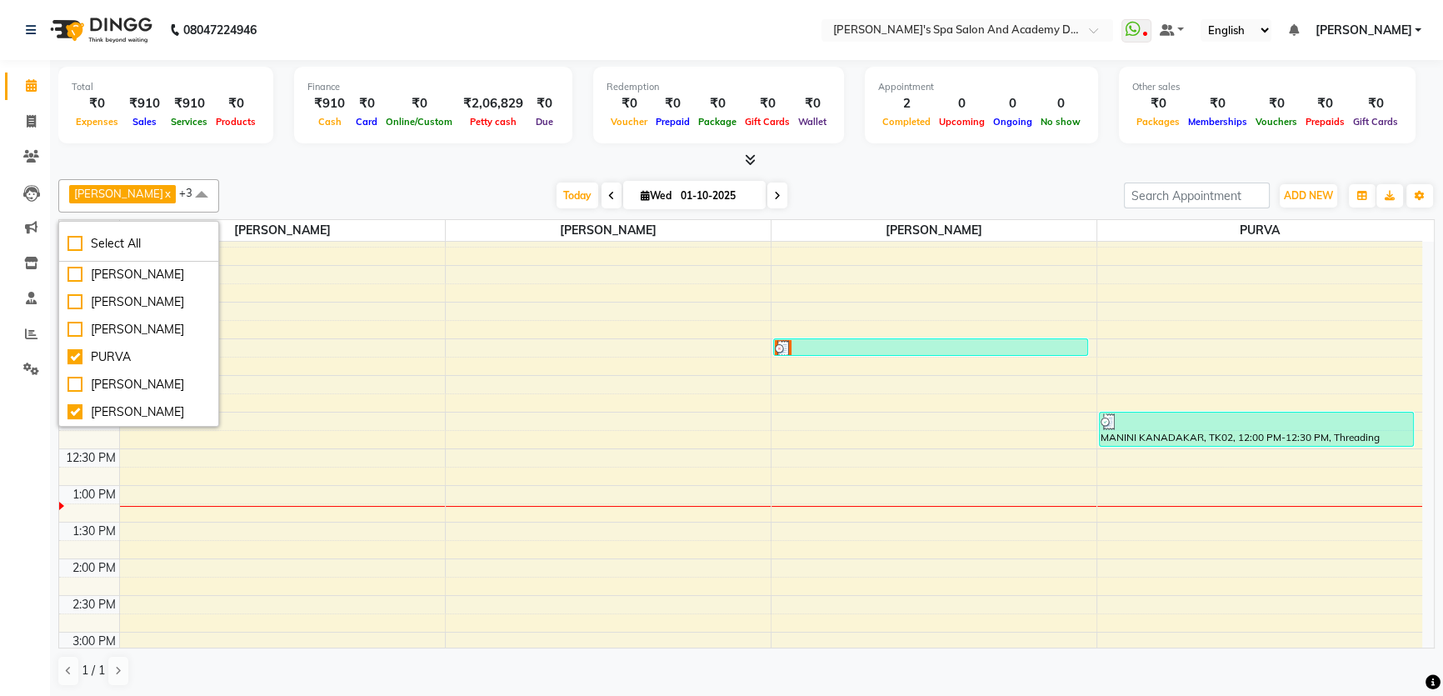
scroll to position [75, 0]
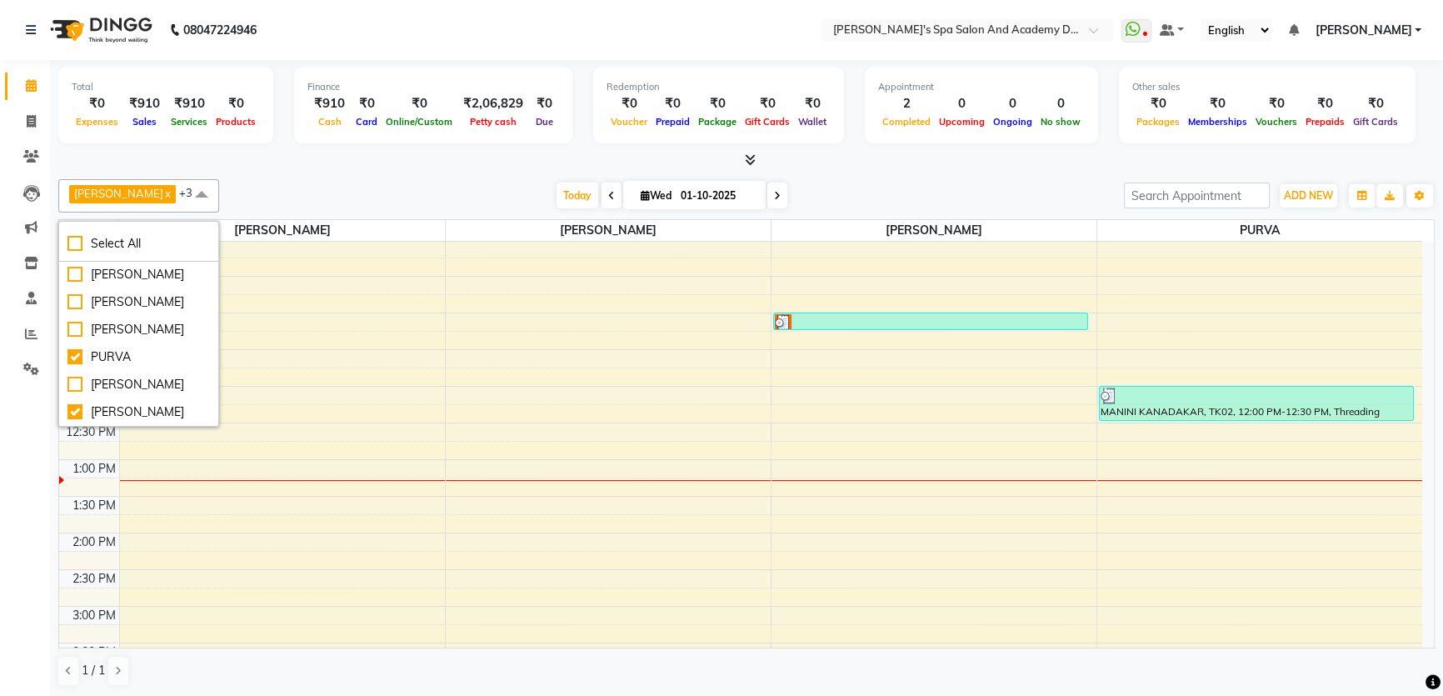
click at [458, 569] on div "9:00 AM 9:30 AM 10:00 AM 10:30 AM 11:00 AM 11:30 AM 12:00 PM 12:30 PM 1:00 PM 1…" at bounding box center [740, 606] width 1363 height 879
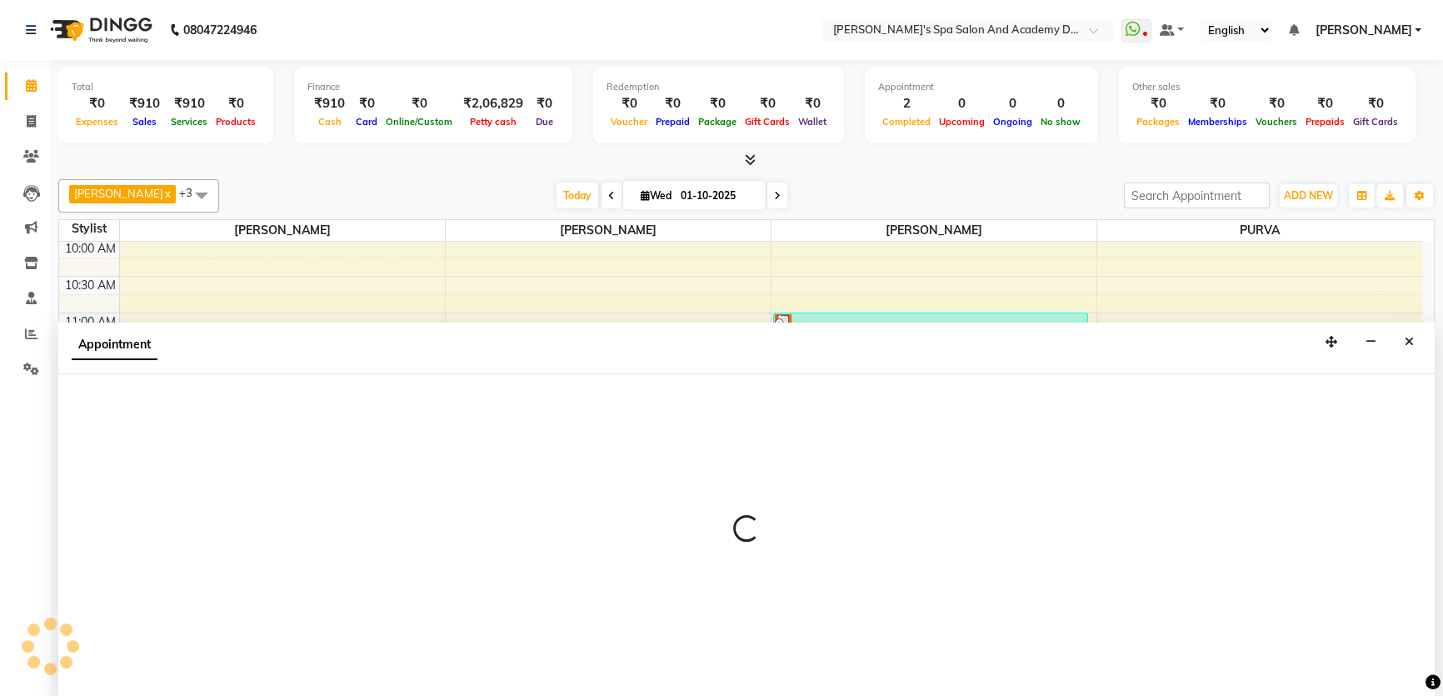
scroll to position [0, 0]
select select "47355"
select select "tentative"
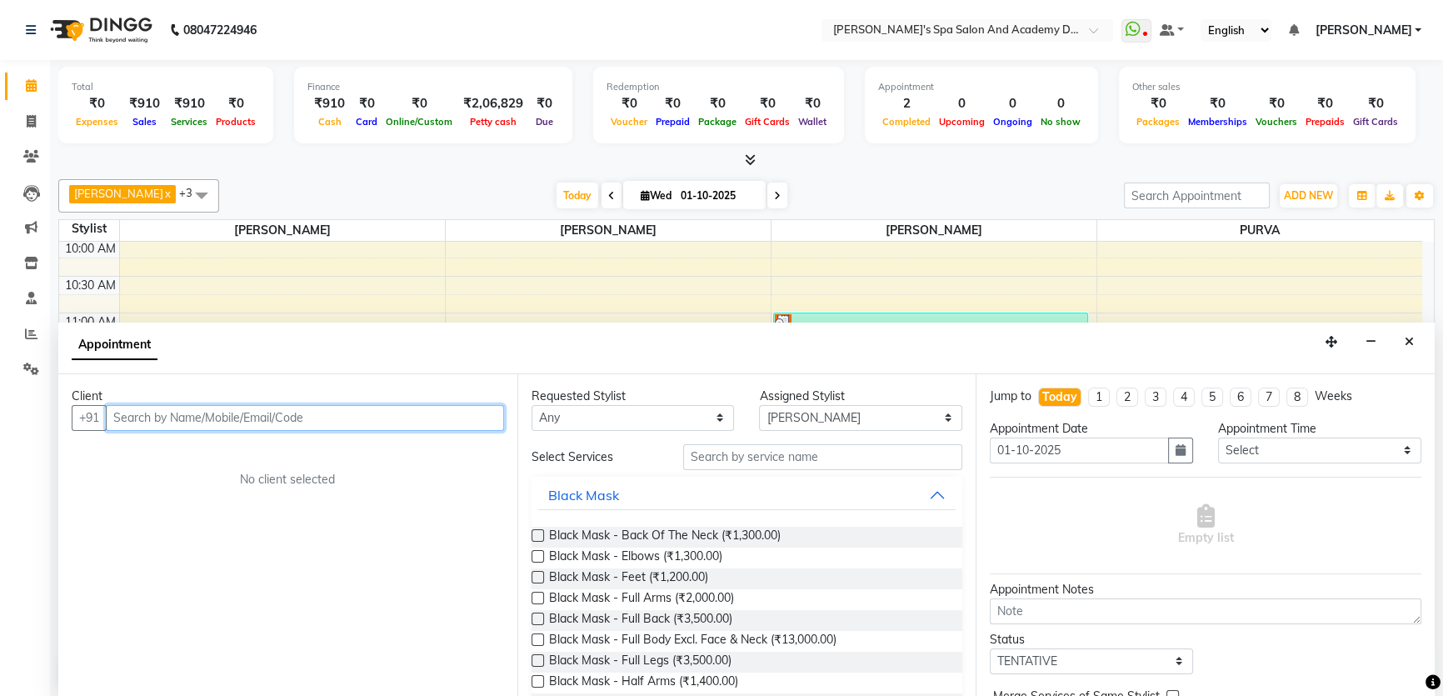
click at [141, 418] on input "text" at bounding box center [305, 418] width 398 height 26
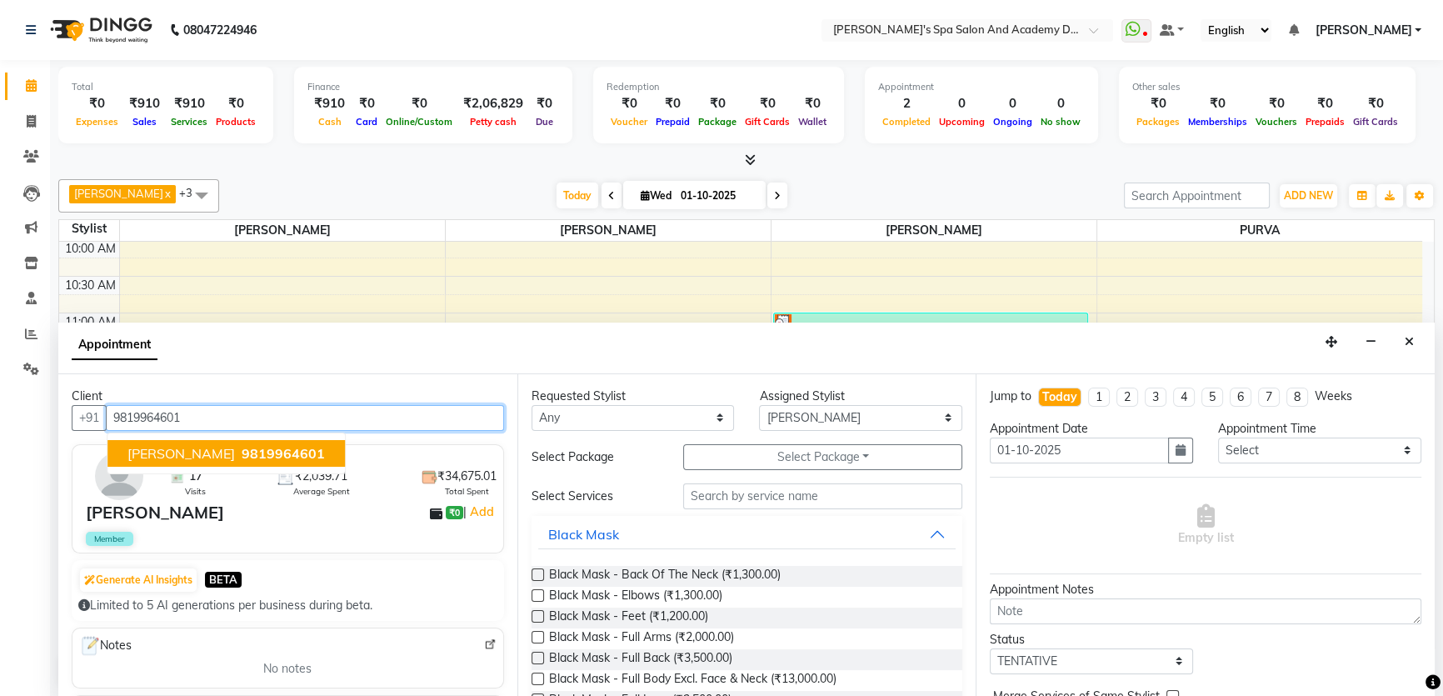
click at [178, 440] on button "[PERSON_NAME] 9819964601" at bounding box center [225, 453] width 237 height 27
type input "9819964601"
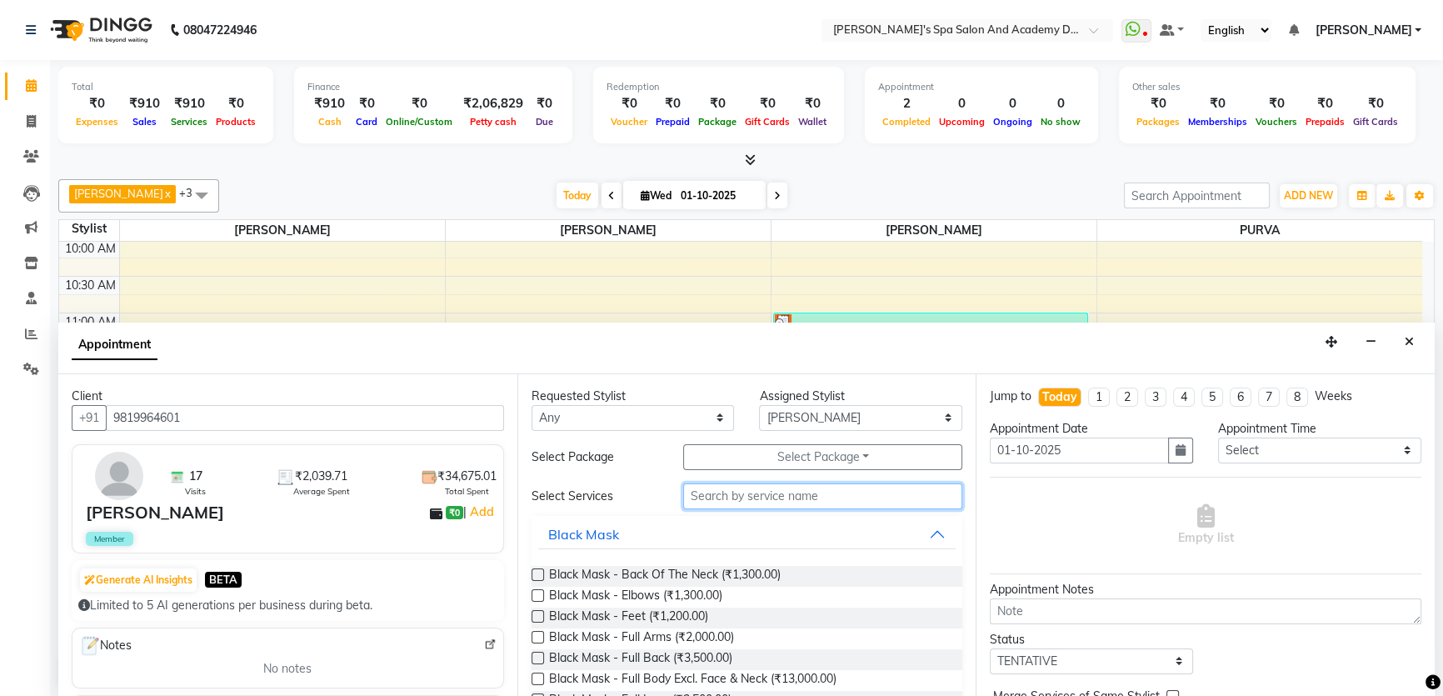
click at [757, 498] on input "text" at bounding box center [822, 496] width 279 height 26
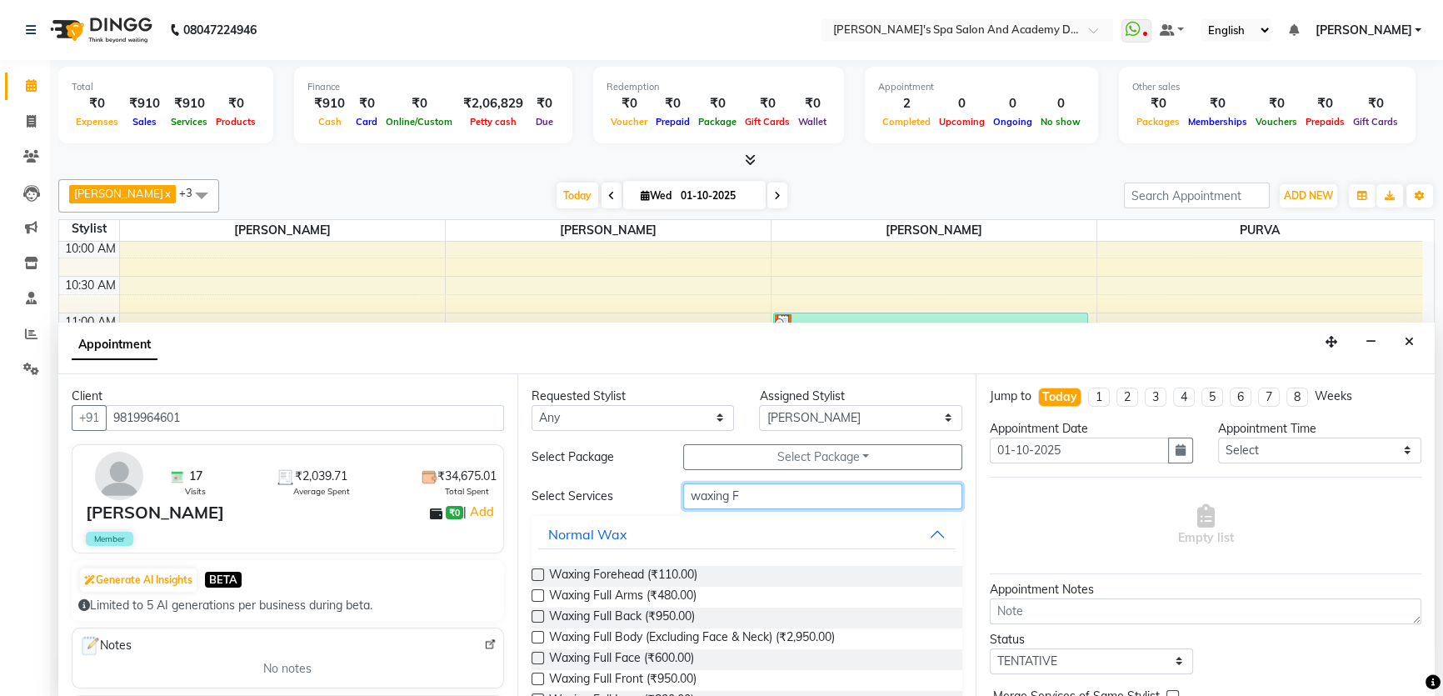
type input "waxing F"
click at [532, 590] on label at bounding box center [538, 595] width 12 height 12
click at [532, 592] on input "checkbox" at bounding box center [537, 597] width 11 height 11
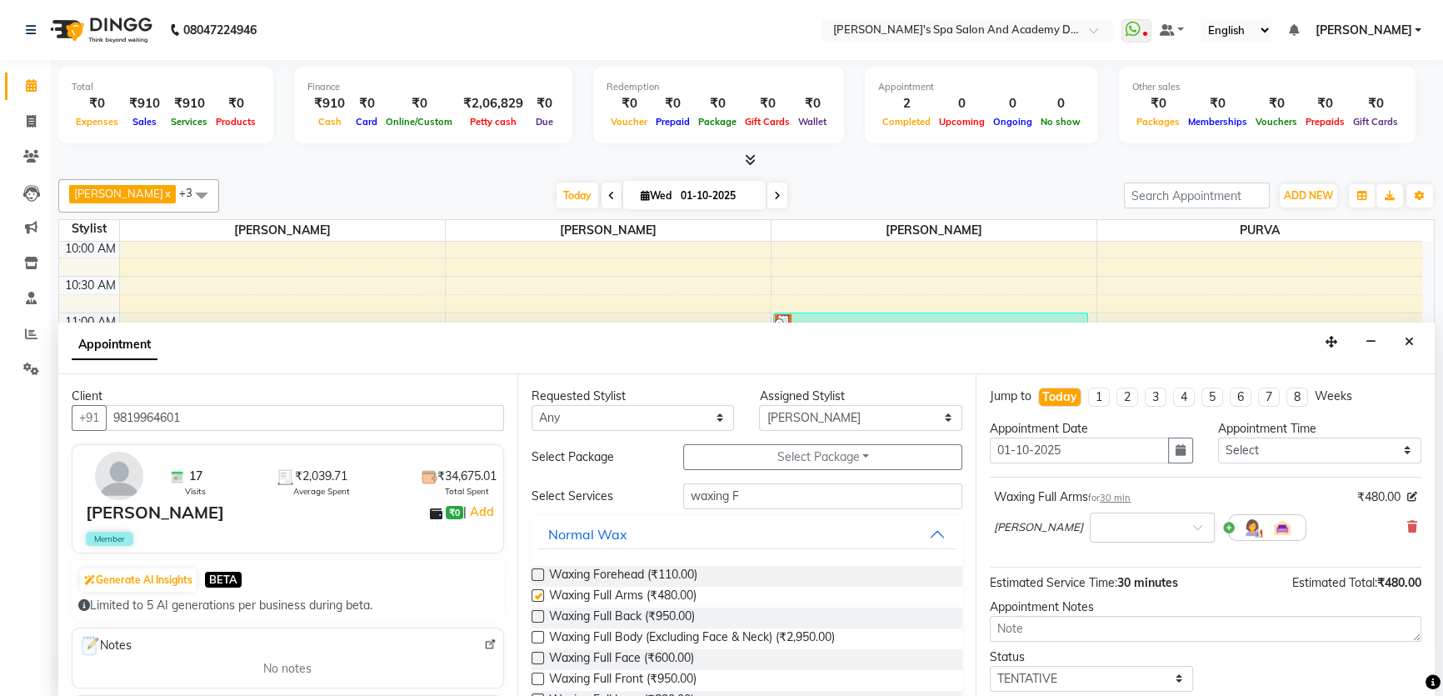
checkbox input "false"
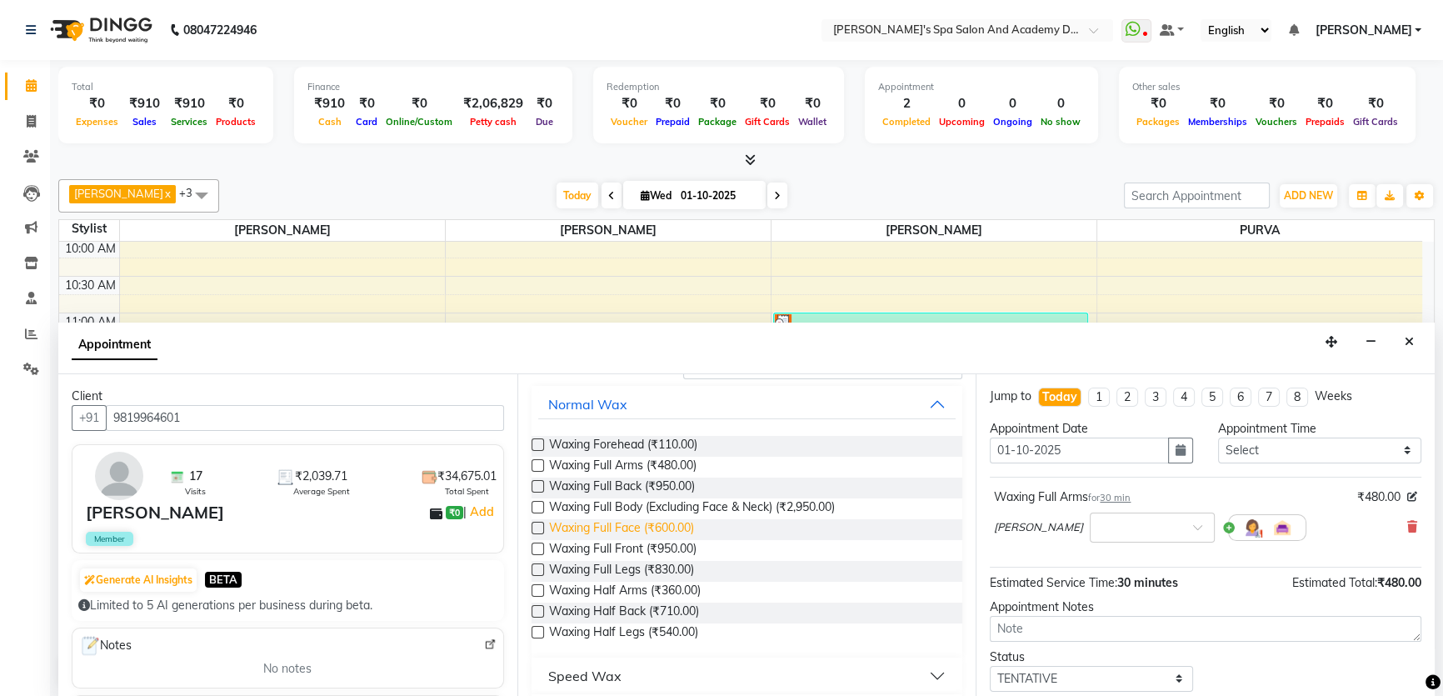
scroll to position [151, 0]
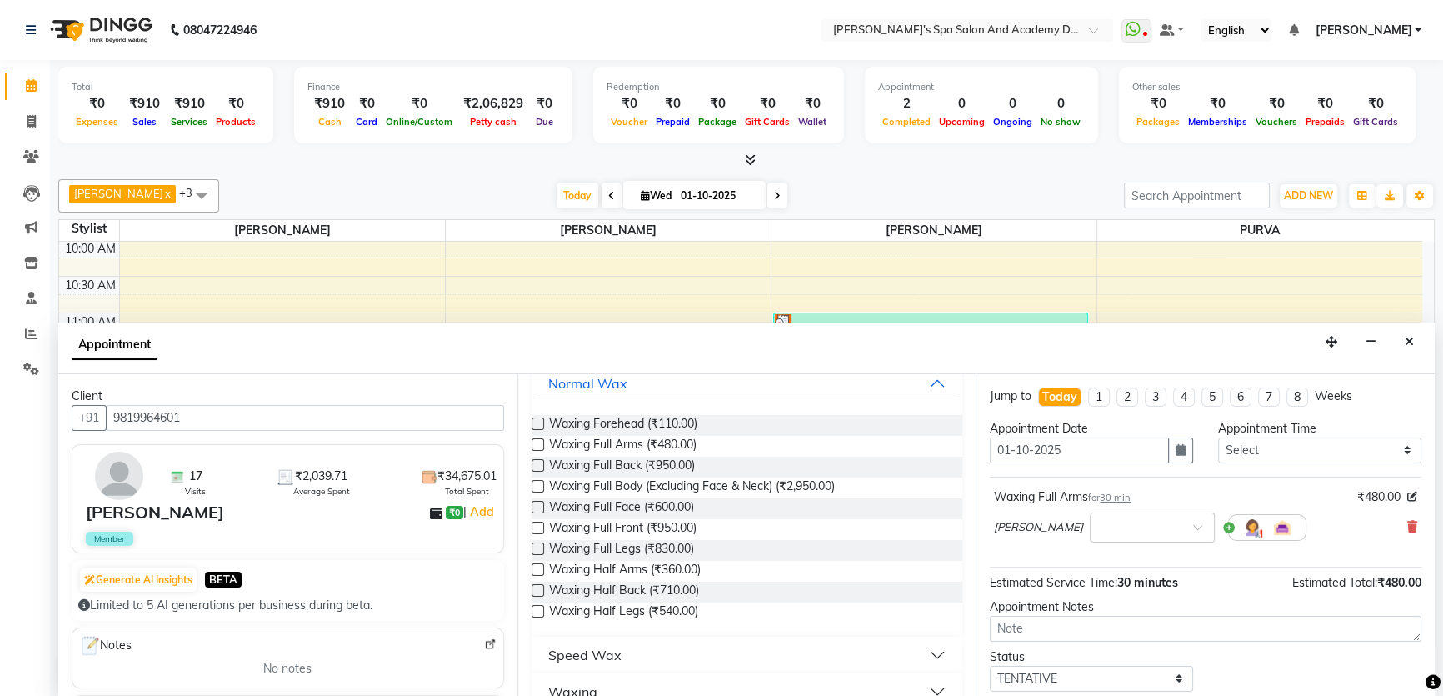
click at [540, 607] on label at bounding box center [538, 611] width 12 height 12
click at [540, 607] on input "checkbox" at bounding box center [537, 612] width 11 height 11
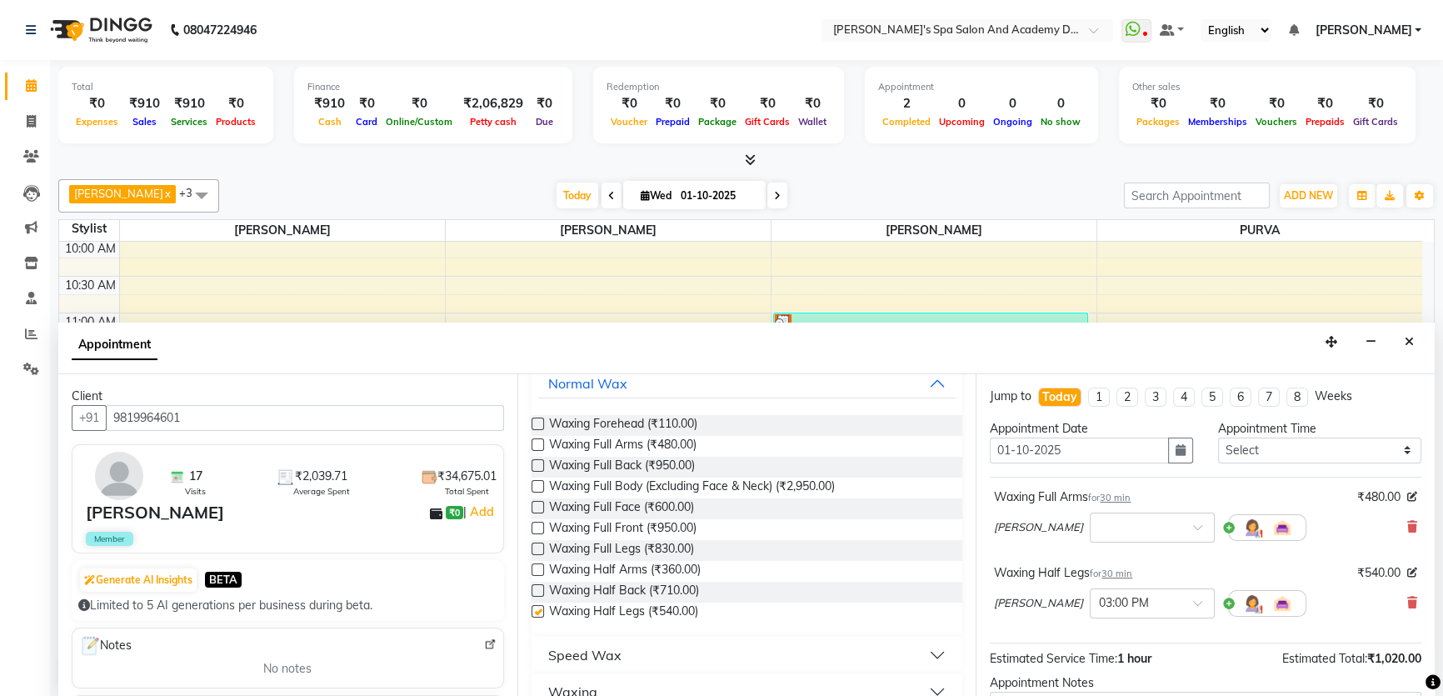
checkbox input "false"
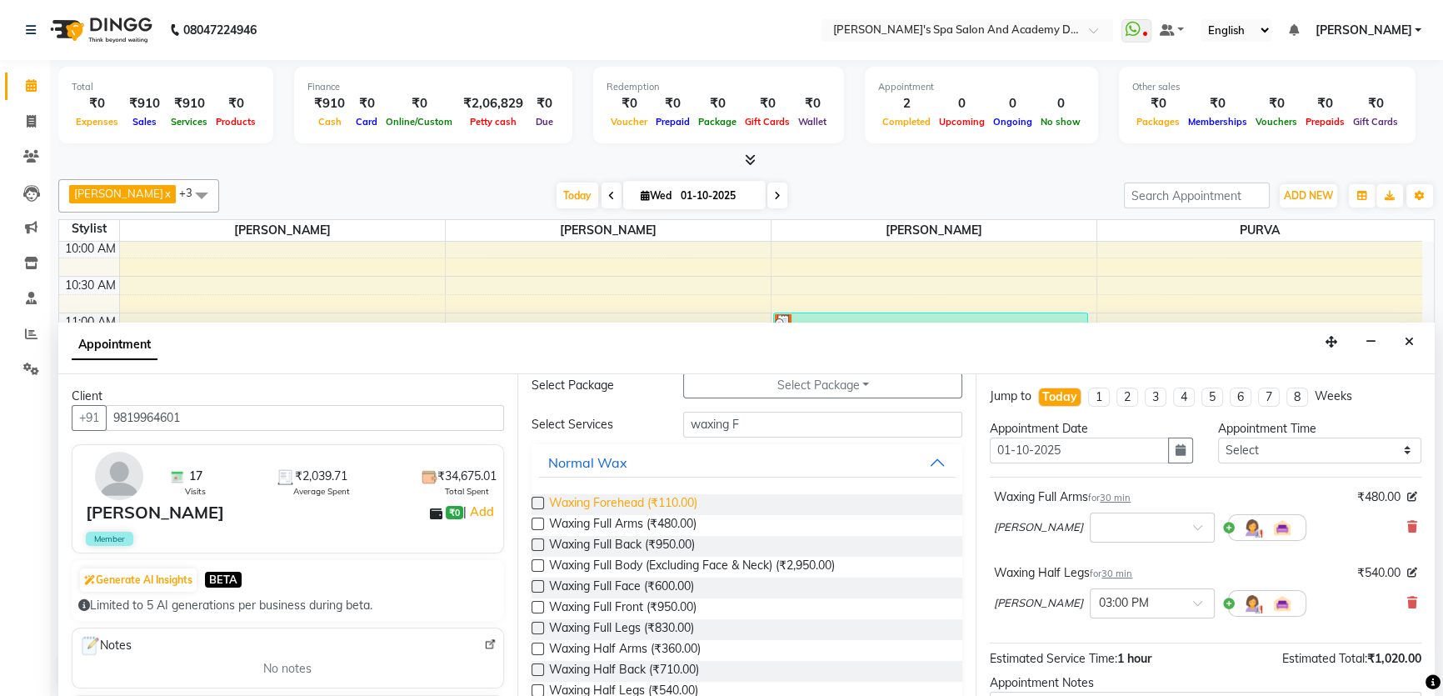
scroll to position [0, 0]
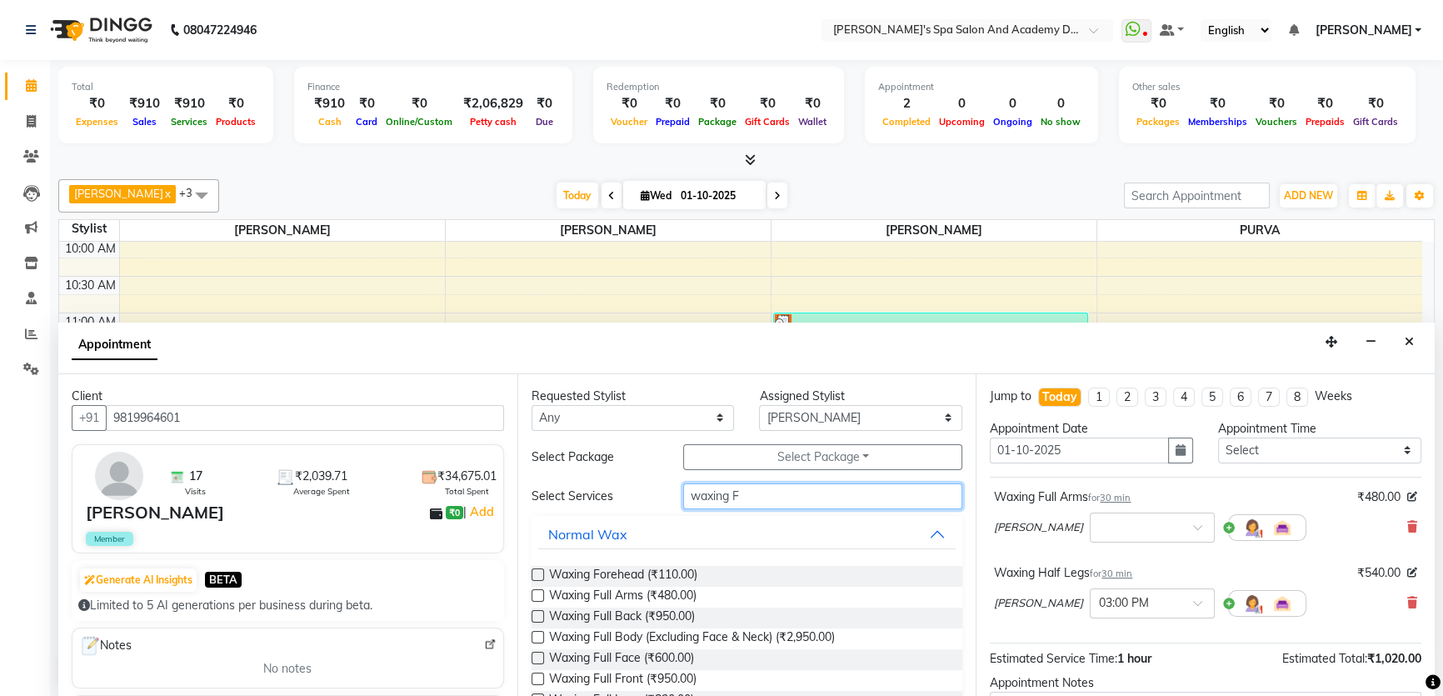
drag, startPoint x: 741, startPoint y: 496, endPoint x: 655, endPoint y: 501, distance: 86.0
click at [655, 501] on div "Select Services waxing F" at bounding box center [747, 496] width 457 height 26
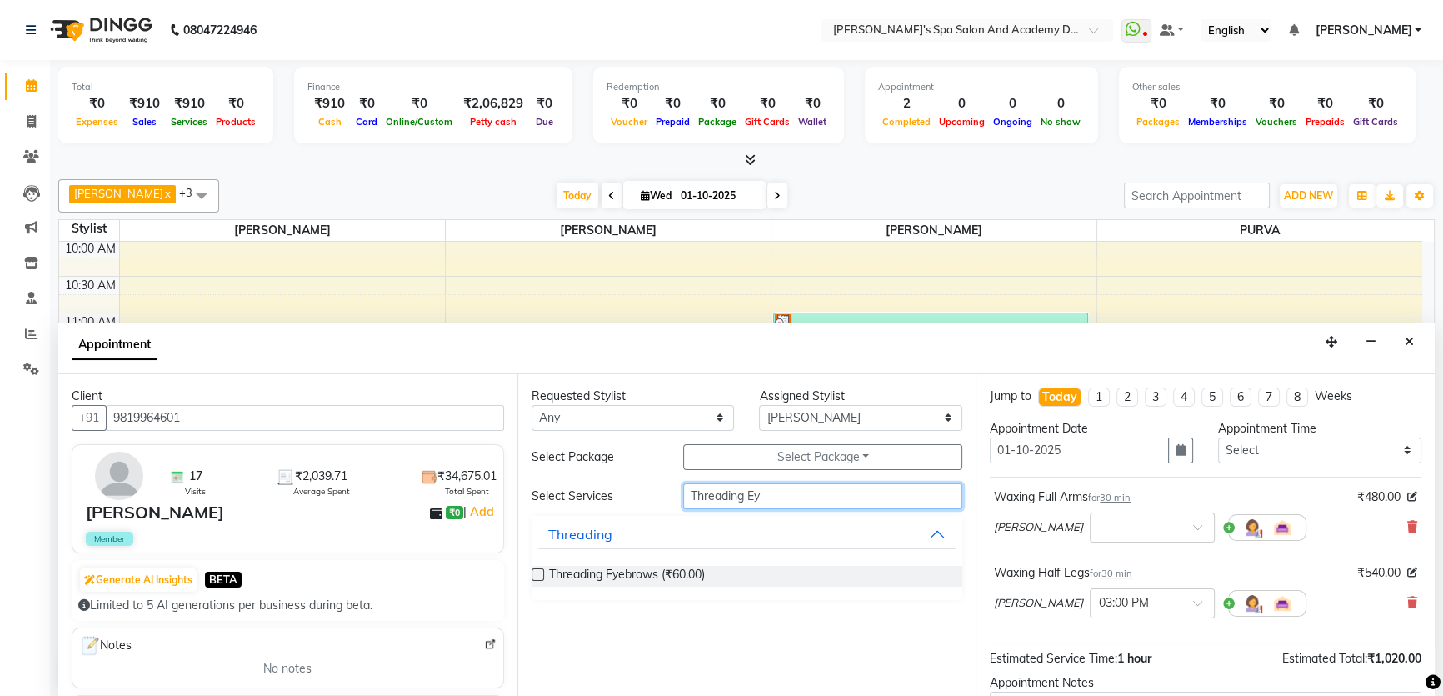
type input "Threading Ey"
click at [534, 572] on label at bounding box center [538, 574] width 12 height 12
click at [534, 572] on input "checkbox" at bounding box center [537, 576] width 11 height 11
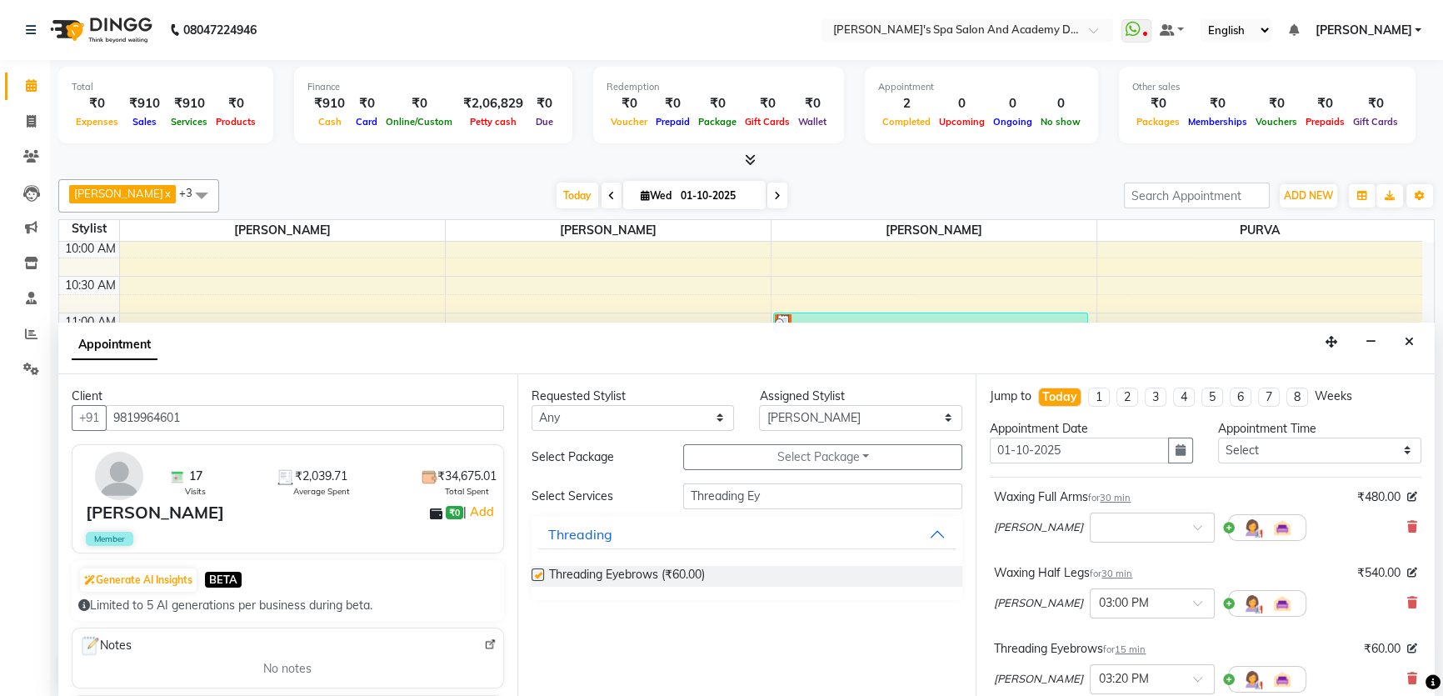
checkbox input "false"
drag, startPoint x: 745, startPoint y: 492, endPoint x: 782, endPoint y: 488, distance: 37.7
click at [782, 488] on input "Threading Ey" at bounding box center [822, 496] width 279 height 26
type input "Threading u"
click at [537, 574] on label at bounding box center [538, 574] width 12 height 12
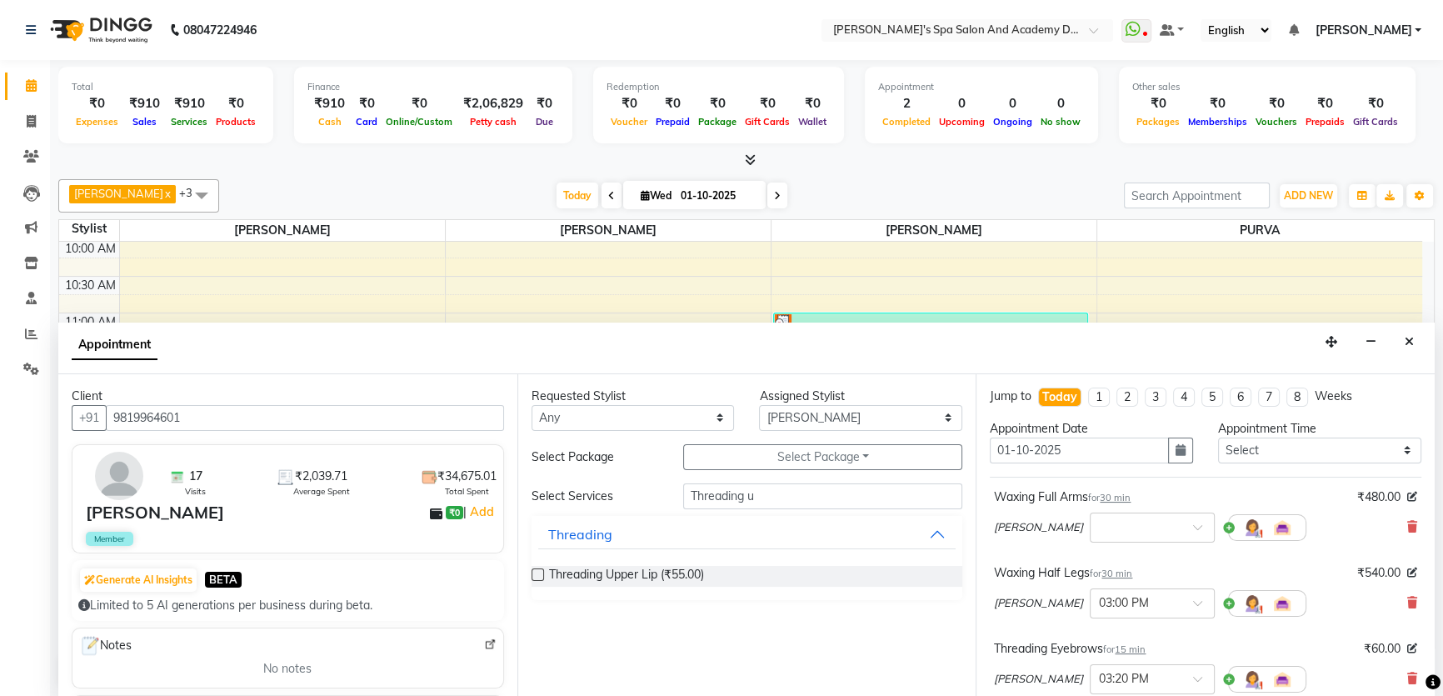
click at [537, 574] on input "checkbox" at bounding box center [537, 576] width 11 height 11
checkbox input "false"
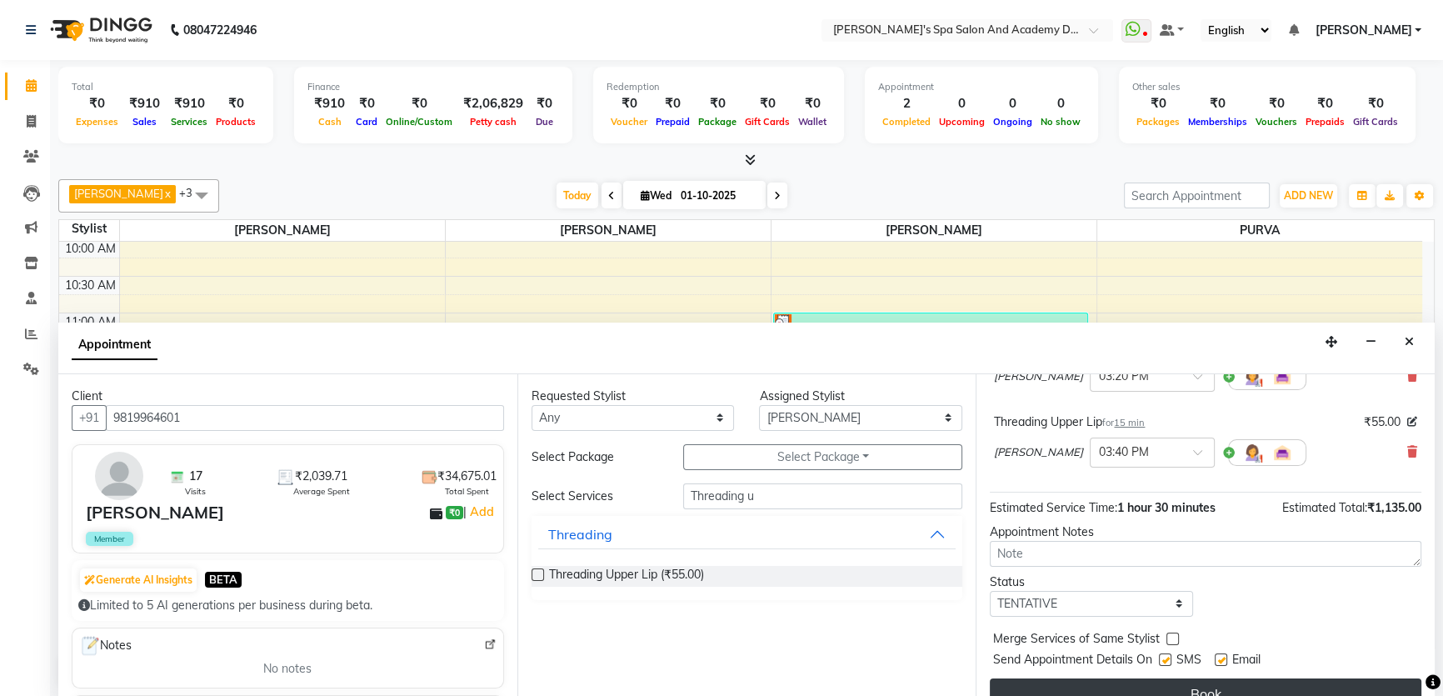
click at [1220, 688] on button "Book" at bounding box center [1206, 693] width 432 height 30
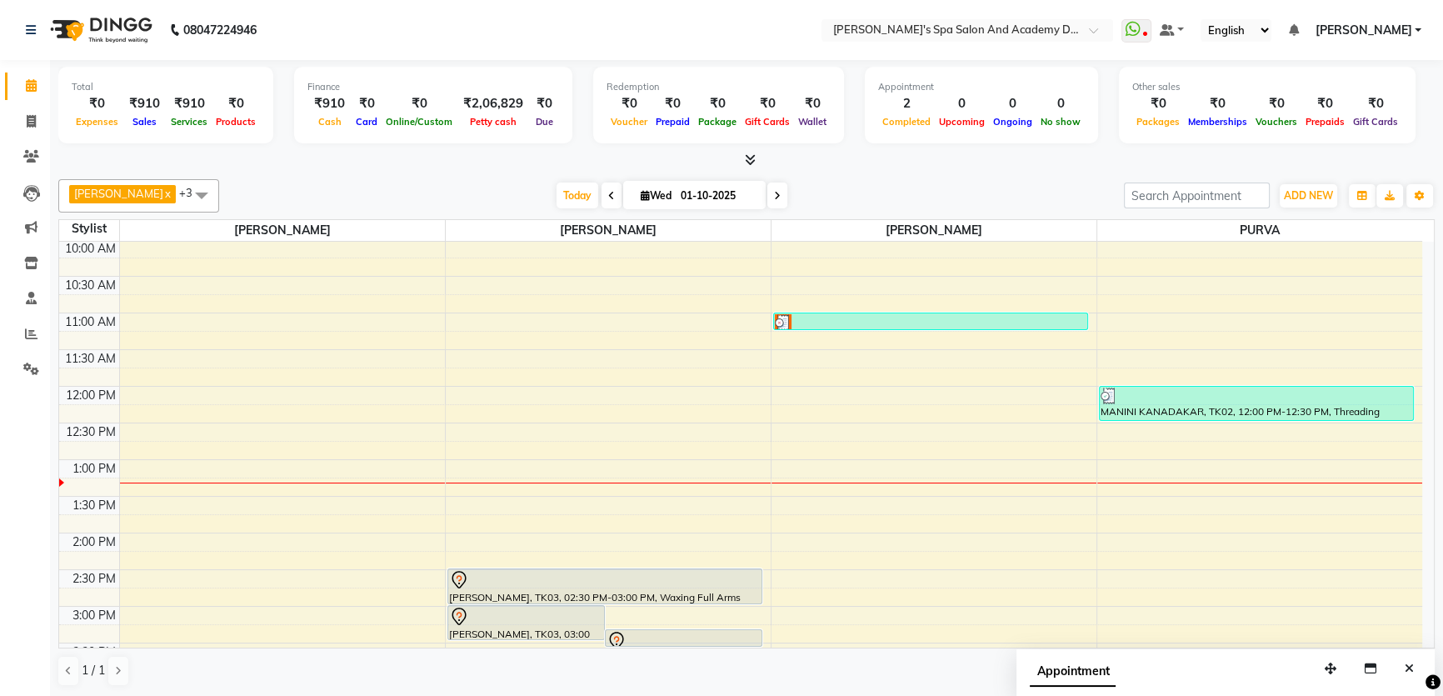
scroll to position [151, 0]
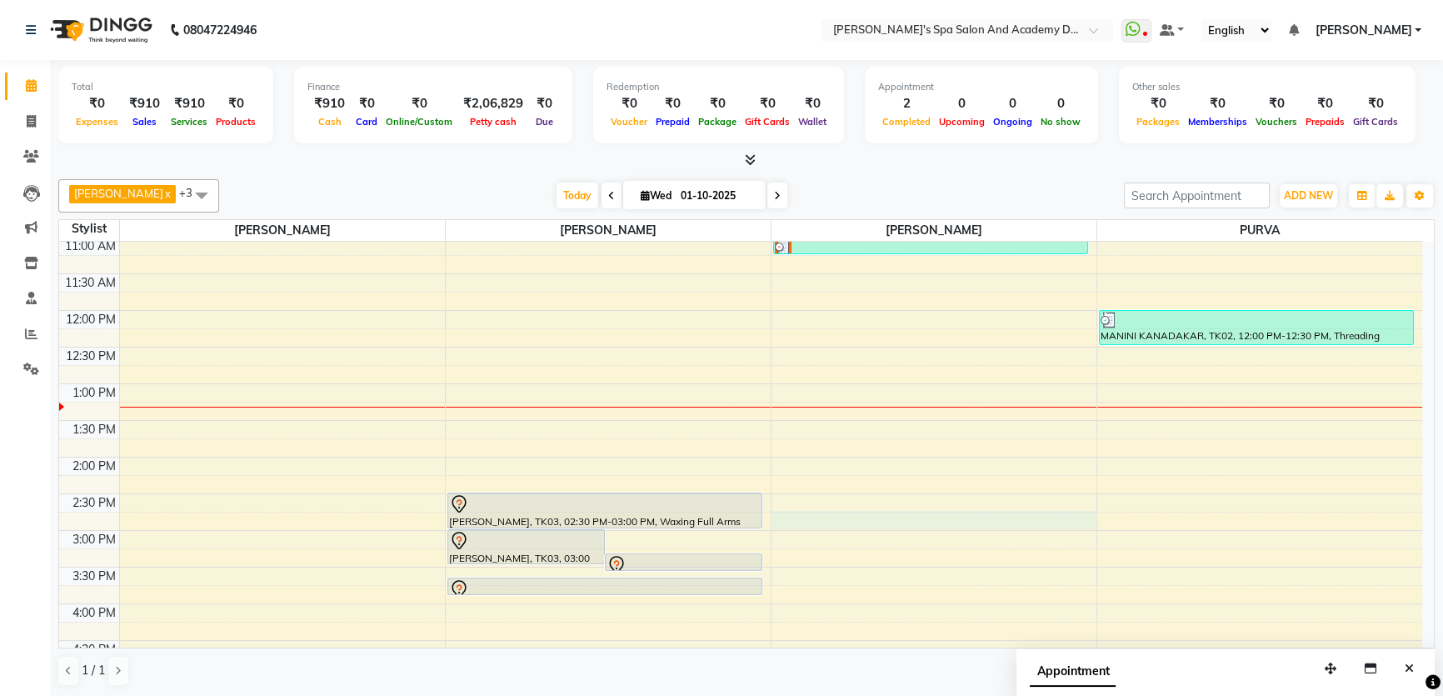
click at [803, 516] on div "9:00 AM 9:30 AM 10:00 AM 10:30 AM 11:00 AM 11:30 AM 12:00 PM 12:30 PM 1:00 PM 1…" at bounding box center [740, 530] width 1363 height 879
select select "47360"
select select "tentative"
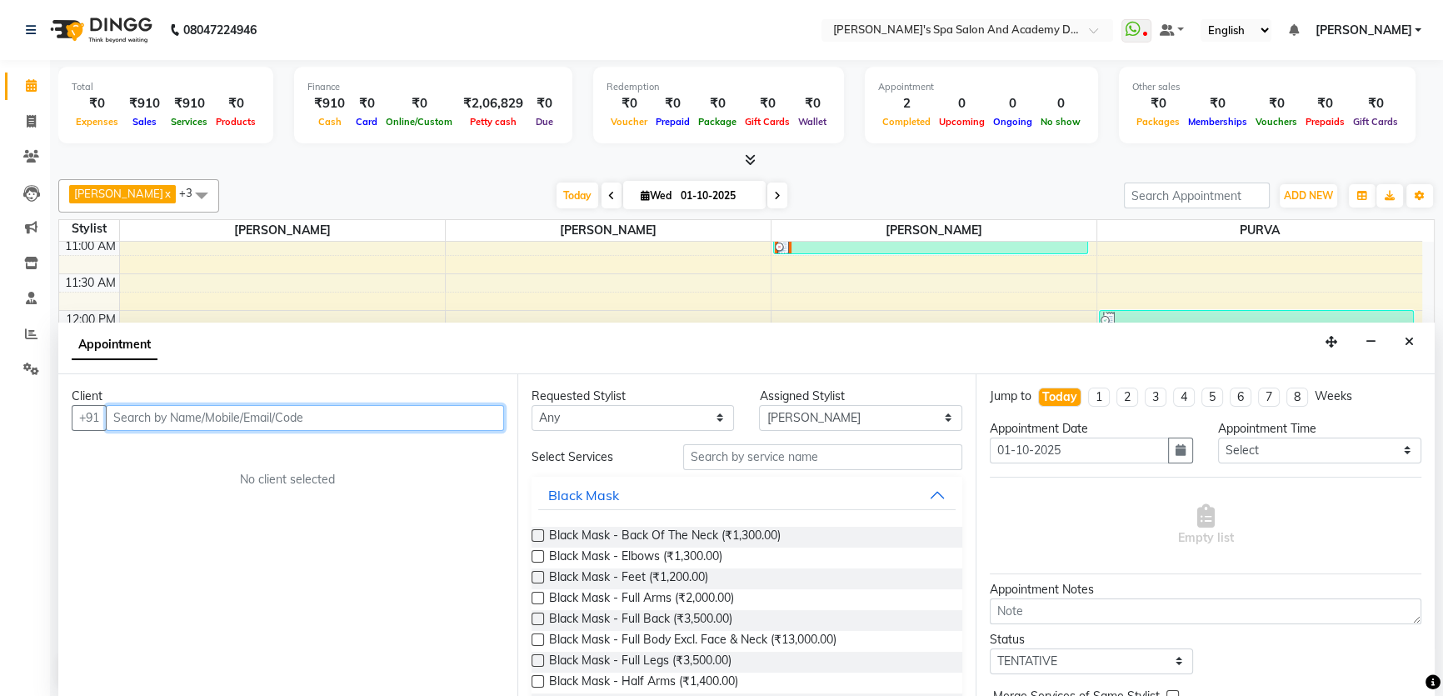
click at [157, 422] on input "text" at bounding box center [305, 418] width 398 height 26
click at [1410, 342] on icon "Close" at bounding box center [1409, 342] width 9 height 12
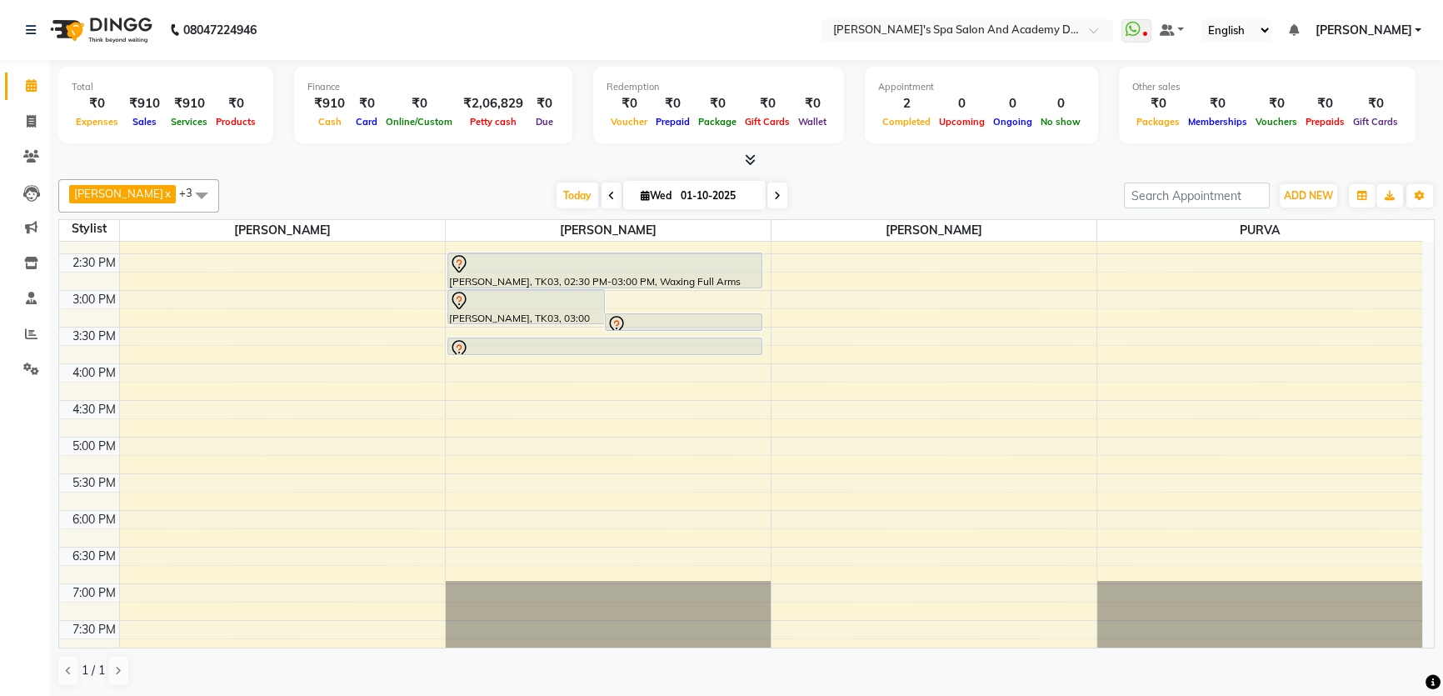
scroll to position [393, 0]
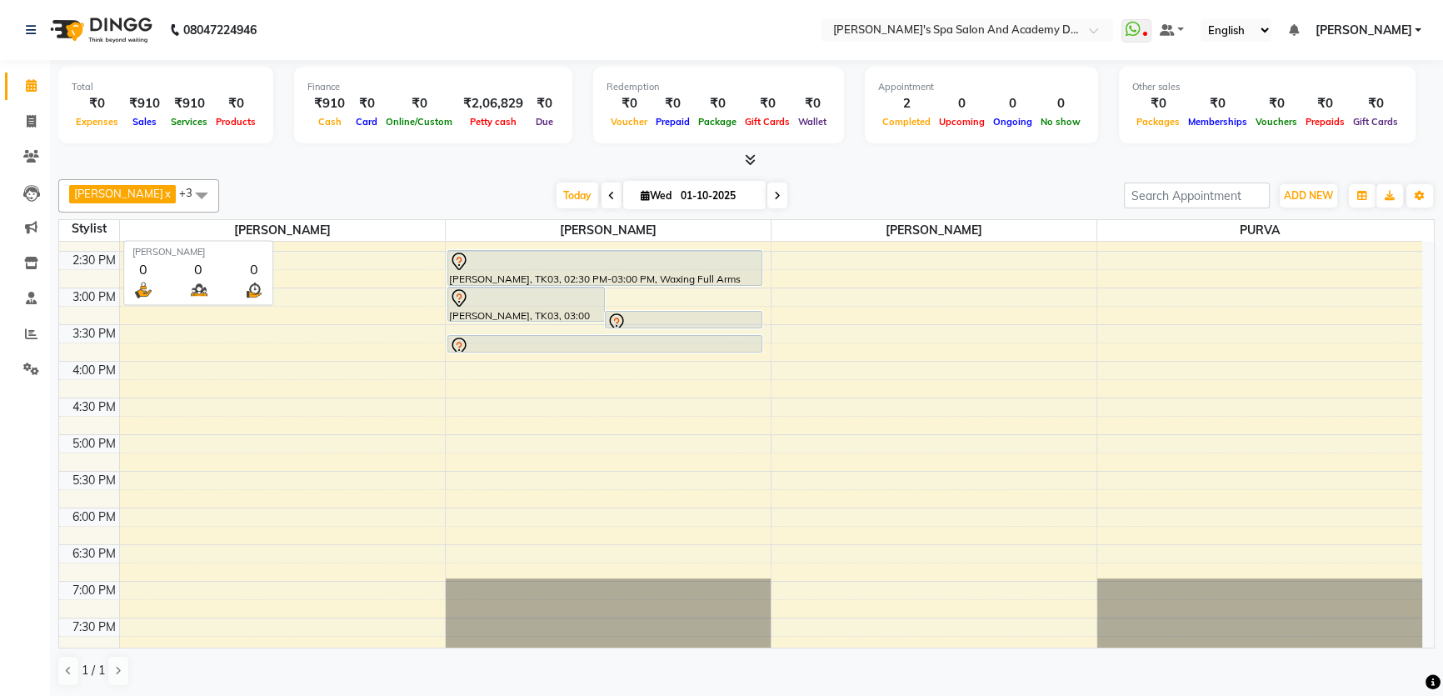
click at [246, 229] on span "[PERSON_NAME]" at bounding box center [282, 230] width 325 height 21
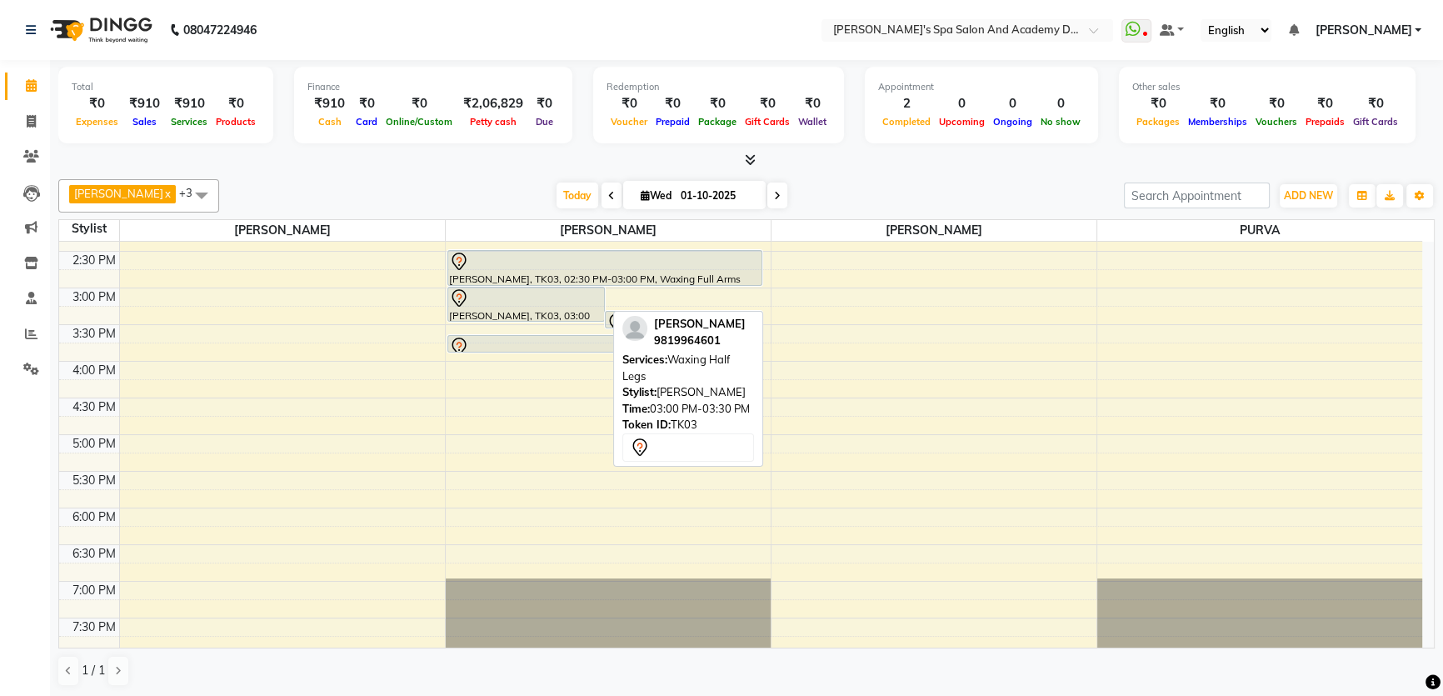
click at [553, 292] on div at bounding box center [526, 298] width 154 height 20
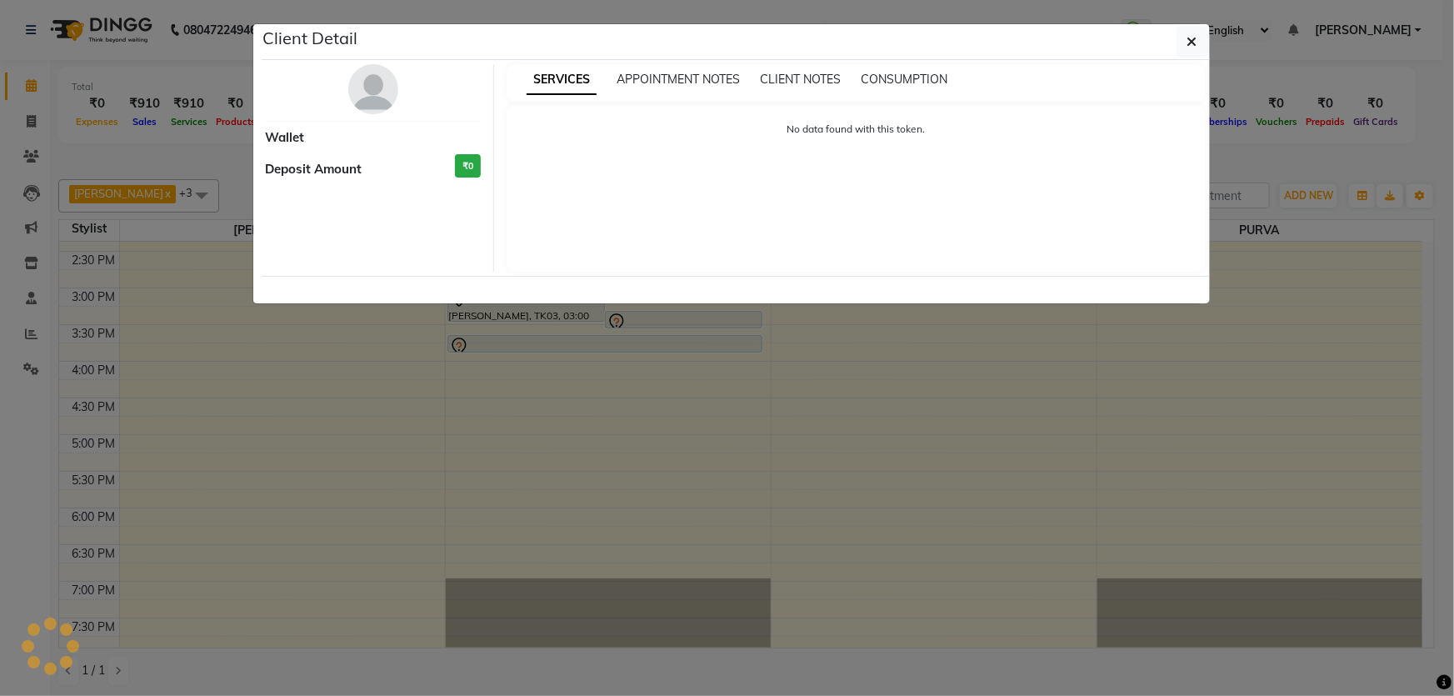
select select "7"
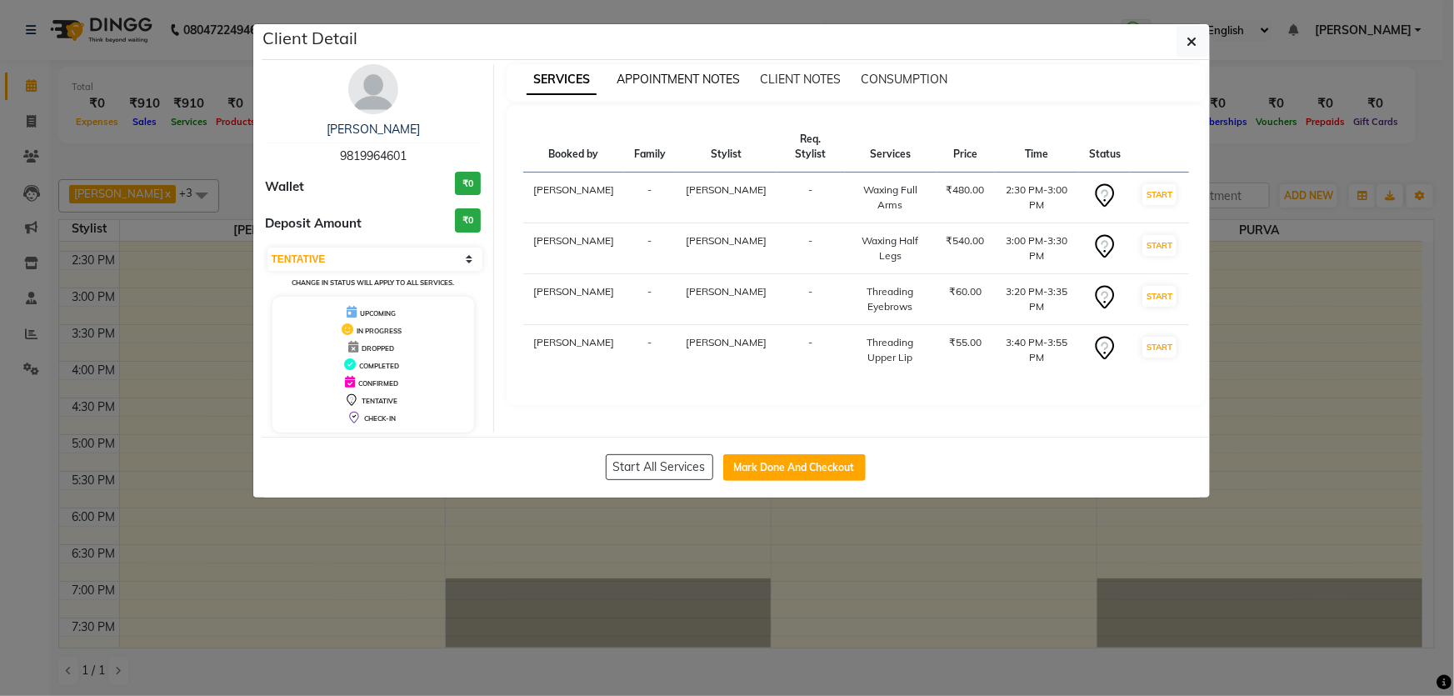
click at [692, 83] on span "APPOINTMENT NOTES" at bounding box center [678, 79] width 123 height 15
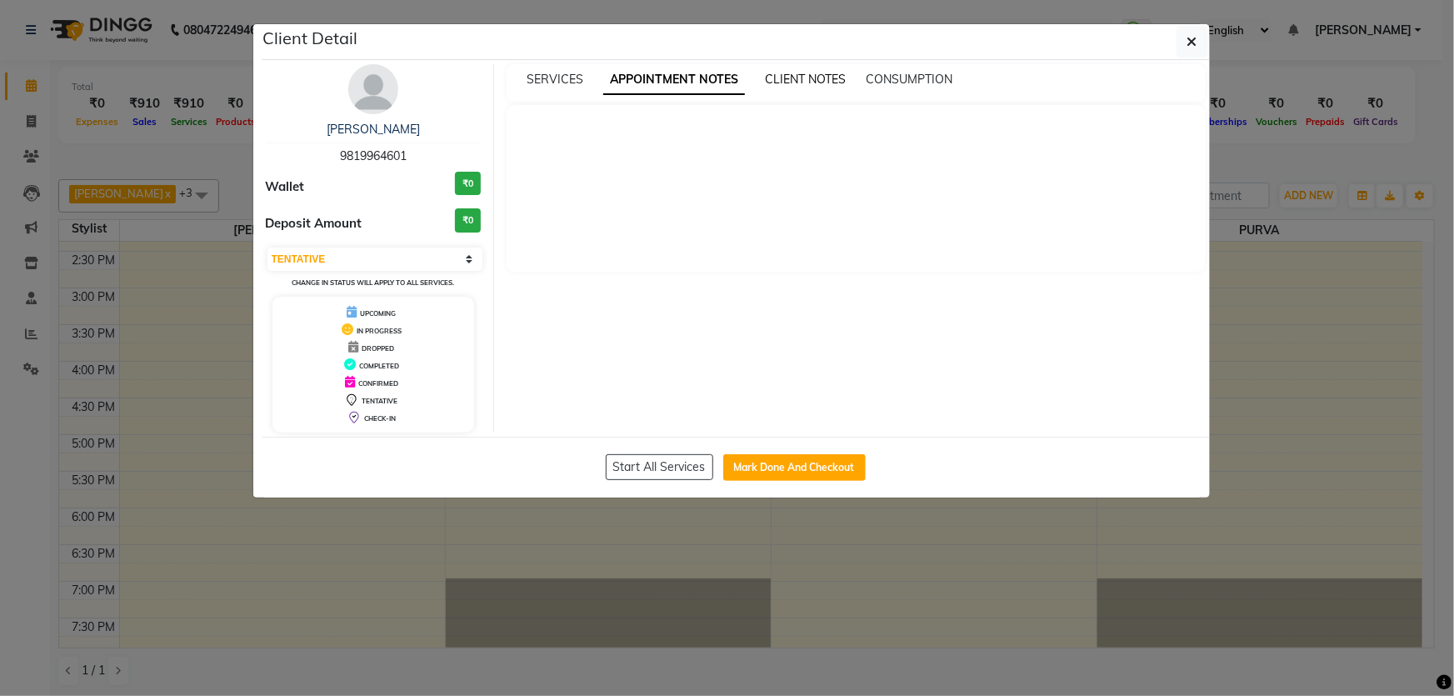
click at [788, 80] on span "CLIENT NOTES" at bounding box center [805, 79] width 81 height 15
click at [864, 78] on span "CONSUMPTION" at bounding box center [907, 79] width 87 height 15
click at [556, 75] on span "SERVICES" at bounding box center [555, 79] width 57 height 15
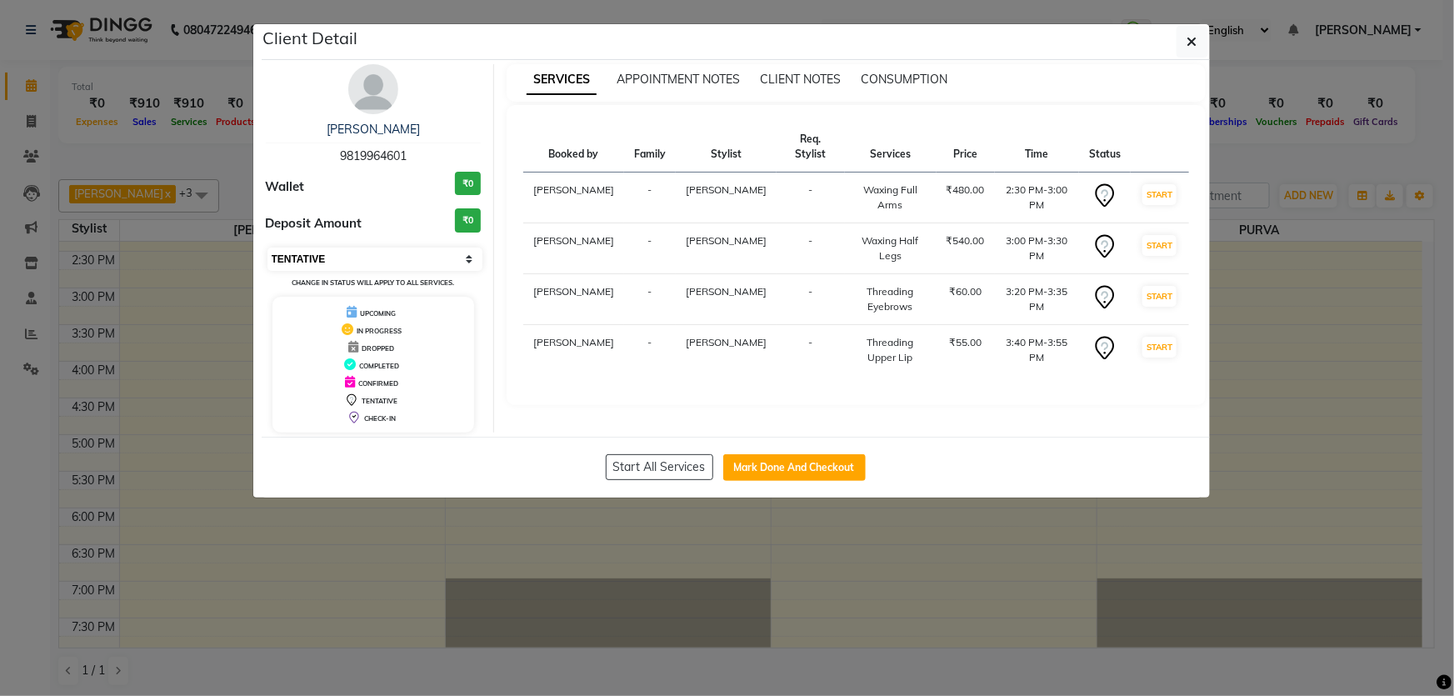
click at [472, 265] on select "Select IN SERVICE CONFIRMED TENTATIVE CHECK IN MARK DONE DROPPED UPCOMING" at bounding box center [375, 258] width 216 height 23
click at [483, 30] on div "Client Detail" at bounding box center [736, 42] width 948 height 36
click at [1195, 35] on icon "button" at bounding box center [1192, 41] width 10 height 13
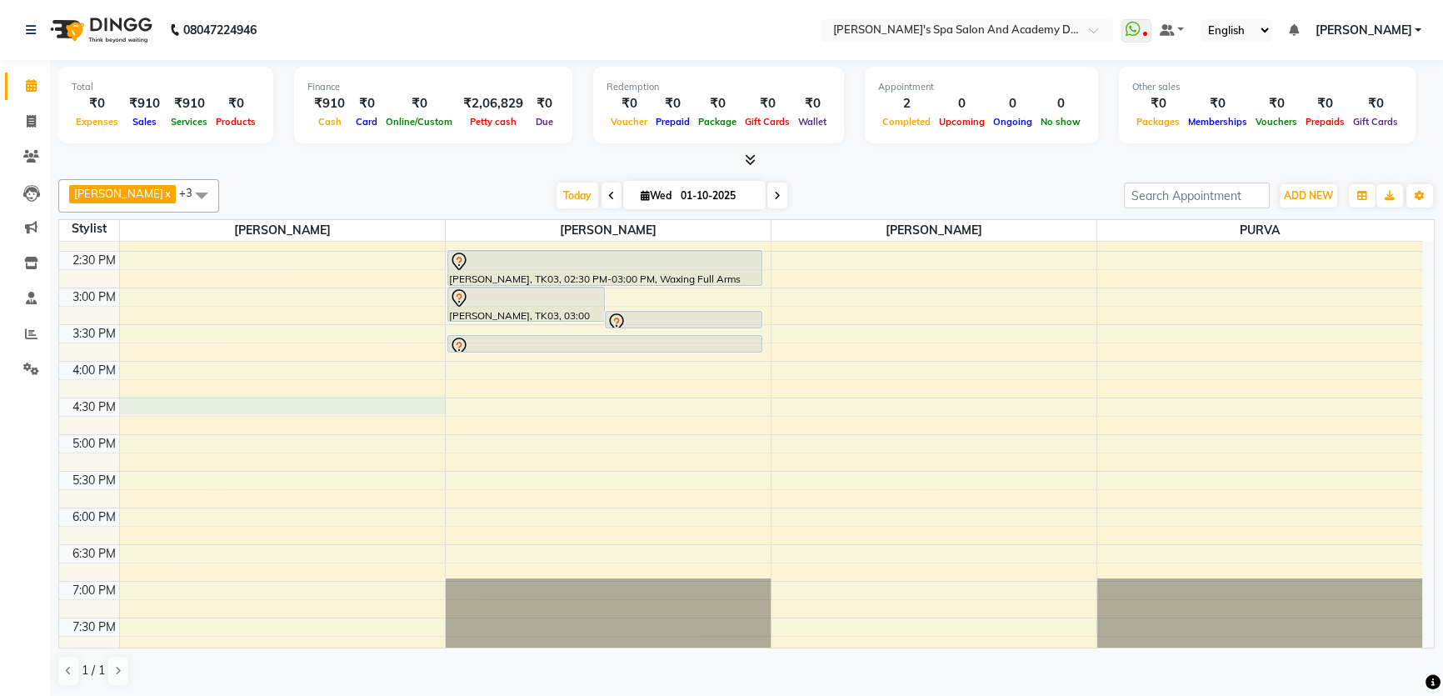
click at [139, 399] on div "9:00 AM 9:30 AM 10:00 AM 10:30 AM 11:00 AM 11:30 AM 12:00 PM 12:30 PM 1:00 PM 1…" at bounding box center [740, 287] width 1363 height 879
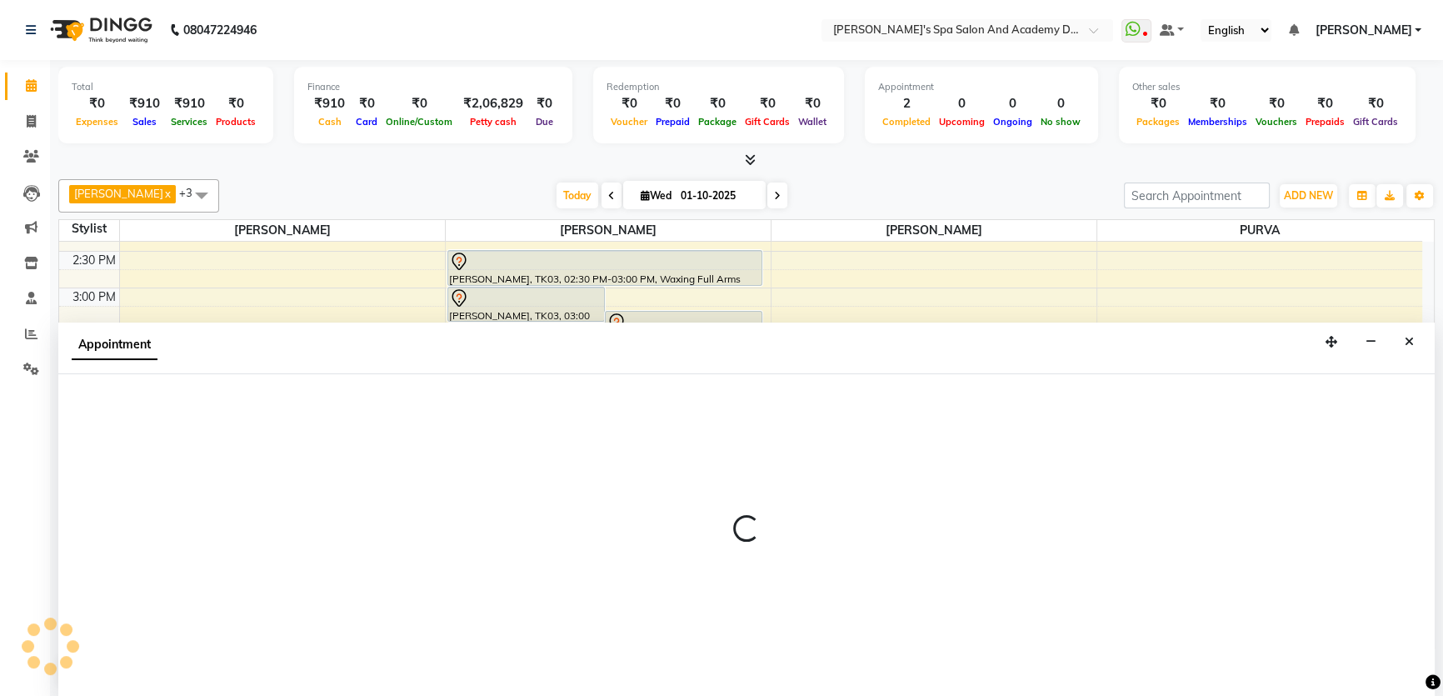
select select "47354"
select select "tentative"
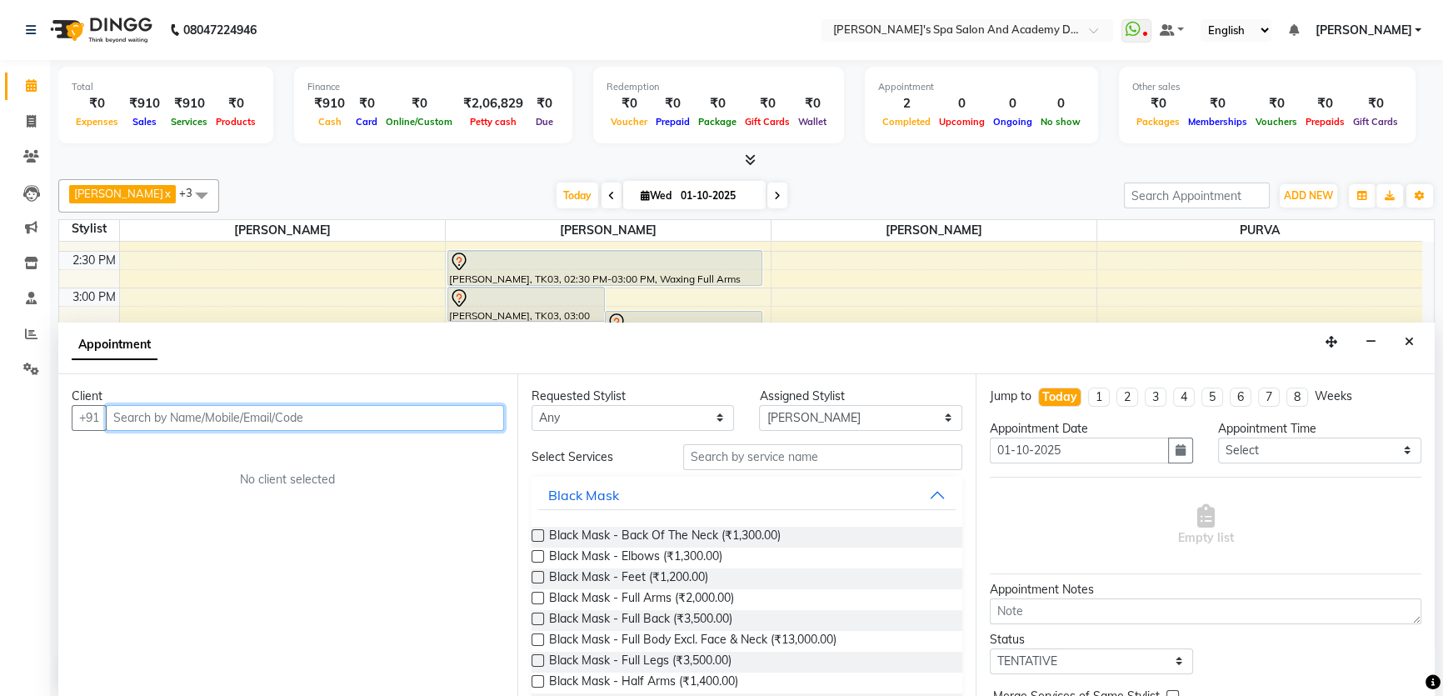
click at [207, 417] on input "text" at bounding box center [305, 418] width 398 height 26
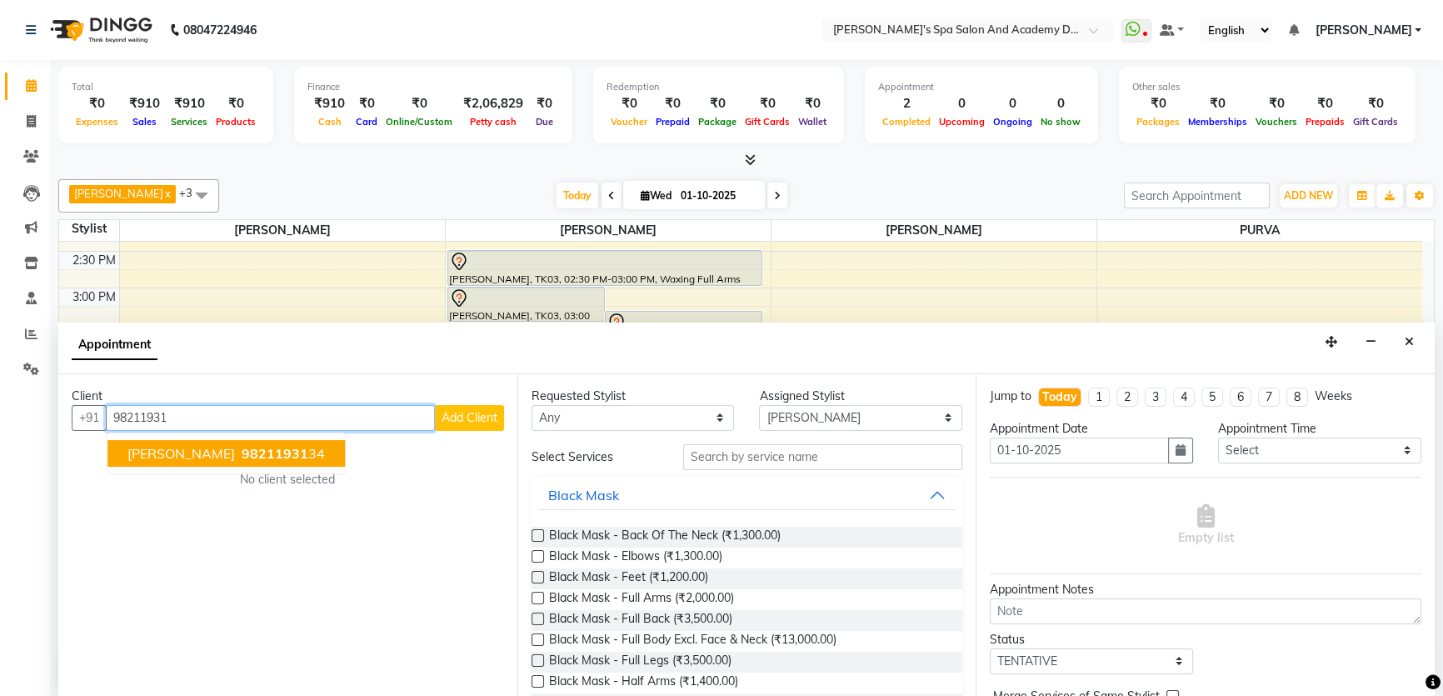
click at [150, 449] on span "[PERSON_NAME]" at bounding box center [180, 453] width 107 height 17
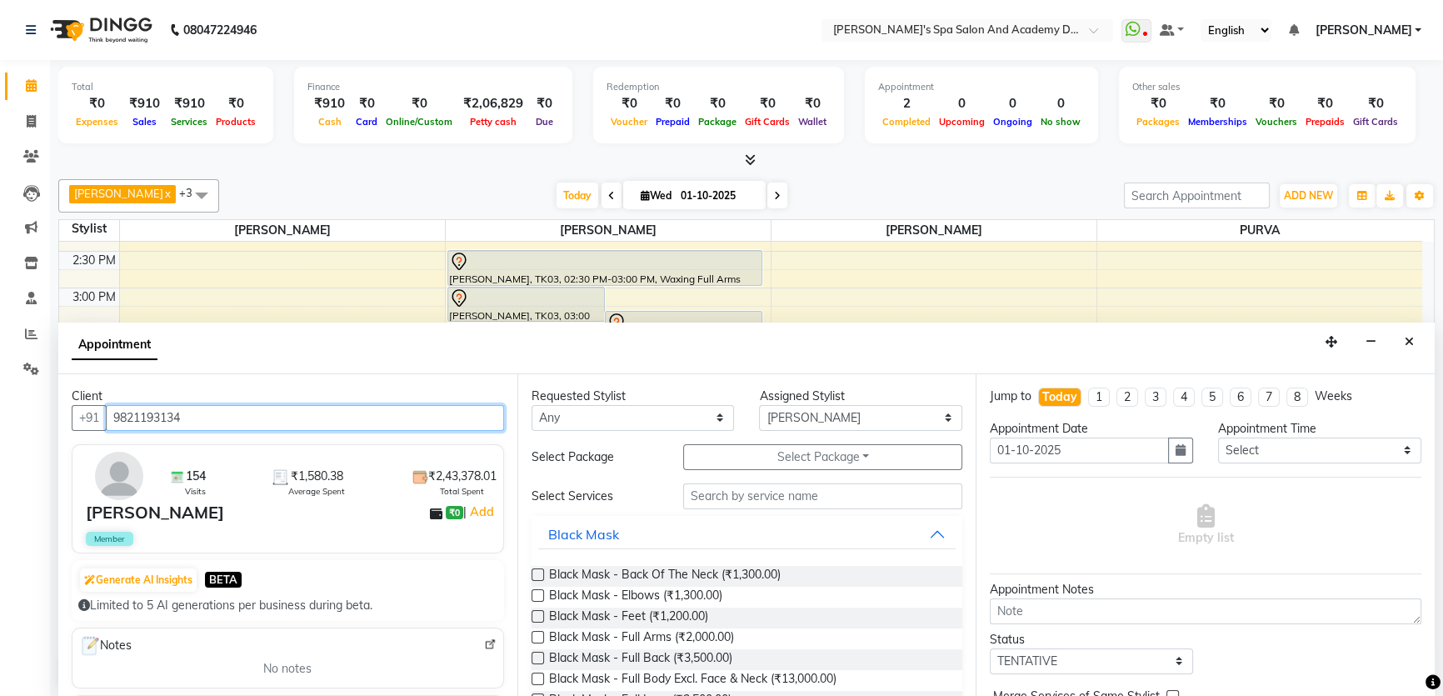
type input "9821193134"
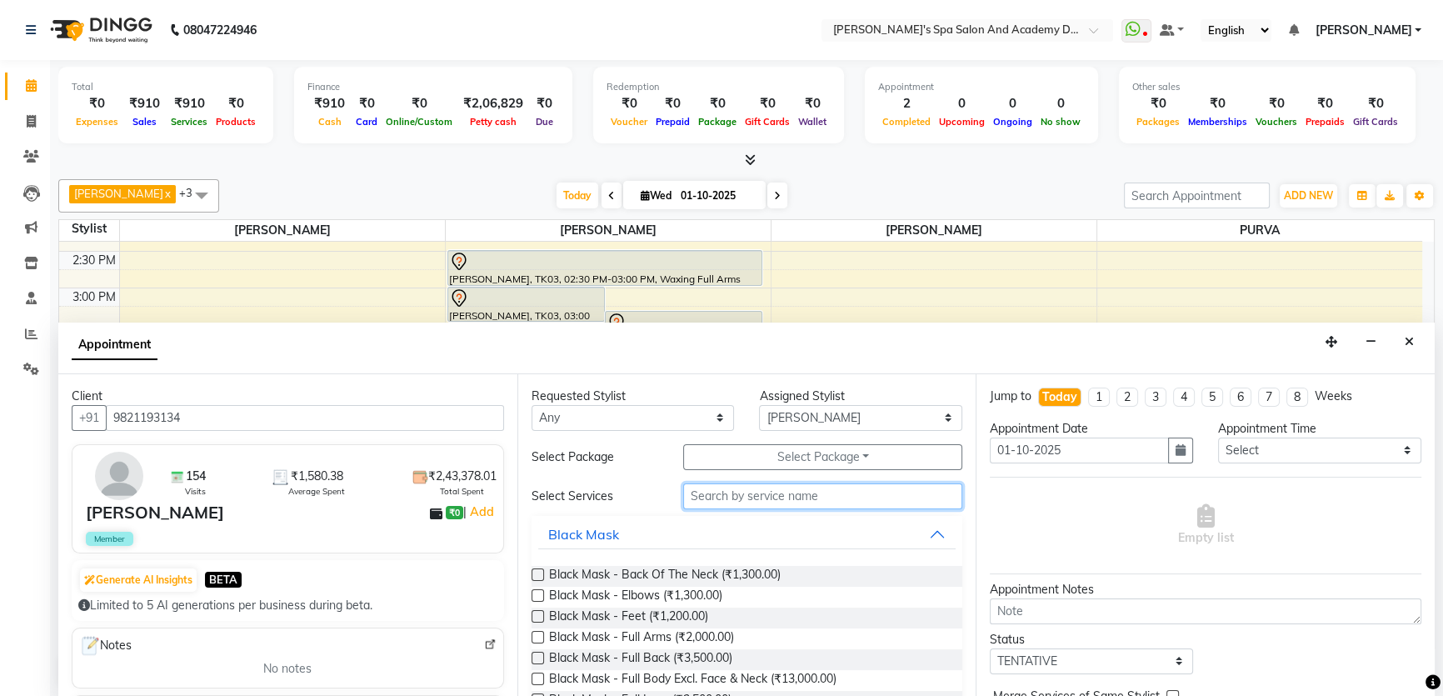
click at [762, 498] on input "text" at bounding box center [822, 496] width 279 height 26
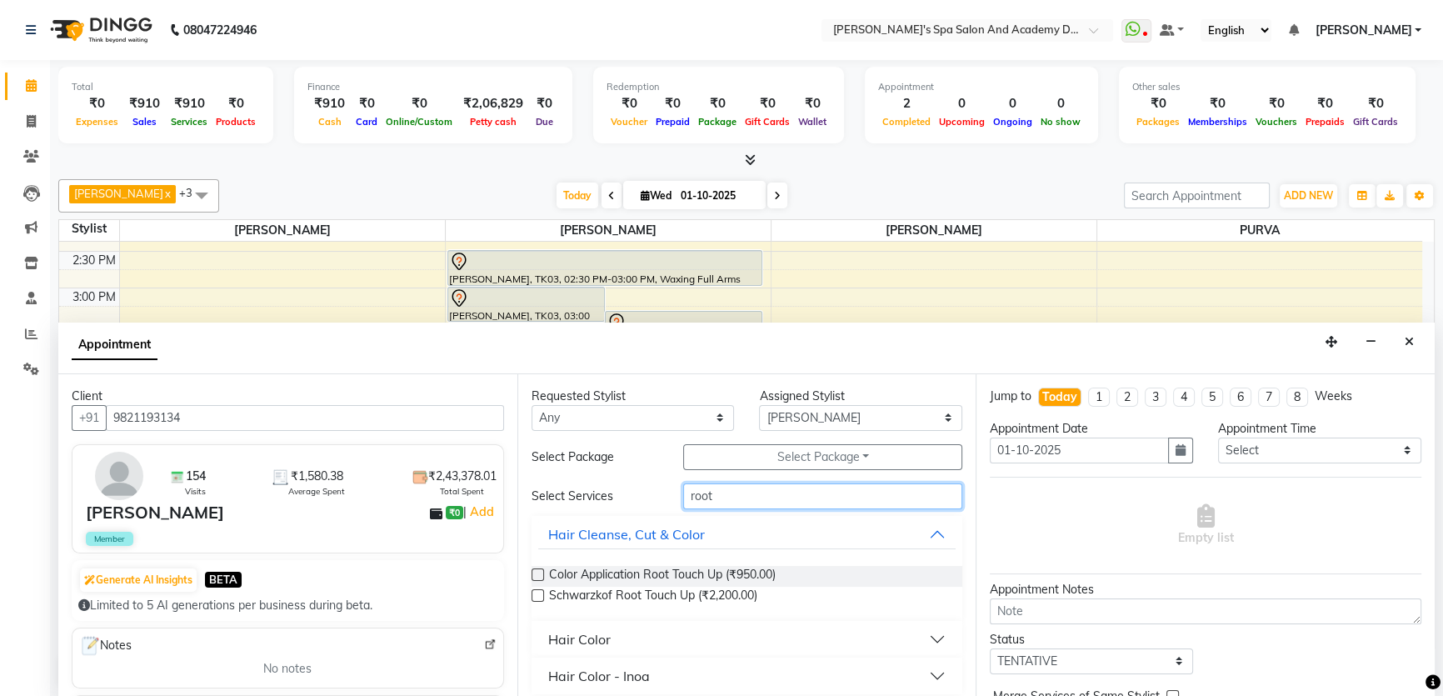
scroll to position [8, 0]
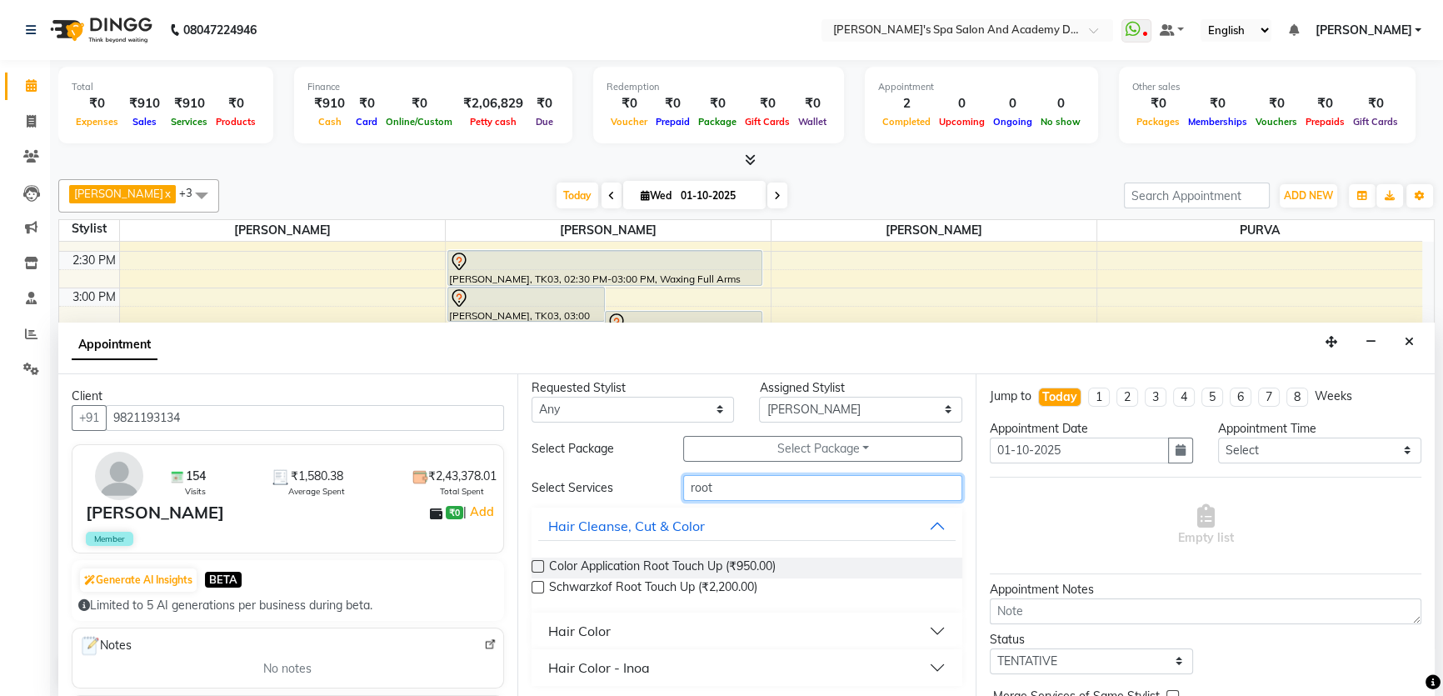
type input "root"
click at [925, 621] on button "Hair Color" at bounding box center [747, 631] width 418 height 30
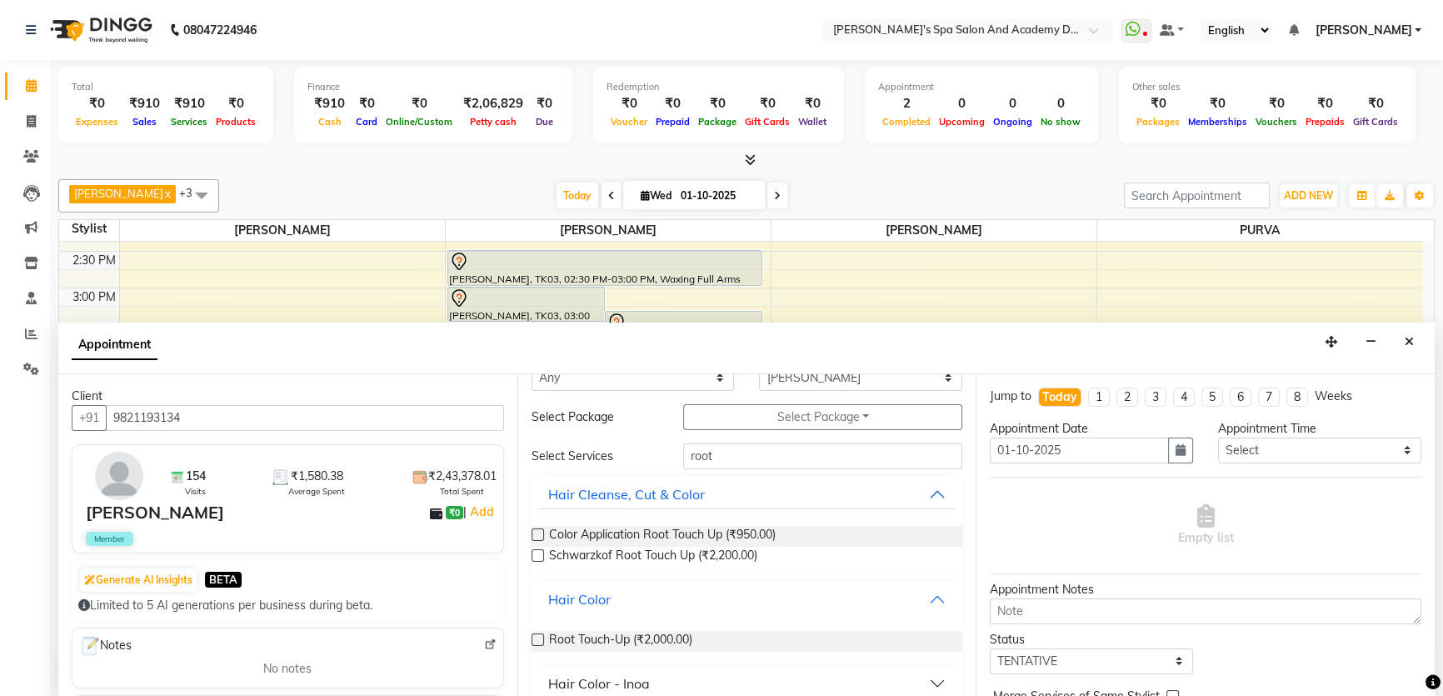
scroll to position [57, 0]
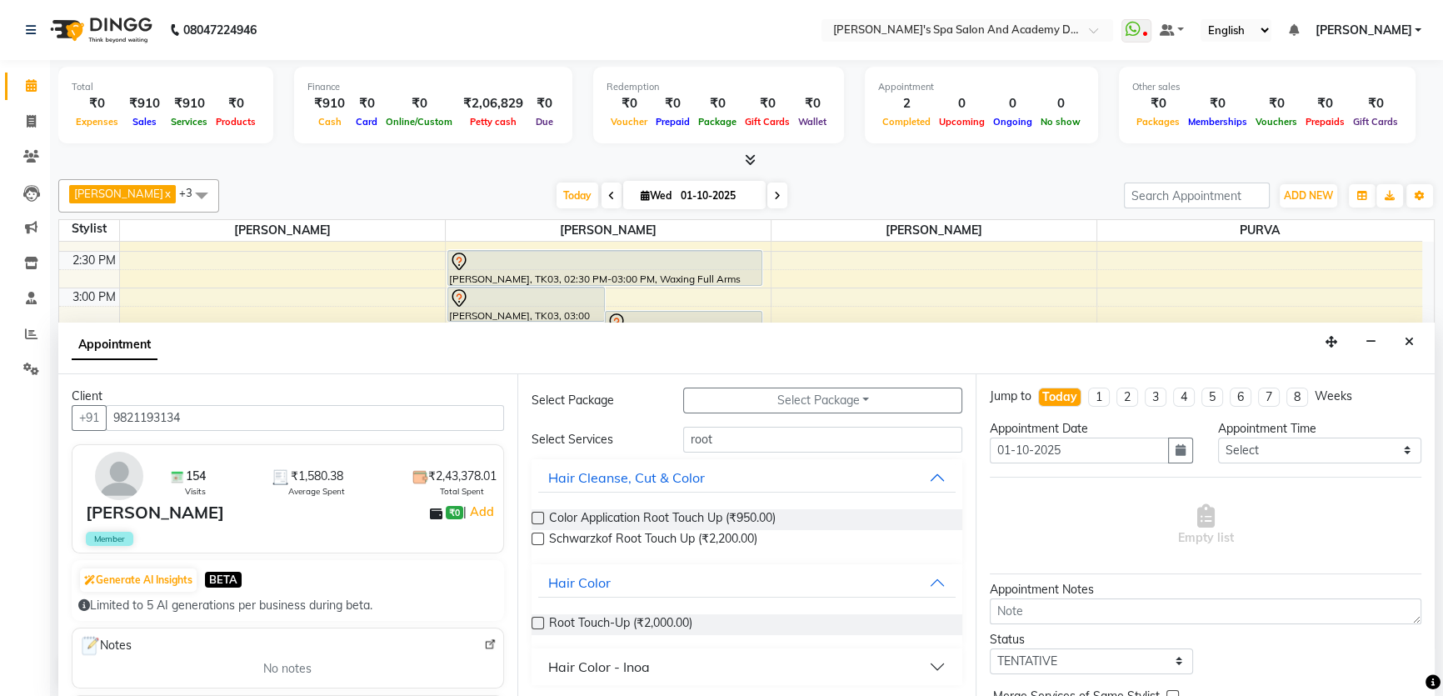
click at [542, 617] on label at bounding box center [538, 623] width 12 height 12
click at [542, 619] on input "checkbox" at bounding box center [537, 624] width 11 height 11
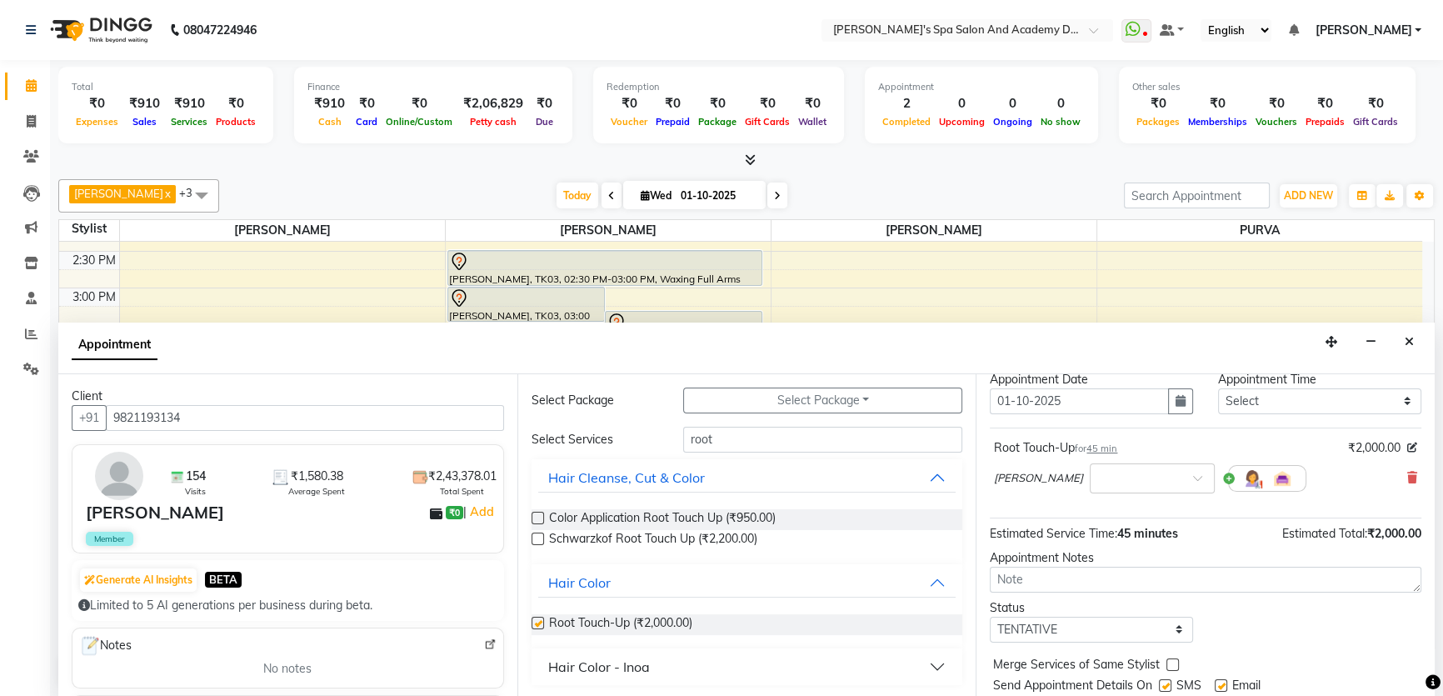
checkbox input "false"
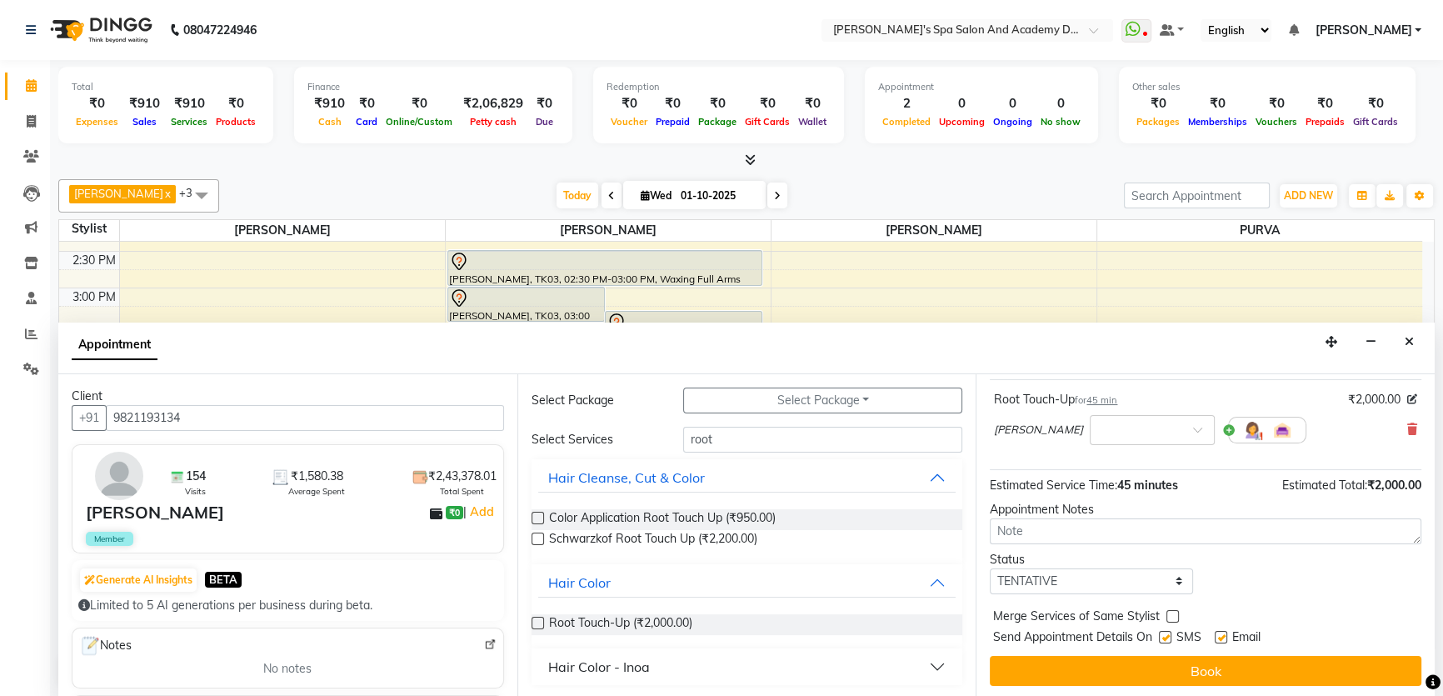
scroll to position [98, 0]
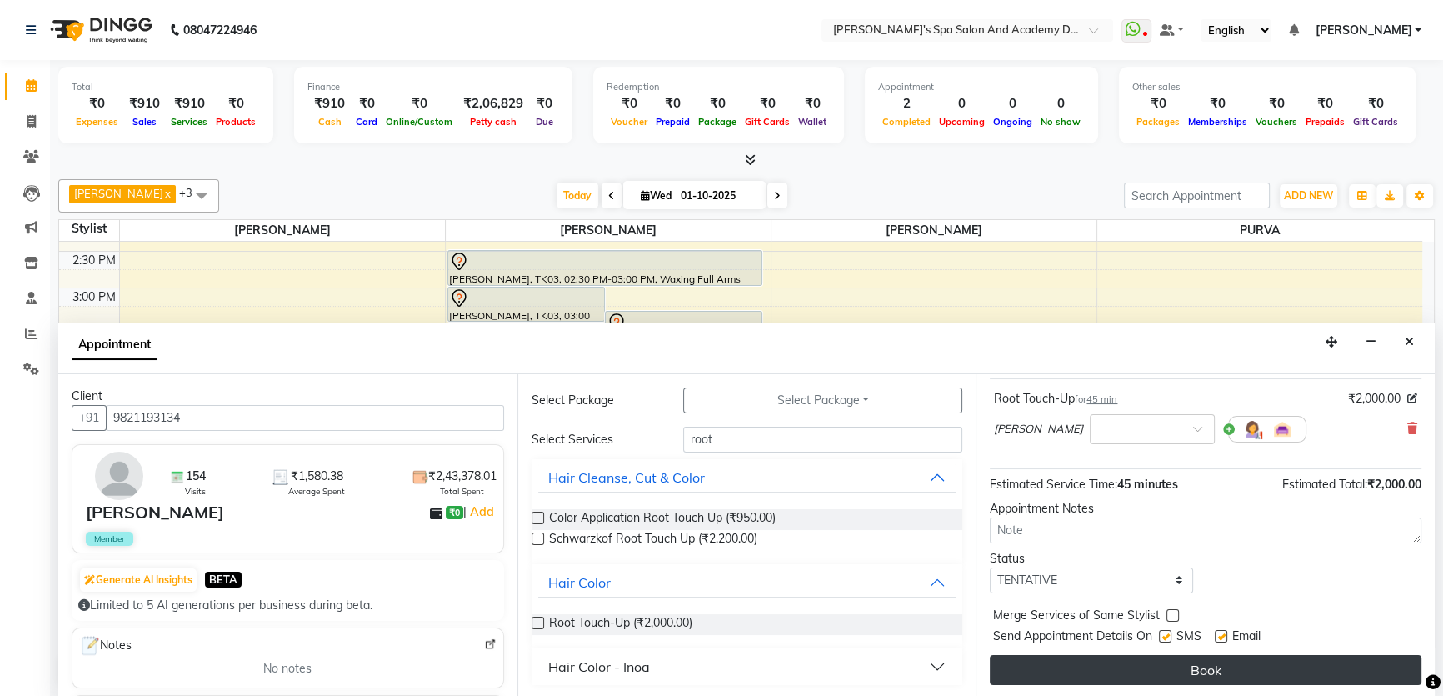
click at [1181, 671] on button "Book" at bounding box center [1206, 670] width 432 height 30
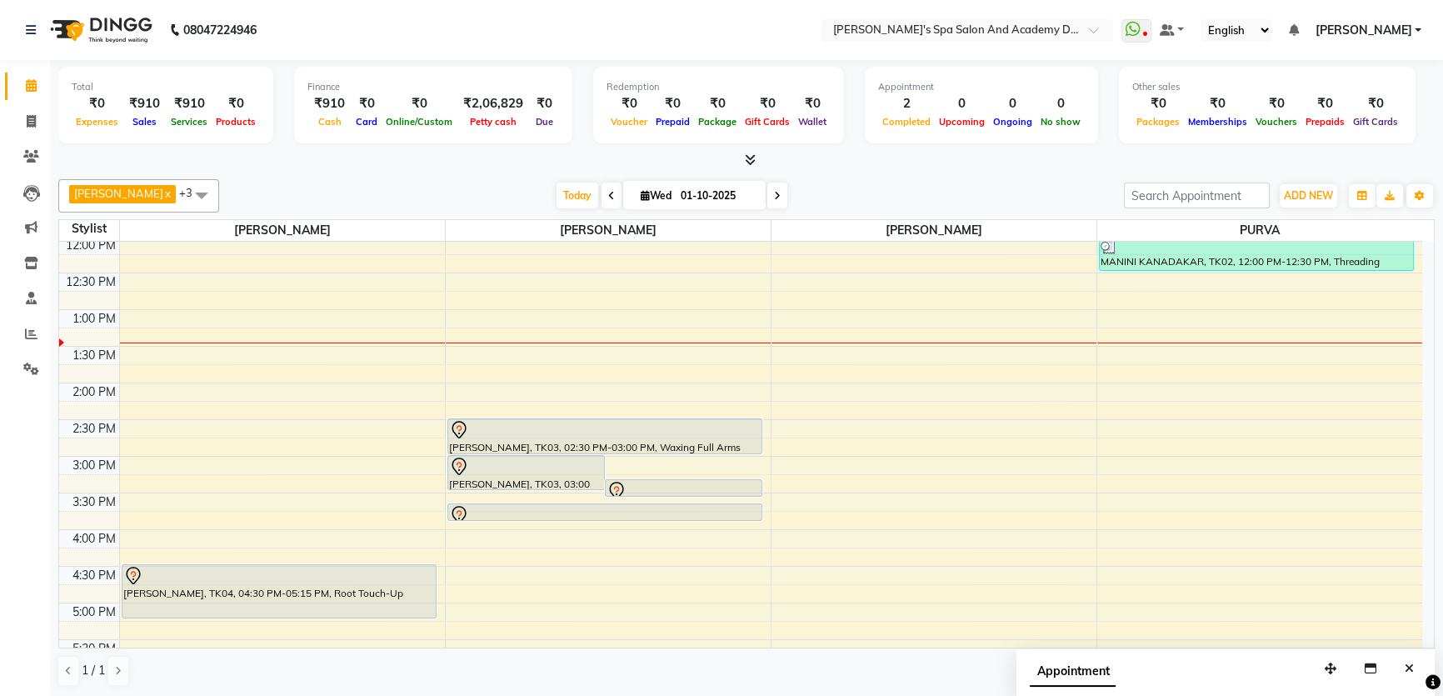
scroll to position [227, 0]
click at [1115, 390] on div "9:00 AM 9:30 AM 10:00 AM 10:30 AM 11:00 AM 11:30 AM 12:00 PM 12:30 PM 1:00 PM 1…" at bounding box center [740, 454] width 1363 height 879
select select "63504"
select select "840"
select select "tentative"
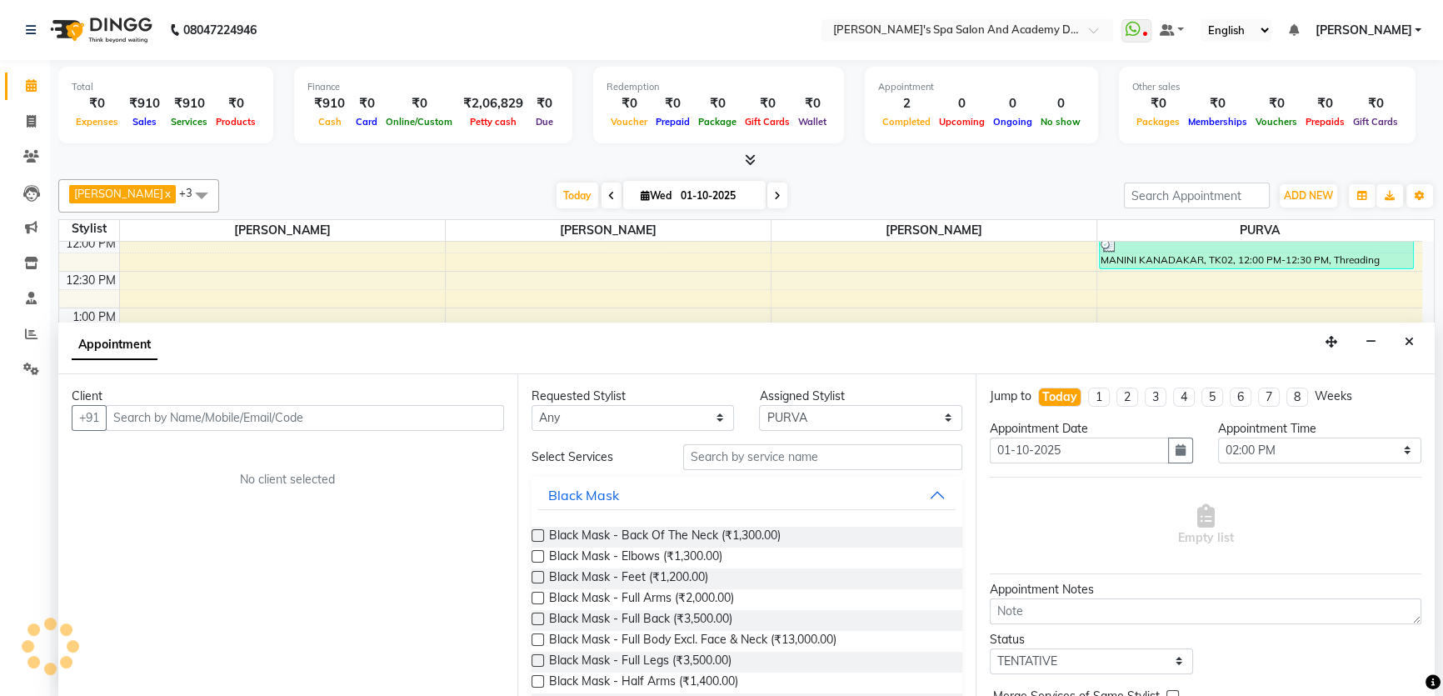
scroll to position [0, 0]
click at [243, 413] on input "text" at bounding box center [305, 418] width 398 height 26
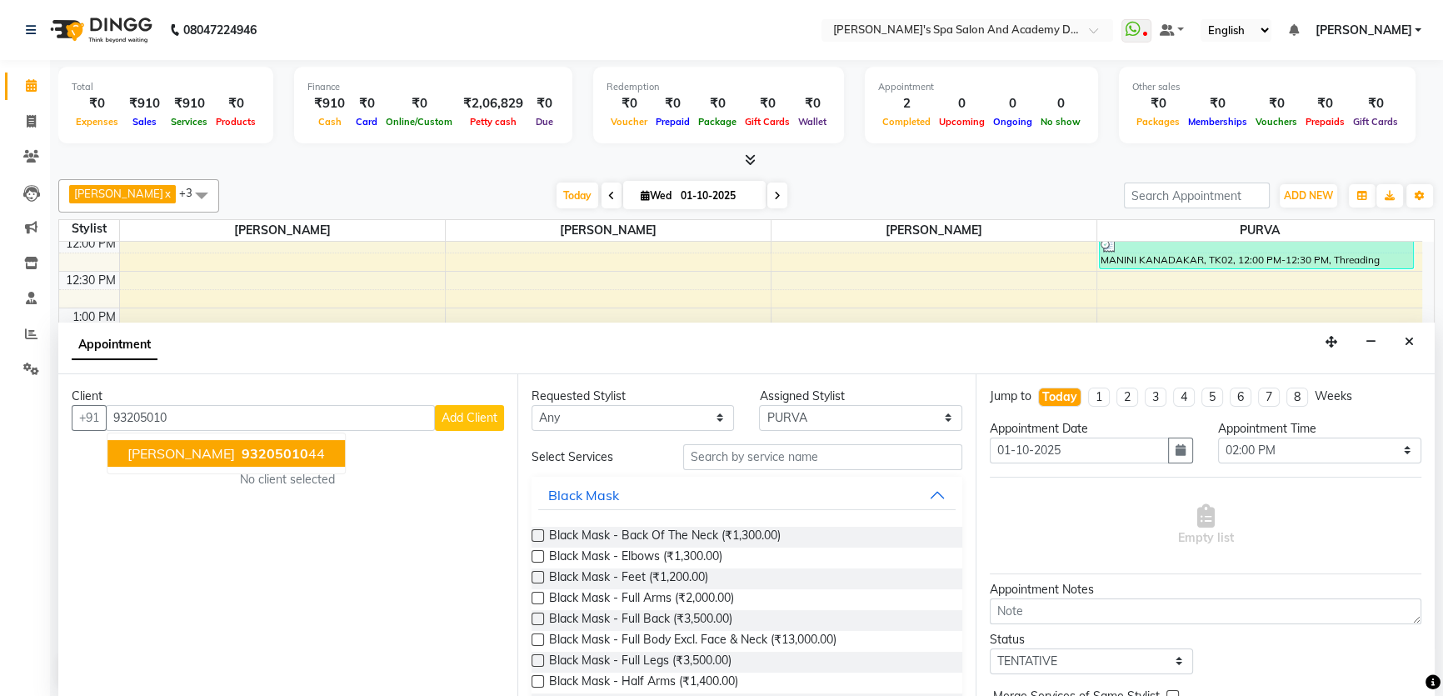
click at [225, 449] on span "[PERSON_NAME]" at bounding box center [180, 453] width 107 height 17
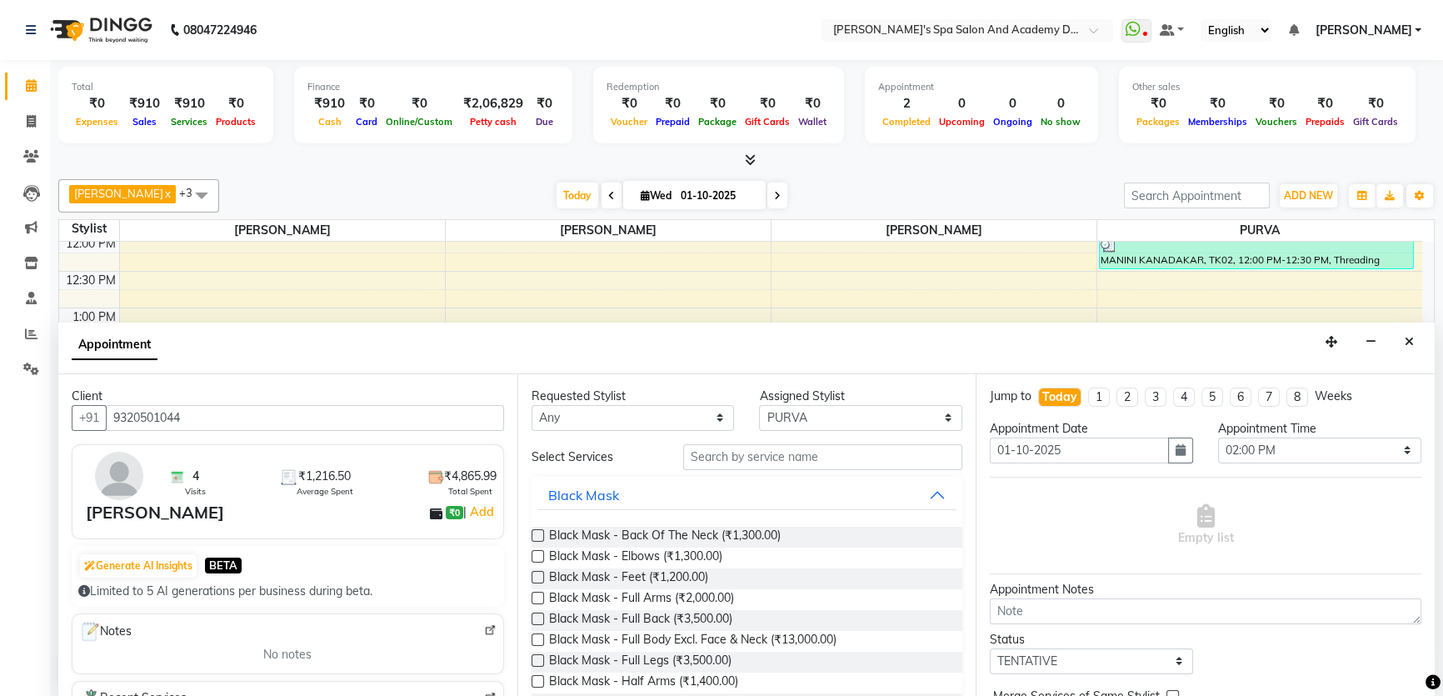
type input "9320501044"
click at [710, 463] on input "text" at bounding box center [822, 457] width 279 height 26
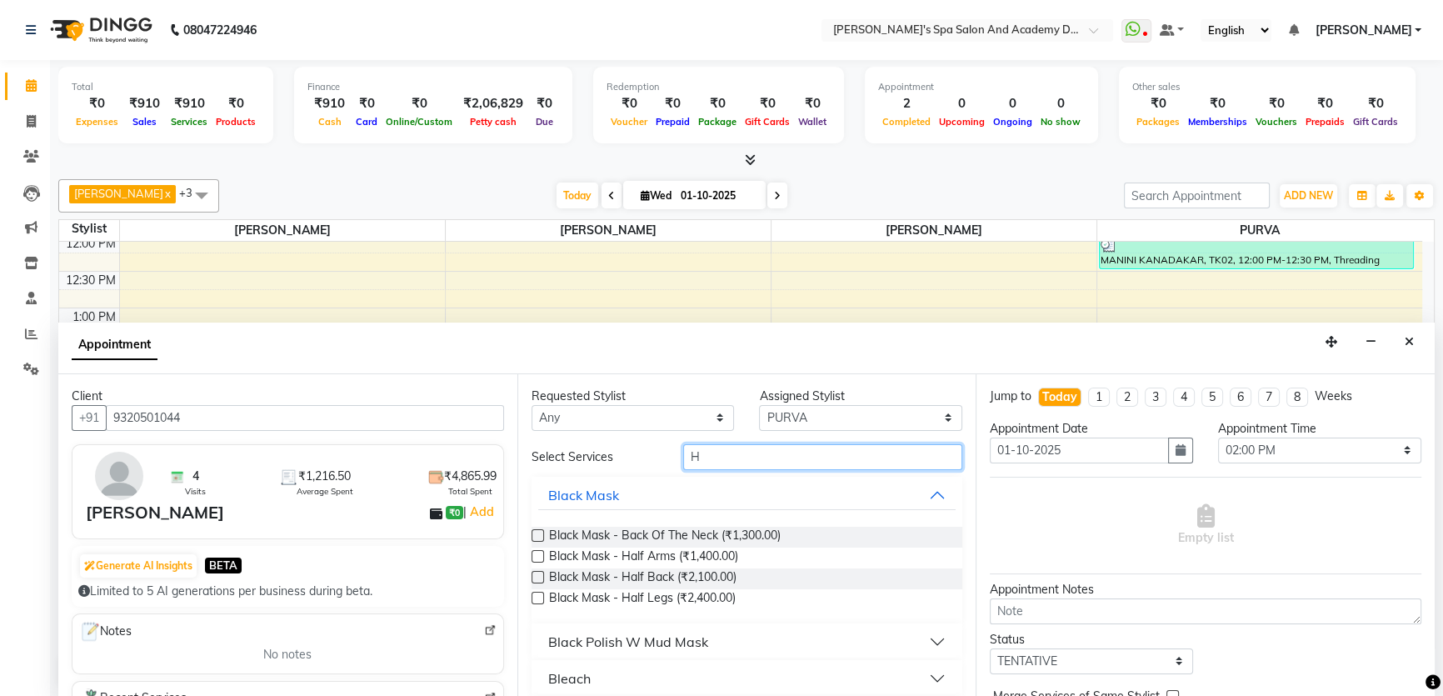
click at [712, 455] on input "H" at bounding box center [822, 457] width 279 height 26
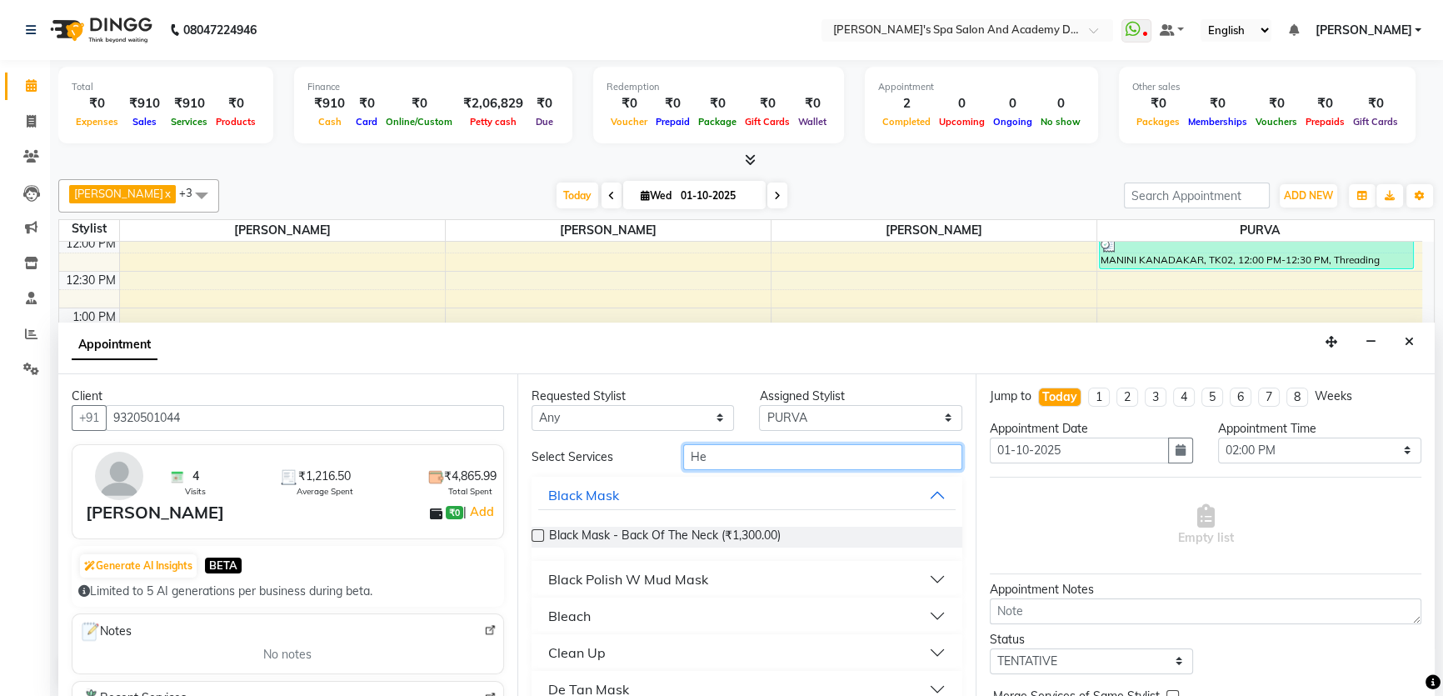
click at [711, 457] on input "He" at bounding box center [822, 457] width 279 height 26
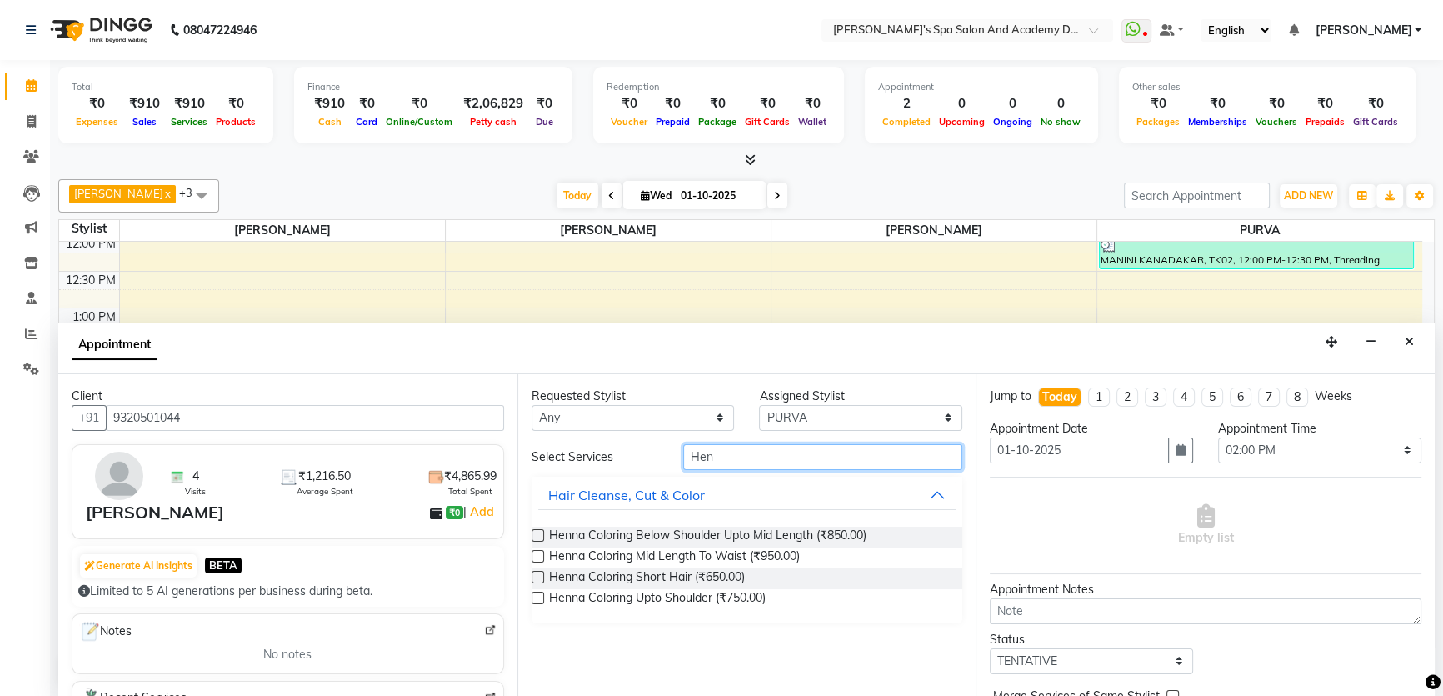
type input "Hen"
click at [537, 602] on label at bounding box center [538, 598] width 12 height 12
click at [537, 602] on input "checkbox" at bounding box center [537, 599] width 11 height 11
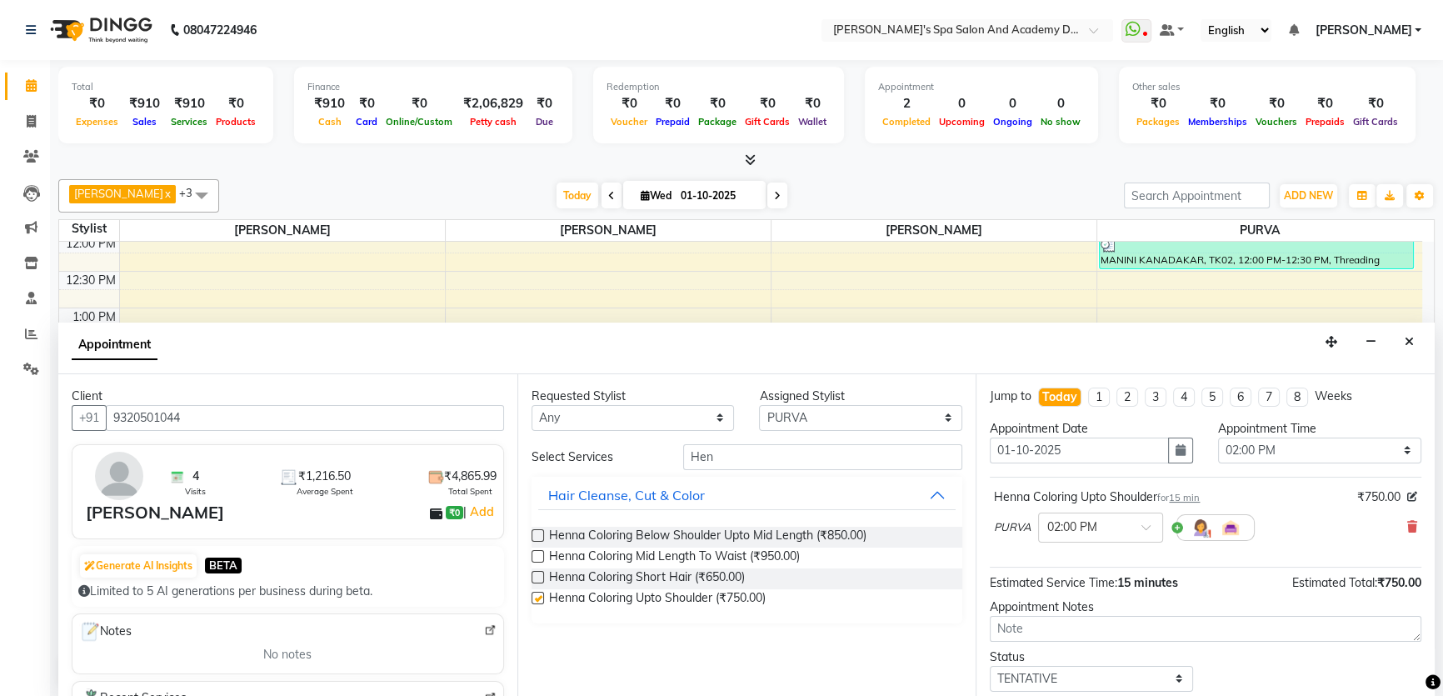
checkbox input "false"
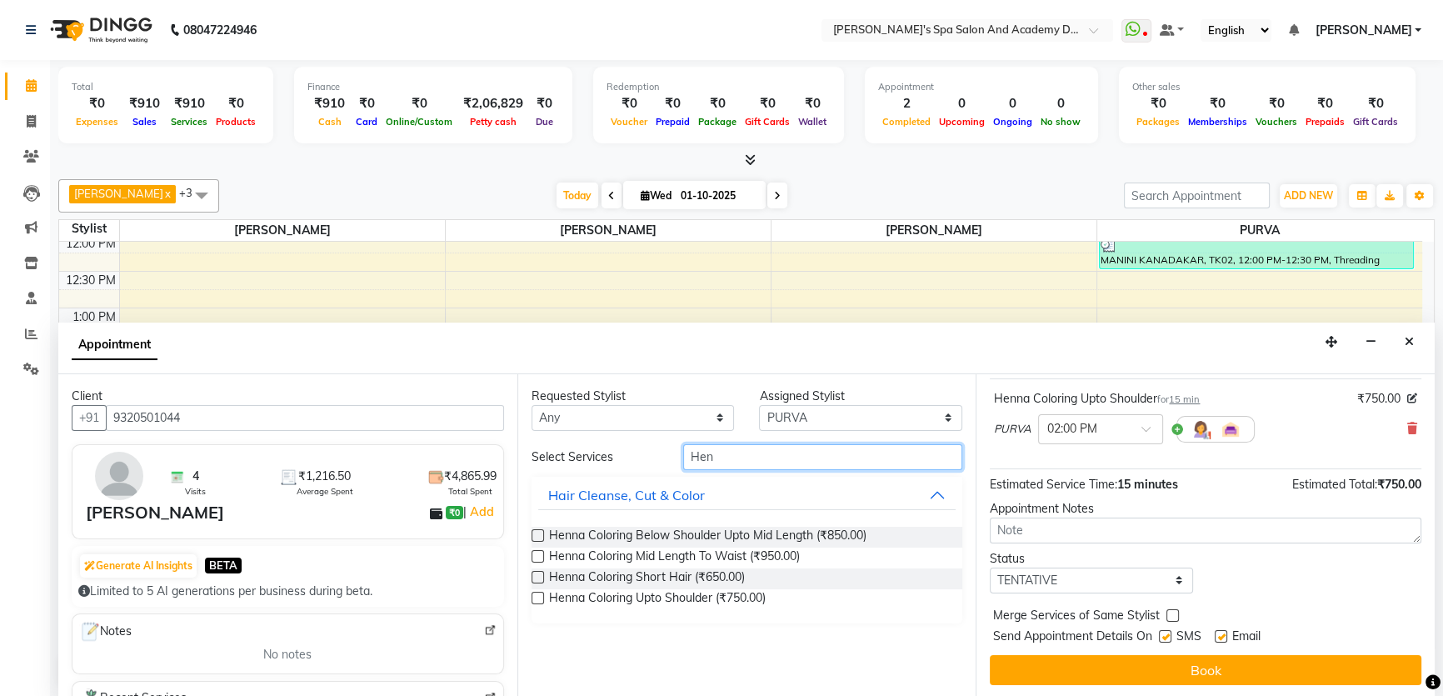
drag, startPoint x: 720, startPoint y: 459, endPoint x: 692, endPoint y: 457, distance: 28.4
click at [692, 457] on input "Hen" at bounding box center [822, 457] width 279 height 26
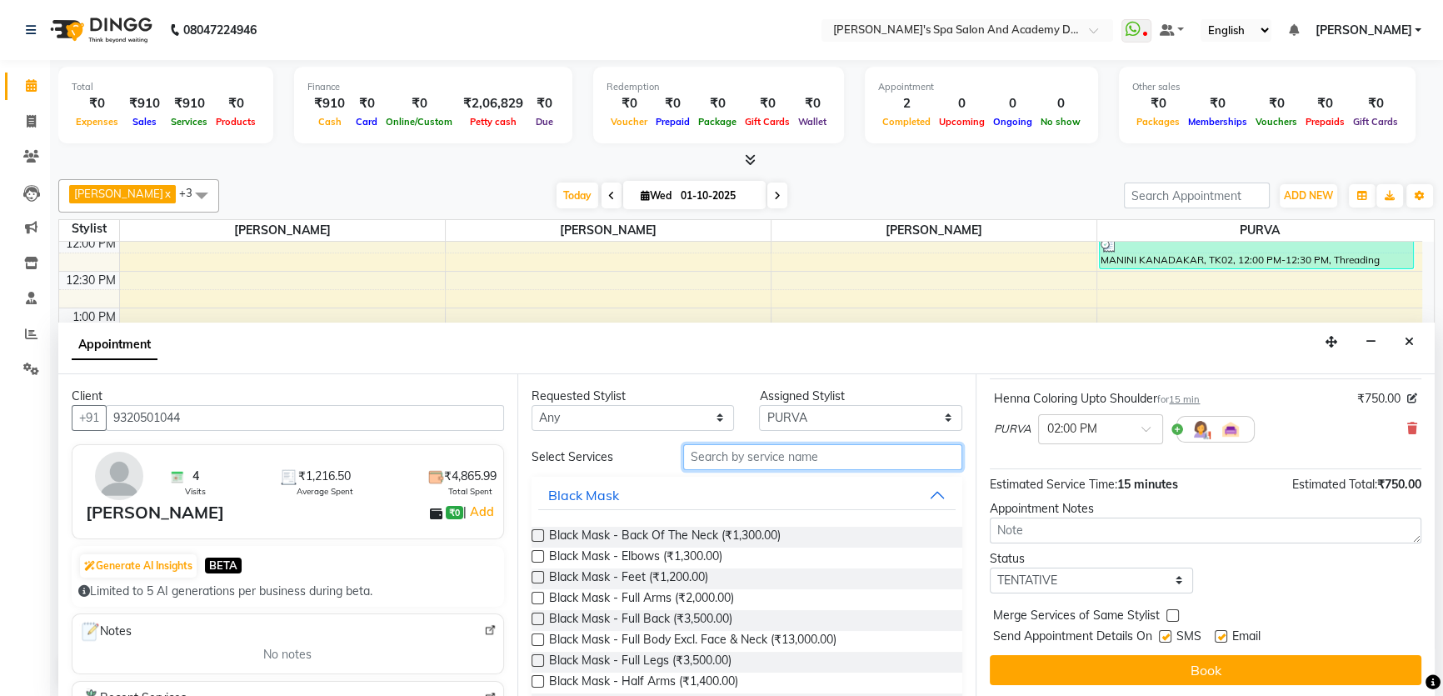
click at [694, 457] on input "text" at bounding box center [822, 457] width 279 height 26
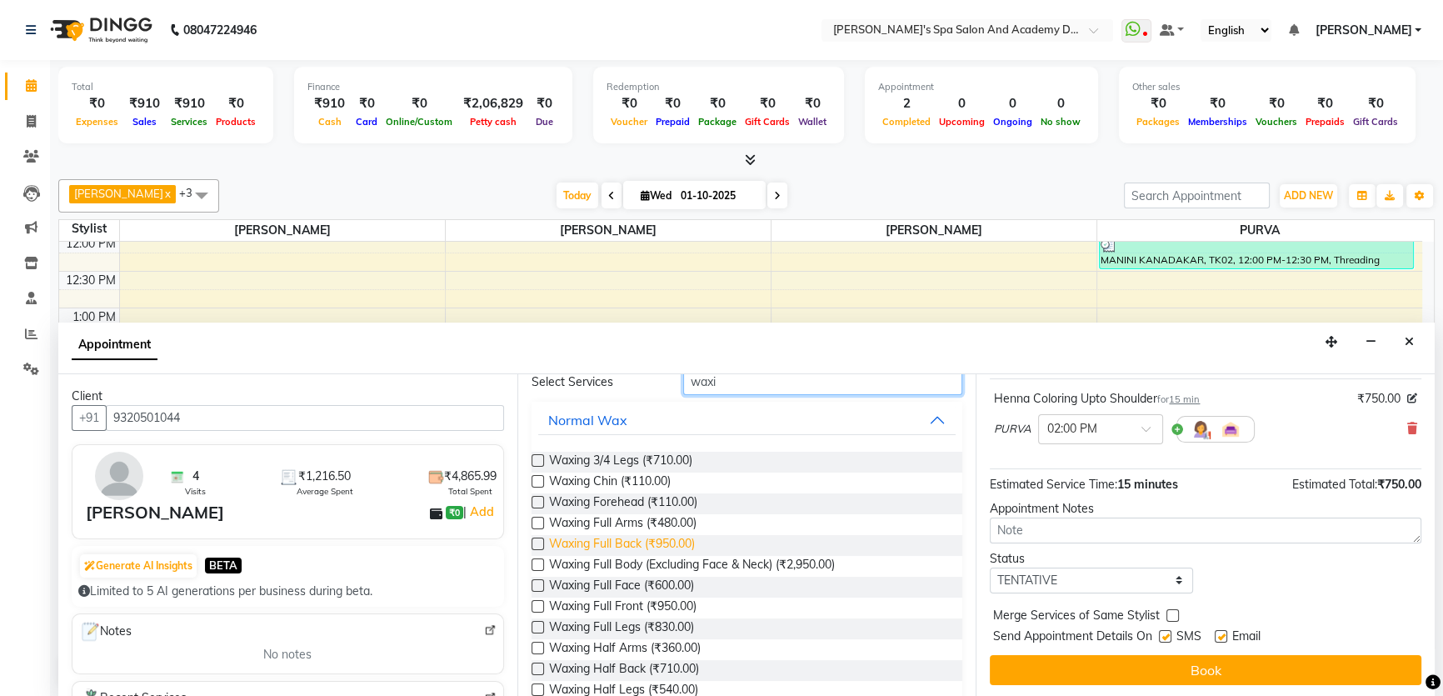
scroll to position [151, 0]
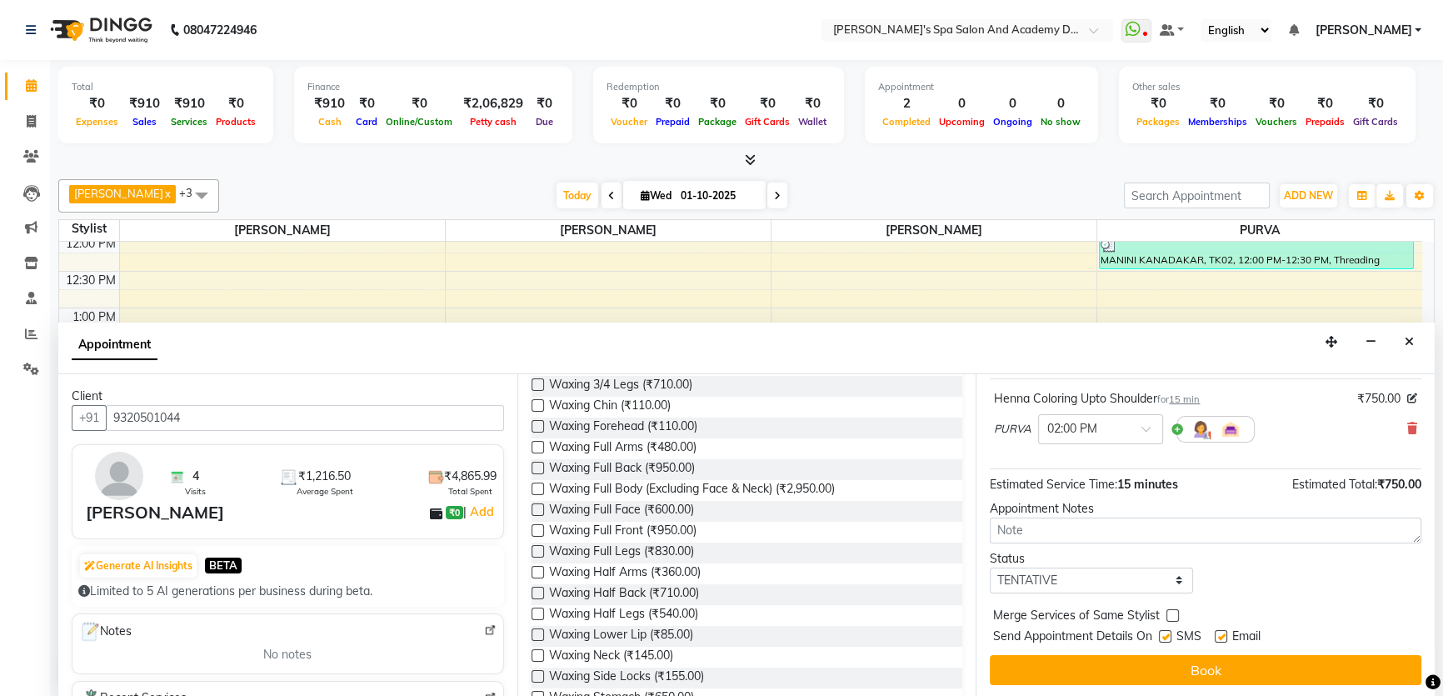
type input "waxi"
click at [535, 569] on label at bounding box center [538, 572] width 12 height 12
click at [535, 569] on input "checkbox" at bounding box center [537, 573] width 11 height 11
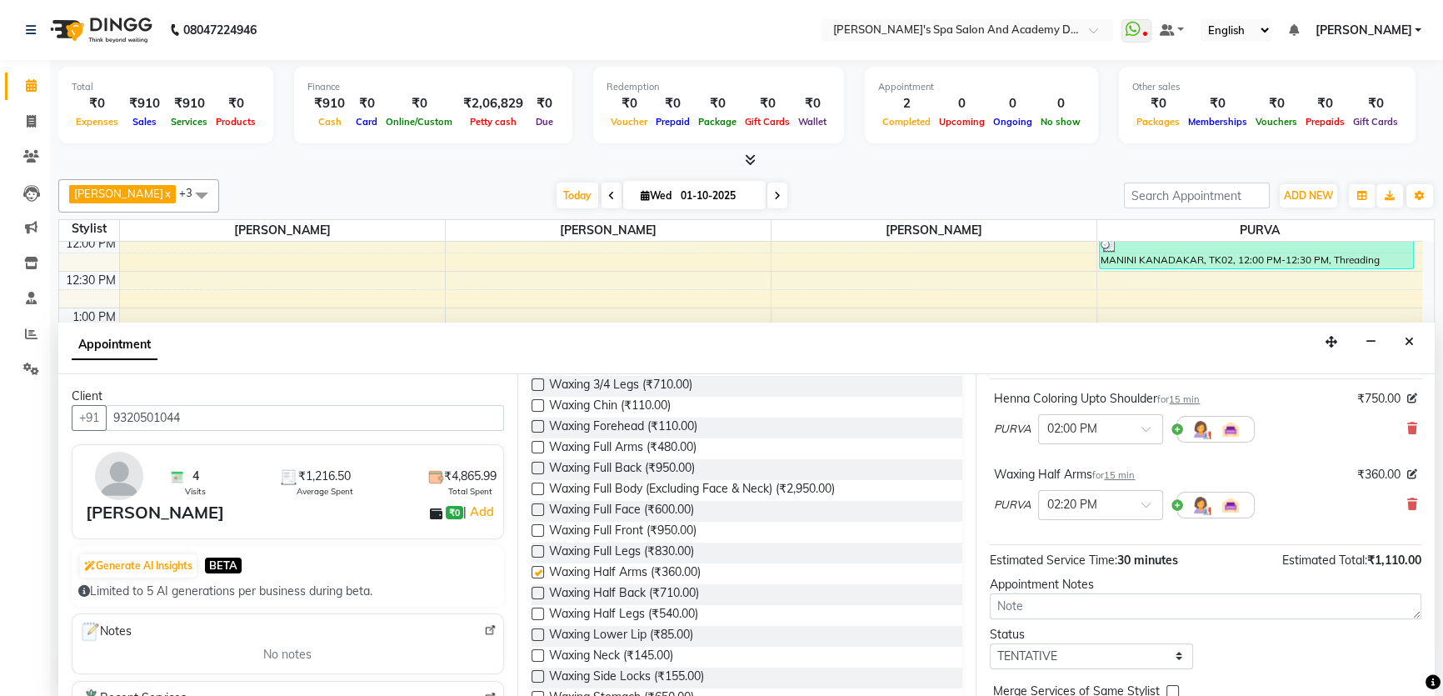
checkbox input "false"
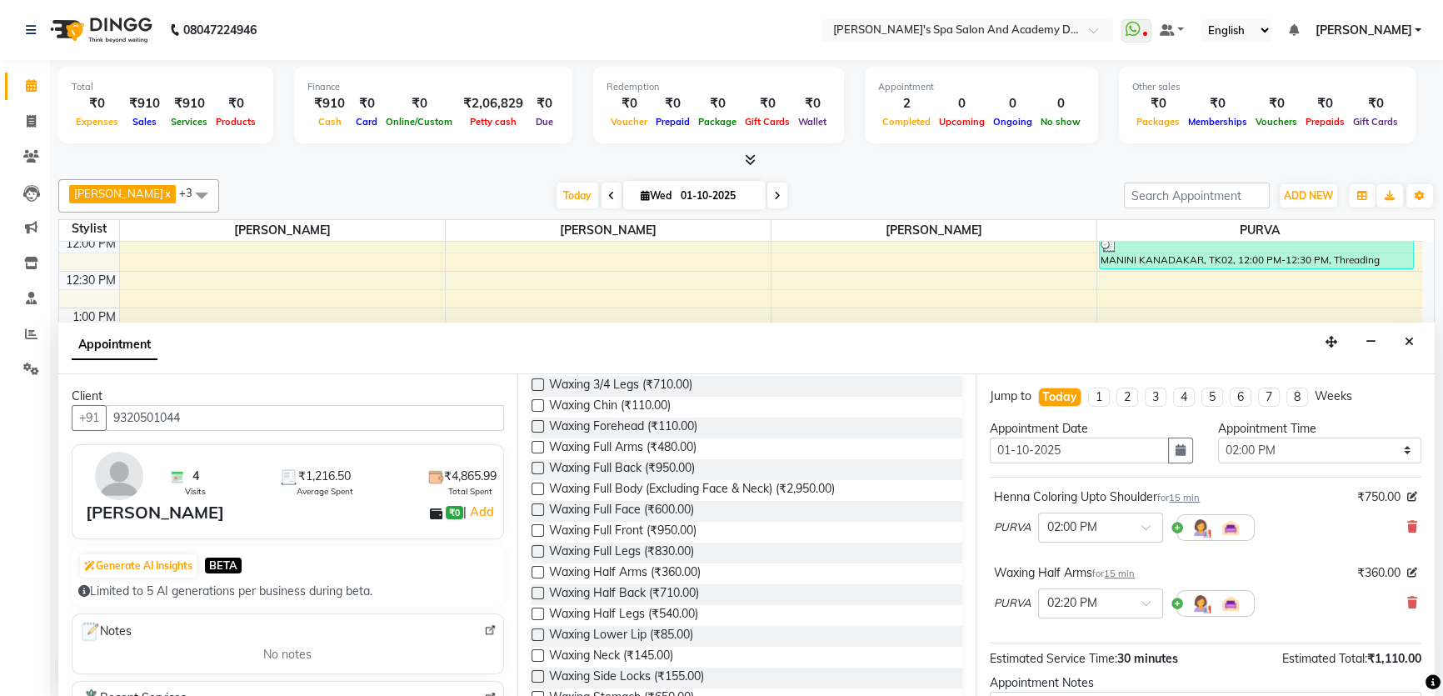
scroll to position [0, 0]
click at [1407, 602] on icon at bounding box center [1412, 603] width 10 height 12
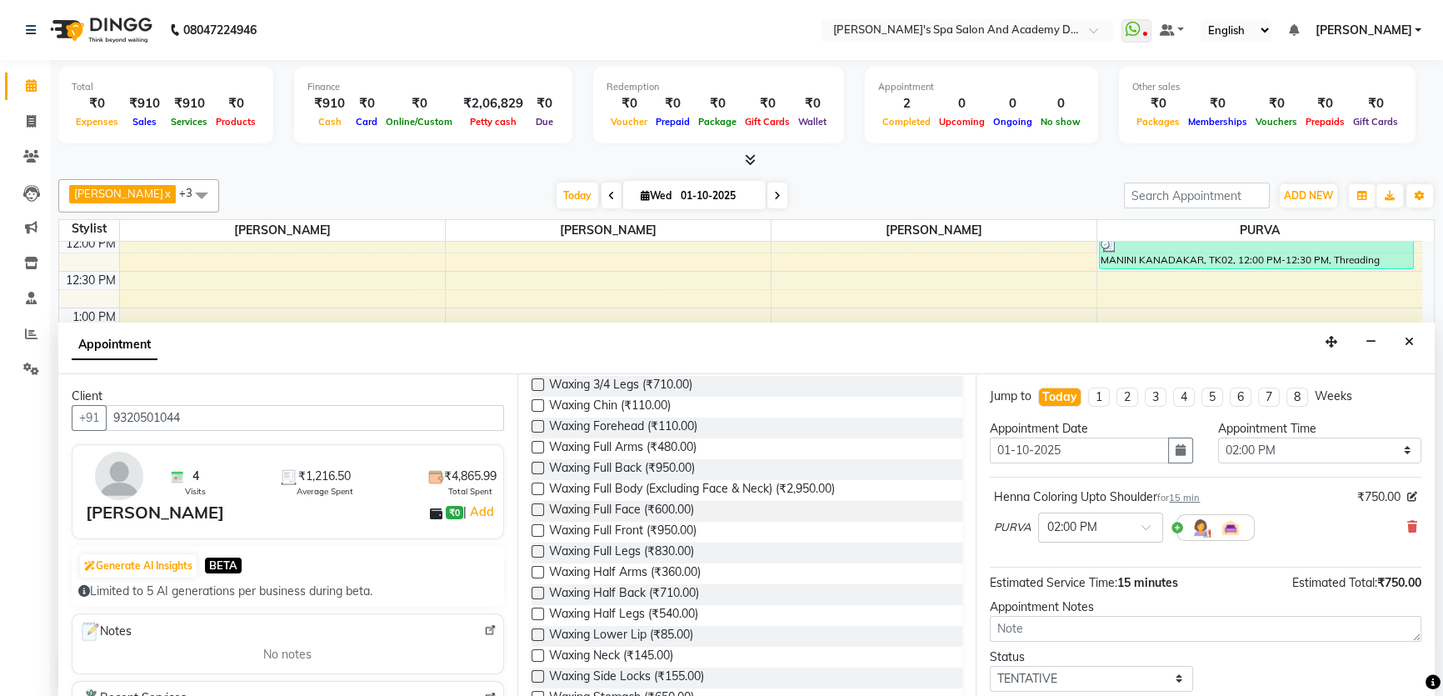
click at [537, 616] on label at bounding box center [538, 613] width 12 height 12
click at [537, 616] on input "checkbox" at bounding box center [537, 615] width 11 height 11
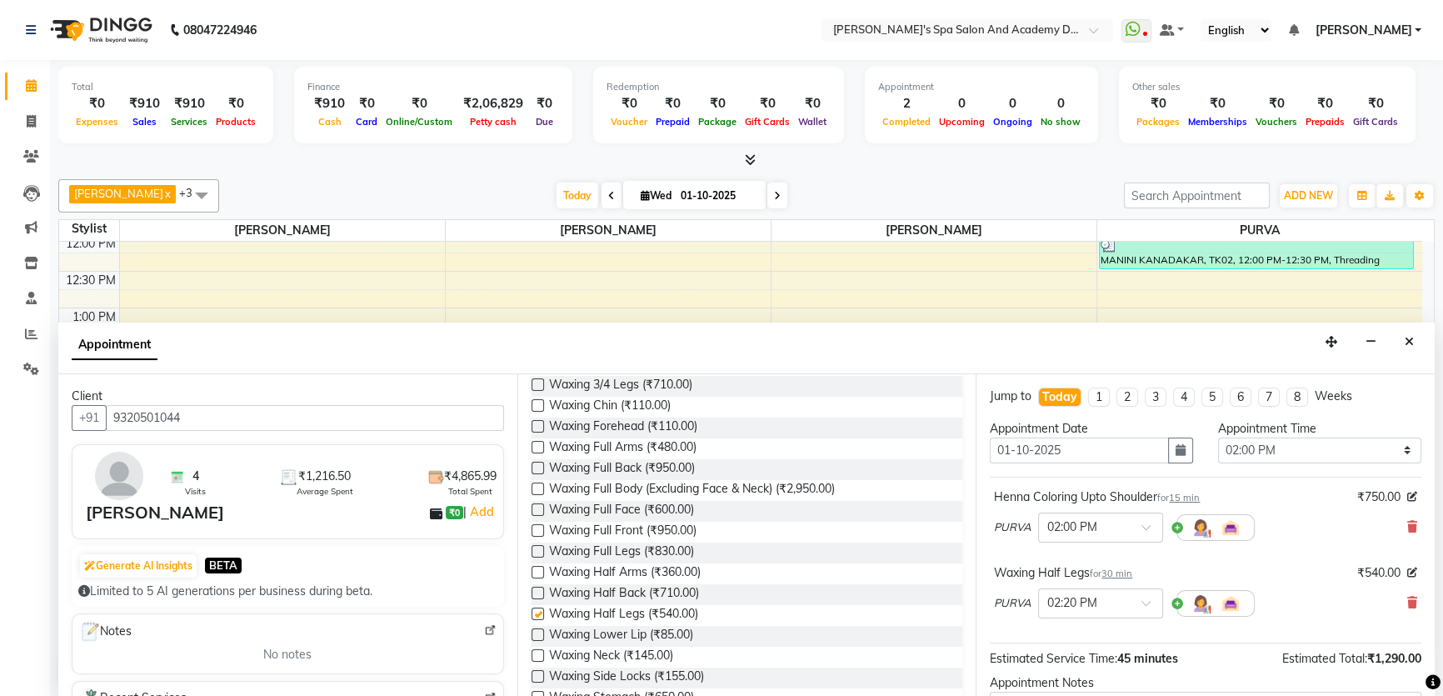
checkbox input "false"
click at [542, 443] on label at bounding box center [538, 447] width 12 height 12
click at [542, 443] on input "checkbox" at bounding box center [537, 448] width 11 height 11
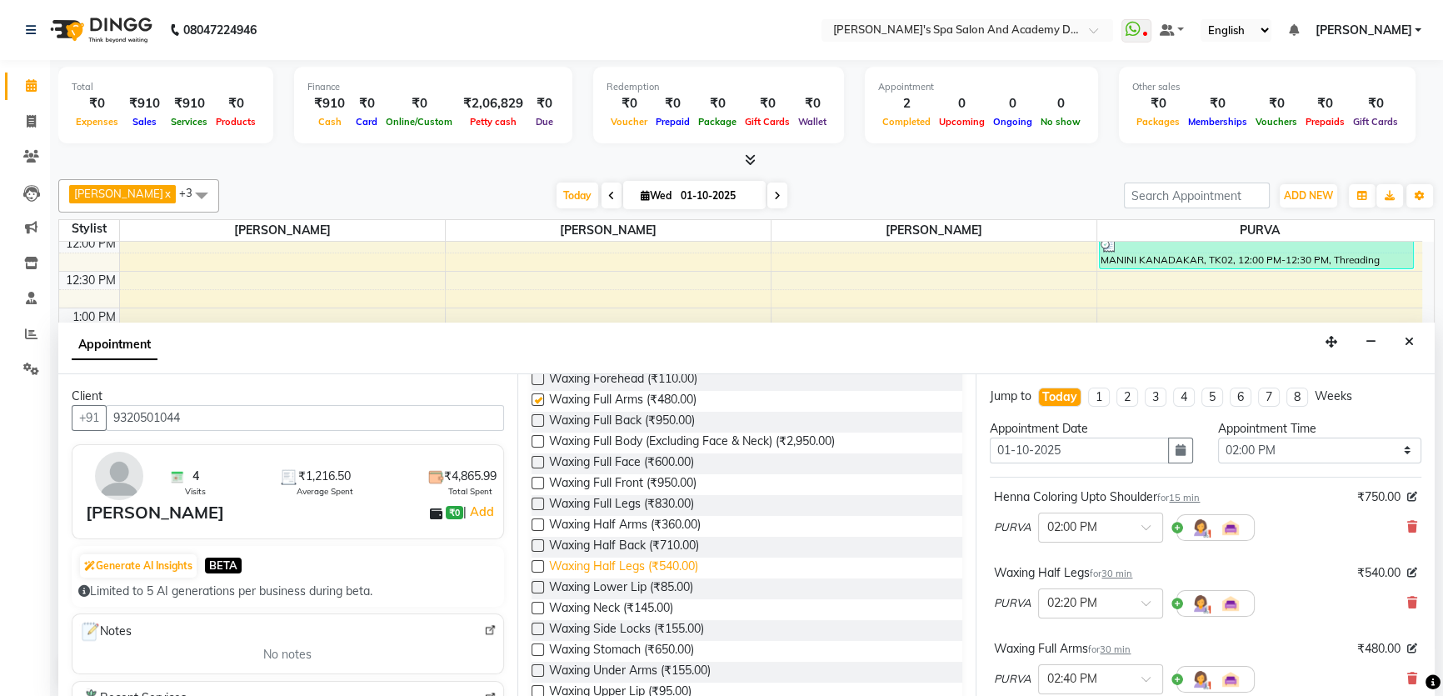
checkbox input "false"
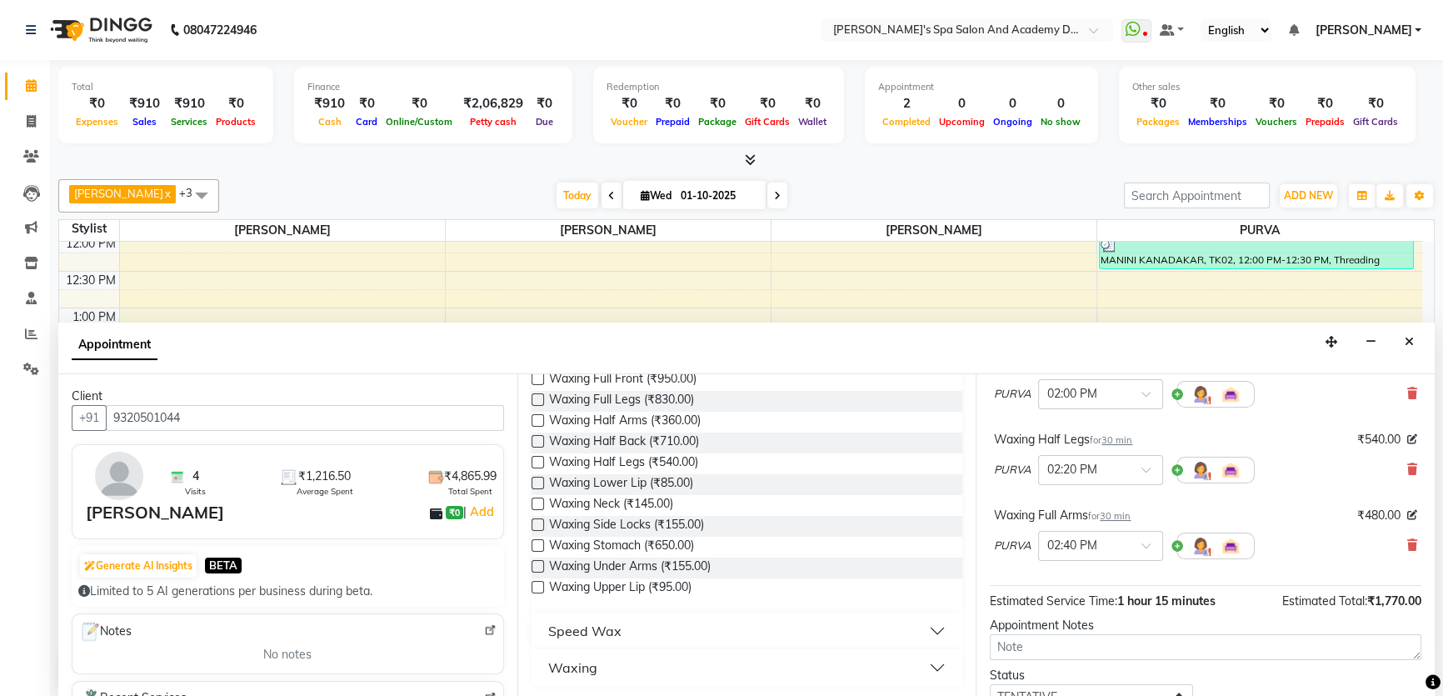
scroll to position [151, 0]
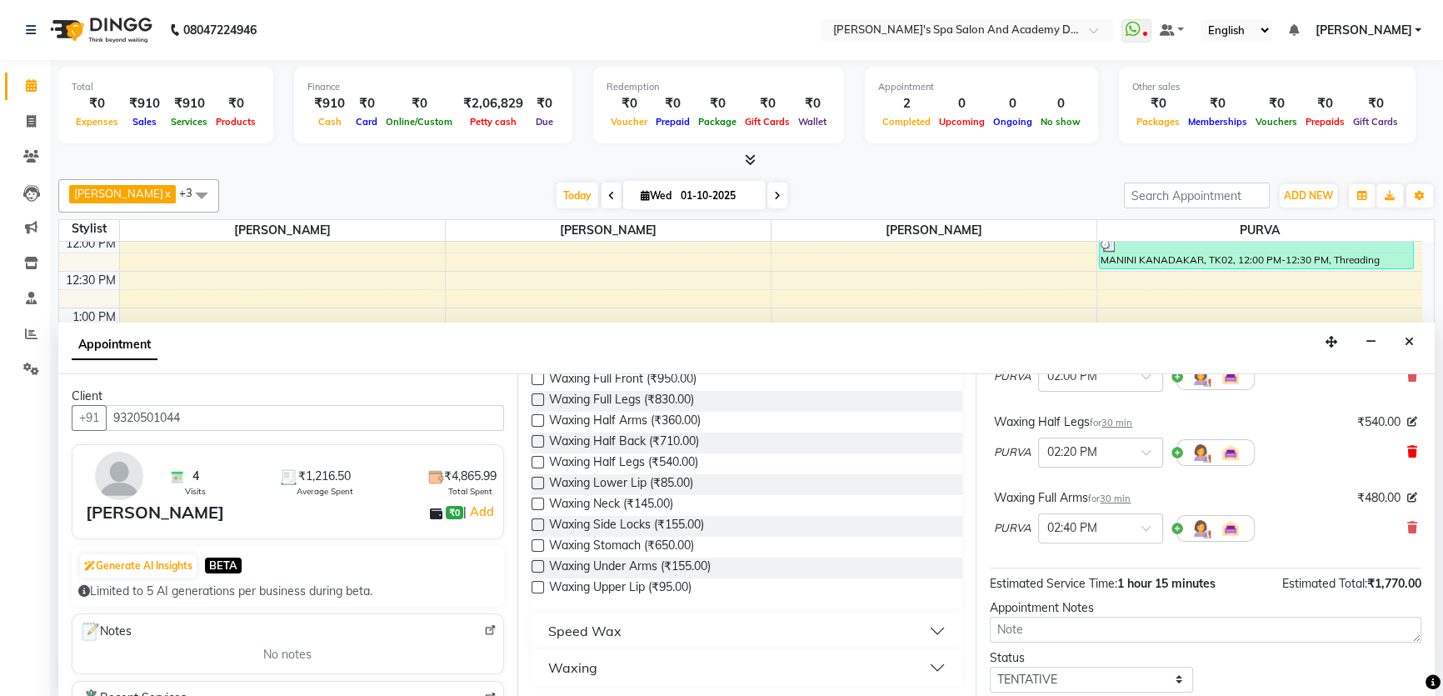
click at [1407, 446] on icon at bounding box center [1412, 452] width 10 height 12
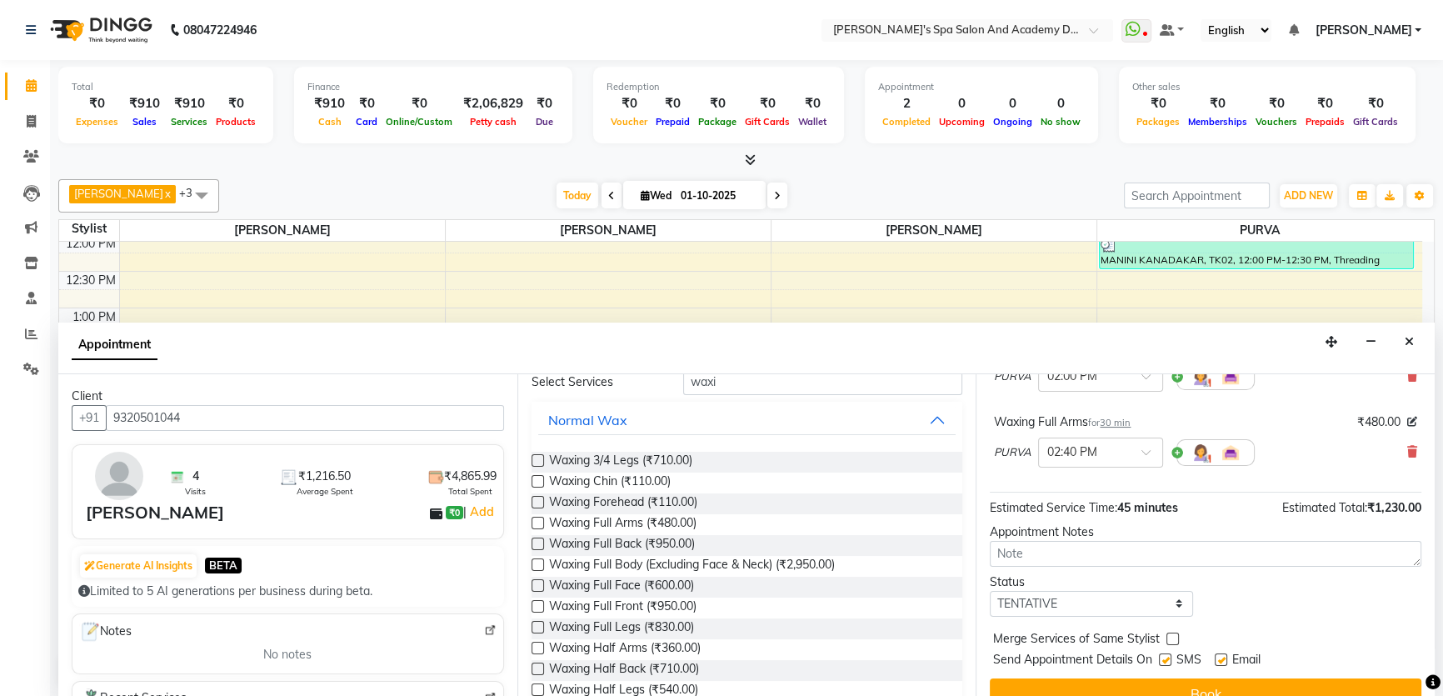
scroll to position [0, 0]
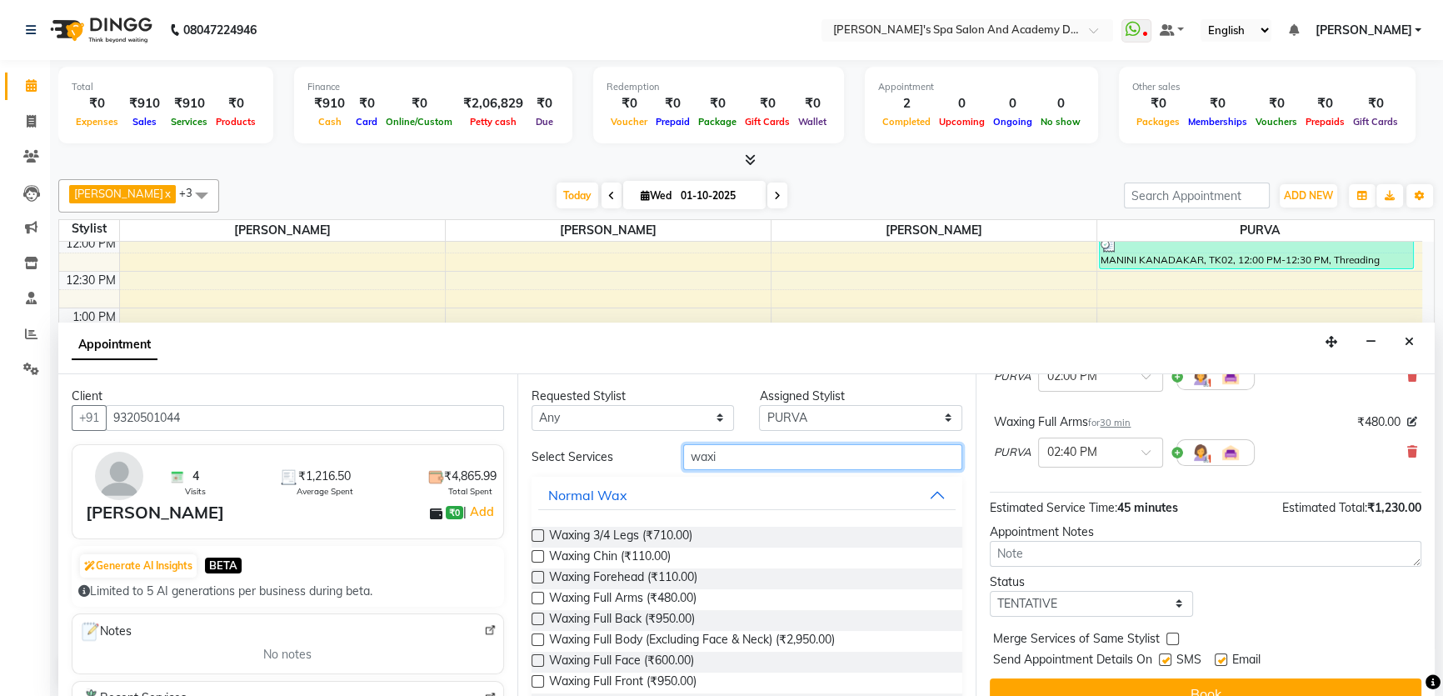
drag, startPoint x: 718, startPoint y: 457, endPoint x: 735, endPoint y: 457, distance: 16.7
click at [735, 457] on input "waxi" at bounding box center [822, 457] width 279 height 26
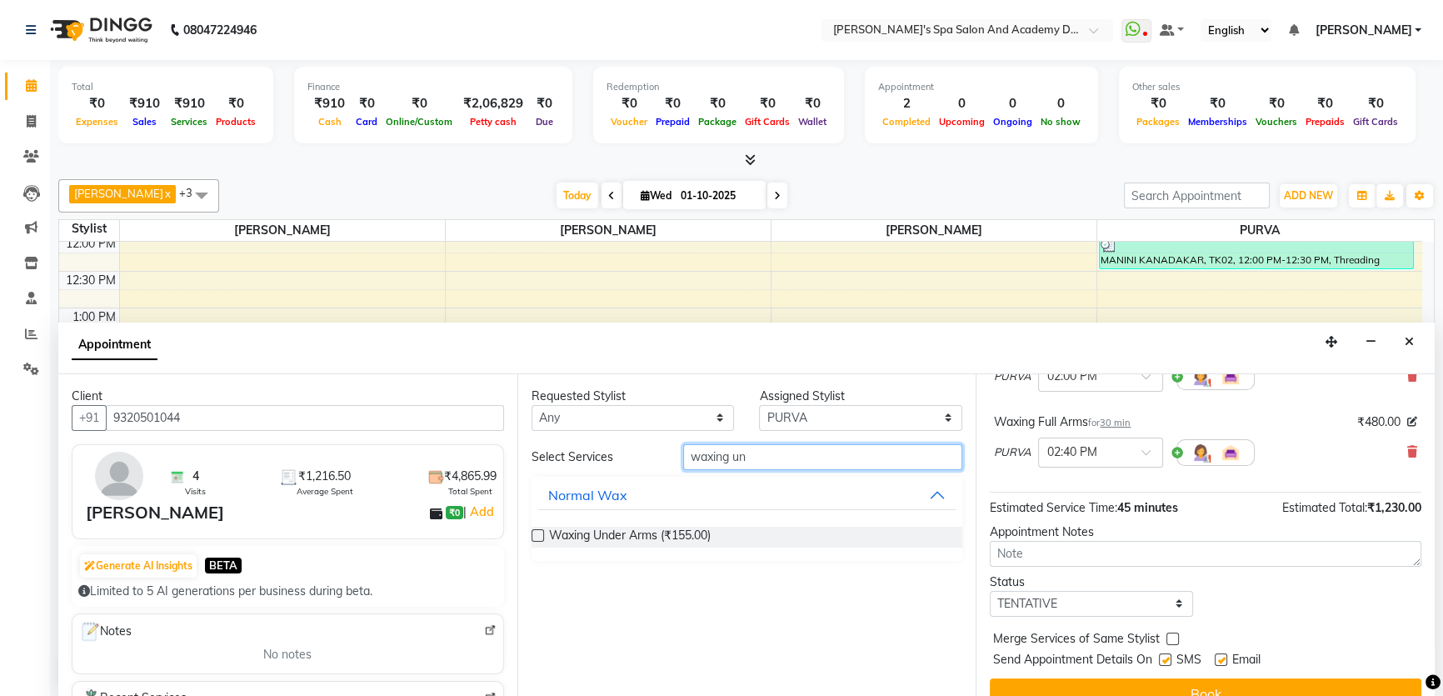
type input "waxing un"
click at [538, 529] on label at bounding box center [538, 535] width 12 height 12
click at [538, 532] on input "checkbox" at bounding box center [537, 537] width 11 height 11
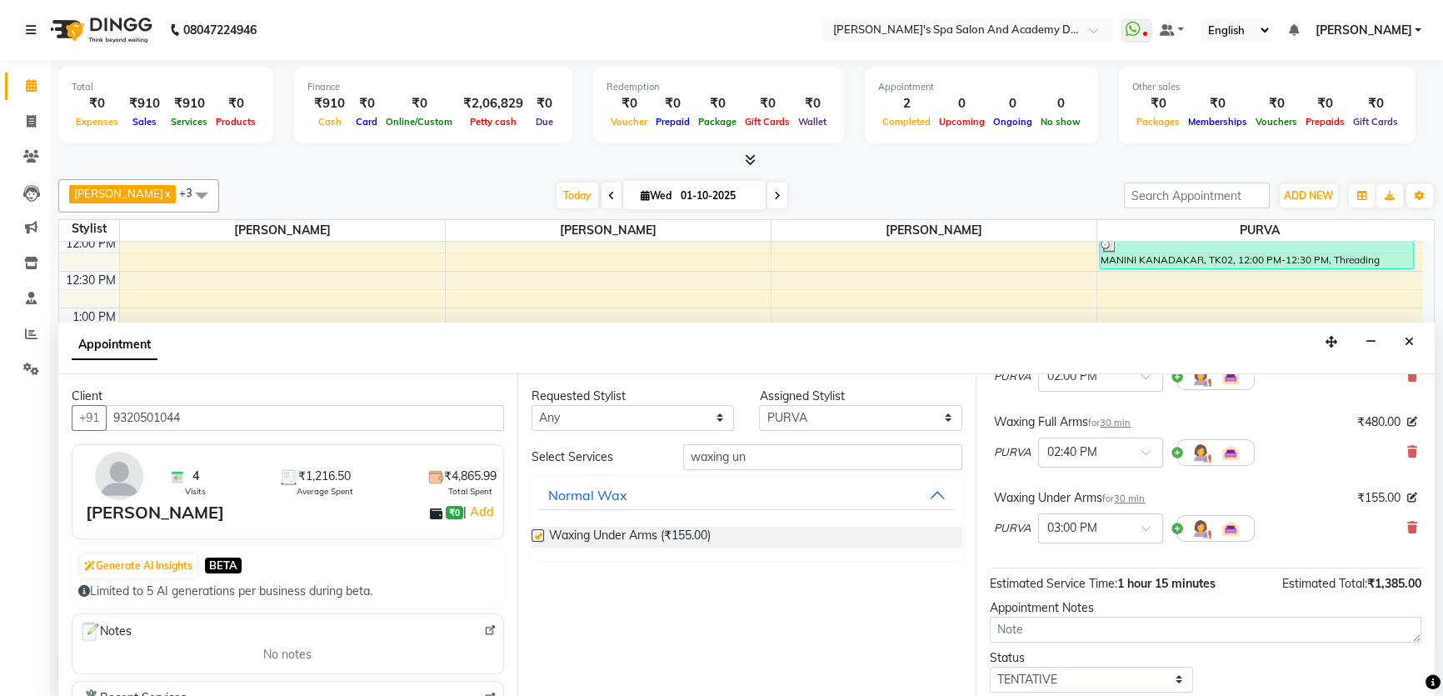
checkbox input "false"
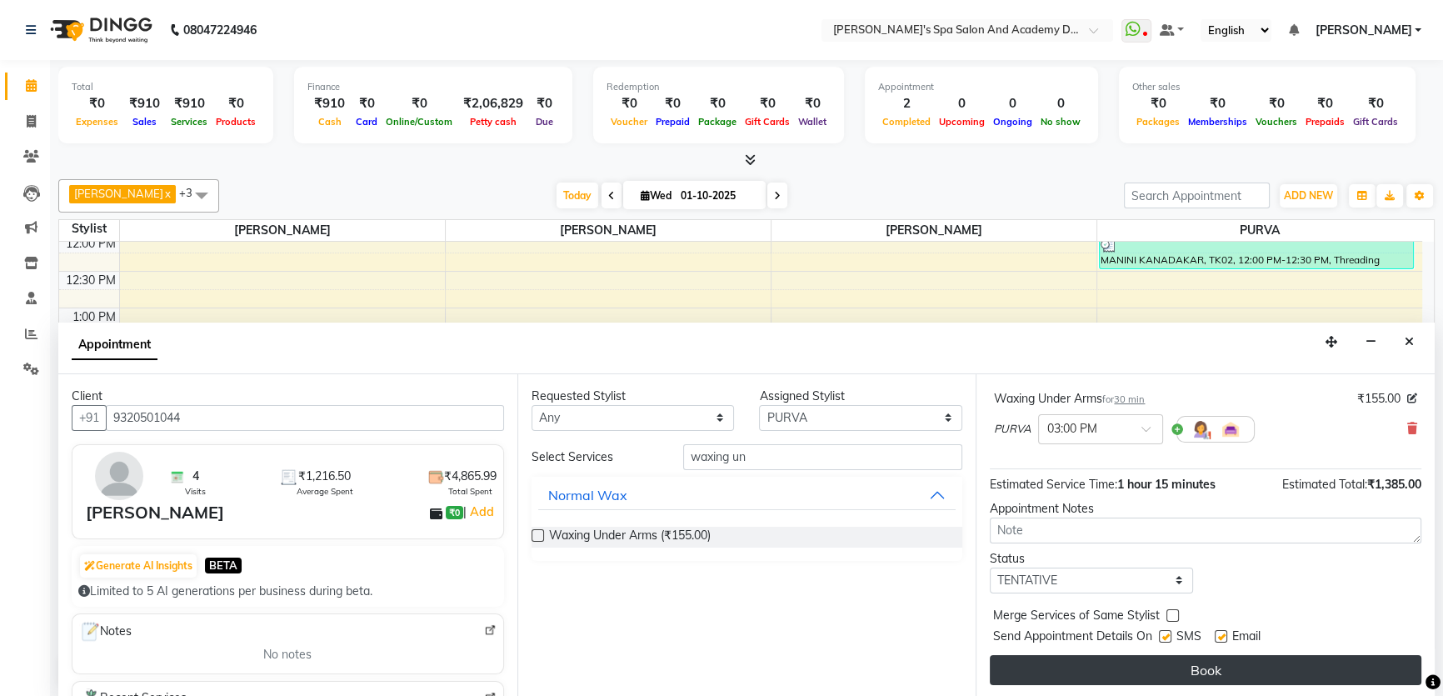
click at [1199, 665] on button "Book" at bounding box center [1206, 670] width 432 height 30
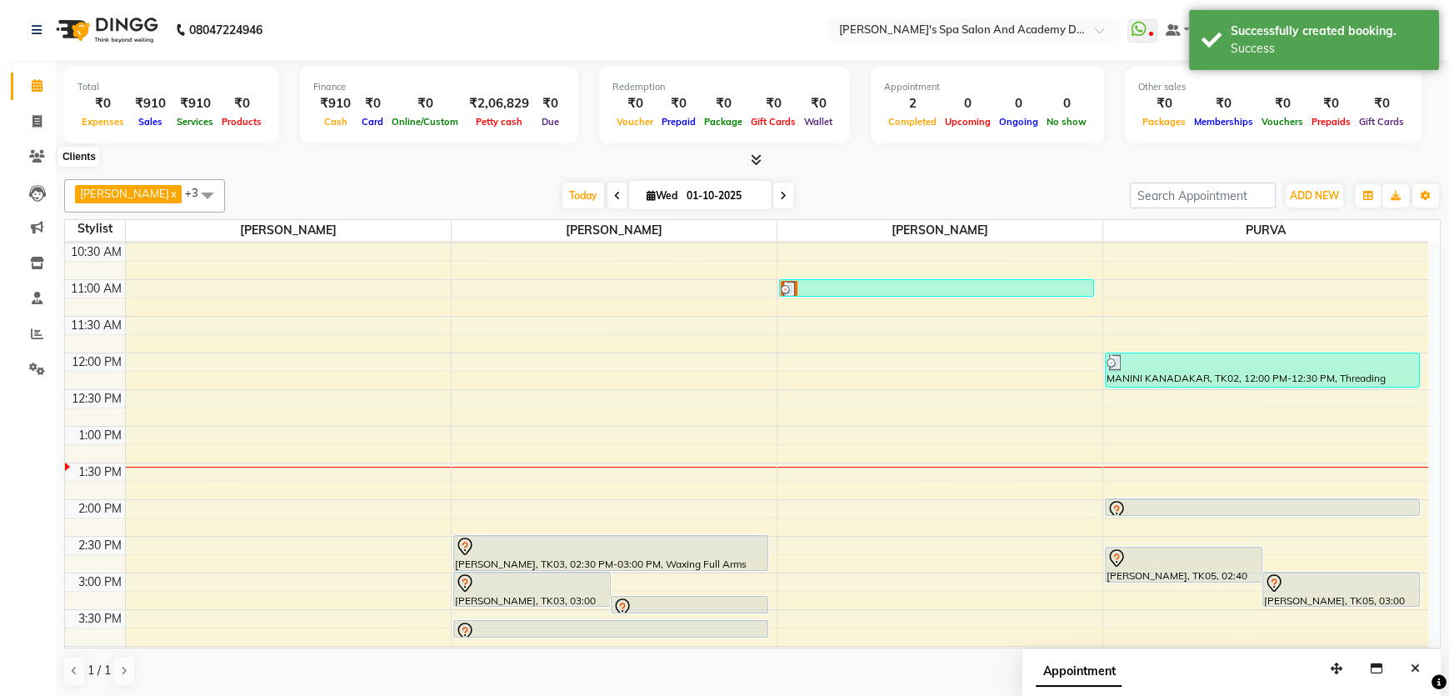
scroll to position [0, 0]
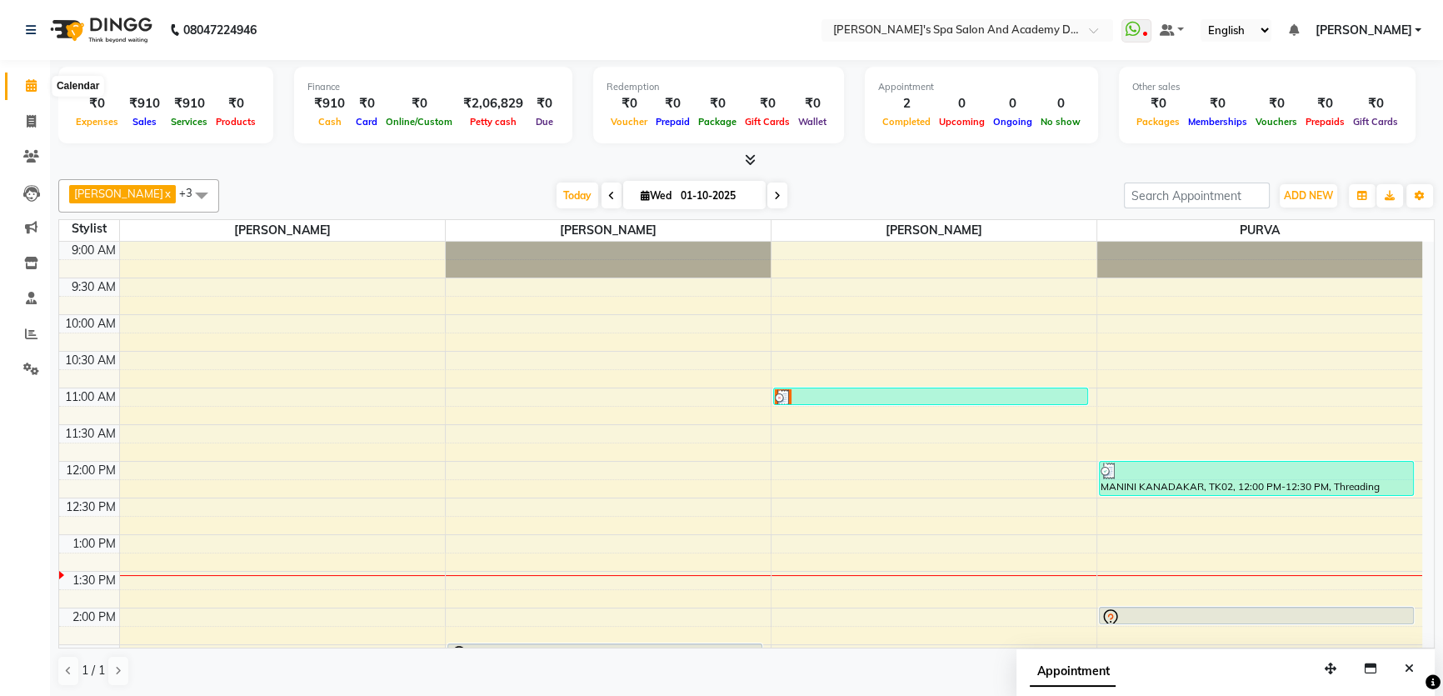
click at [26, 86] on icon at bounding box center [31, 85] width 11 height 12
click at [32, 121] on icon at bounding box center [31, 121] width 9 height 12
select select "service"
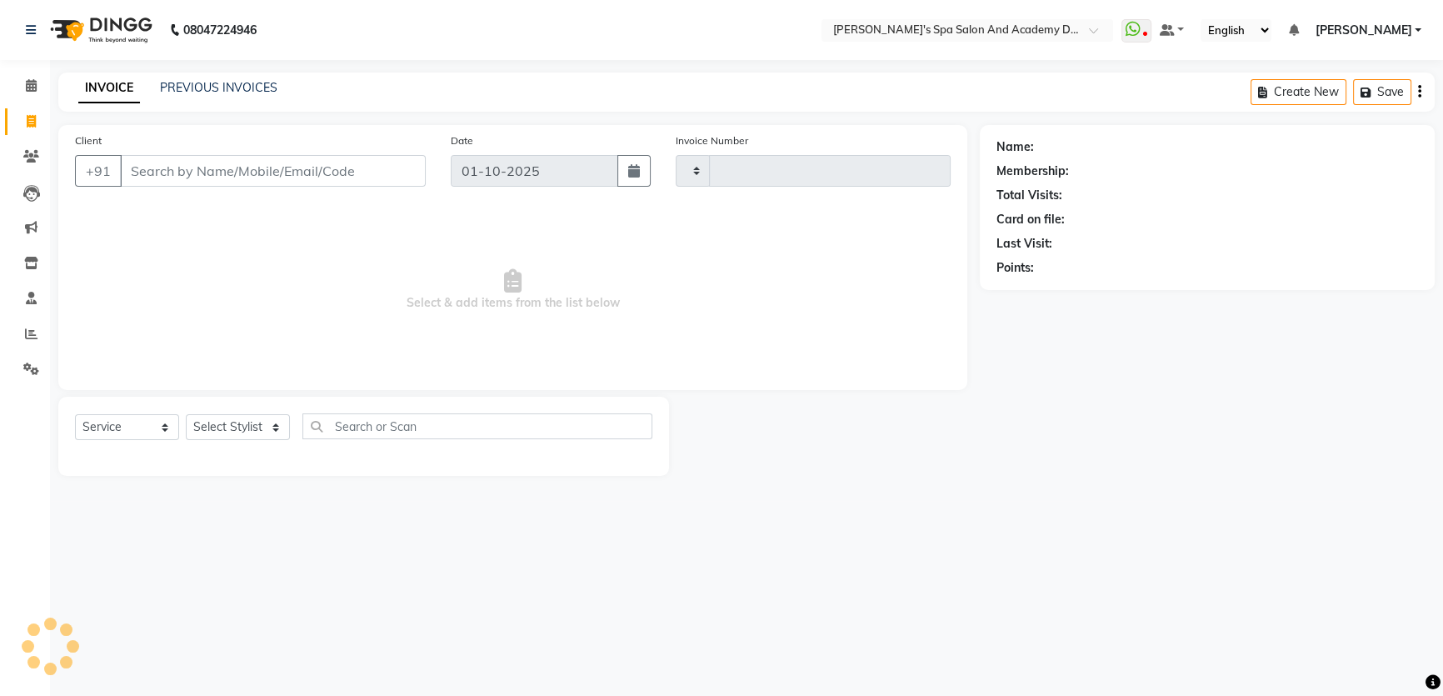
type input "2725"
select select "6316"
click at [32, 255] on span at bounding box center [31, 263] width 29 height 19
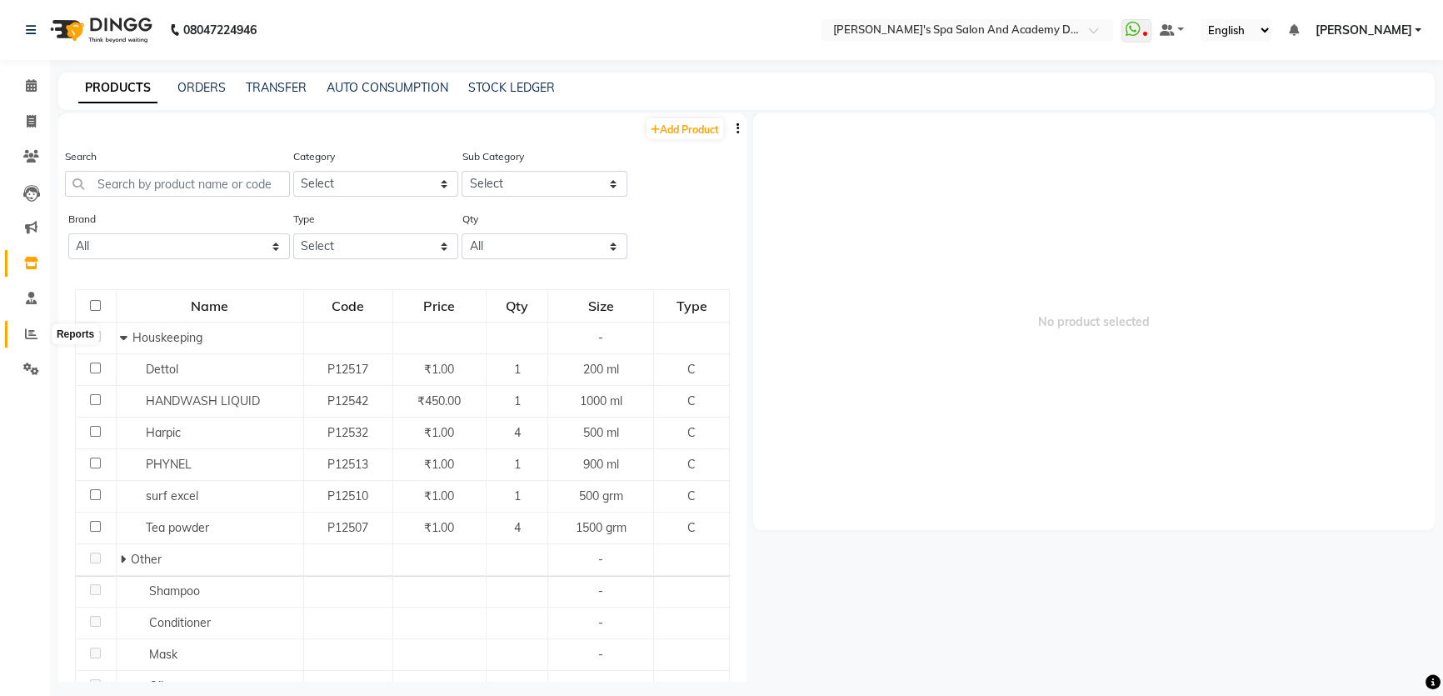
click at [28, 336] on icon at bounding box center [31, 333] width 12 height 12
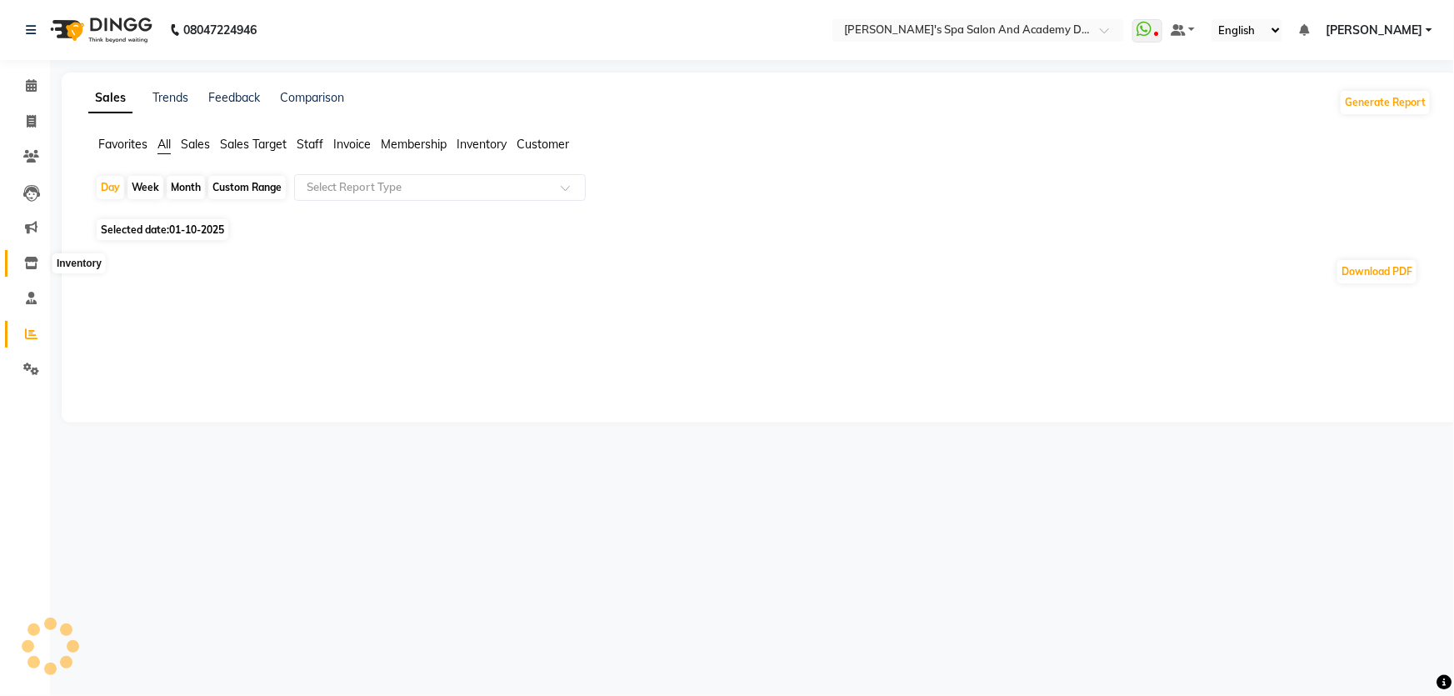
click at [27, 254] on span at bounding box center [31, 263] width 29 height 19
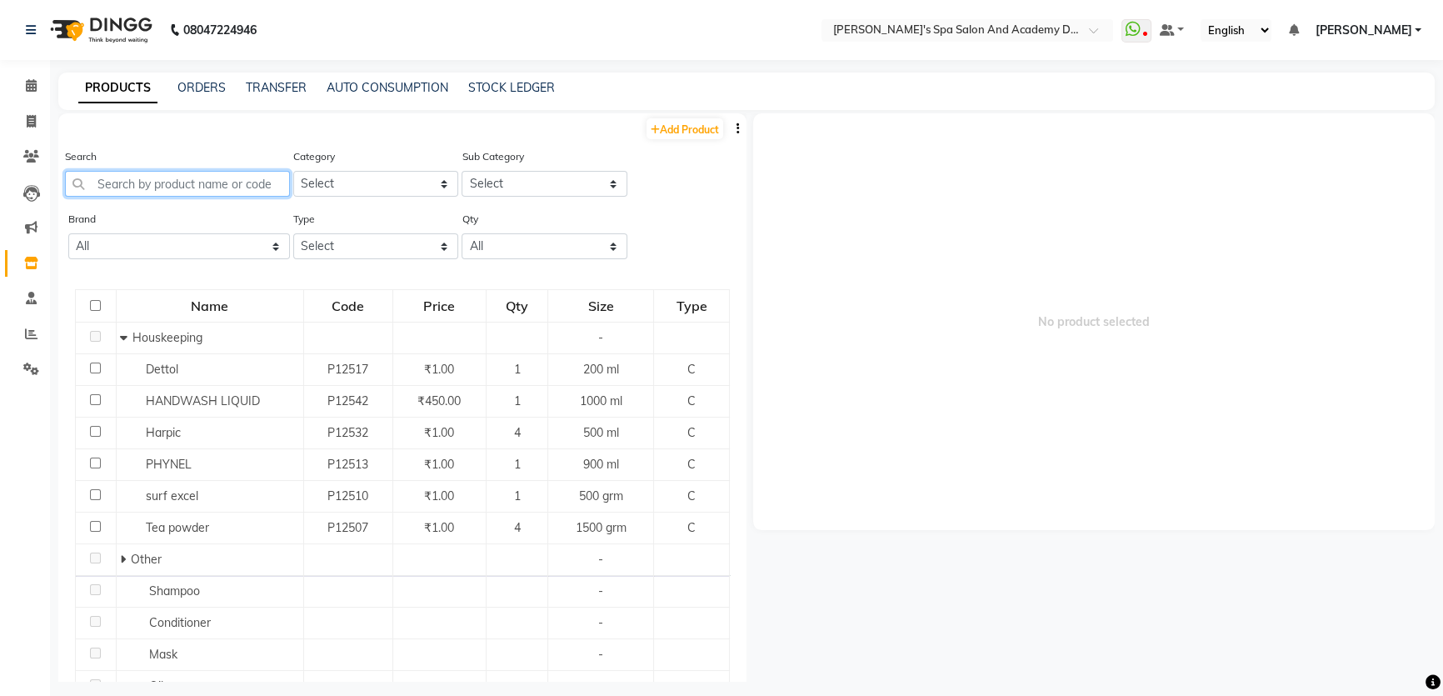
click at [211, 192] on input "text" at bounding box center [177, 184] width 225 height 26
click at [1388, 29] on span "[PERSON_NAME]" at bounding box center [1363, 30] width 97 height 17
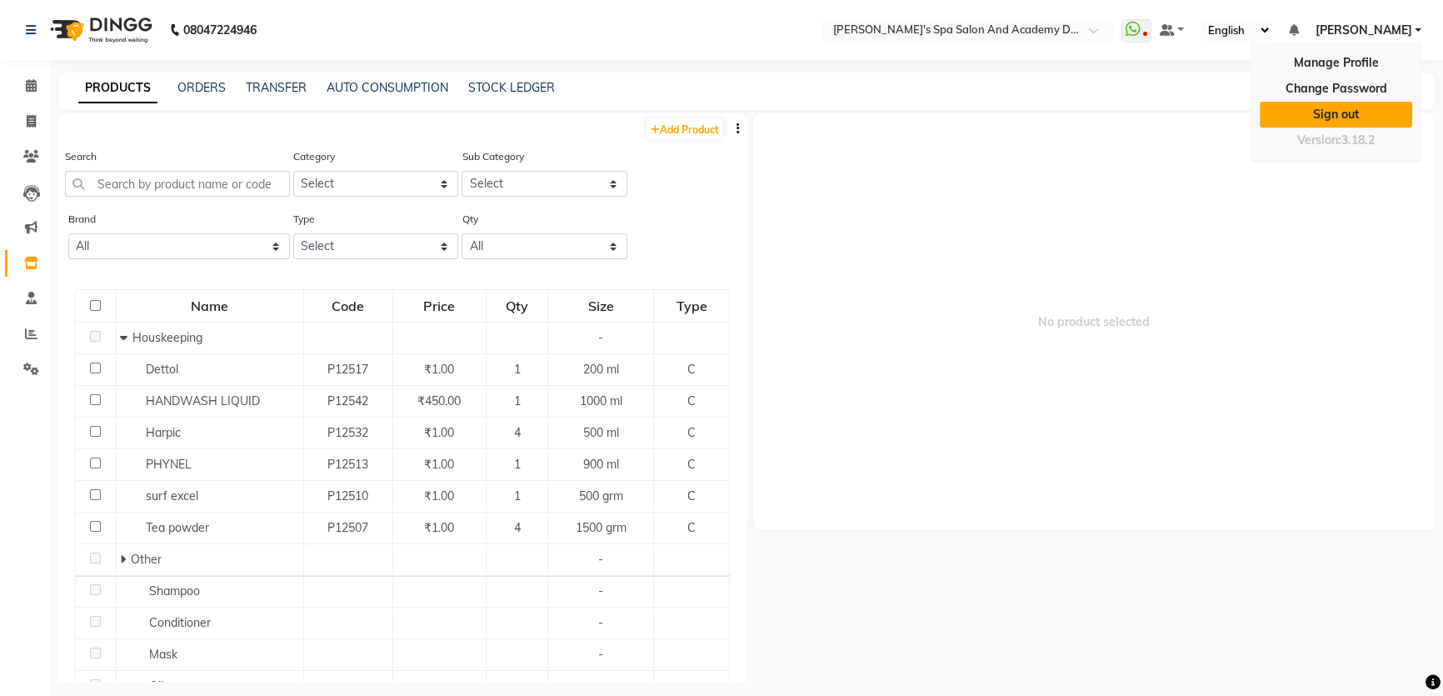
click at [1350, 105] on link "Sign out" at bounding box center [1336, 115] width 152 height 26
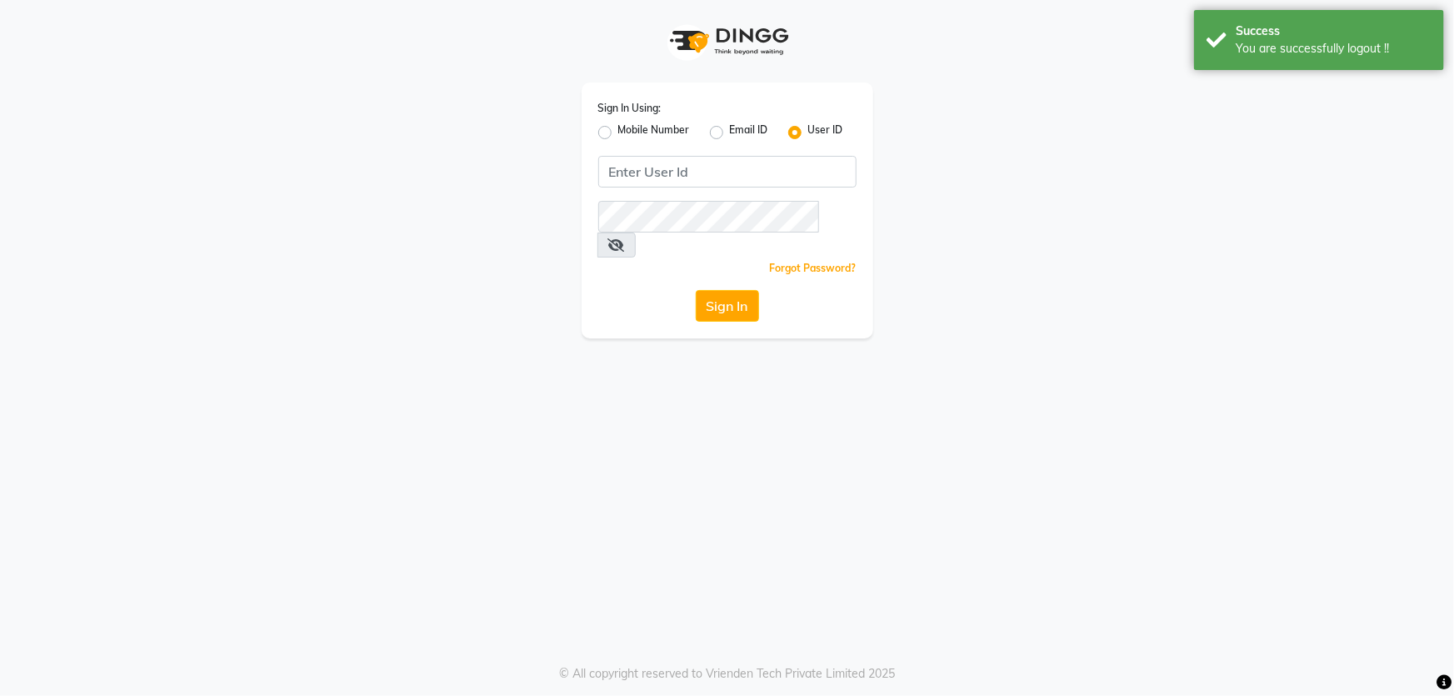
click at [633, 133] on label "Mobile Number" at bounding box center [654, 132] width 72 height 20
click at [629, 133] on input "Mobile Number" at bounding box center [623, 127] width 11 height 11
radio input "true"
radio input "false"
click at [705, 167] on input "Username" at bounding box center [755, 172] width 202 height 32
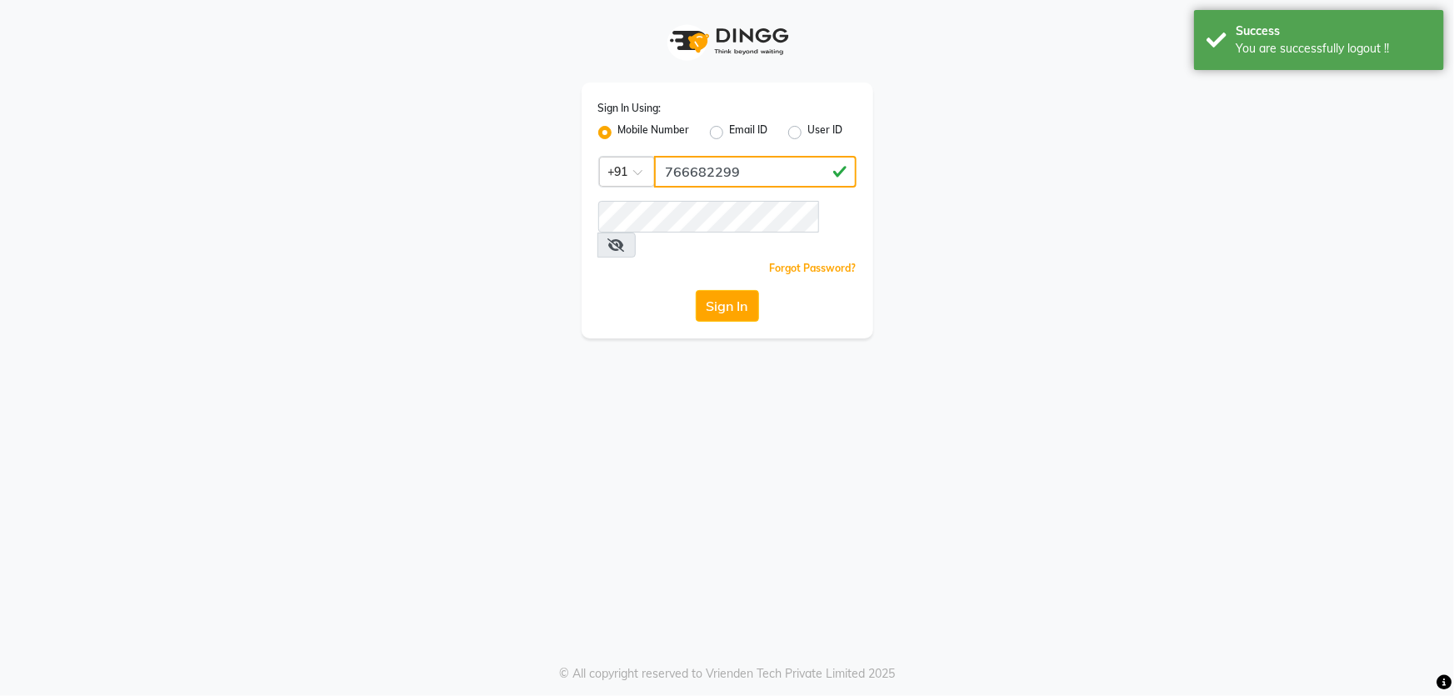
click at [745, 172] on input "766682299" at bounding box center [755, 172] width 202 height 32
type input "7666822999"
drag, startPoint x: 495, startPoint y: 347, endPoint x: 533, endPoint y: 343, distance: 38.5
click at [497, 347] on div "Sign In Using: Mobile Number Email ID User ID Country Code × [PHONE_NUMBER] Rem…" at bounding box center [727, 348] width 1454 height 696
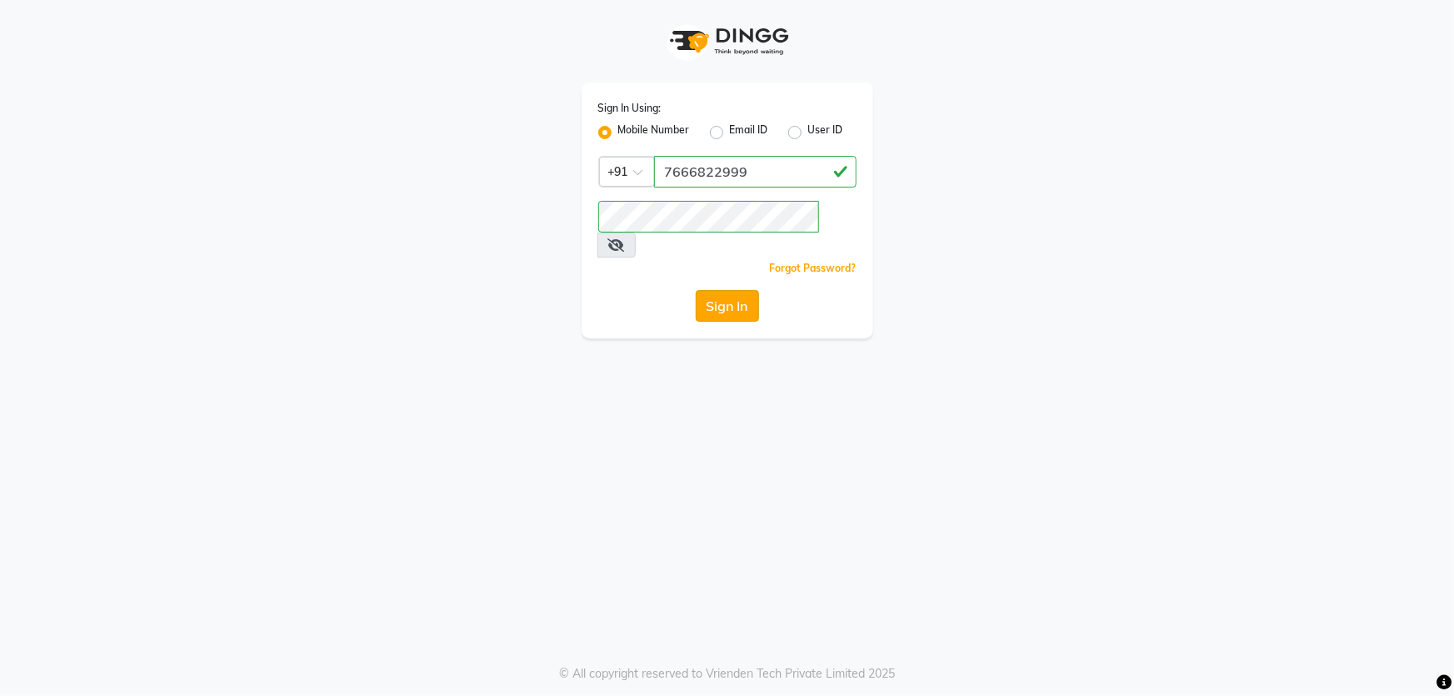
click at [726, 290] on button "Sign In" at bounding box center [727, 306] width 63 height 32
